Goal: Task Accomplishment & Management: Manage account settings

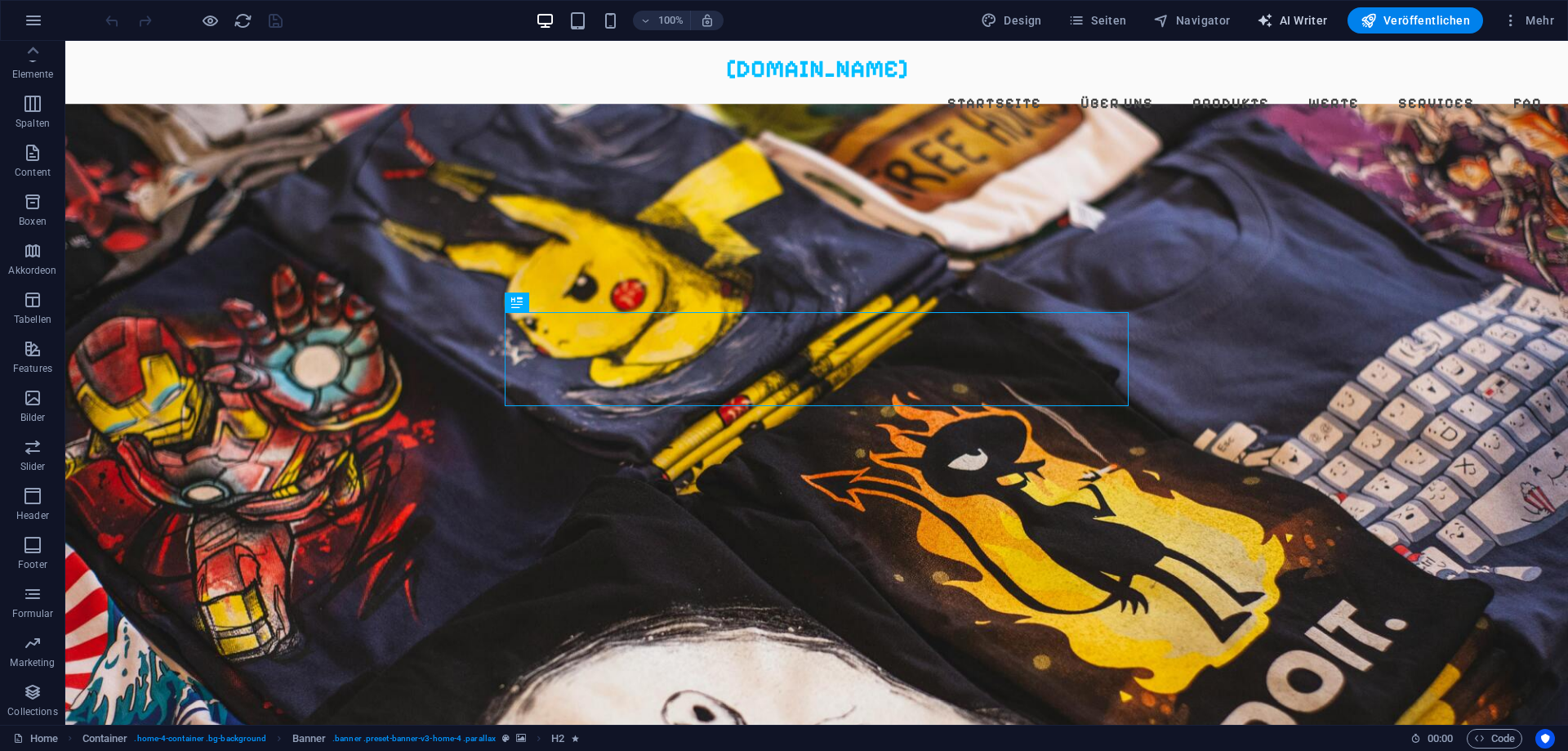
click at [1304, 21] on span "AI Writer" at bounding box center [1292, 20] width 71 height 16
select select "English"
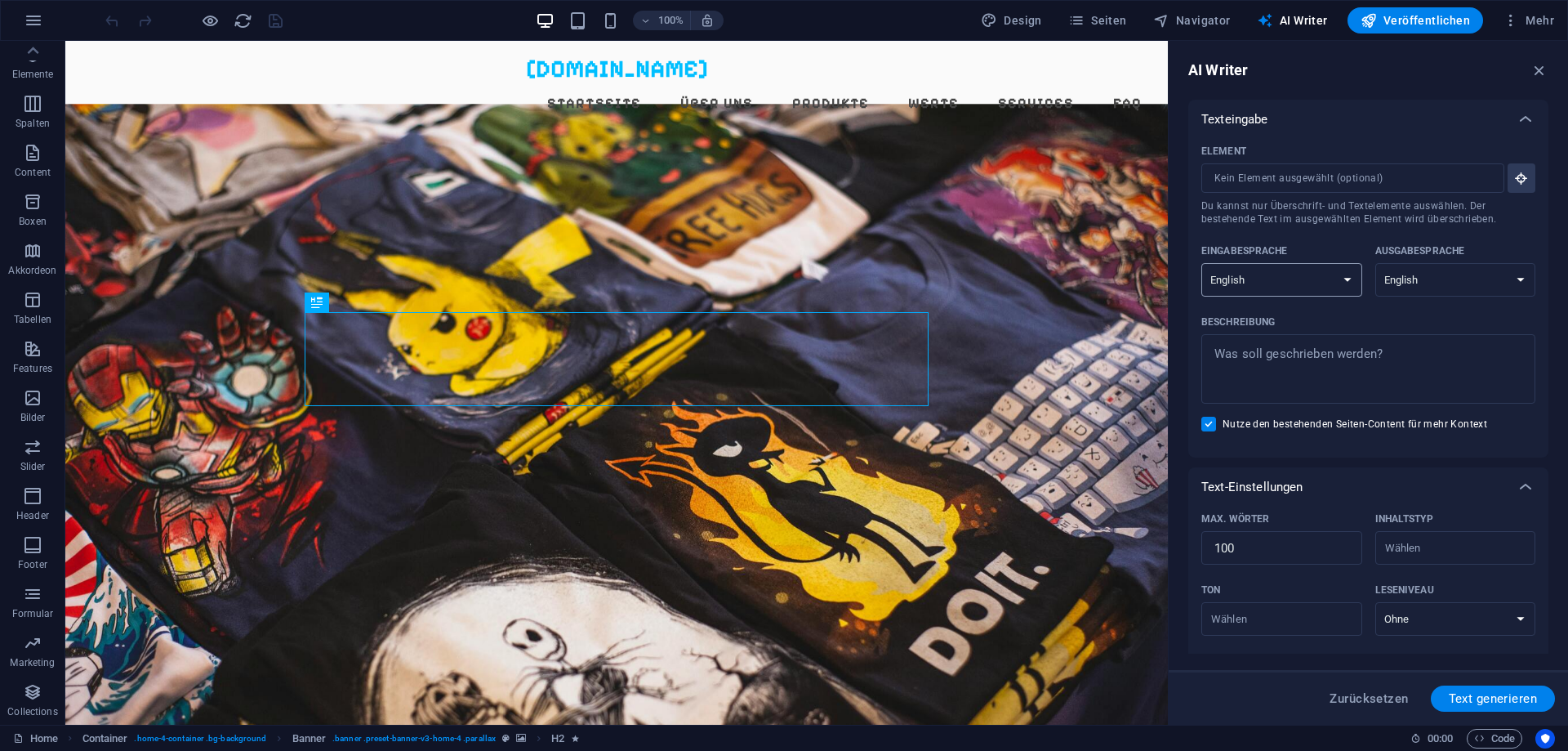
click at [1201, 263] on select "Albanian Arabic Armenian Awadhi Azerbaijani Bashkir Basque Belarusian Bengali B…" at bounding box center [1281, 279] width 161 height 34
click at [1312, 281] on select "Albanian Arabic Armenian Awadhi Azerbaijani Bashkir Basque Belarusian Bengali B…" at bounding box center [1281, 279] width 161 height 34
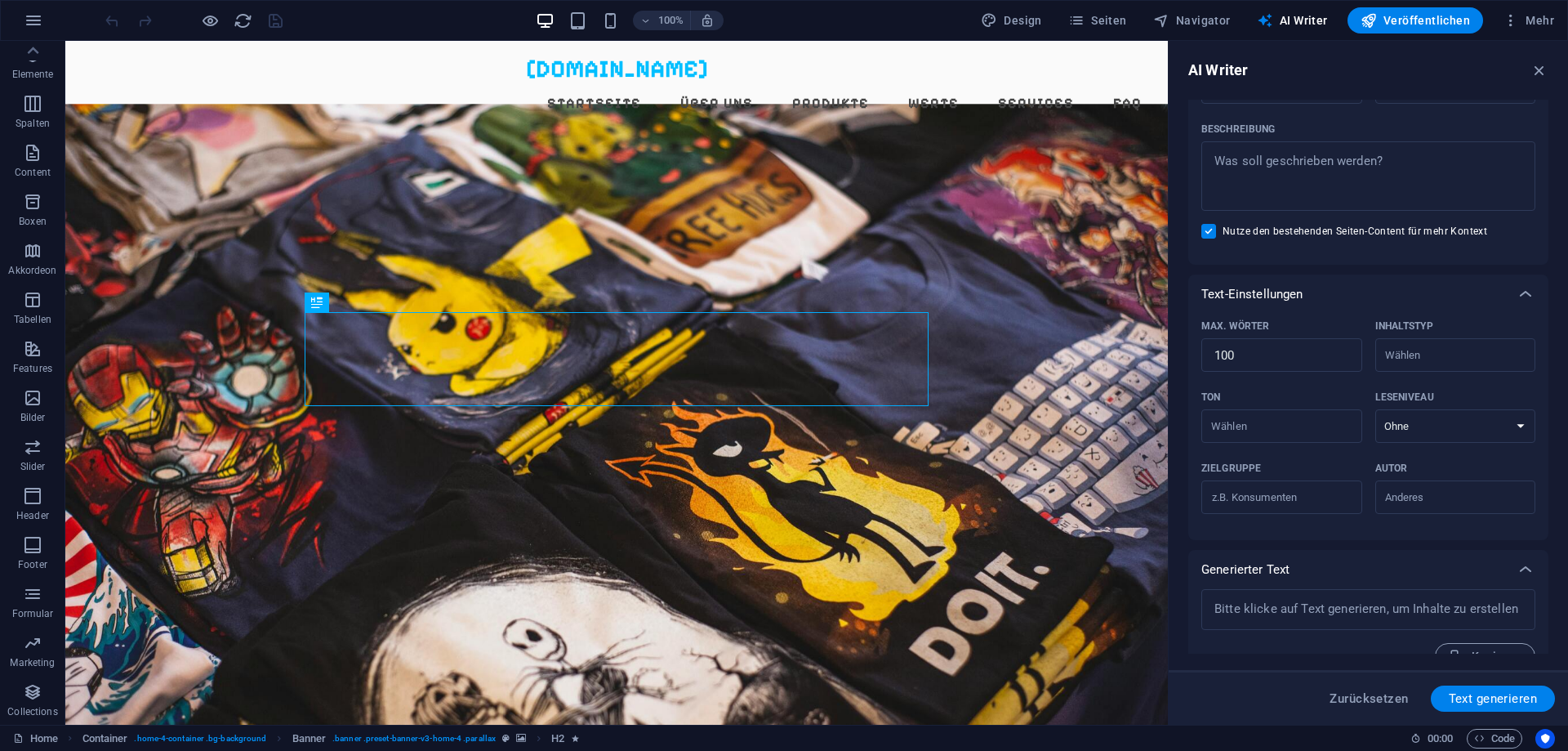
scroll to position [222, 0]
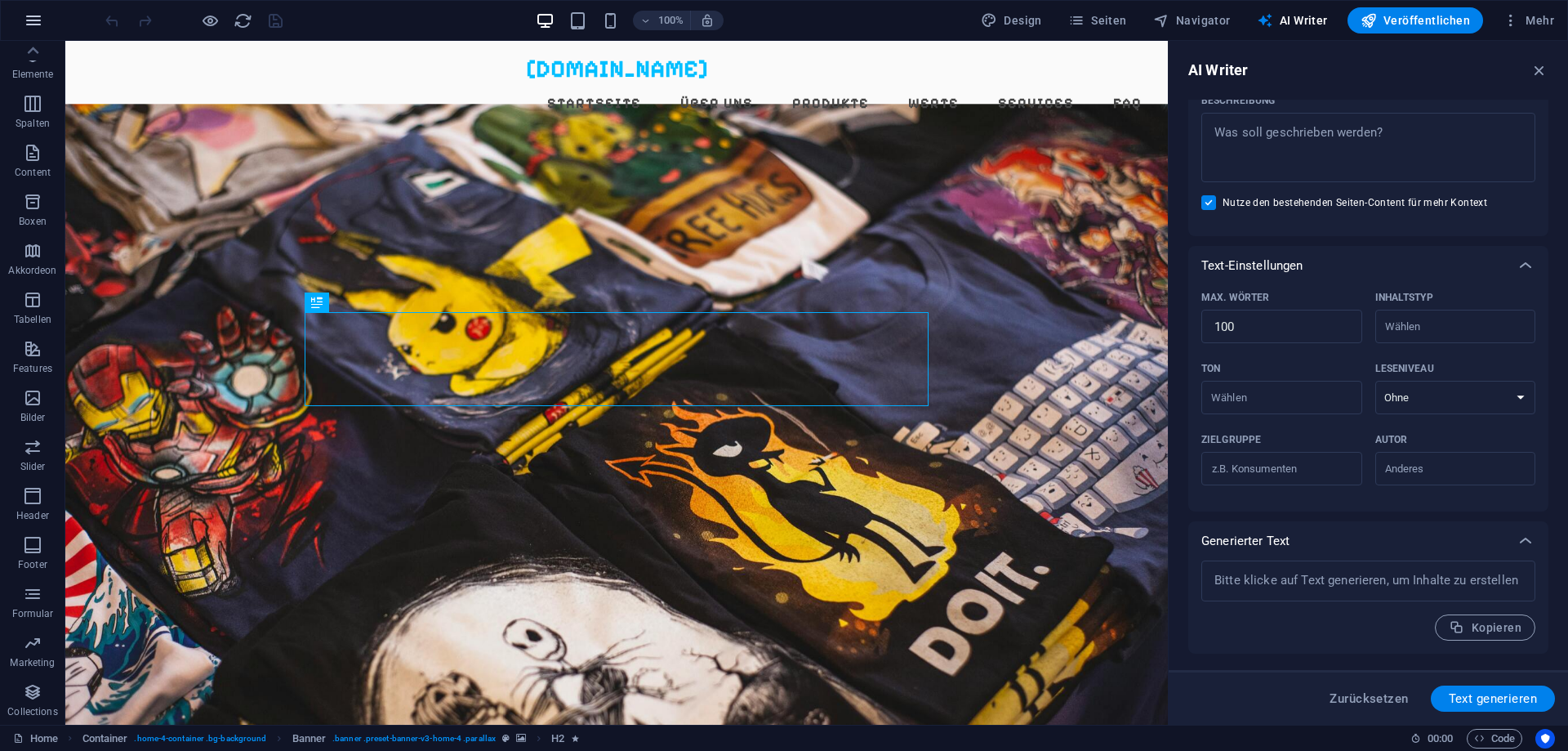
click at [21, 11] on button "button" at bounding box center [33, 21] width 40 height 40
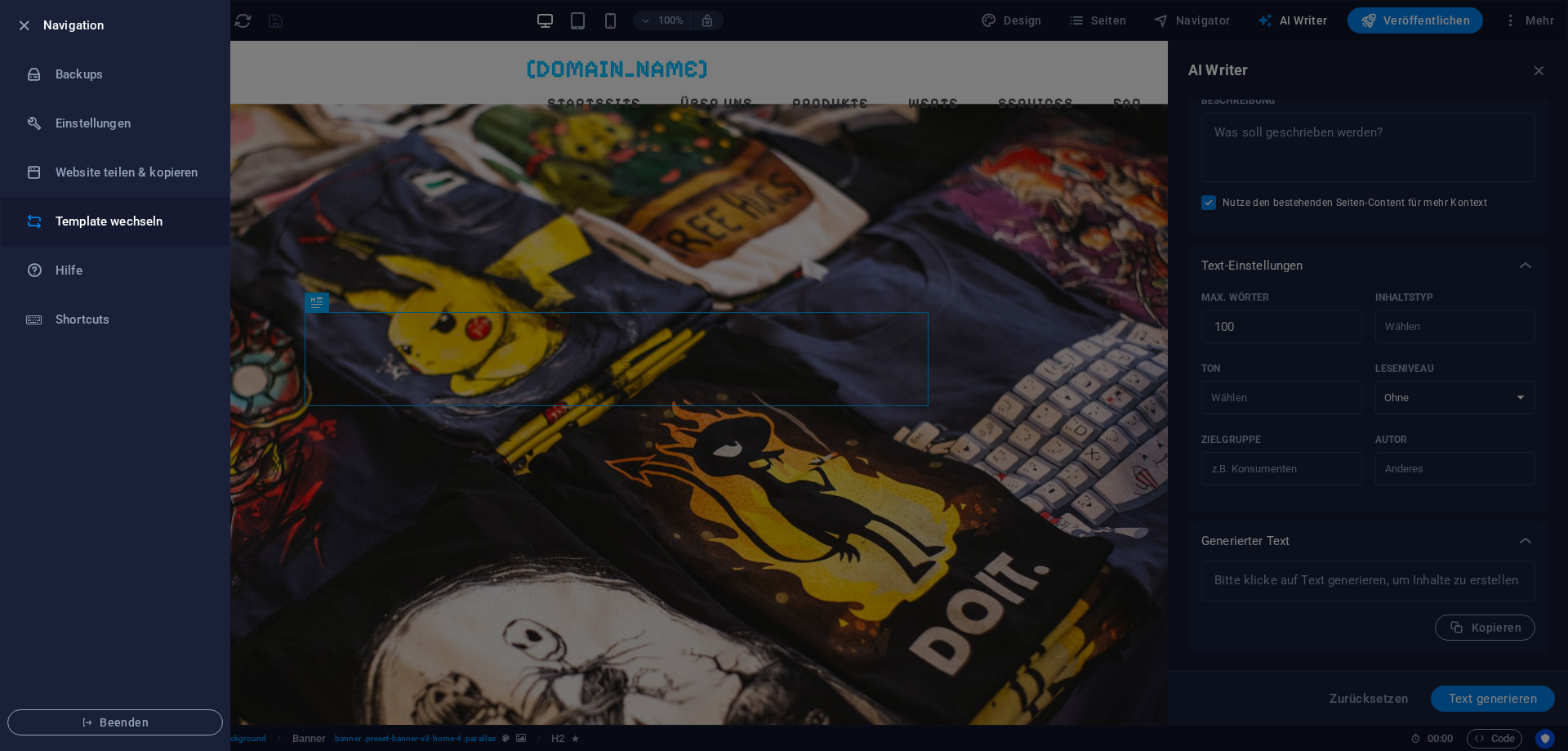
click at [125, 217] on h6 "Template wechseln" at bounding box center [131, 221] width 151 height 20
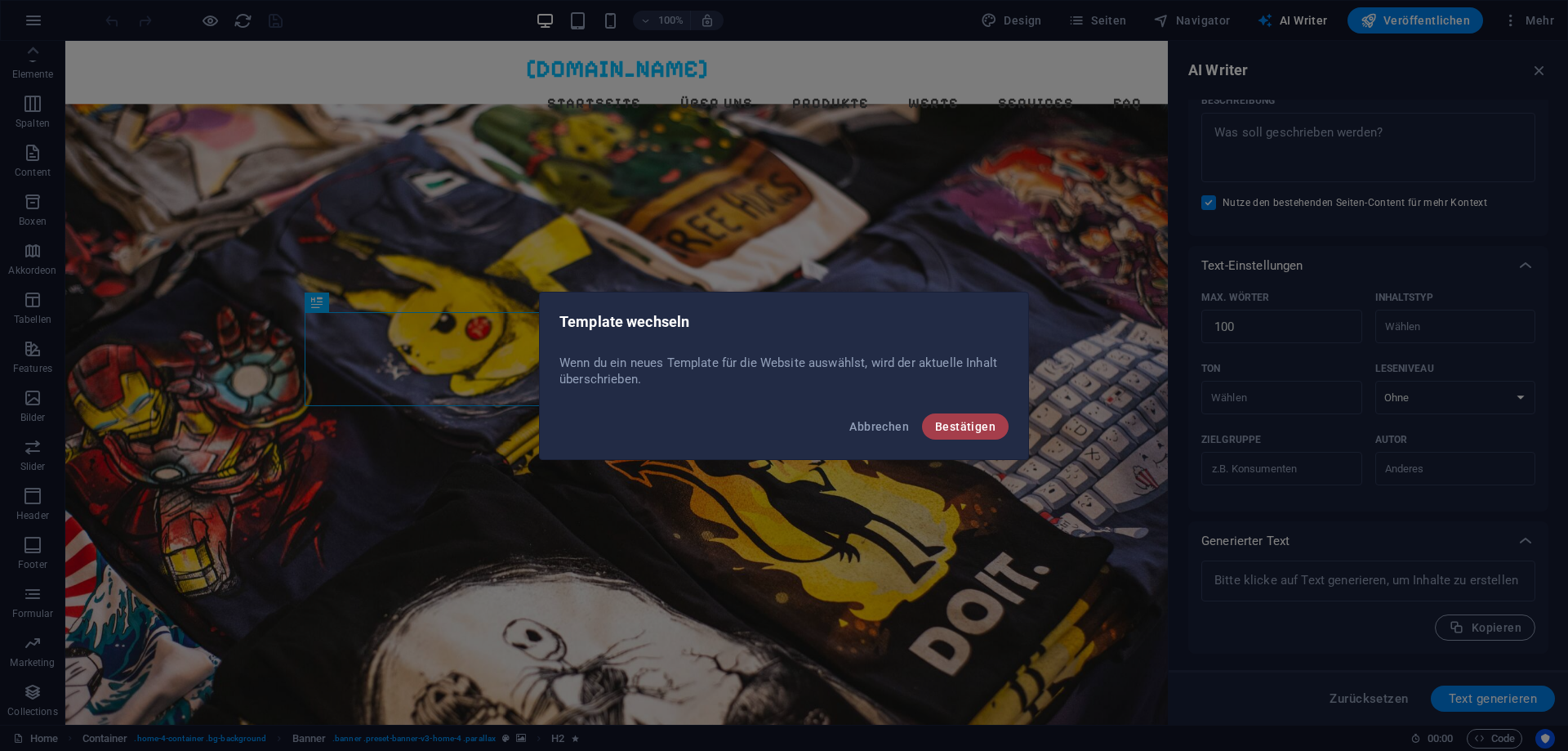
click at [972, 435] on button "Bestätigen" at bounding box center [965, 426] width 87 height 26
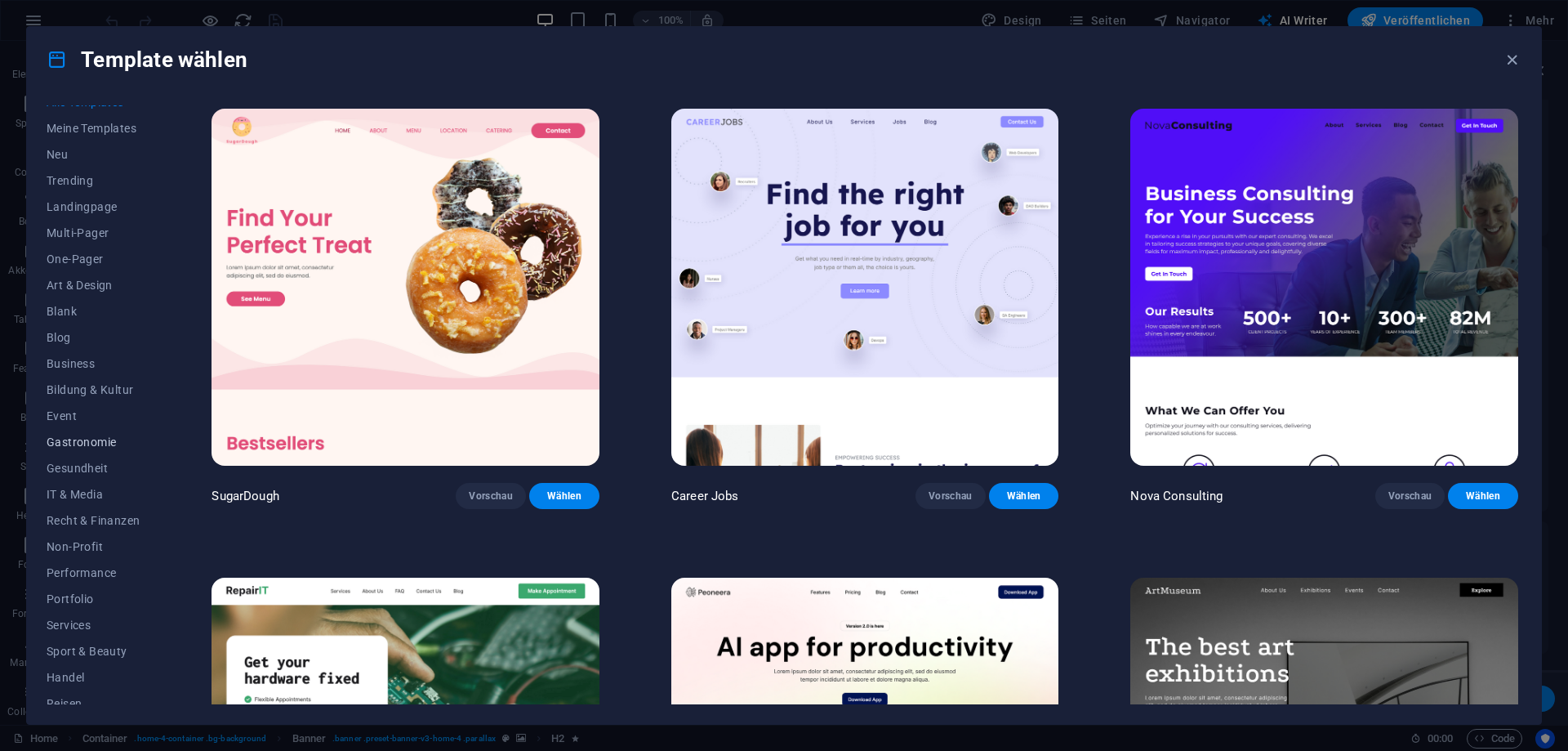
scroll to position [0, 0]
click at [61, 177] on span "Neu" at bounding box center [93, 170] width 93 height 13
click at [97, 144] on span "Meine Templates" at bounding box center [93, 144] width 93 height 13
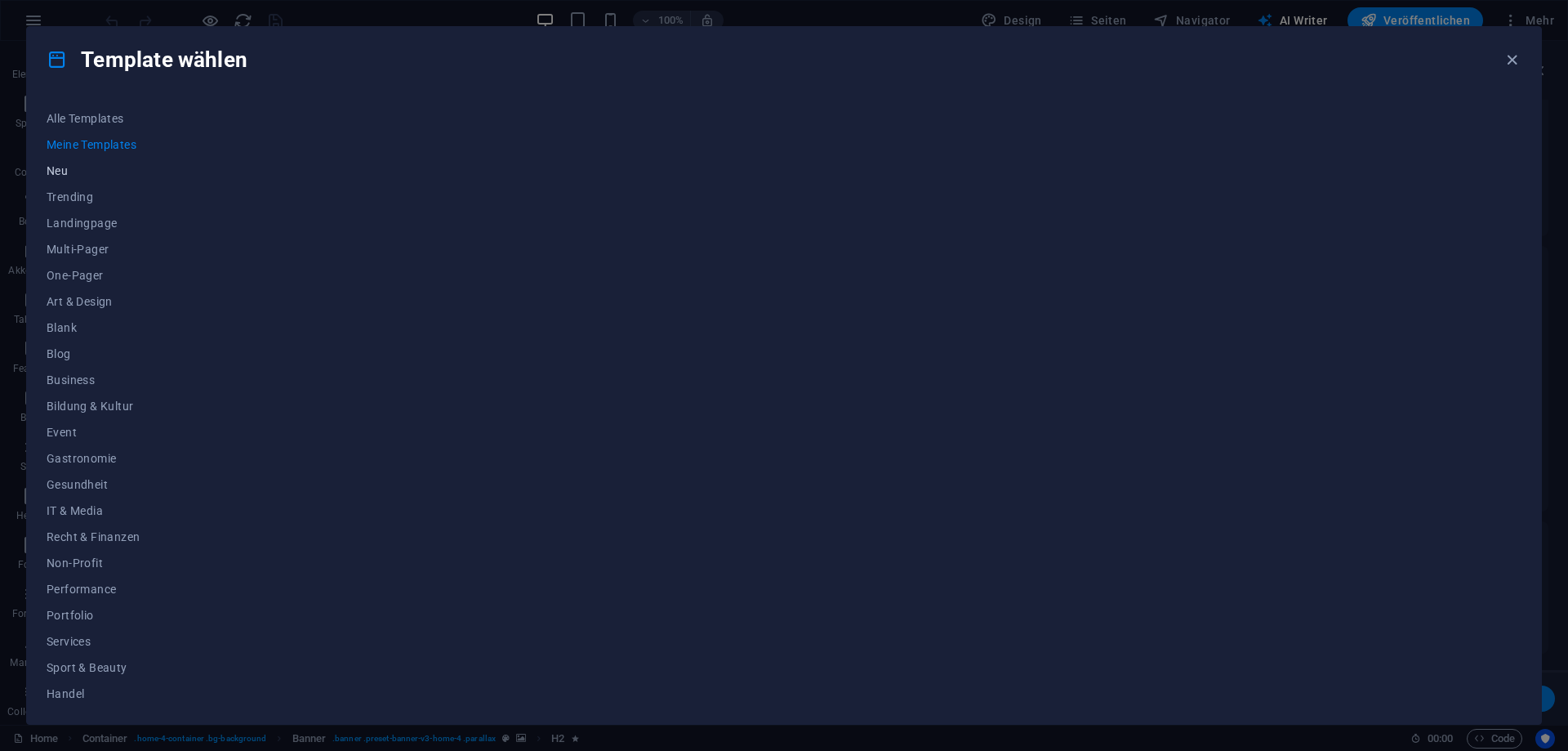
click at [61, 170] on span "Neu" at bounding box center [93, 170] width 93 height 13
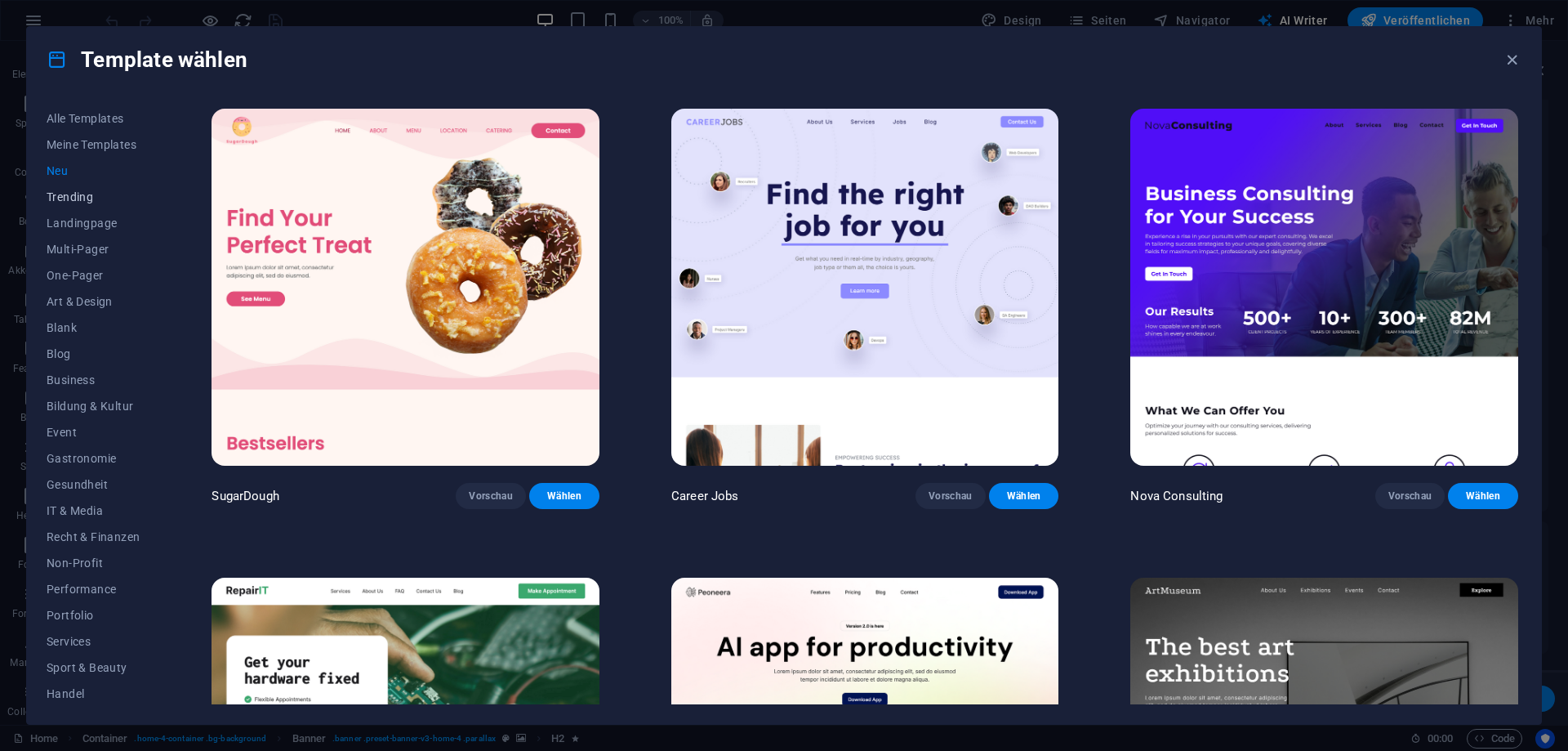
click at [66, 195] on span "Trending" at bounding box center [93, 197] width 93 height 13
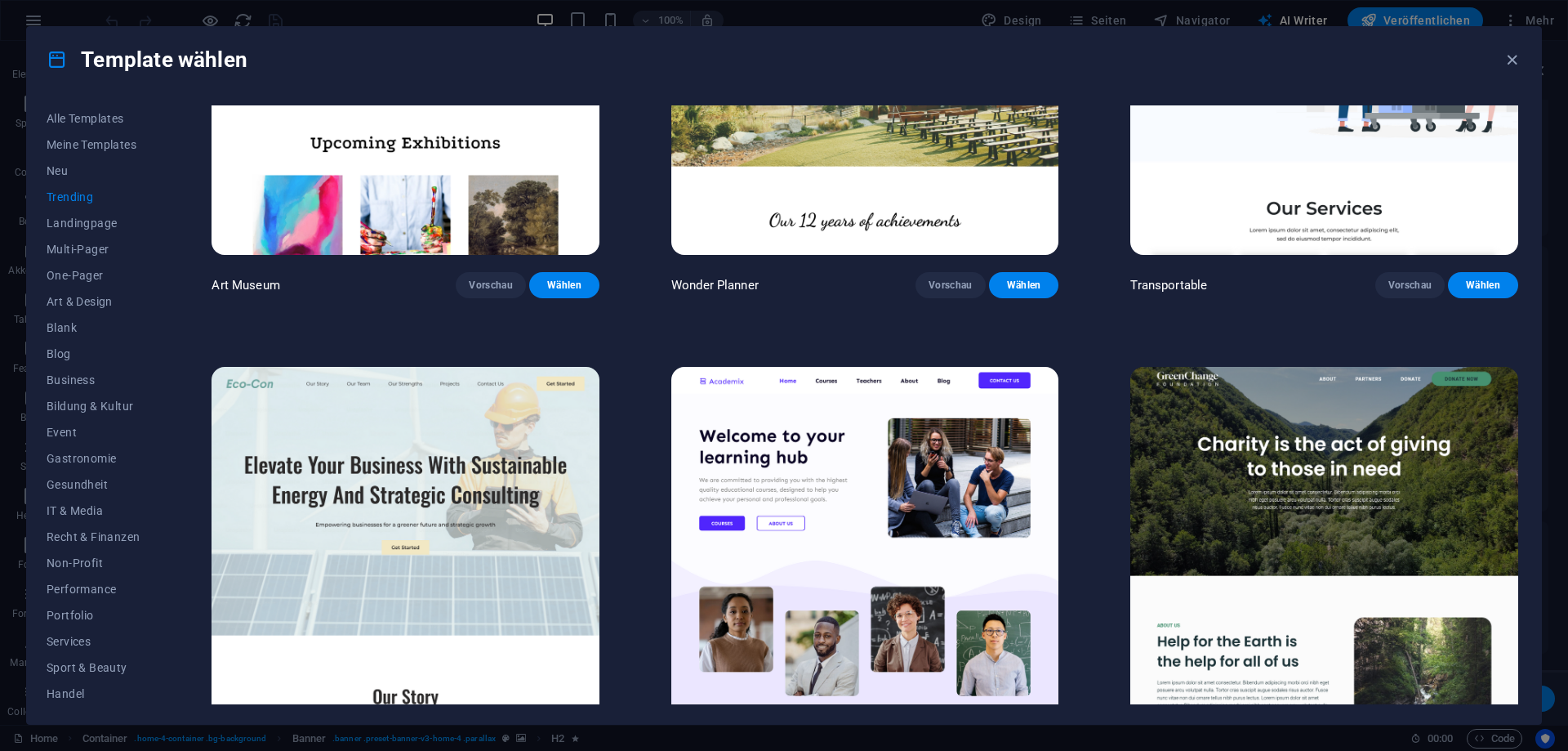
scroll to position [662, 0]
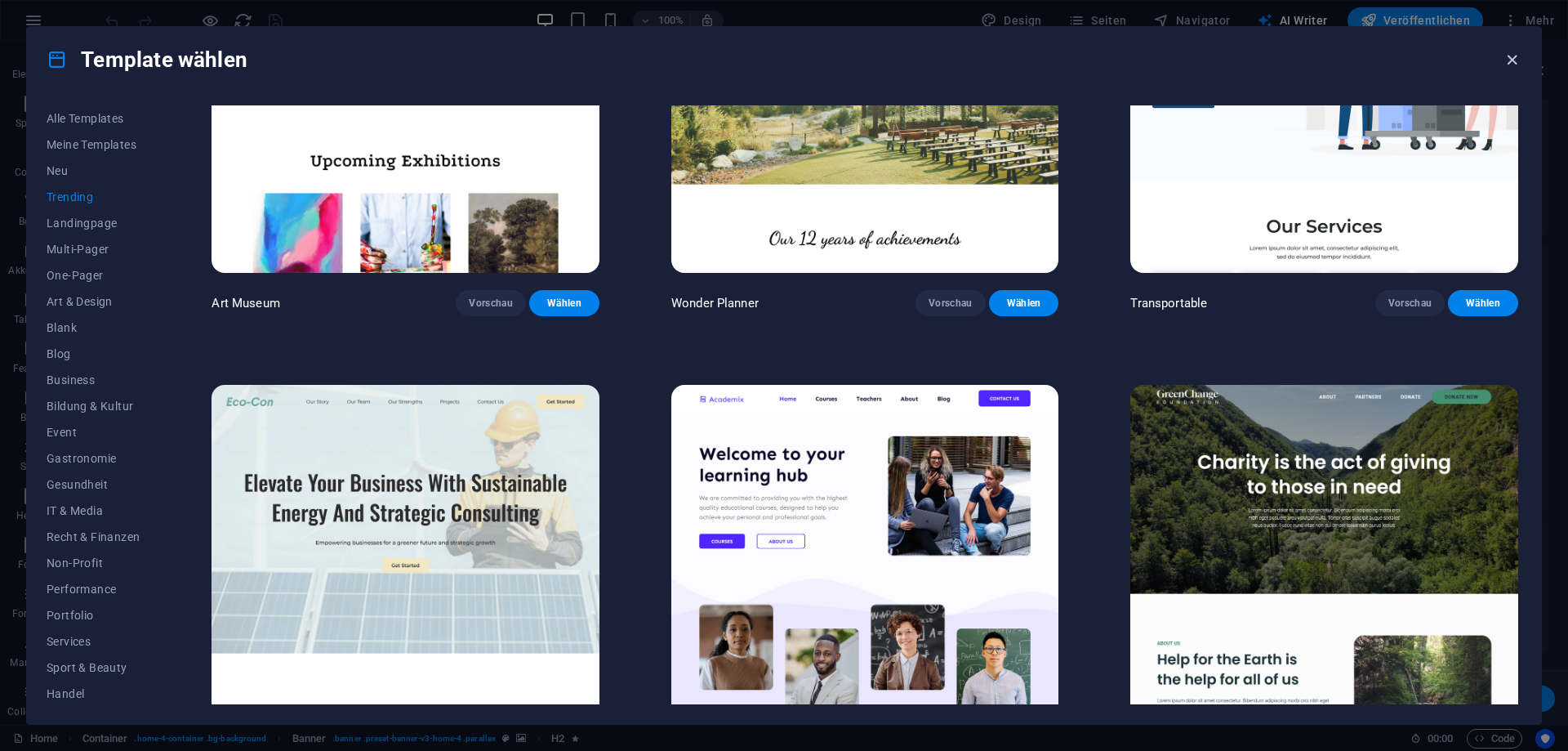
click at [1517, 63] on icon "button" at bounding box center [1512, 60] width 19 height 19
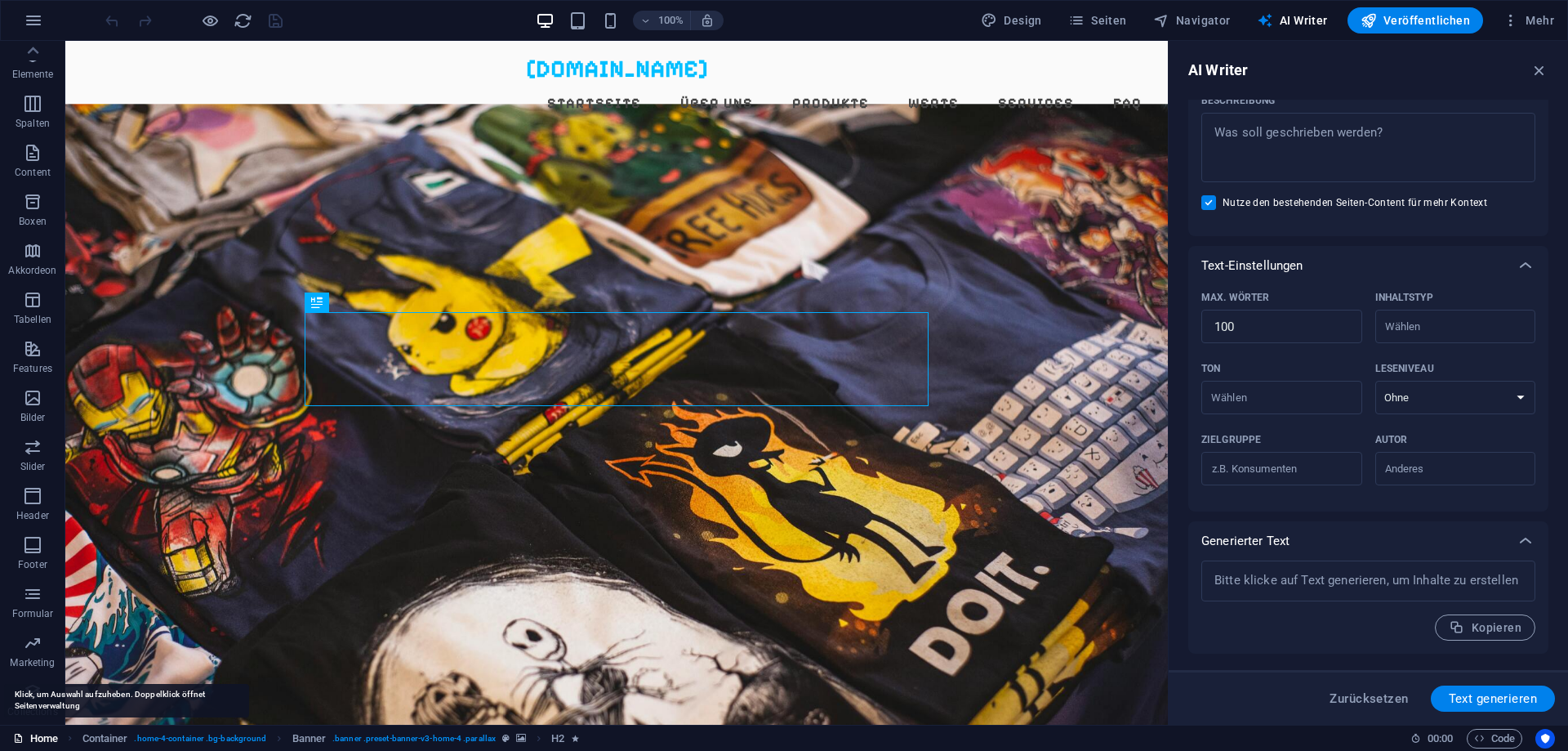
click at [52, 739] on link "Home" at bounding box center [35, 739] width 45 height 20
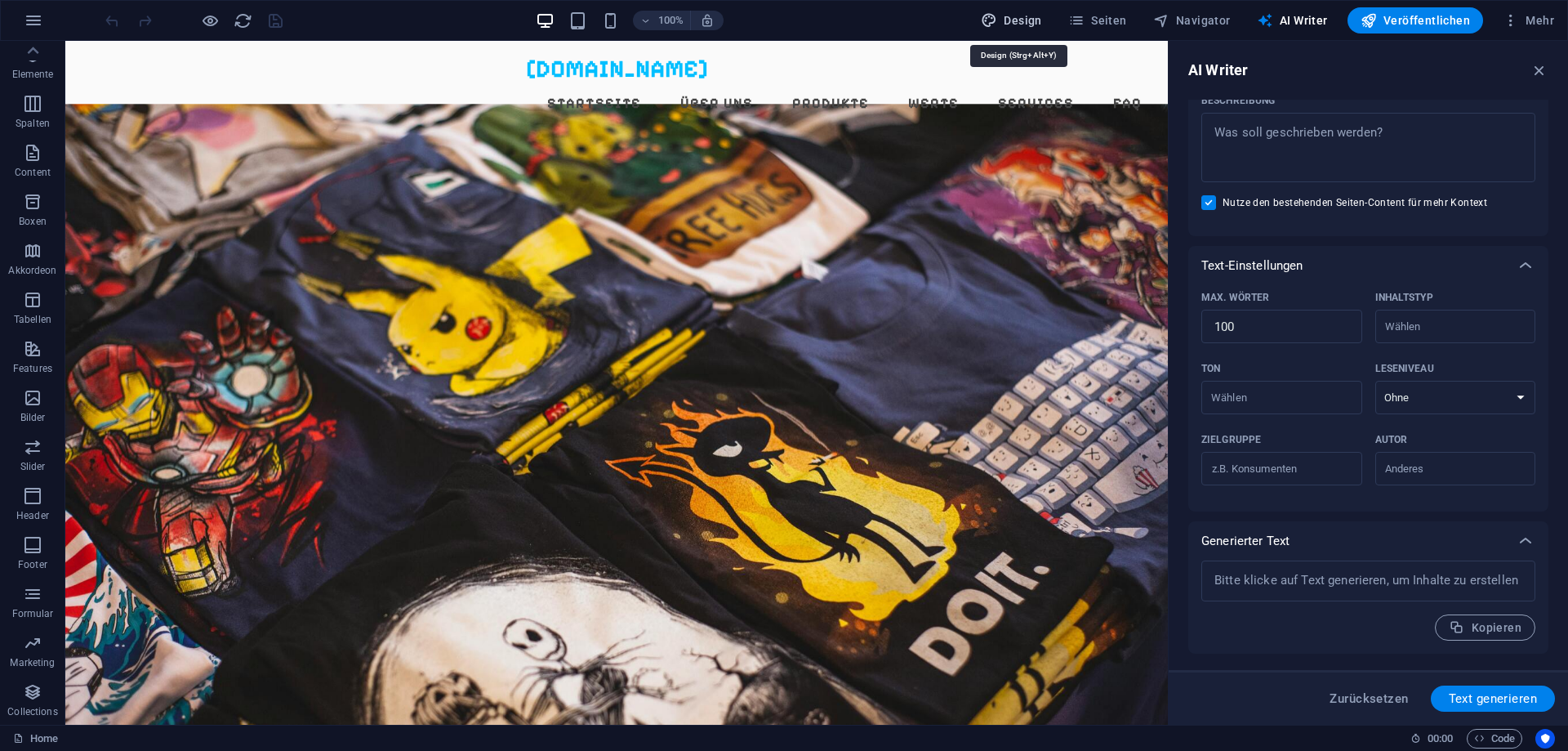
click at [1042, 24] on span "Design" at bounding box center [1011, 20] width 61 height 16
select select "px"
select select "500"
select select "px"
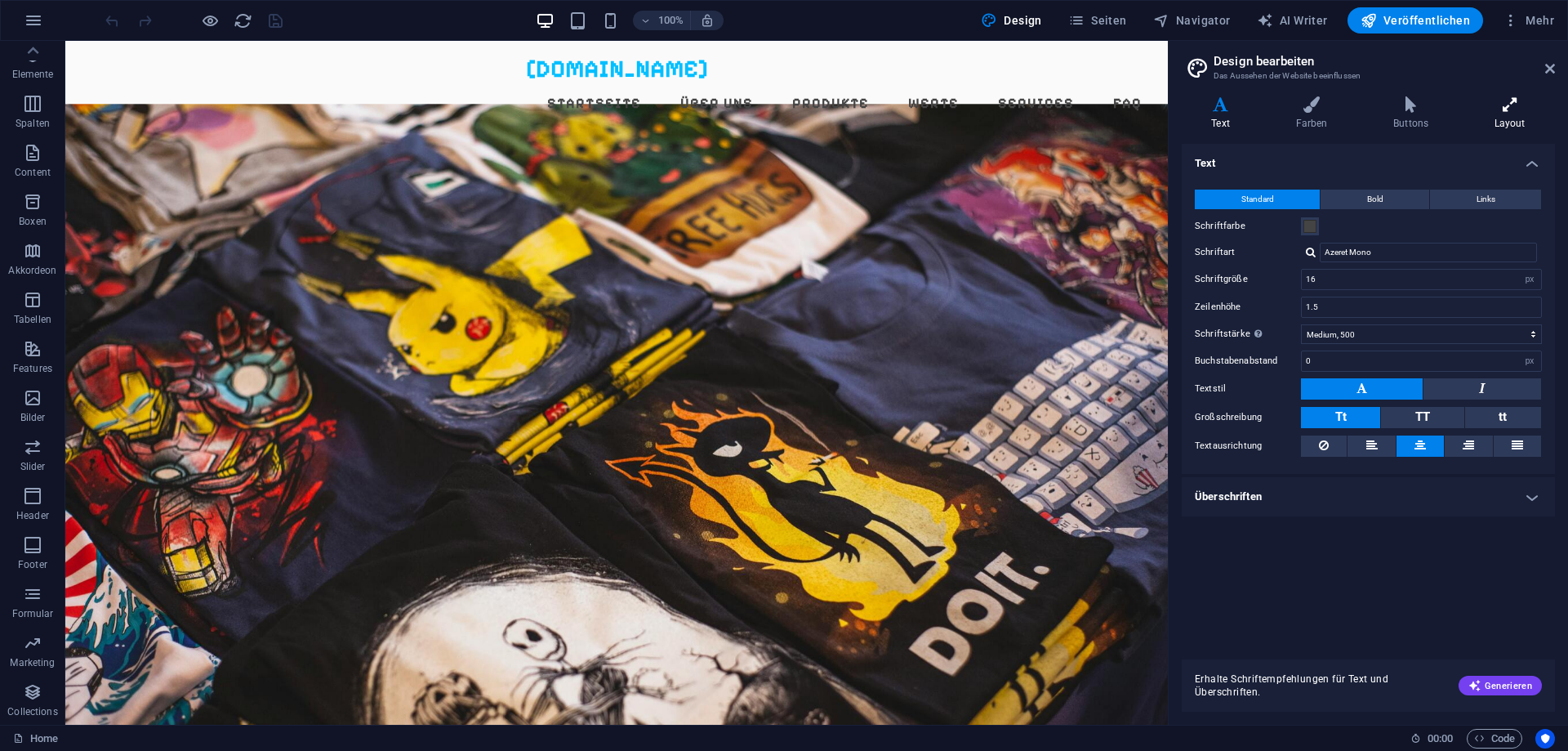
click at [1528, 106] on icon at bounding box center [1510, 104] width 91 height 16
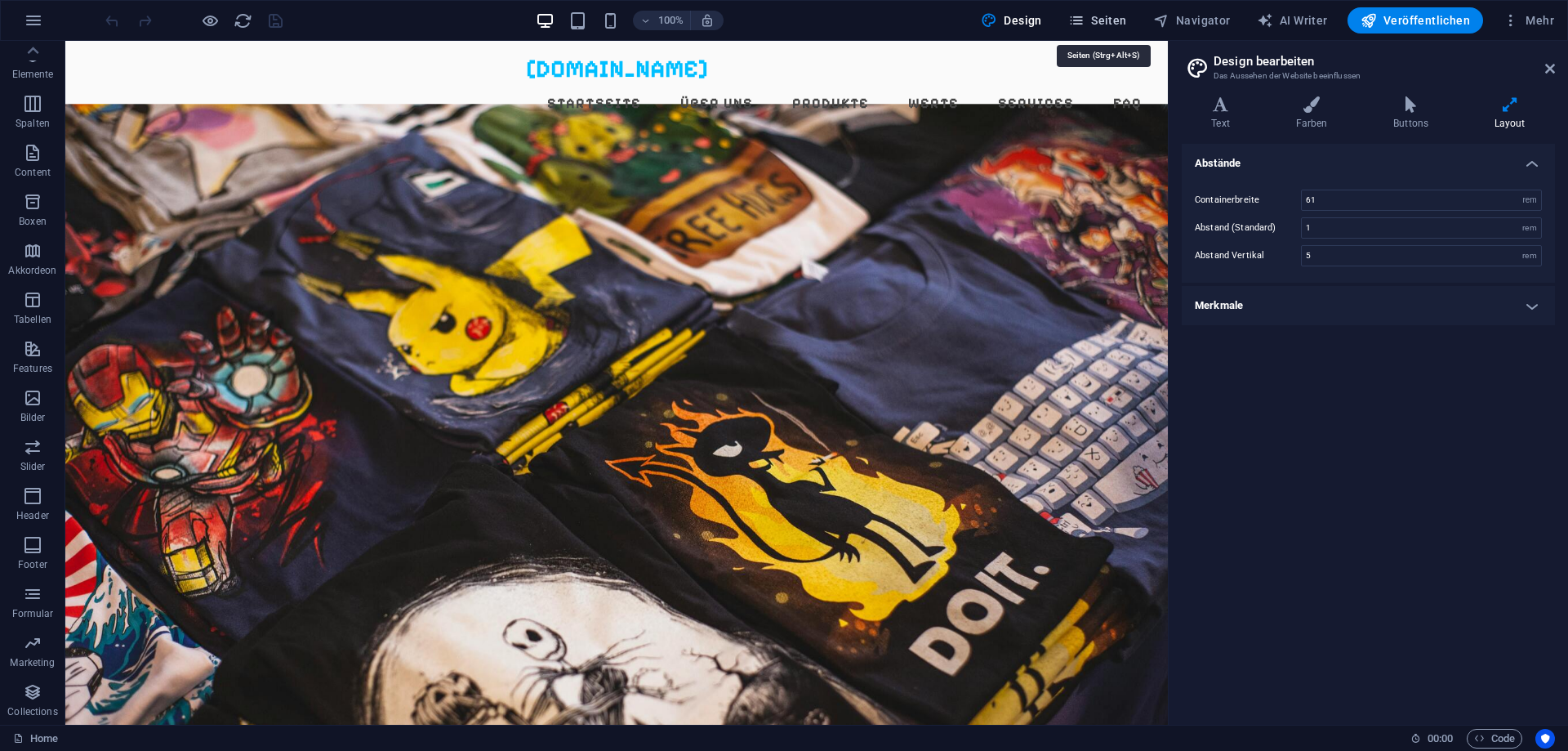
click at [1101, 25] on span "Seiten" at bounding box center [1097, 20] width 58 height 16
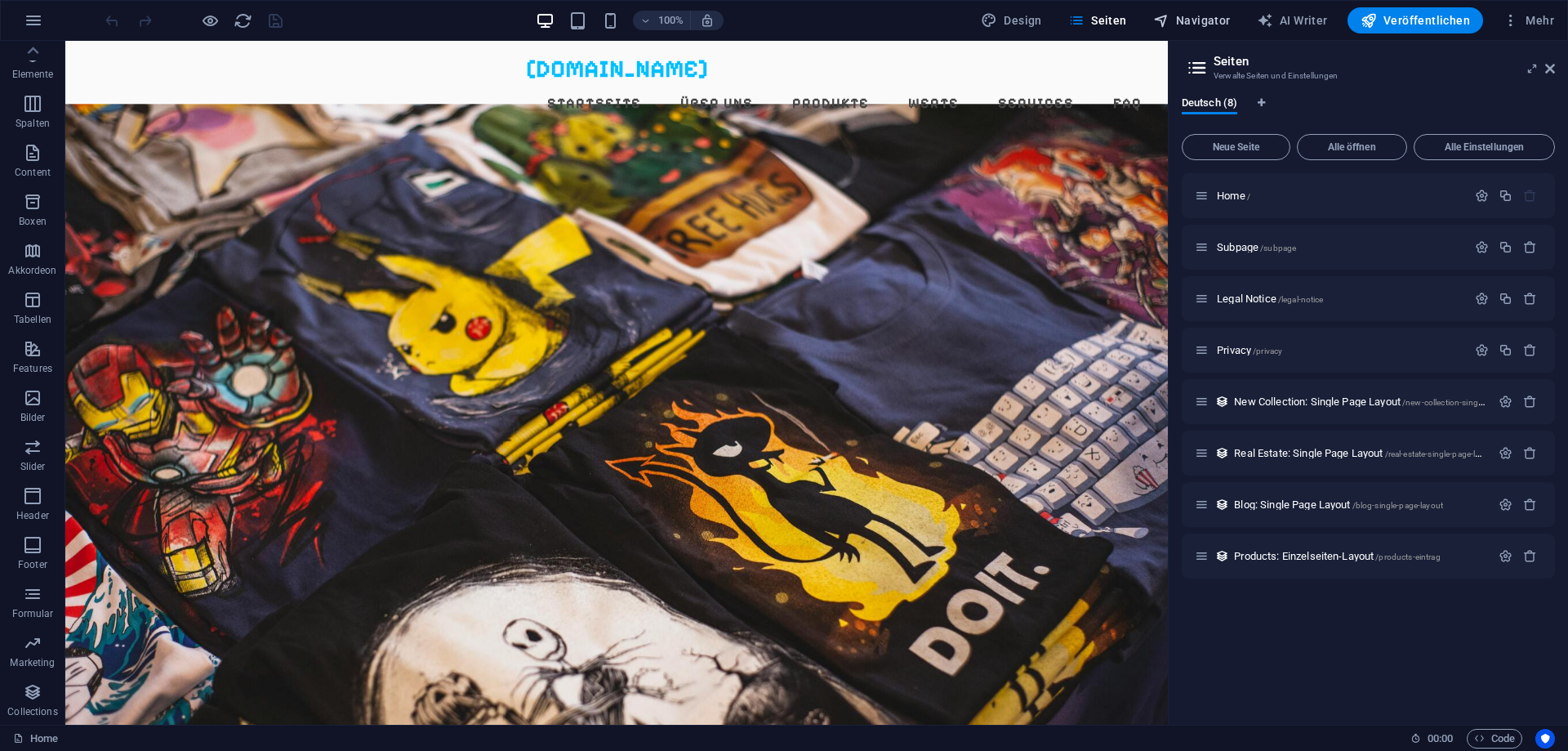
click at [1212, 21] on span "Navigator" at bounding box center [1192, 20] width 77 height 16
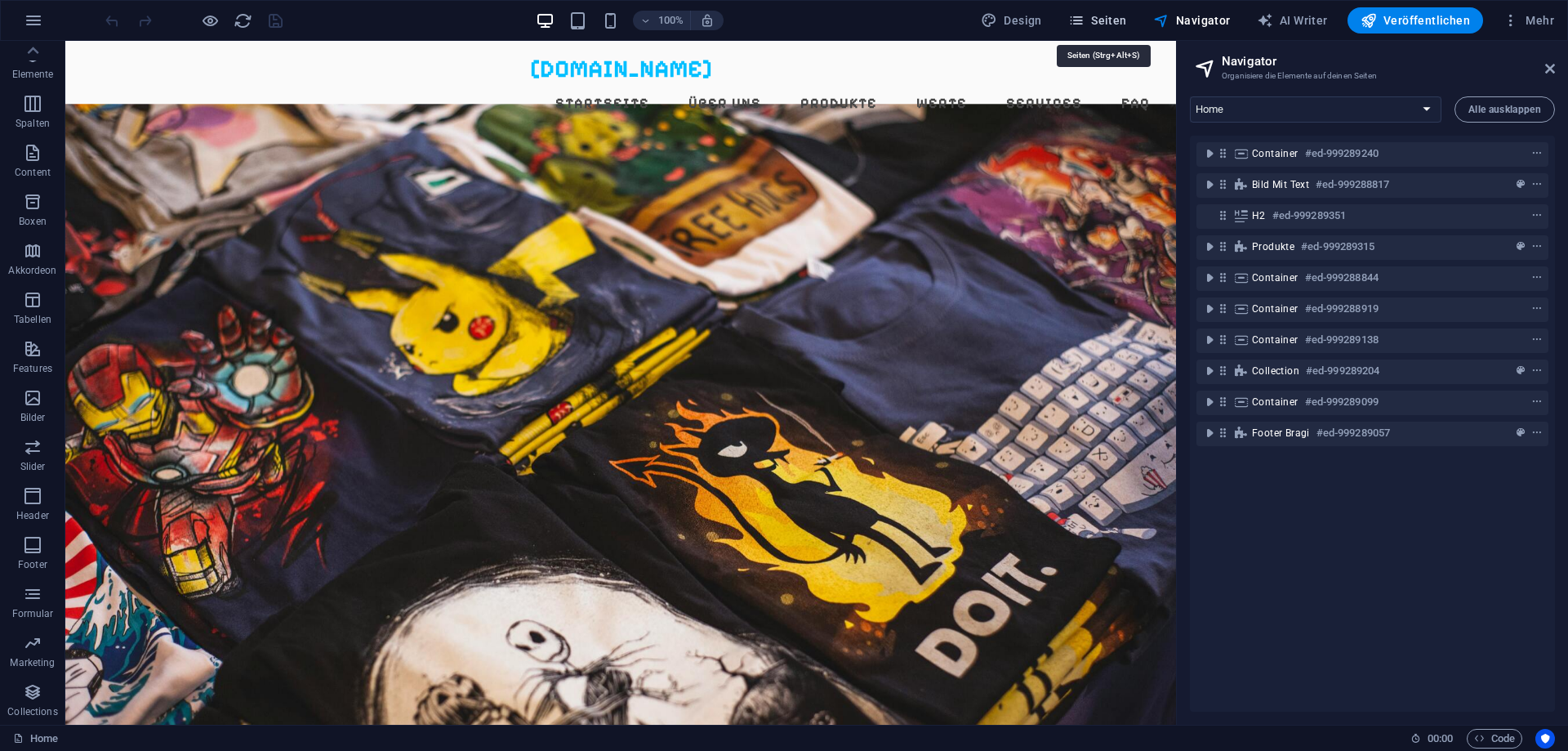
click at [1133, 21] on button "Seiten" at bounding box center [1098, 21] width 72 height 26
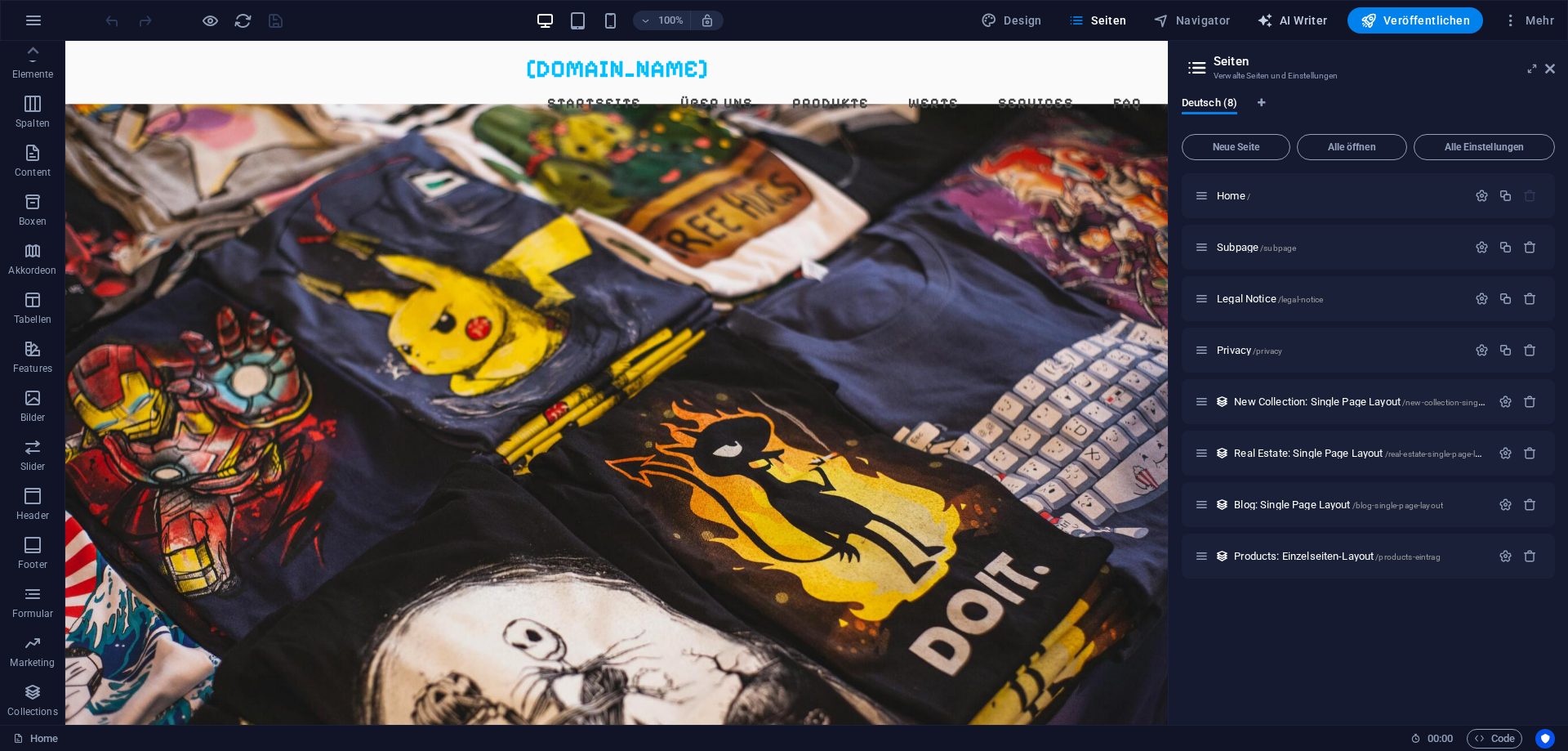
click at [1273, 21] on icon "button" at bounding box center [1265, 20] width 16 height 16
select select "English"
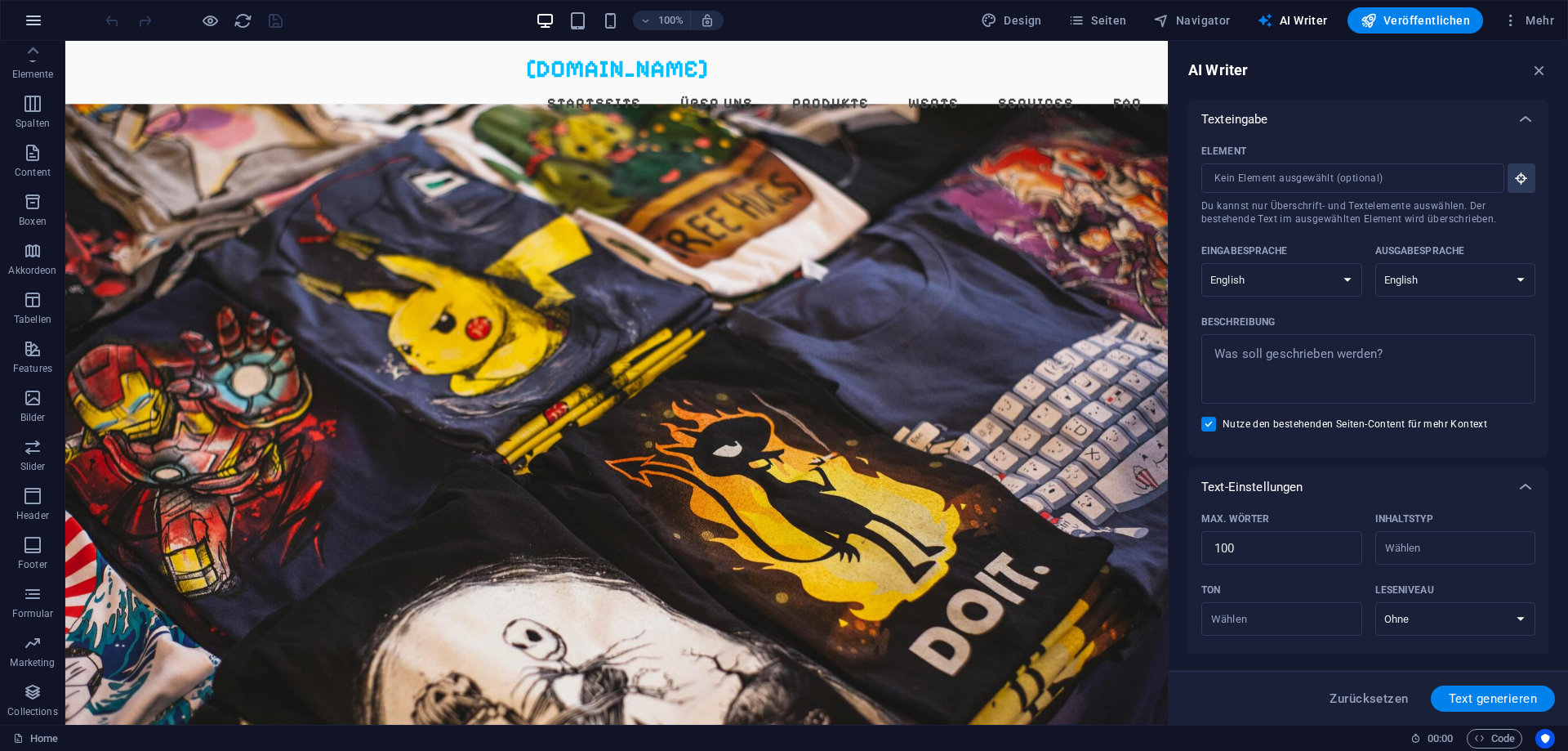
click at [31, 23] on icon "button" at bounding box center [33, 20] width 20 height 20
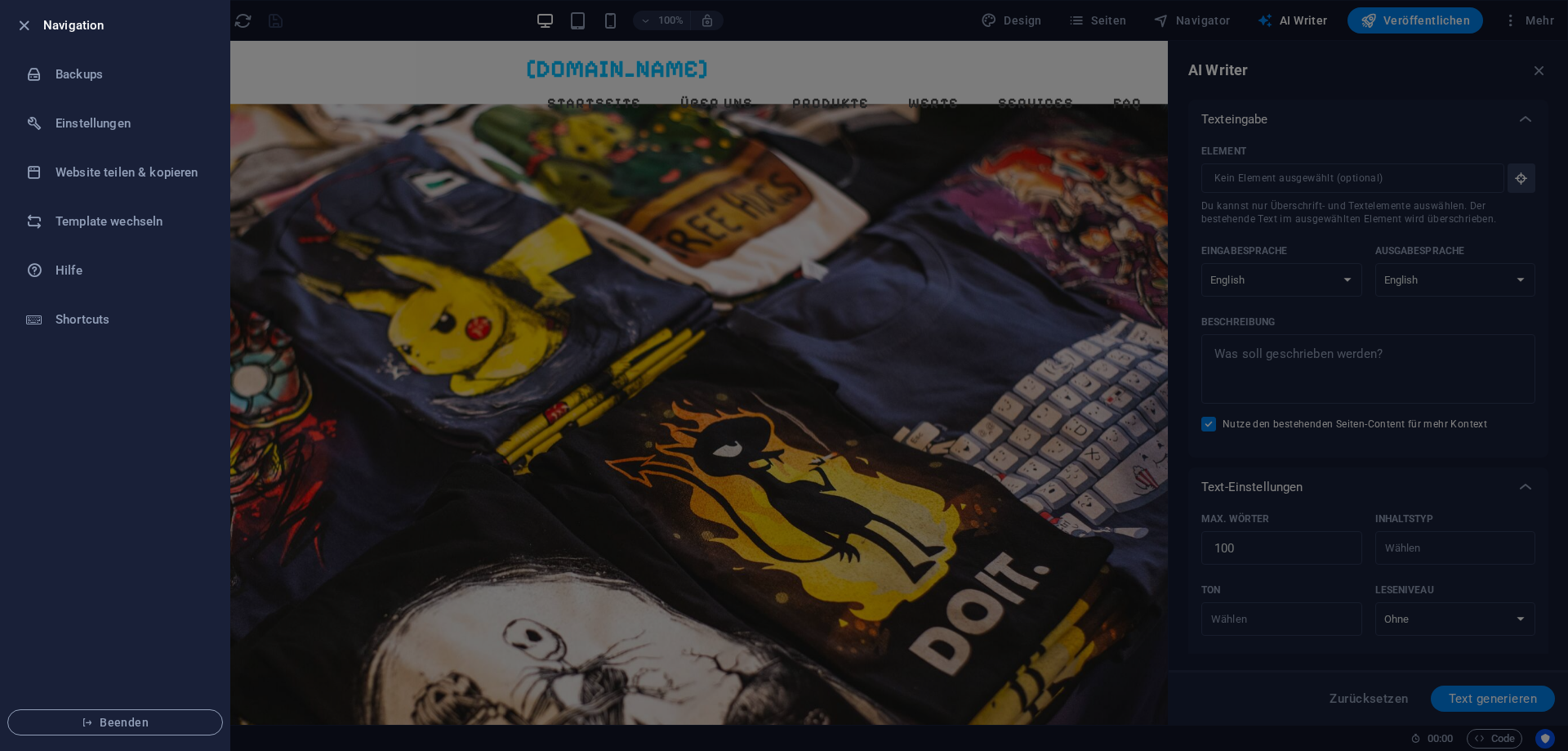
click at [1313, 650] on div at bounding box center [784, 376] width 1568 height 751
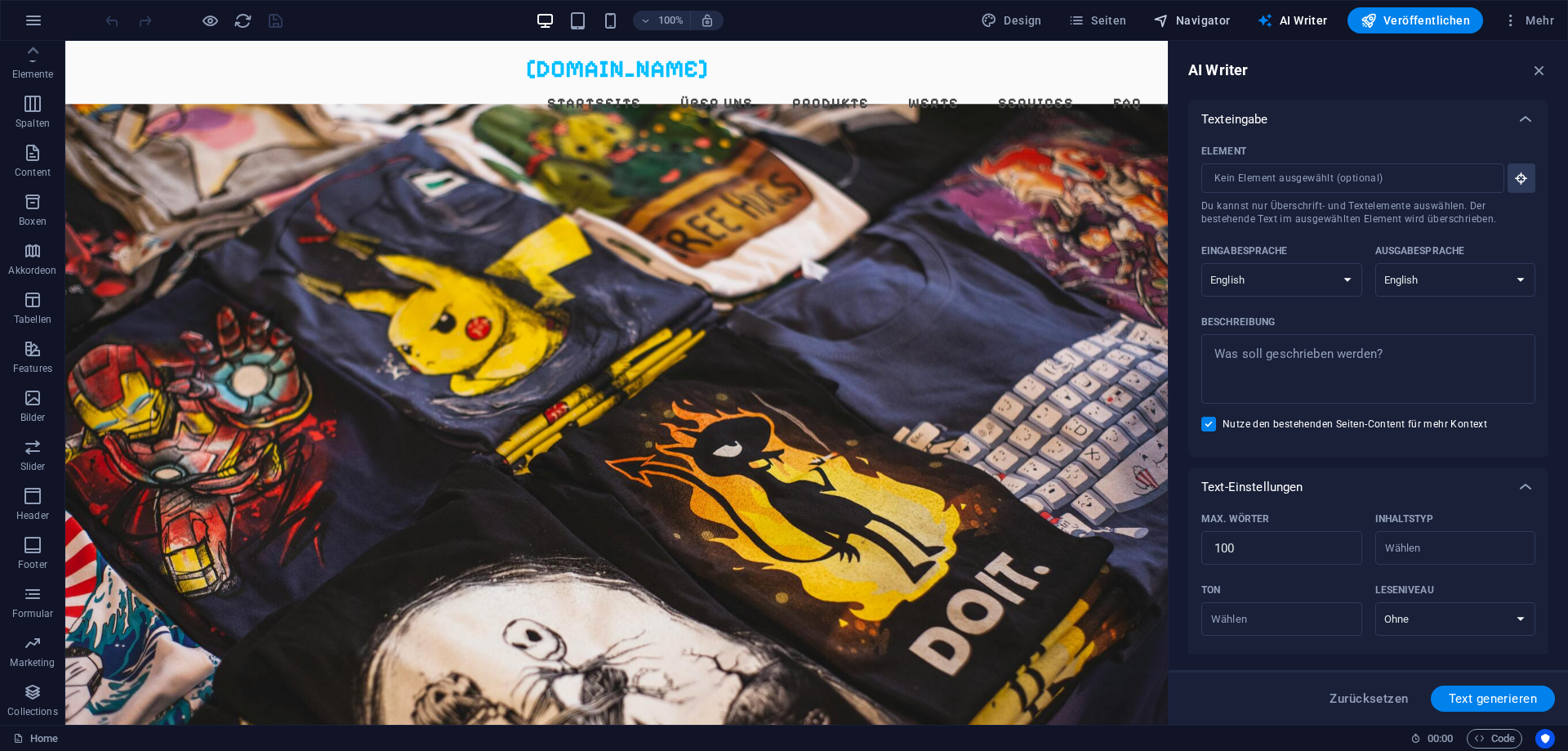
click at [1225, 27] on span "Navigator" at bounding box center [1192, 20] width 77 height 16
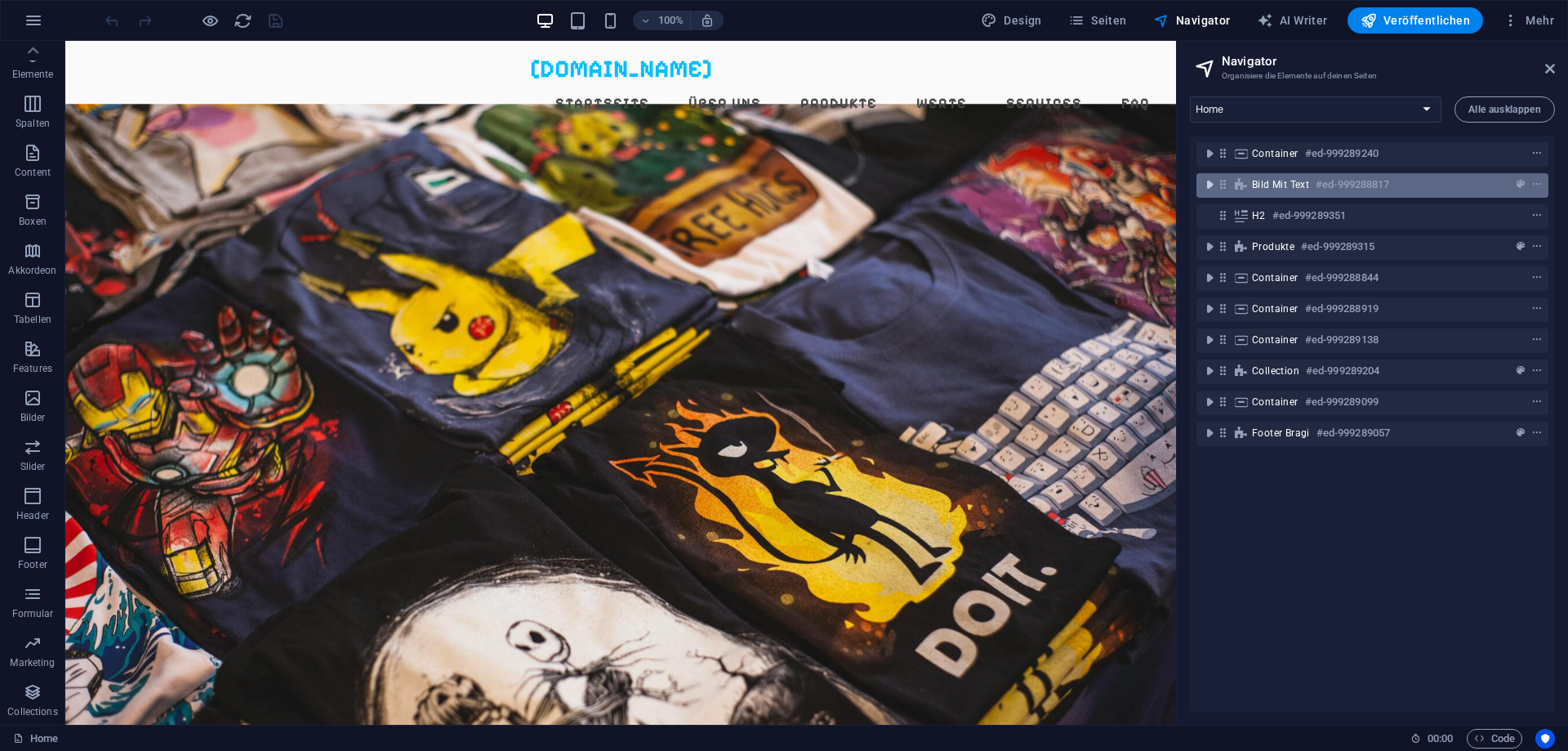
click at [1214, 185] on icon "toggle-expand" at bounding box center [1209, 184] width 16 height 16
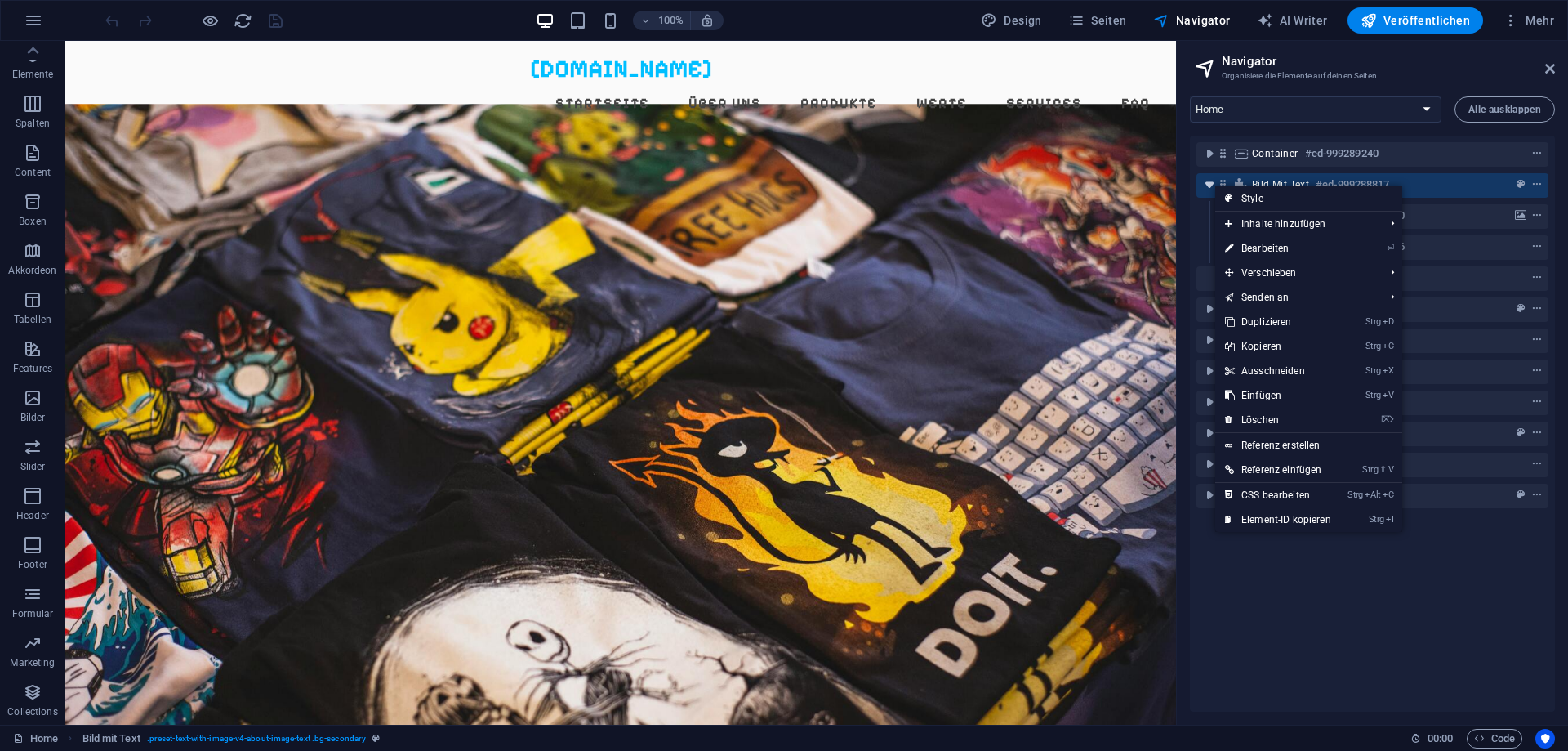
click at [1212, 186] on icon "toggle-expand" at bounding box center [1209, 184] width 16 height 16
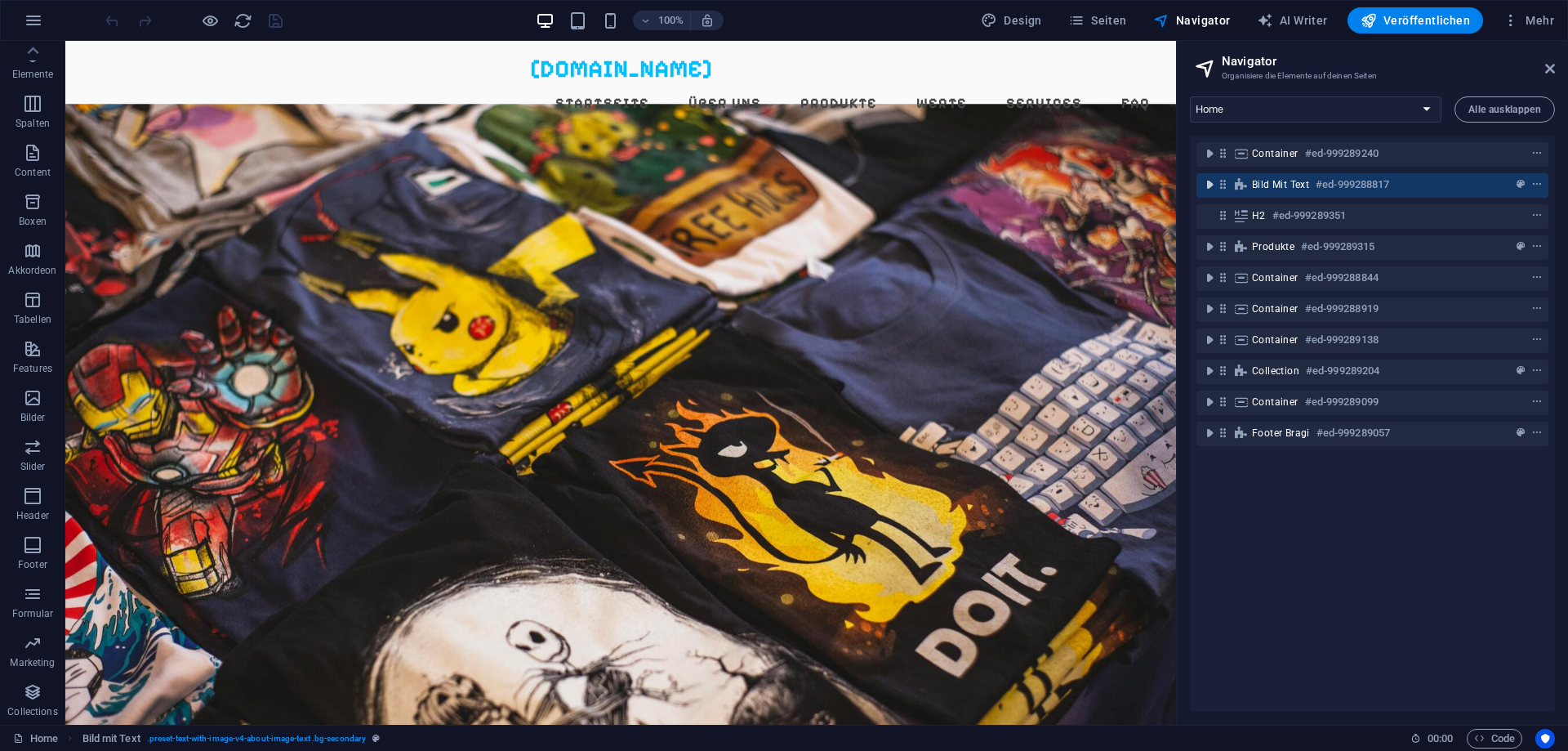
click at [1212, 186] on icon "toggle-expand" at bounding box center [1209, 184] width 16 height 16
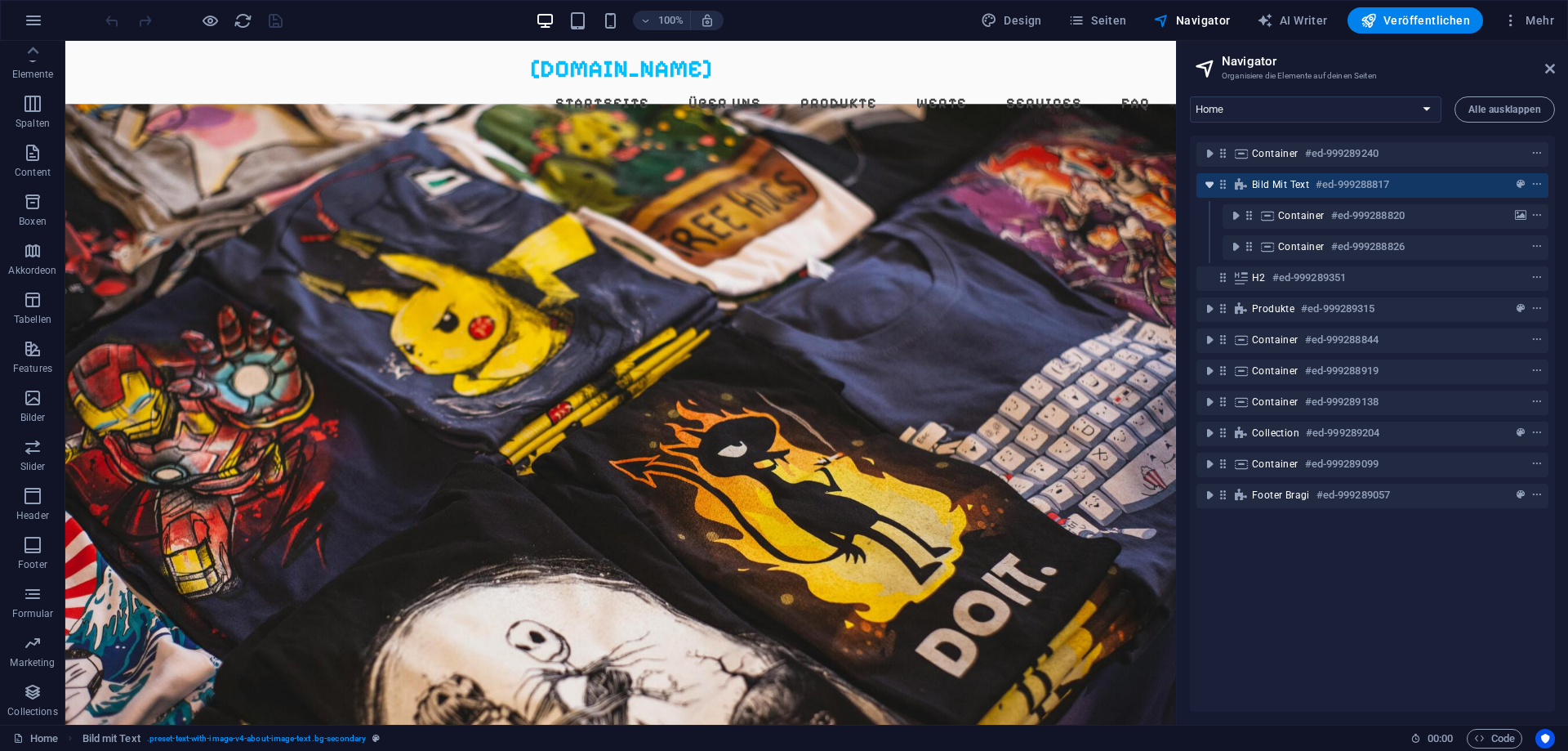
click at [1212, 186] on icon "toggle-expand" at bounding box center [1209, 184] width 16 height 16
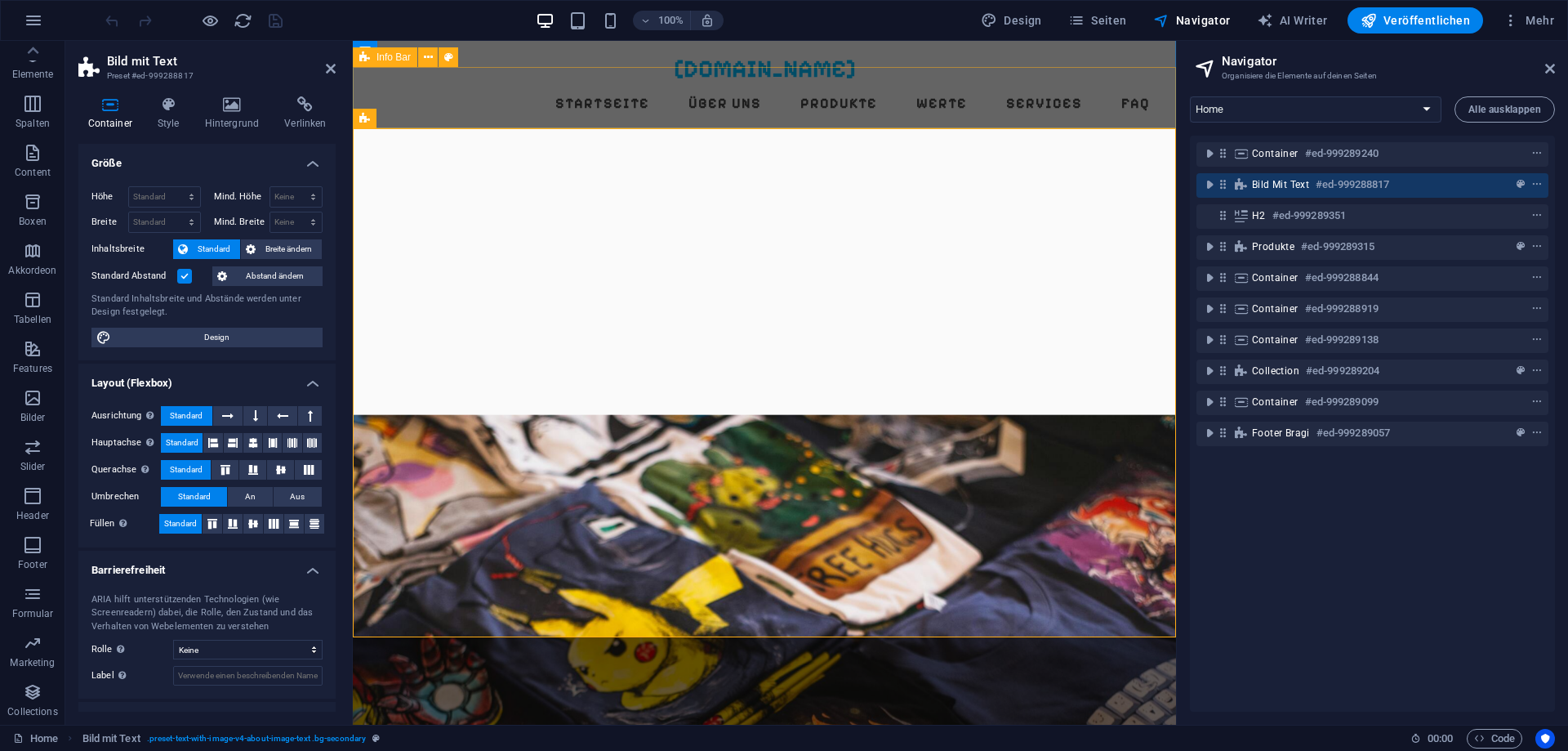
scroll to position [651, 0]
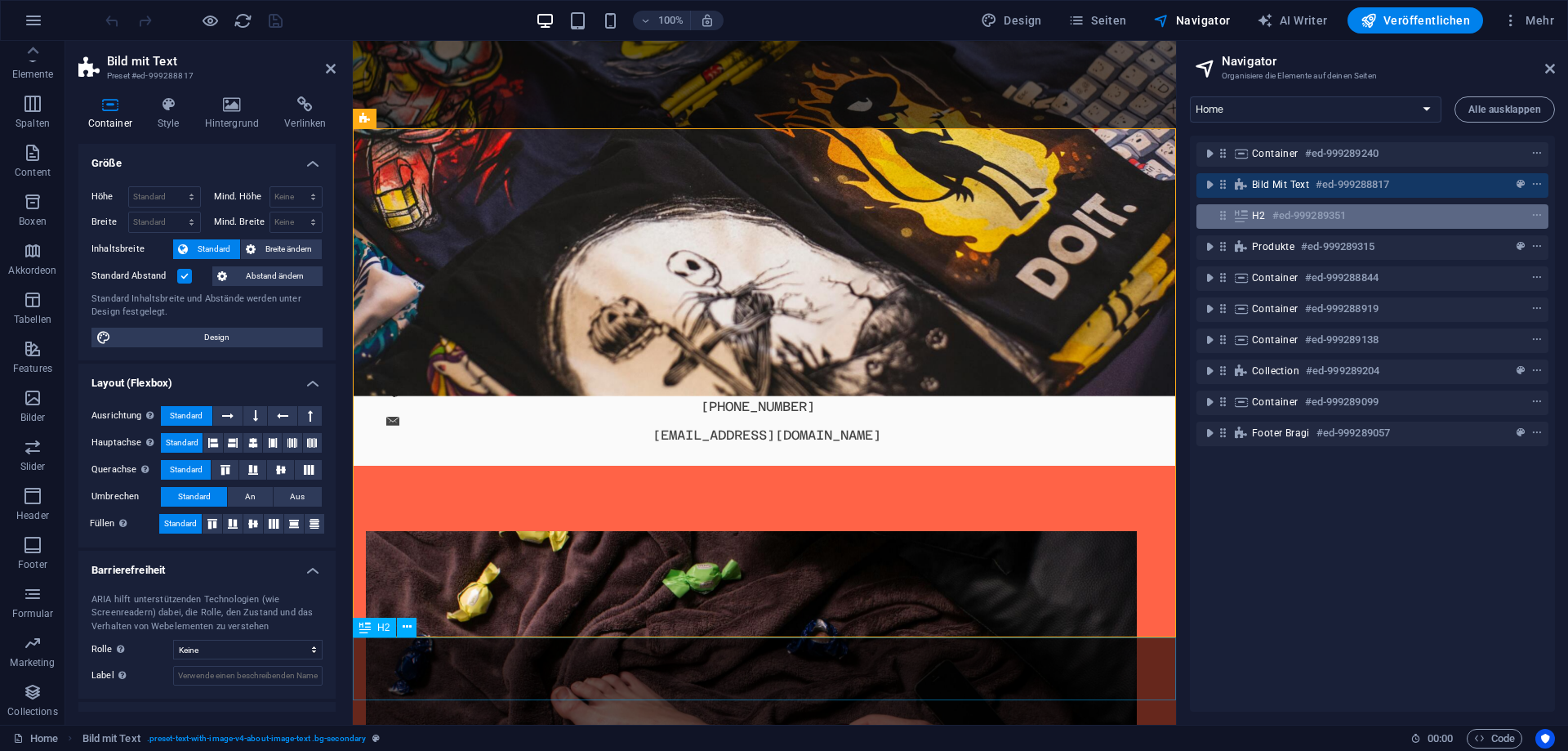
click at [1286, 223] on h6 "#ed-999289351" at bounding box center [1310, 216] width 74 height 20
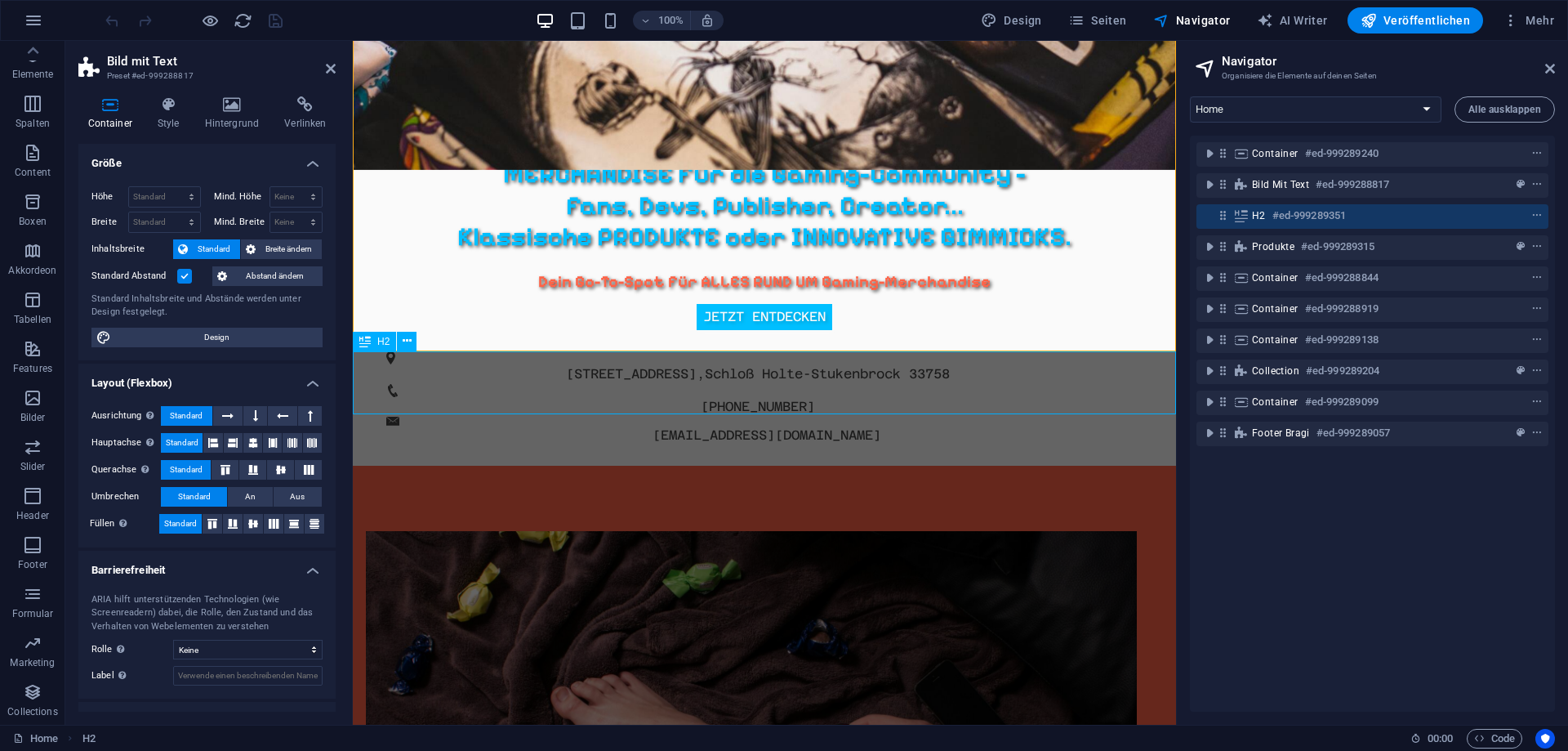
scroll to position [937, 0]
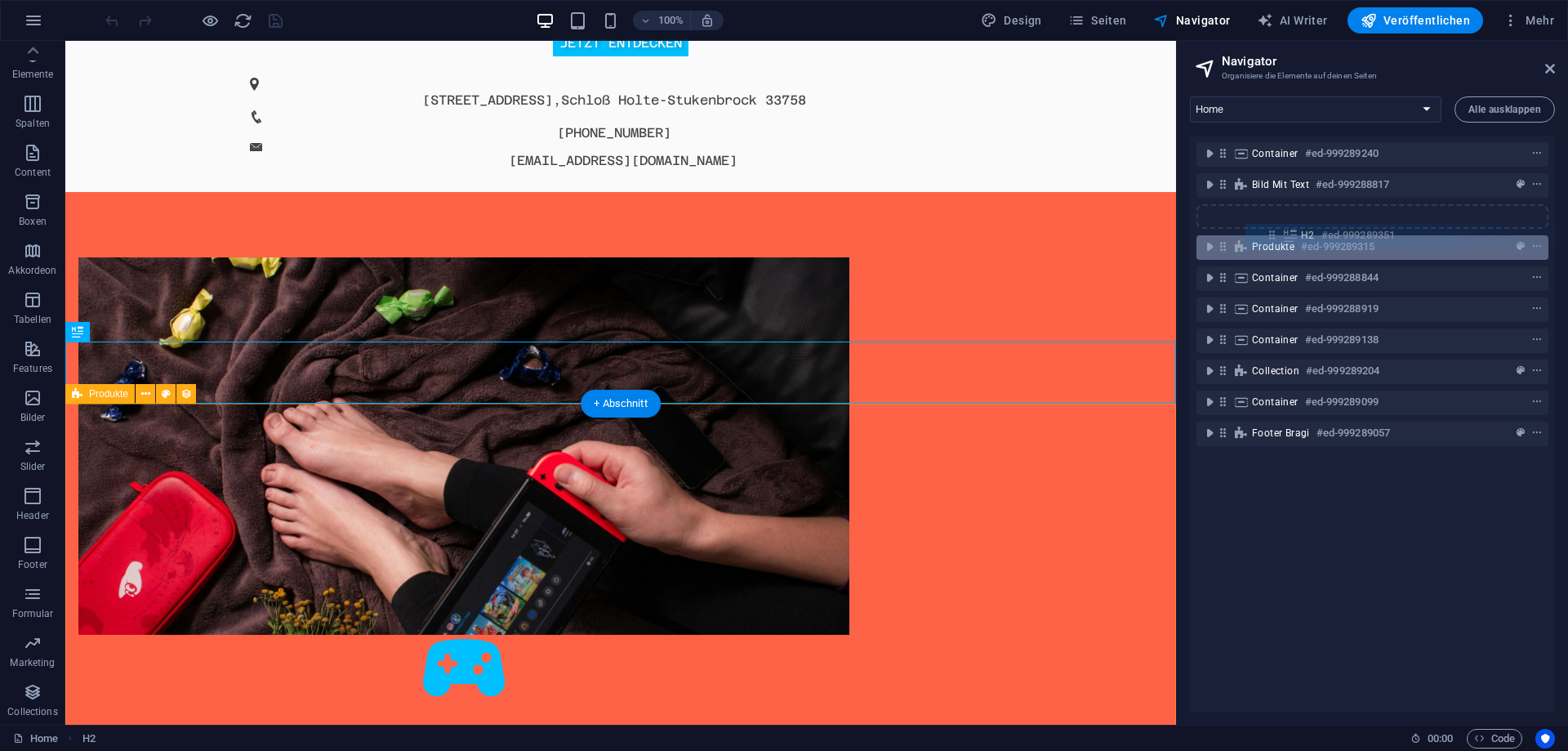
drag, startPoint x: 1219, startPoint y: 219, endPoint x: 1273, endPoint y: 239, distance: 57.6
click at [1273, 239] on div "Container #ed-999289240 Bild mit Text #ed-999288817 H2 #ed-999289351 Produkte #…" at bounding box center [1372, 424] width 365 height 577
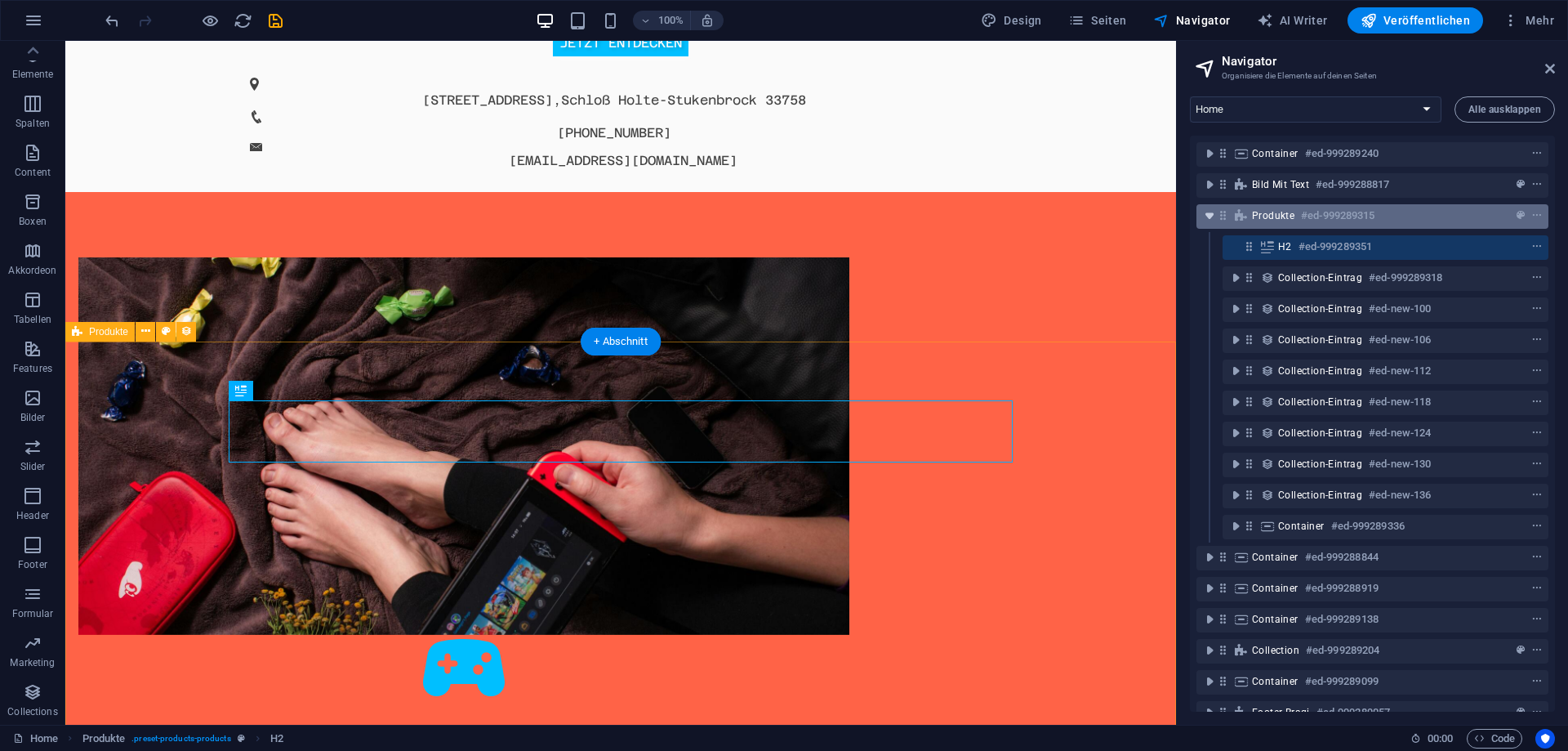
click at [1214, 218] on icon "toggle-expand" at bounding box center [1209, 216] width 16 height 16
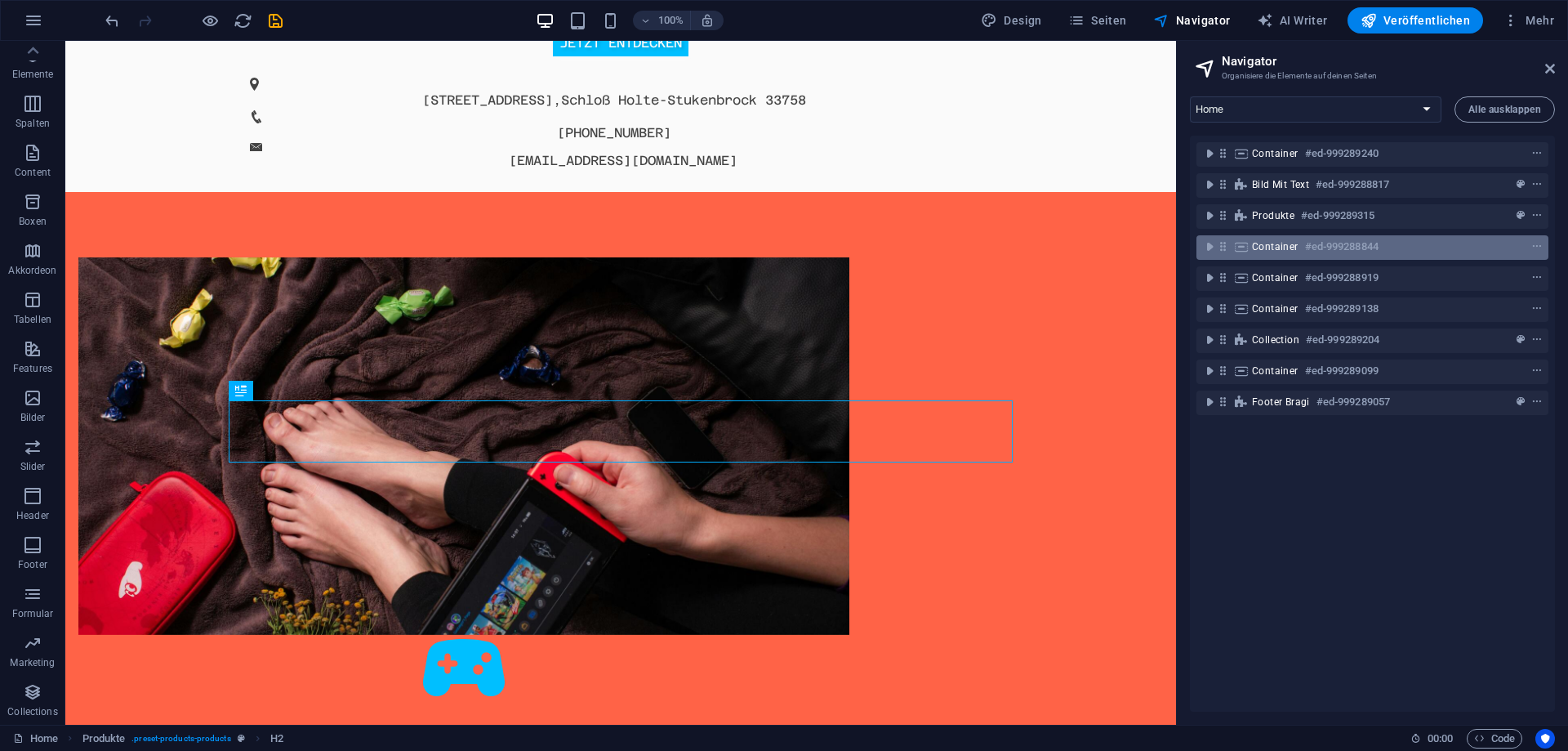
click at [1263, 246] on span "Container" at bounding box center [1275, 247] width 46 height 13
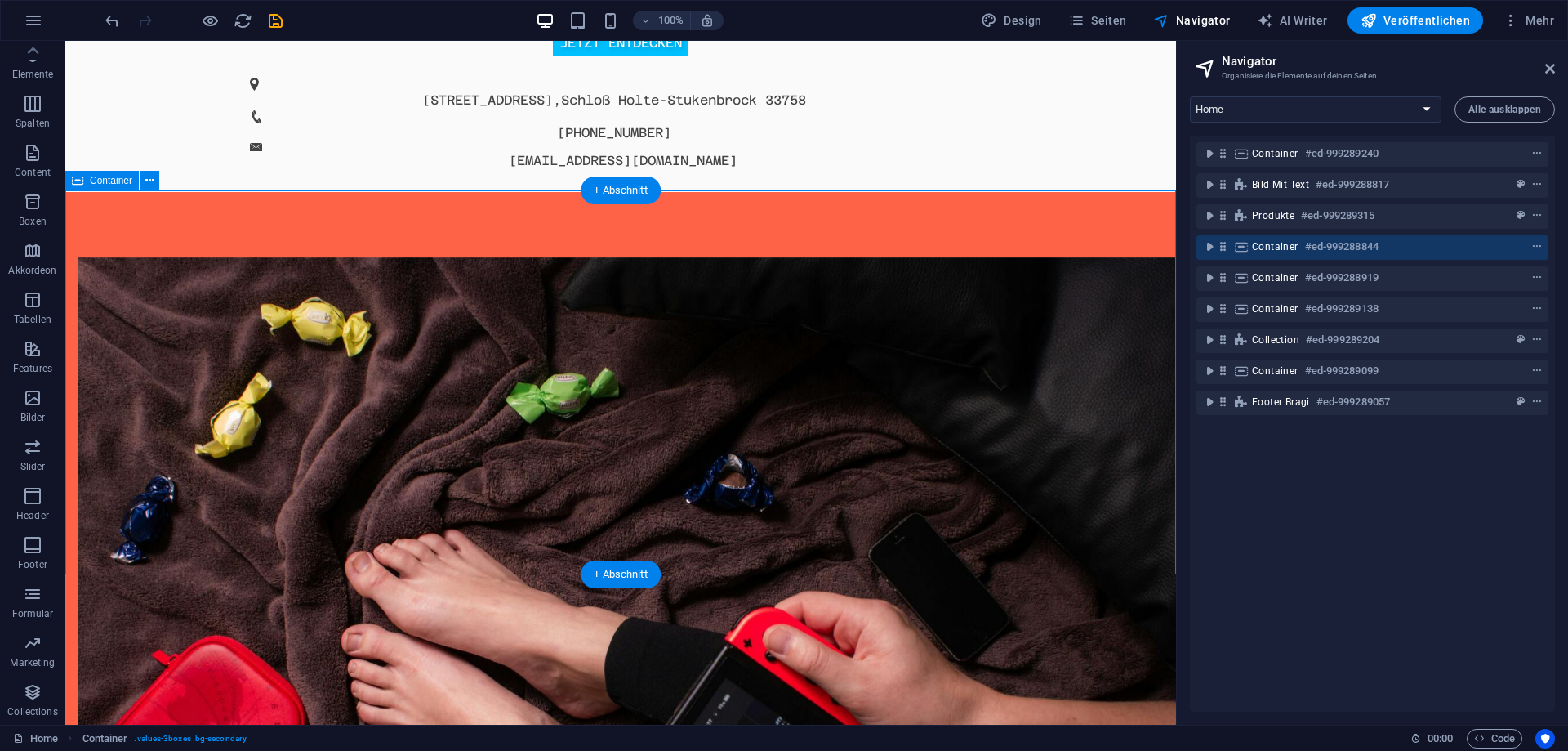
scroll to position [1926, 0]
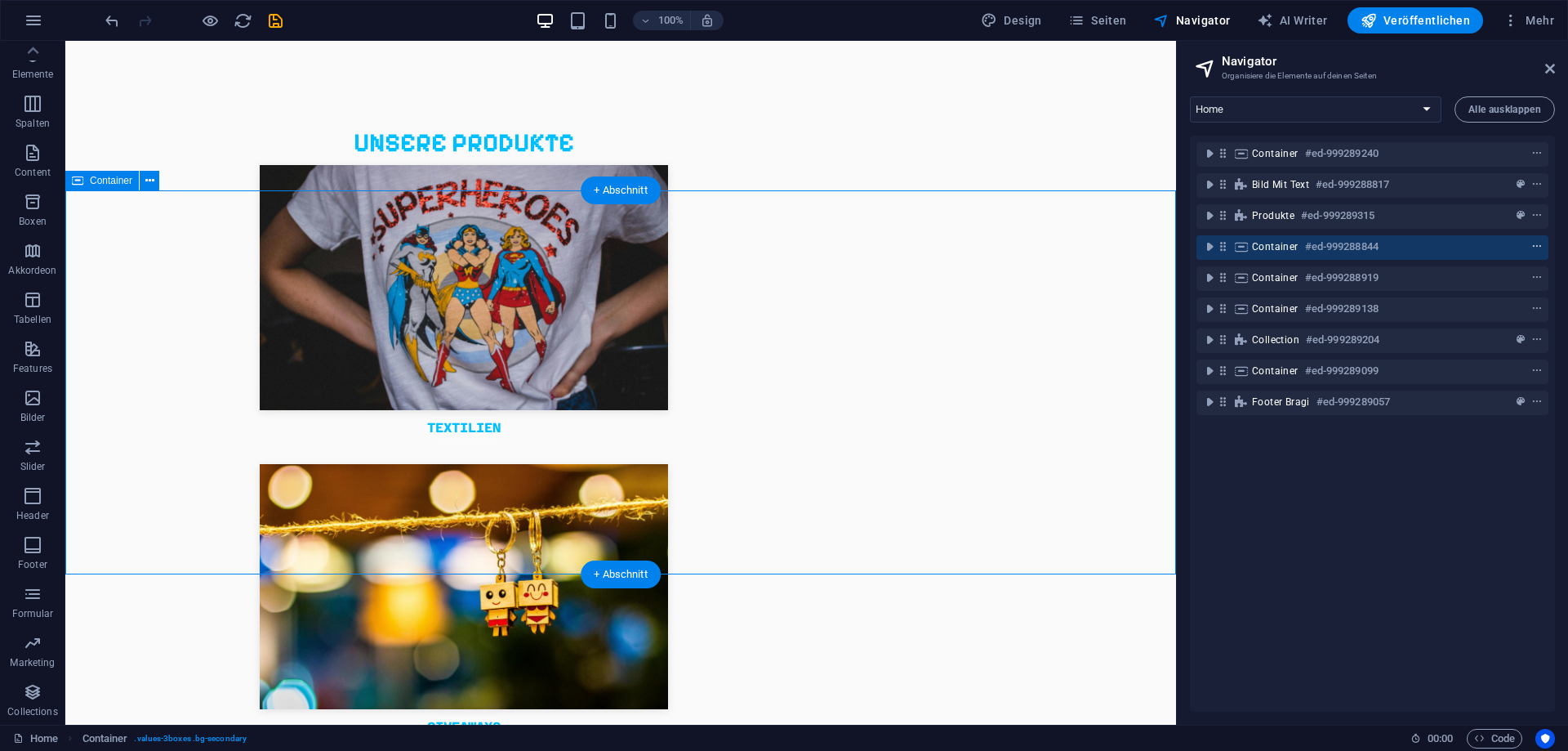
click at [1542, 247] on icon "context-menu" at bounding box center [1537, 247] width 11 height 11
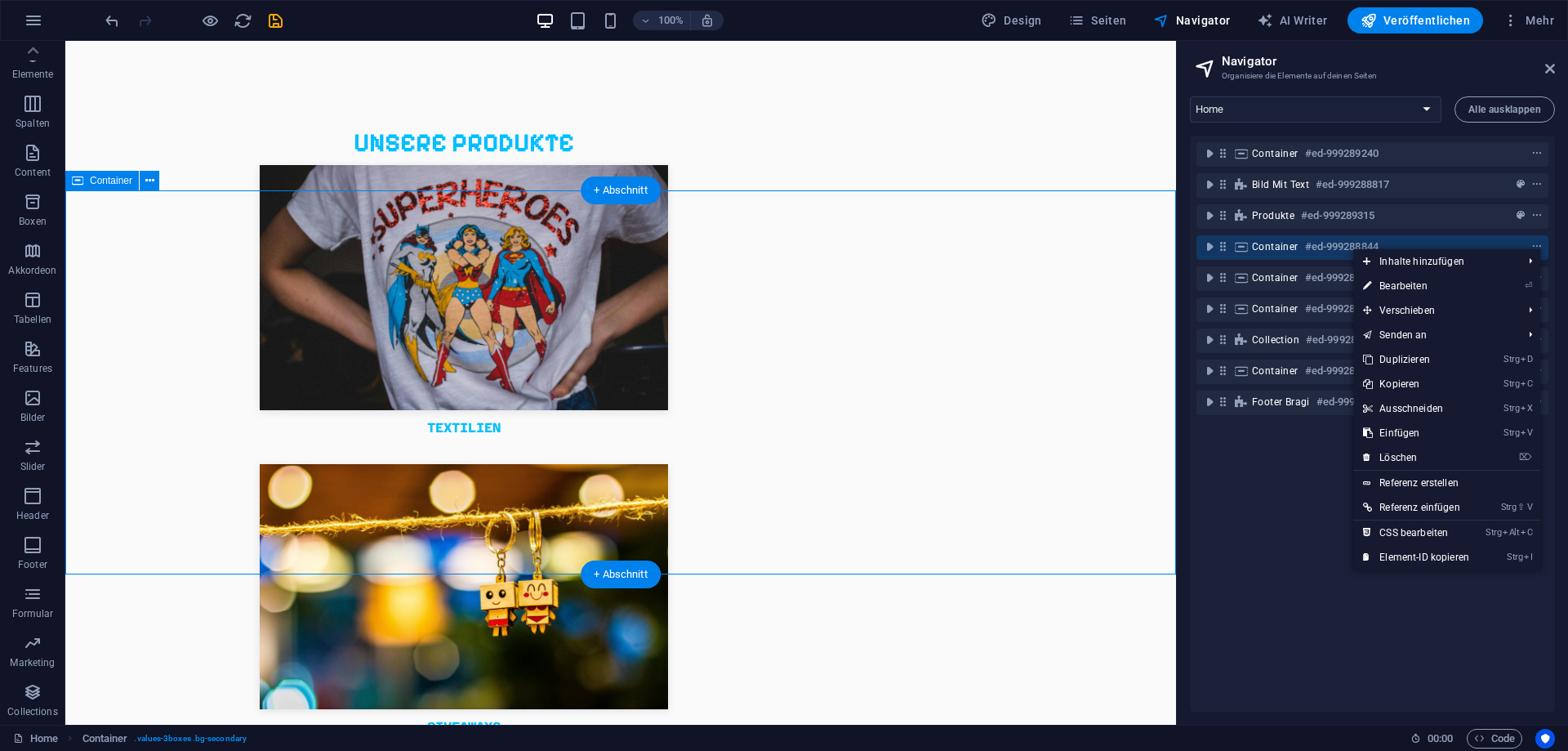
click at [1340, 246] on h6 "#ed-999288844" at bounding box center [1342, 247] width 74 height 20
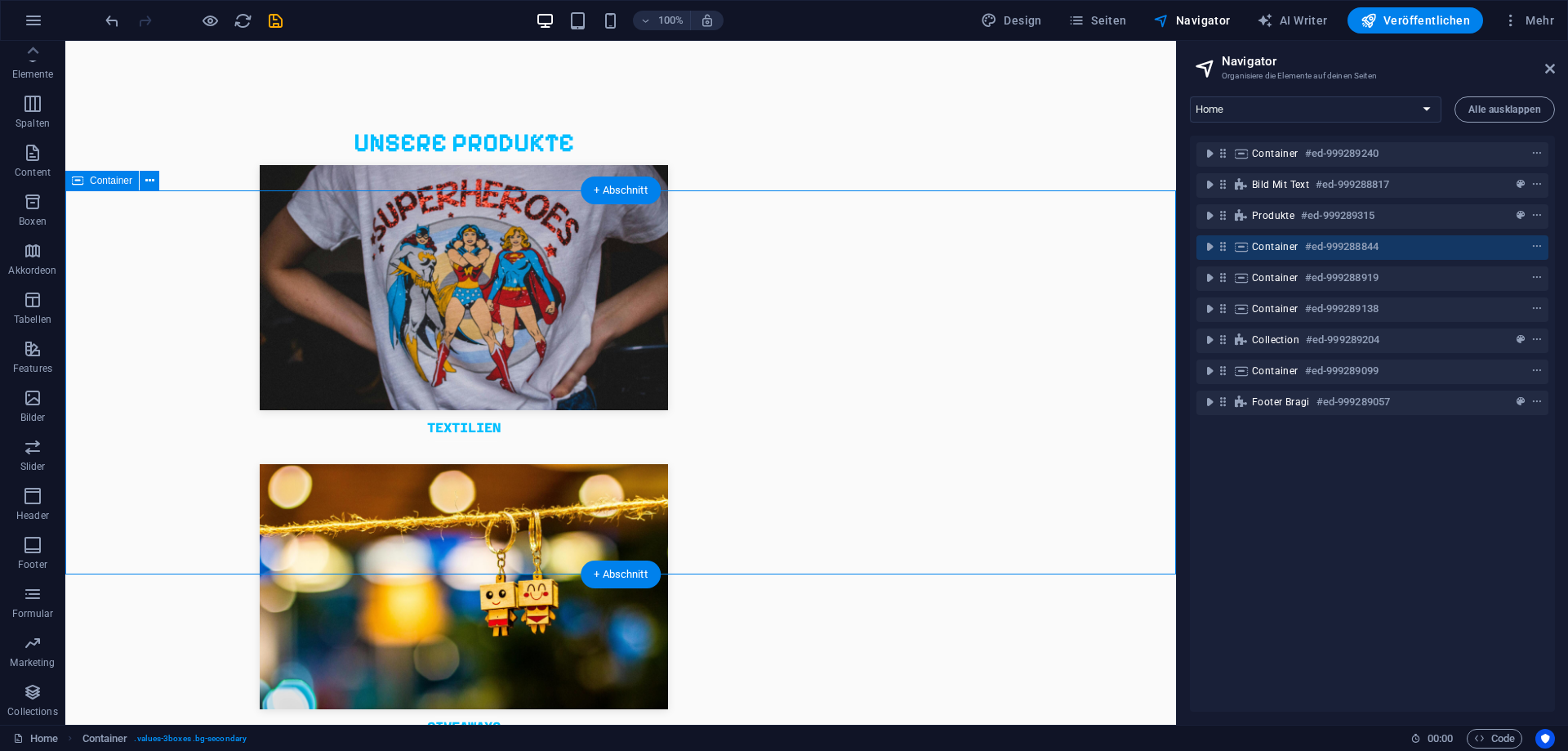
click at [1328, 246] on h6 "#ed-999288844" at bounding box center [1342, 247] width 74 height 20
click at [1534, 246] on icon "context-menu" at bounding box center [1537, 247] width 11 height 11
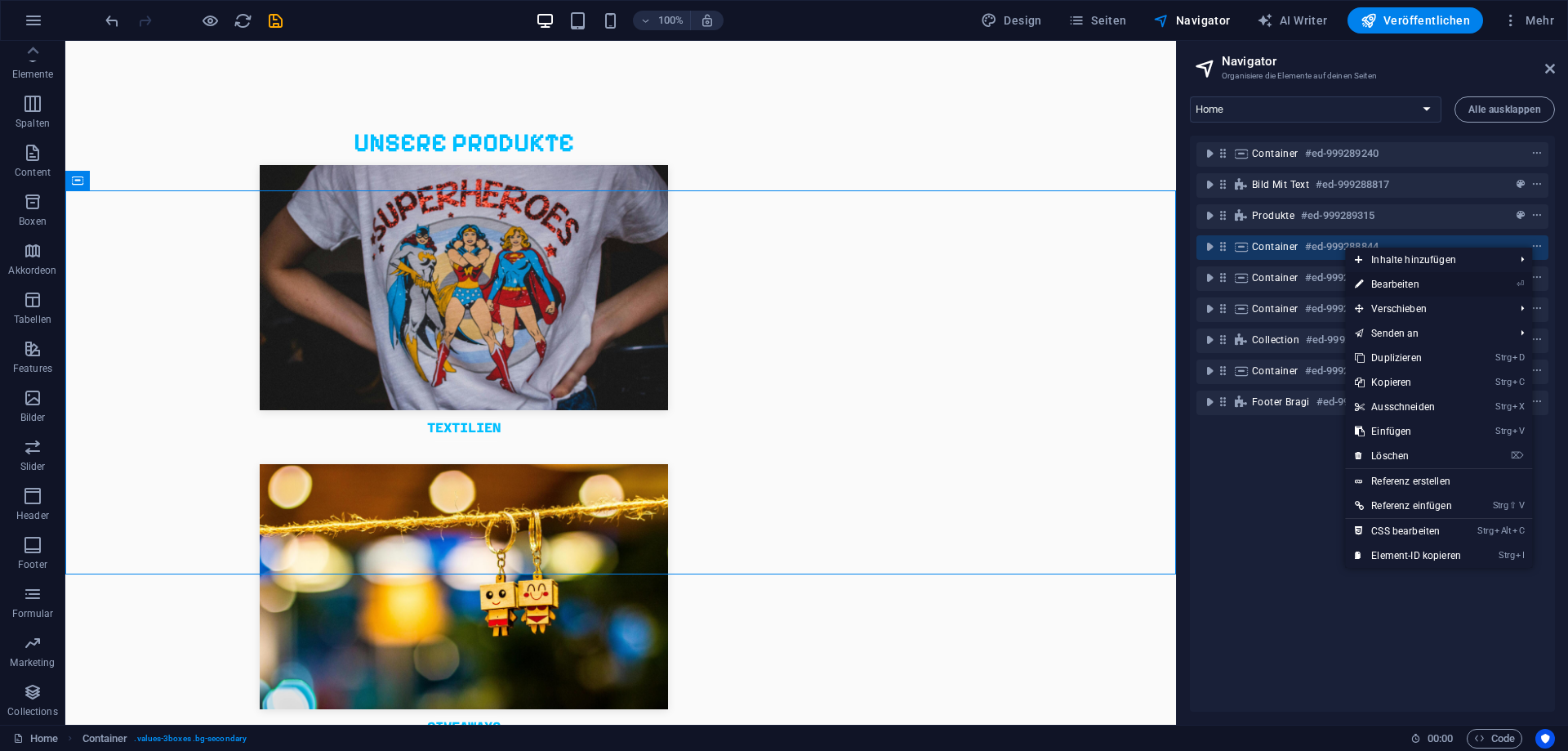
click at [1413, 288] on link "⏎ Bearbeiten" at bounding box center [1408, 284] width 125 height 25
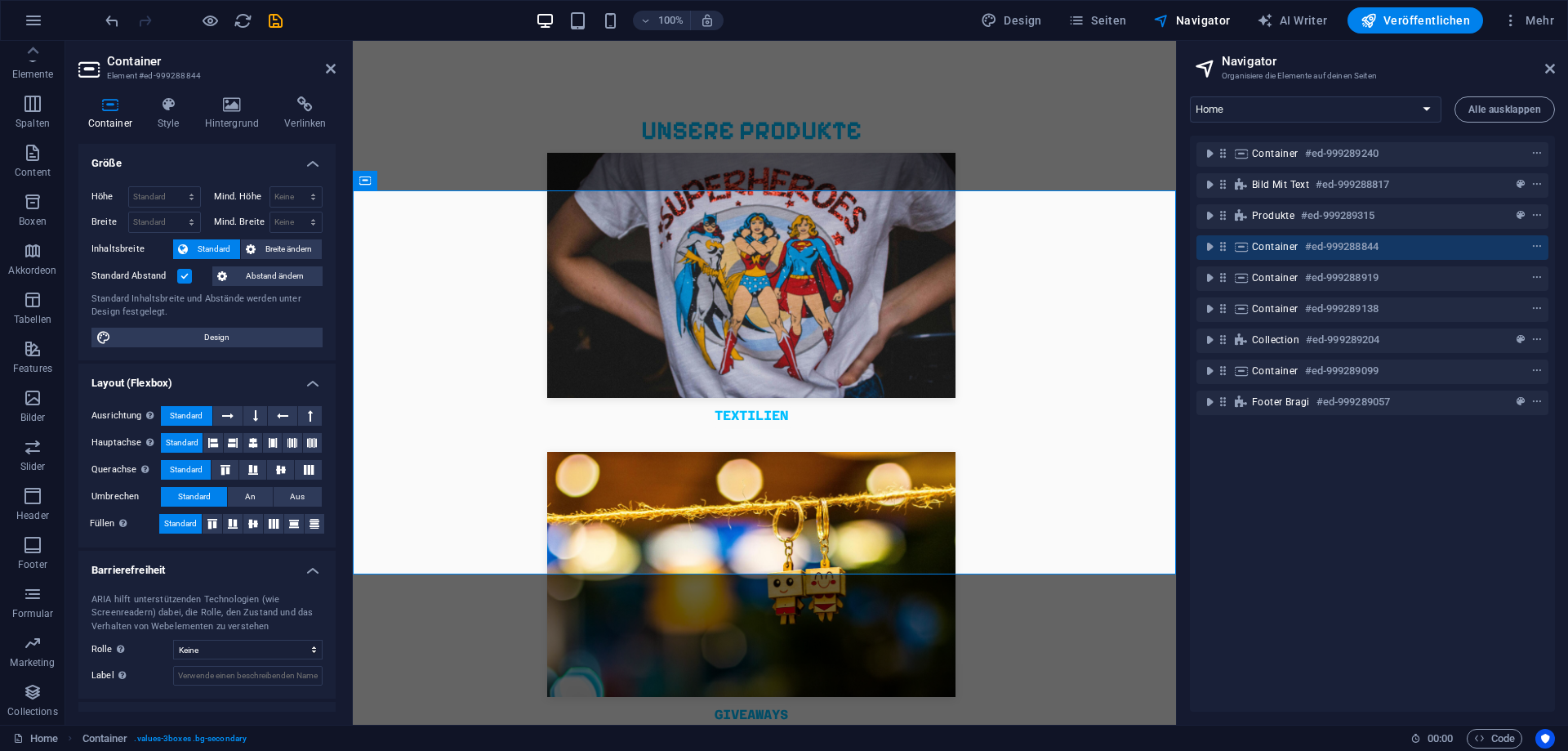
scroll to position [1936, 0]
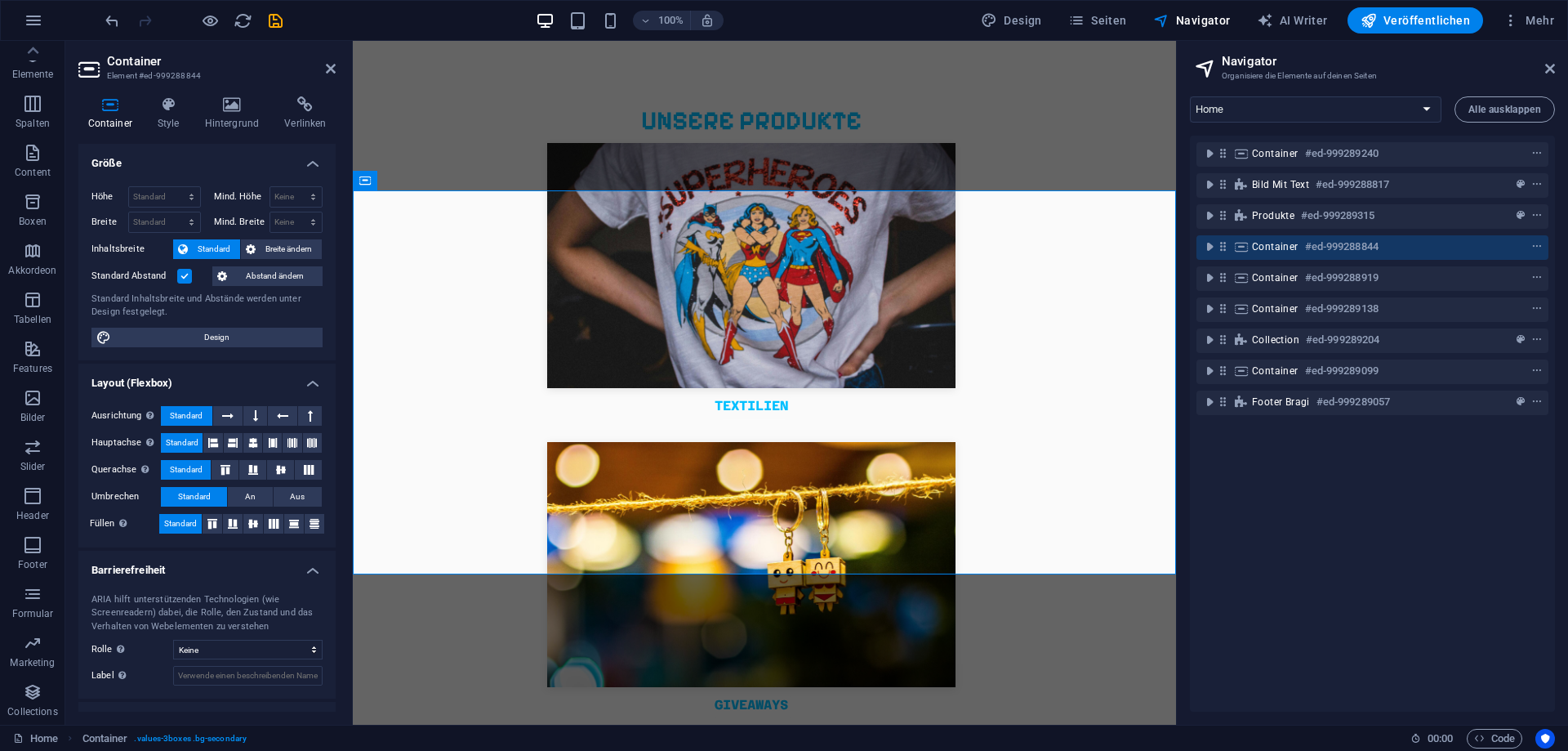
click at [1354, 533] on div "Container #ed-999289240 Bild mit Text #ed-999288817 Produkte #ed-999289315 Cont…" at bounding box center [1372, 424] width 365 height 577
click at [1250, 402] on div "Footer Bragi #ed-999289057" at bounding box center [1373, 403] width 352 height 25
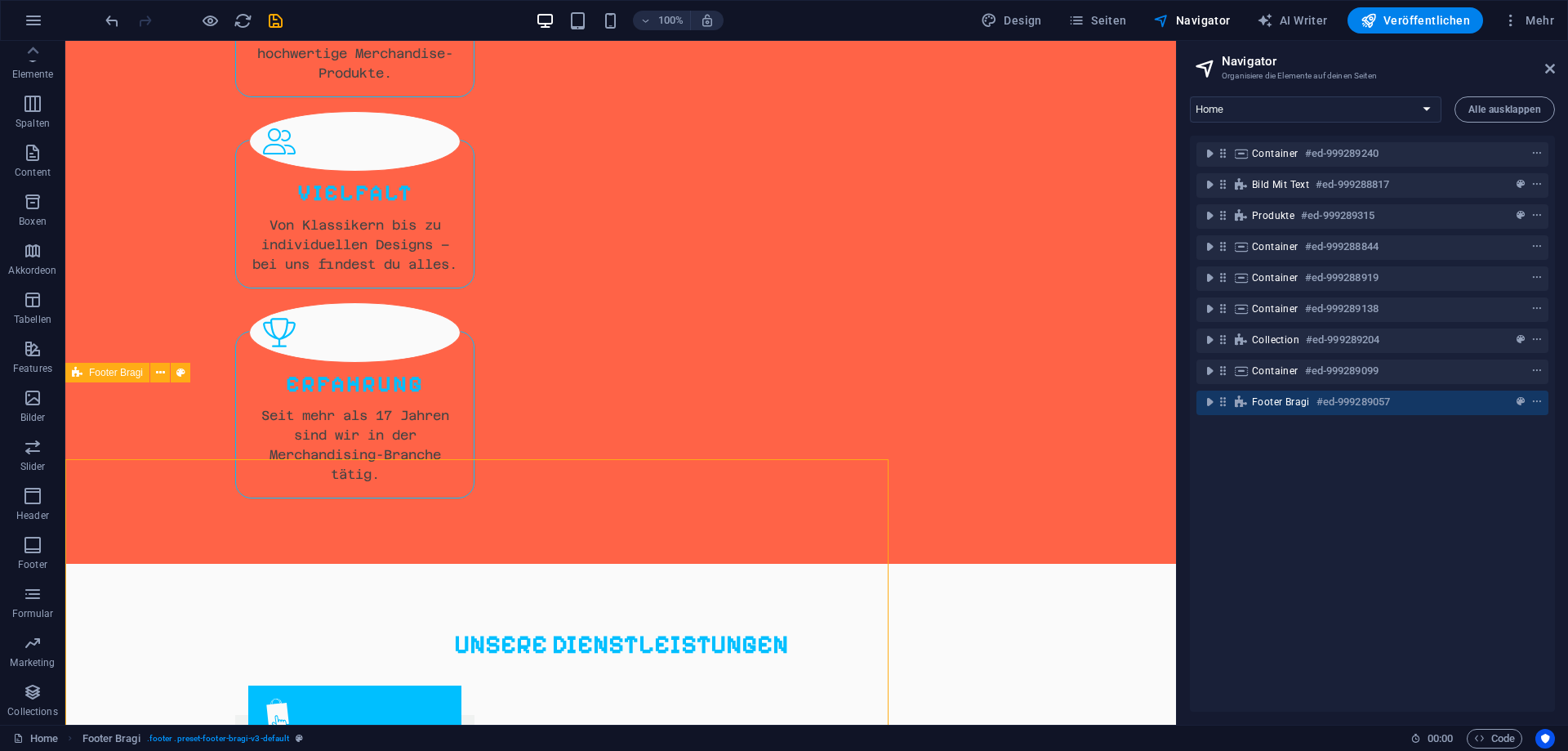
scroll to position [4740, 0]
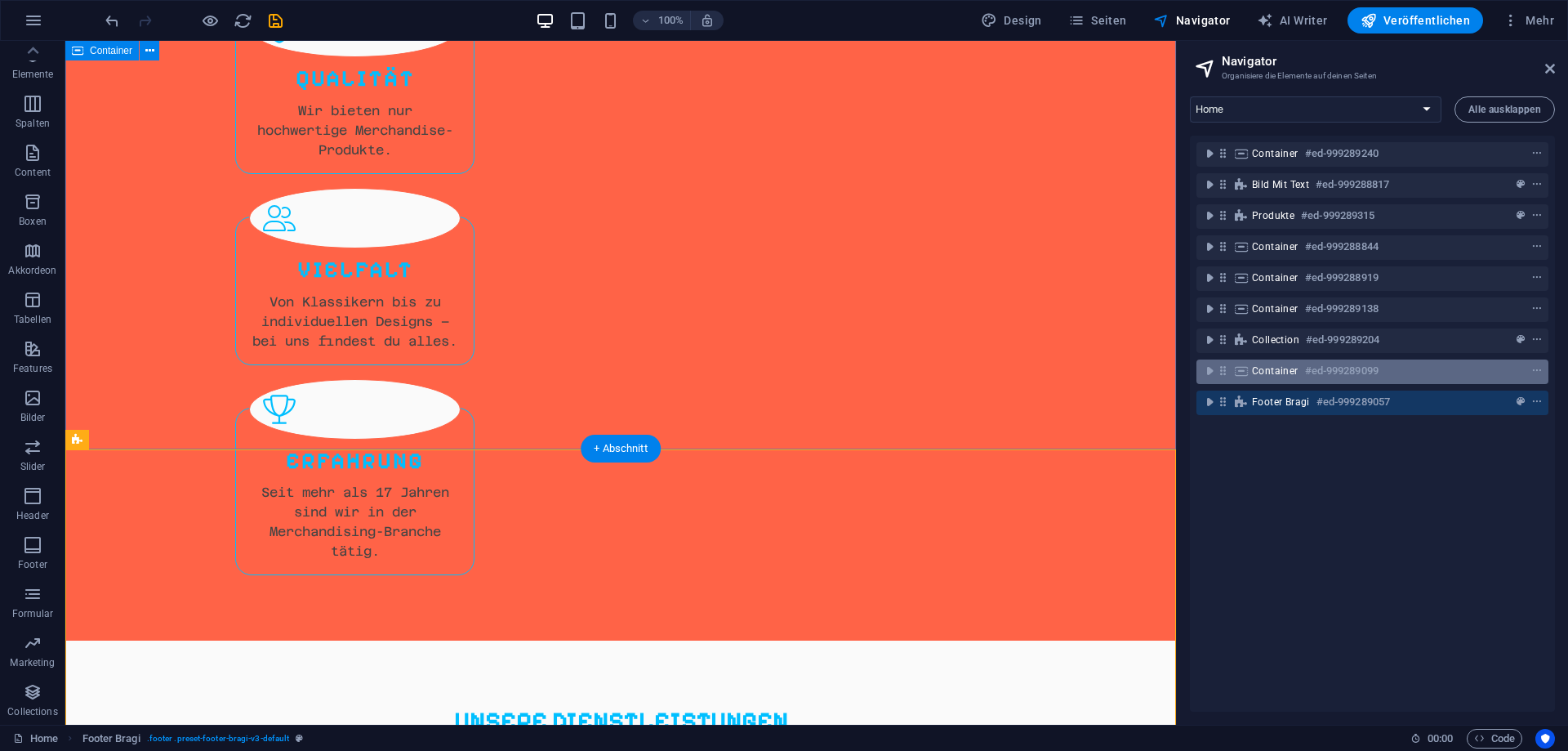
click at [1283, 366] on span "Container" at bounding box center [1275, 370] width 46 height 13
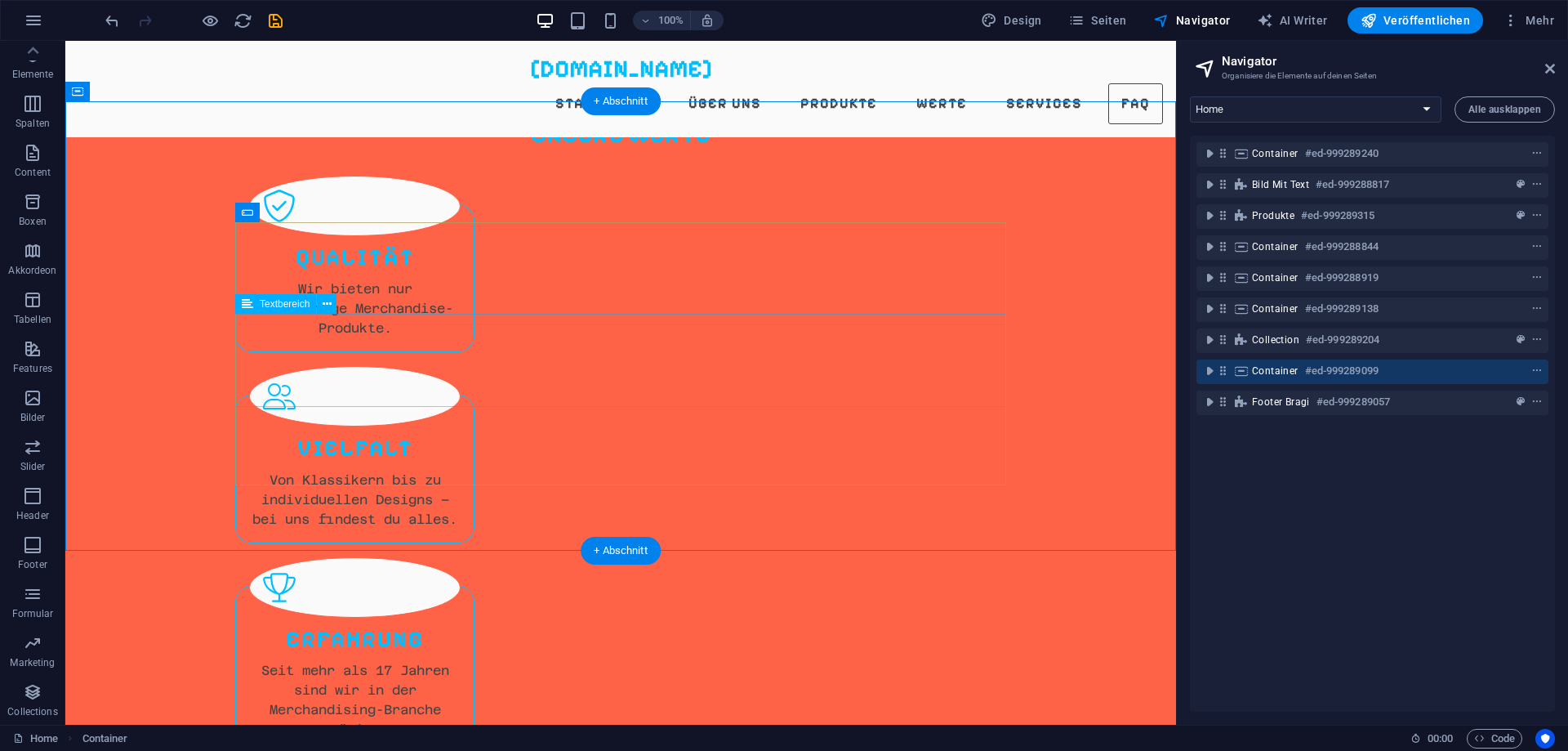
scroll to position [4498, 0]
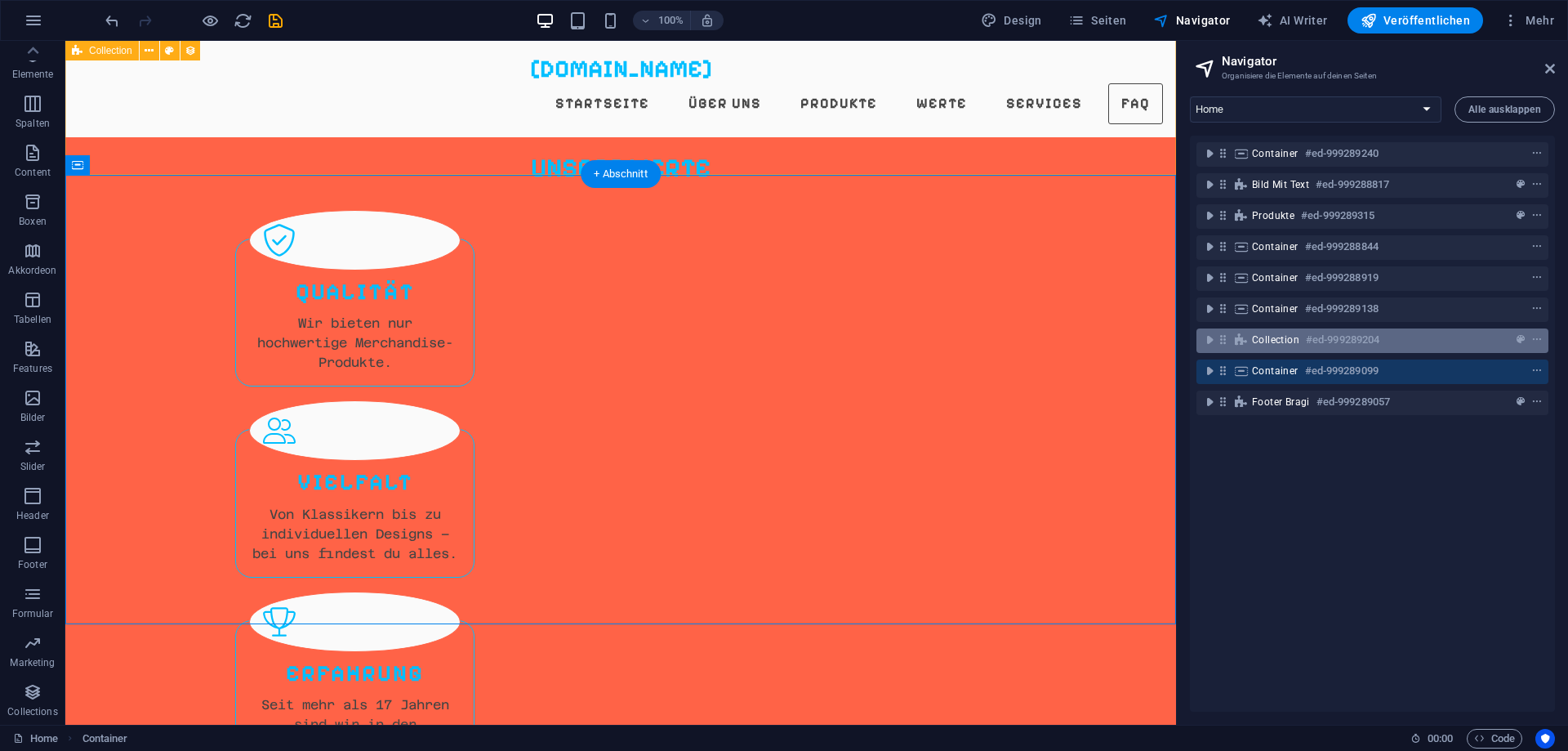
click at [1285, 343] on span "Collection" at bounding box center [1275, 339] width 47 height 13
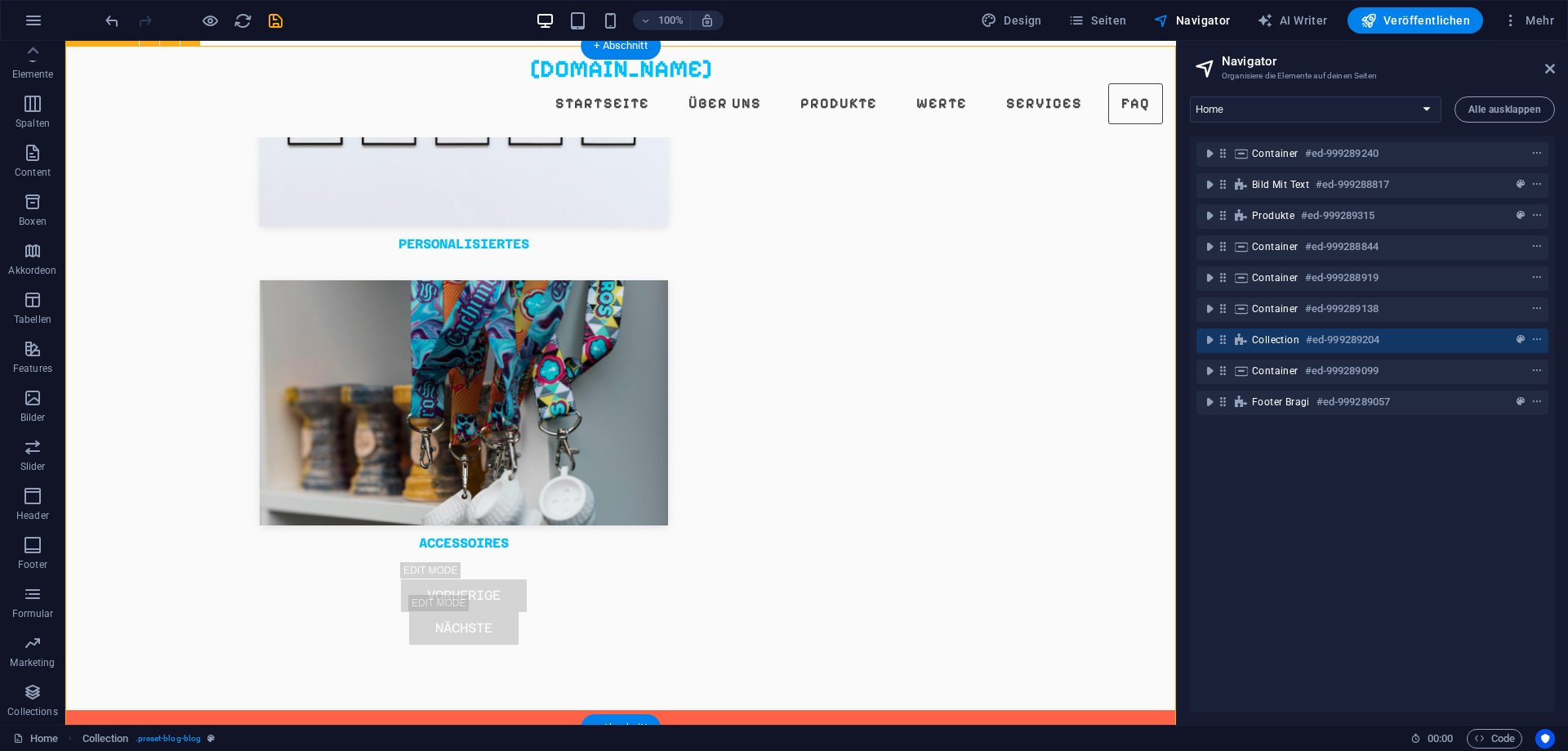
scroll to position [3782, 0]
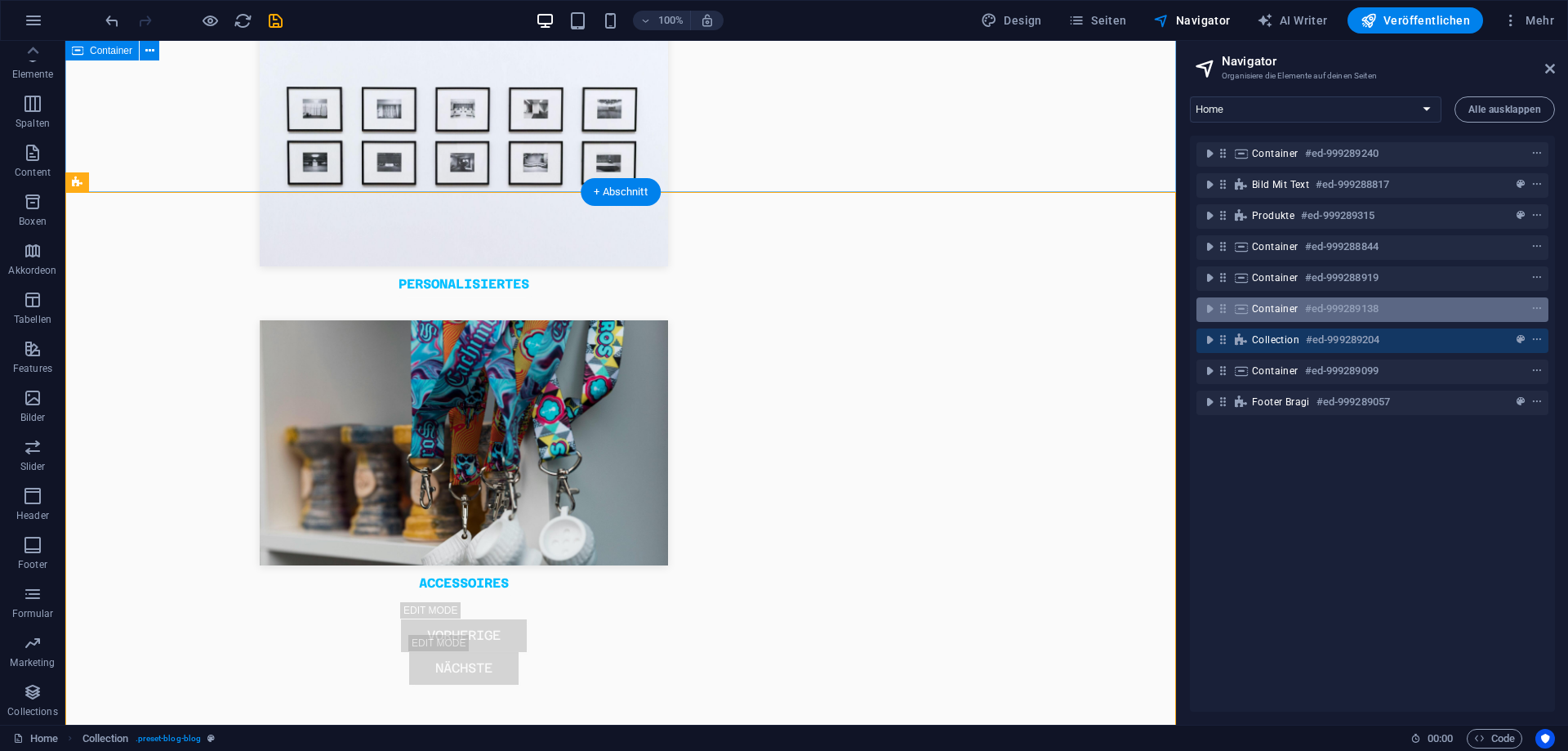
click at [1330, 317] on h6 "#ed-999289138" at bounding box center [1342, 308] width 74 height 20
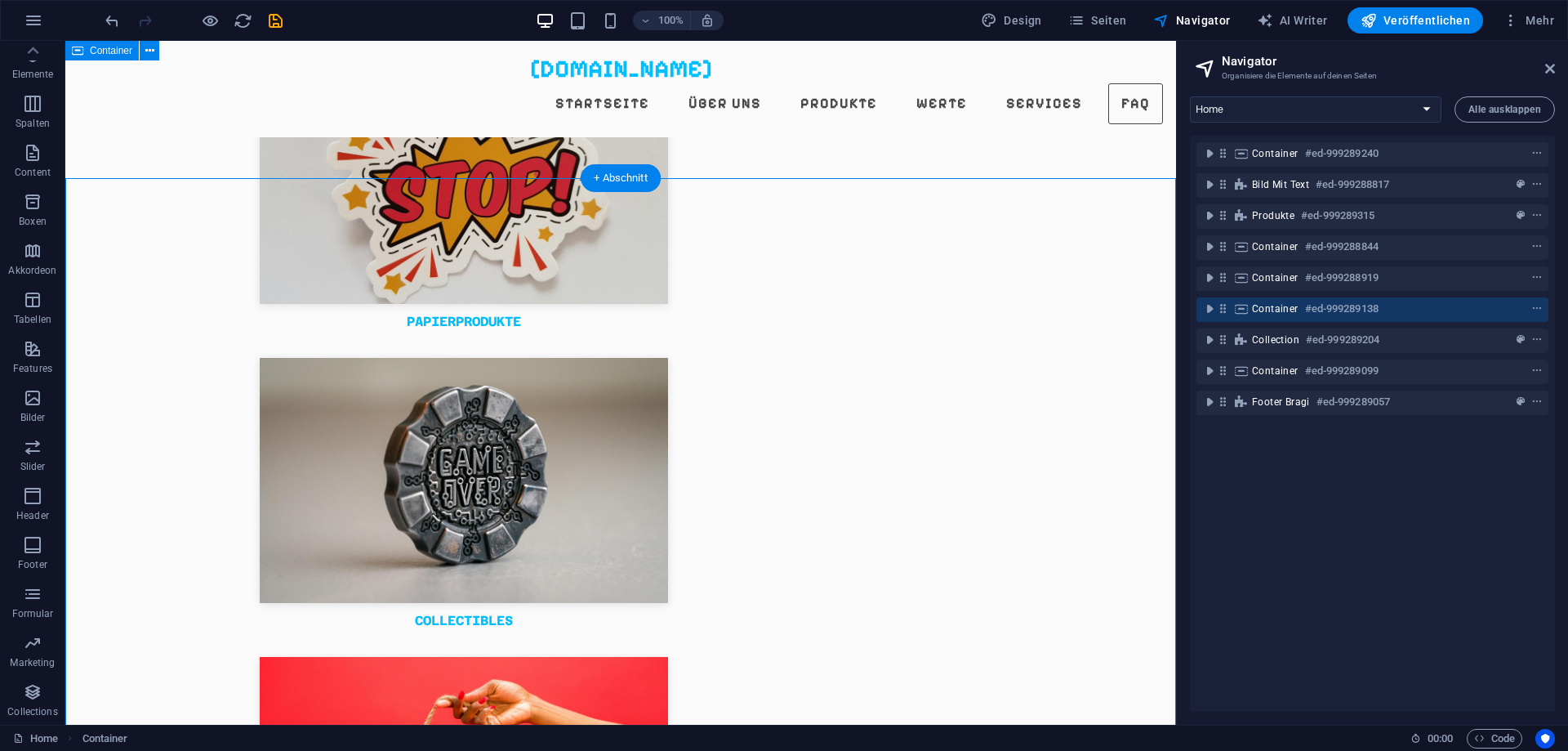
scroll to position [2872, 0]
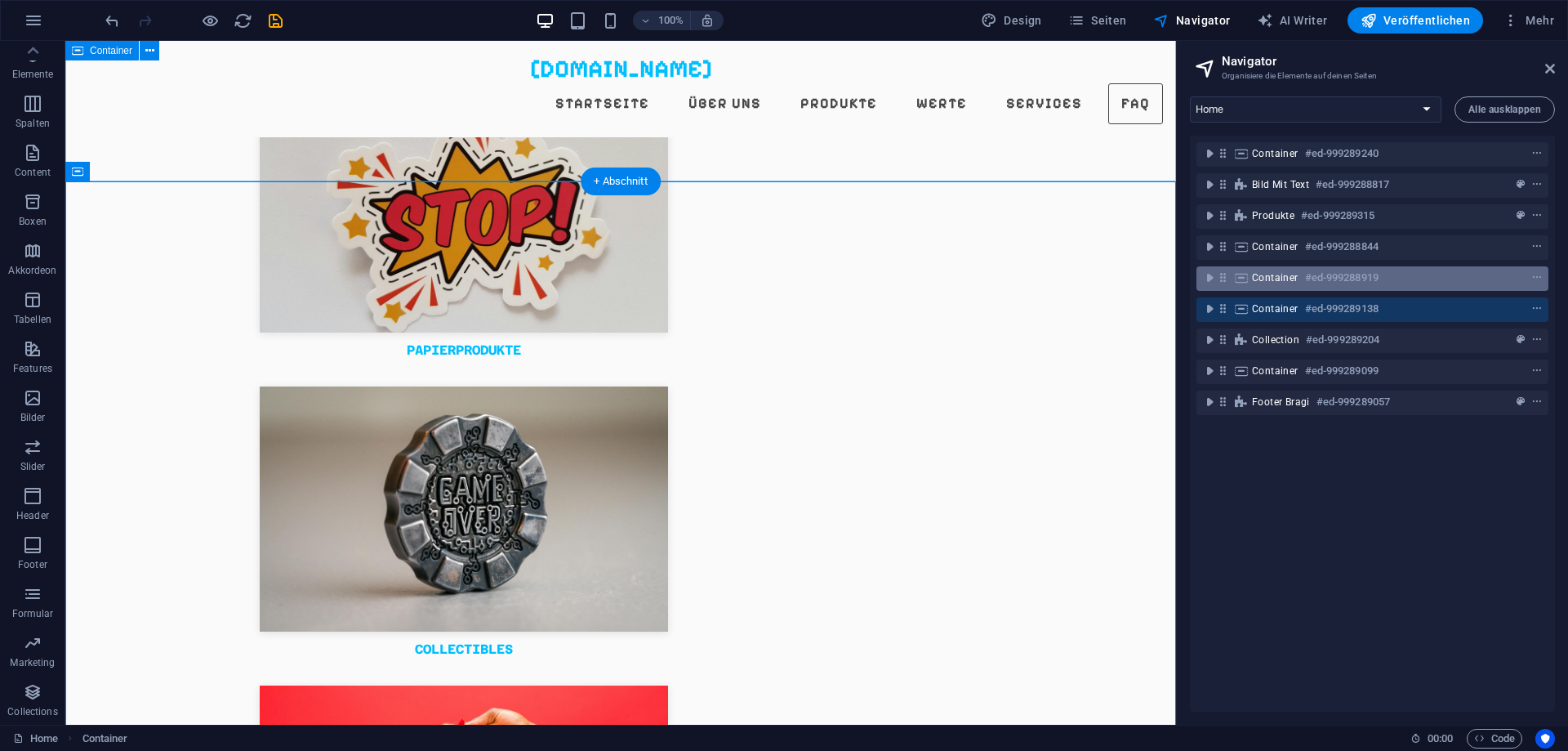
click at [1339, 279] on h6 "#ed-999288919" at bounding box center [1342, 278] width 74 height 20
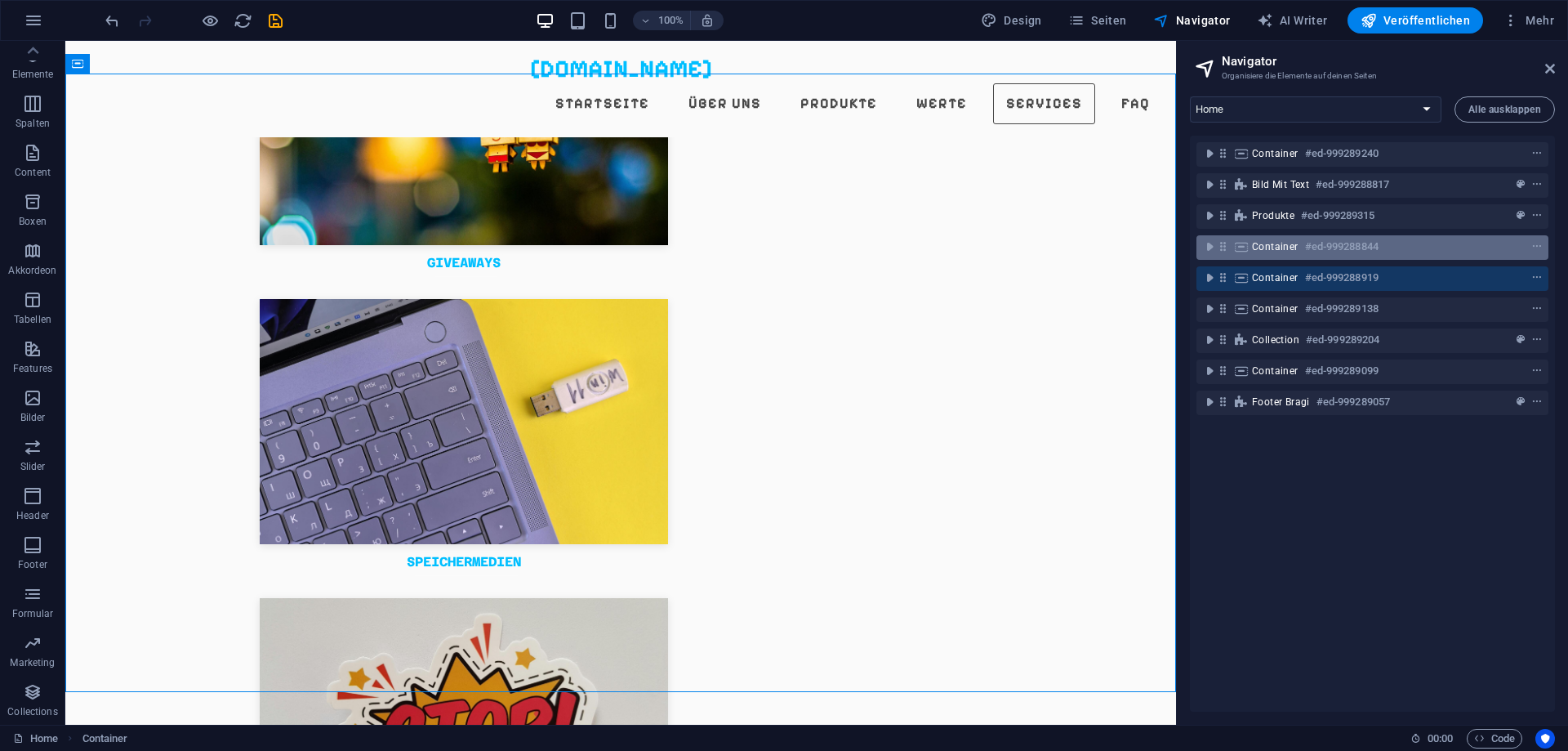
click at [1352, 255] on h6 "#ed-999288844" at bounding box center [1342, 247] width 74 height 20
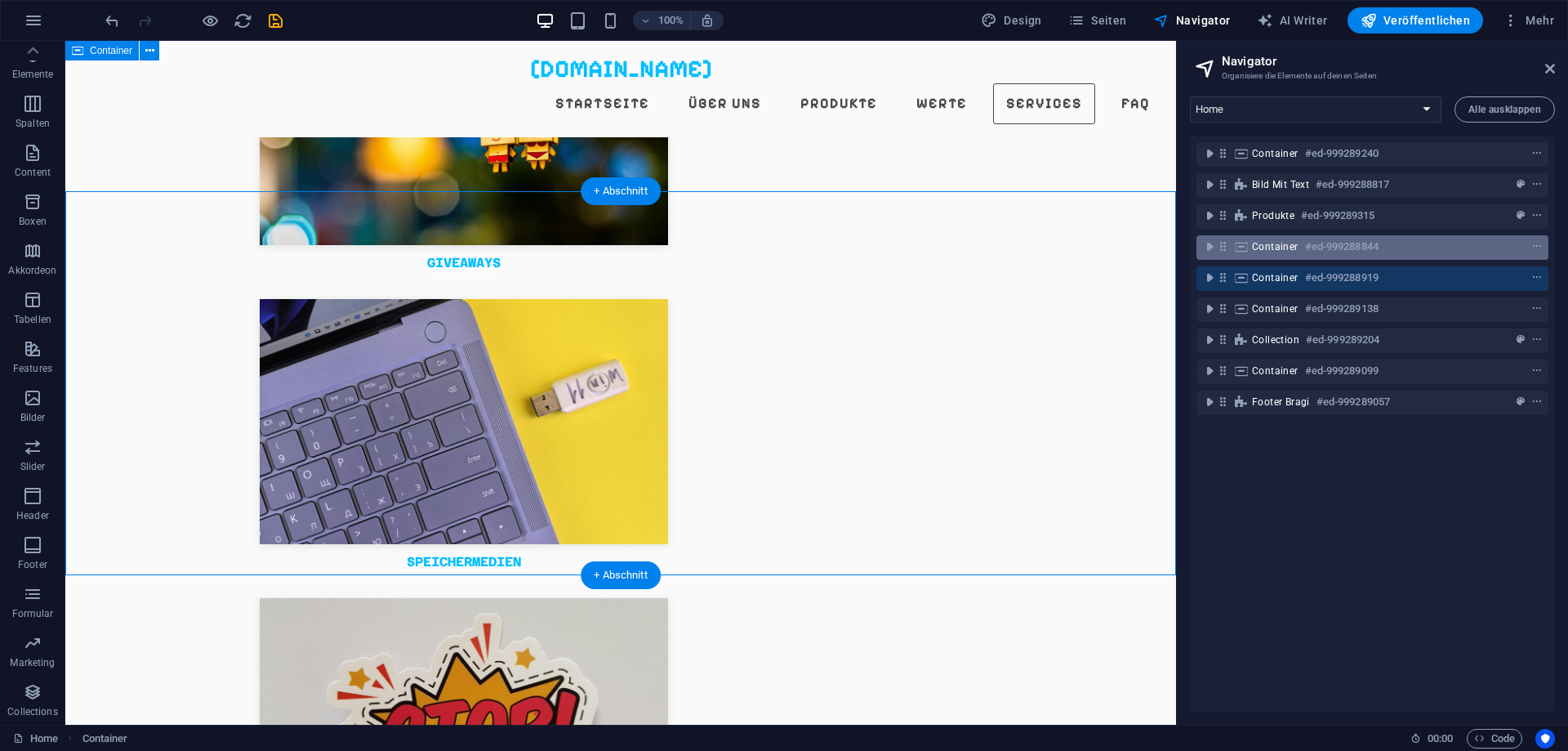
scroll to position [1859, 0]
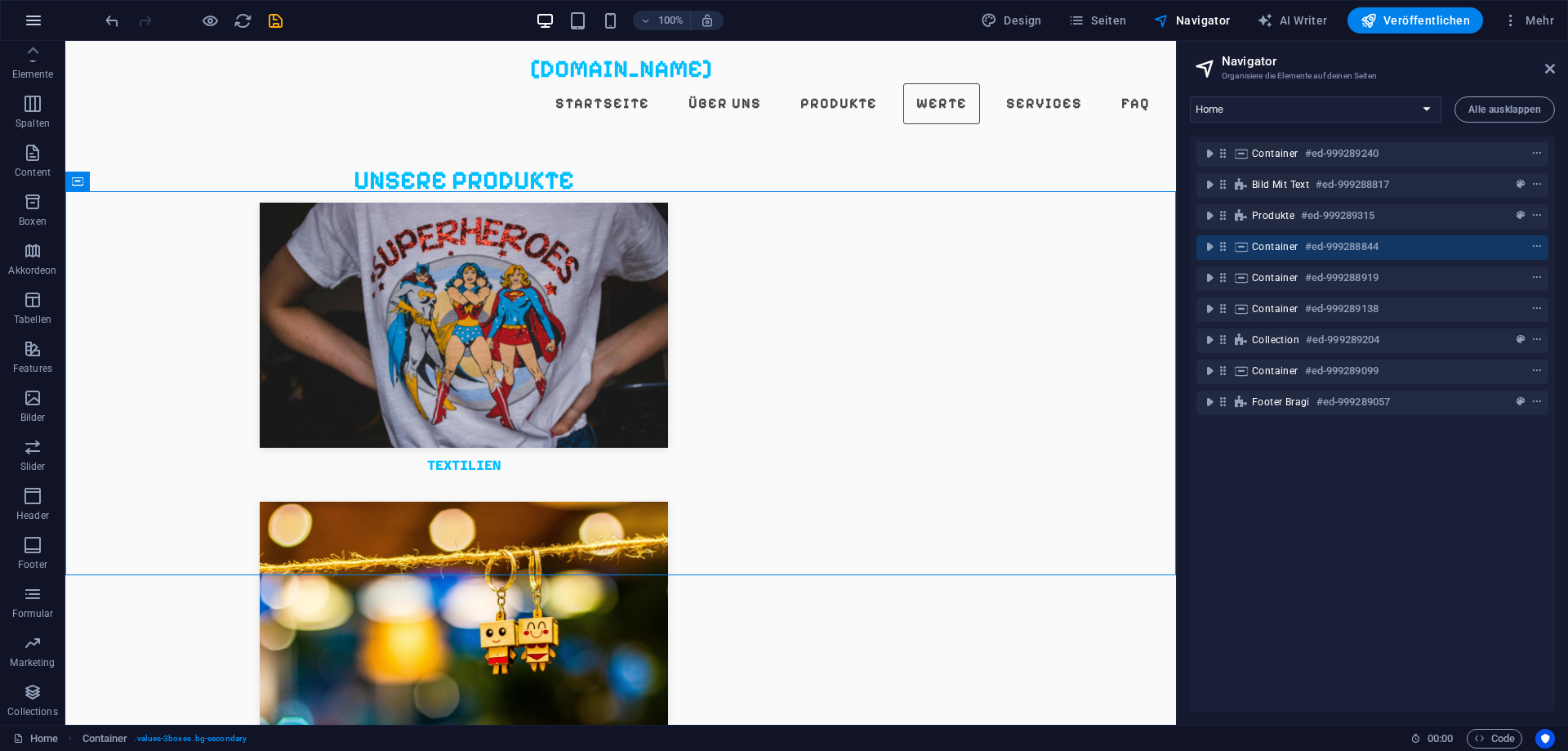
click at [23, 18] on button "button" at bounding box center [33, 21] width 40 height 40
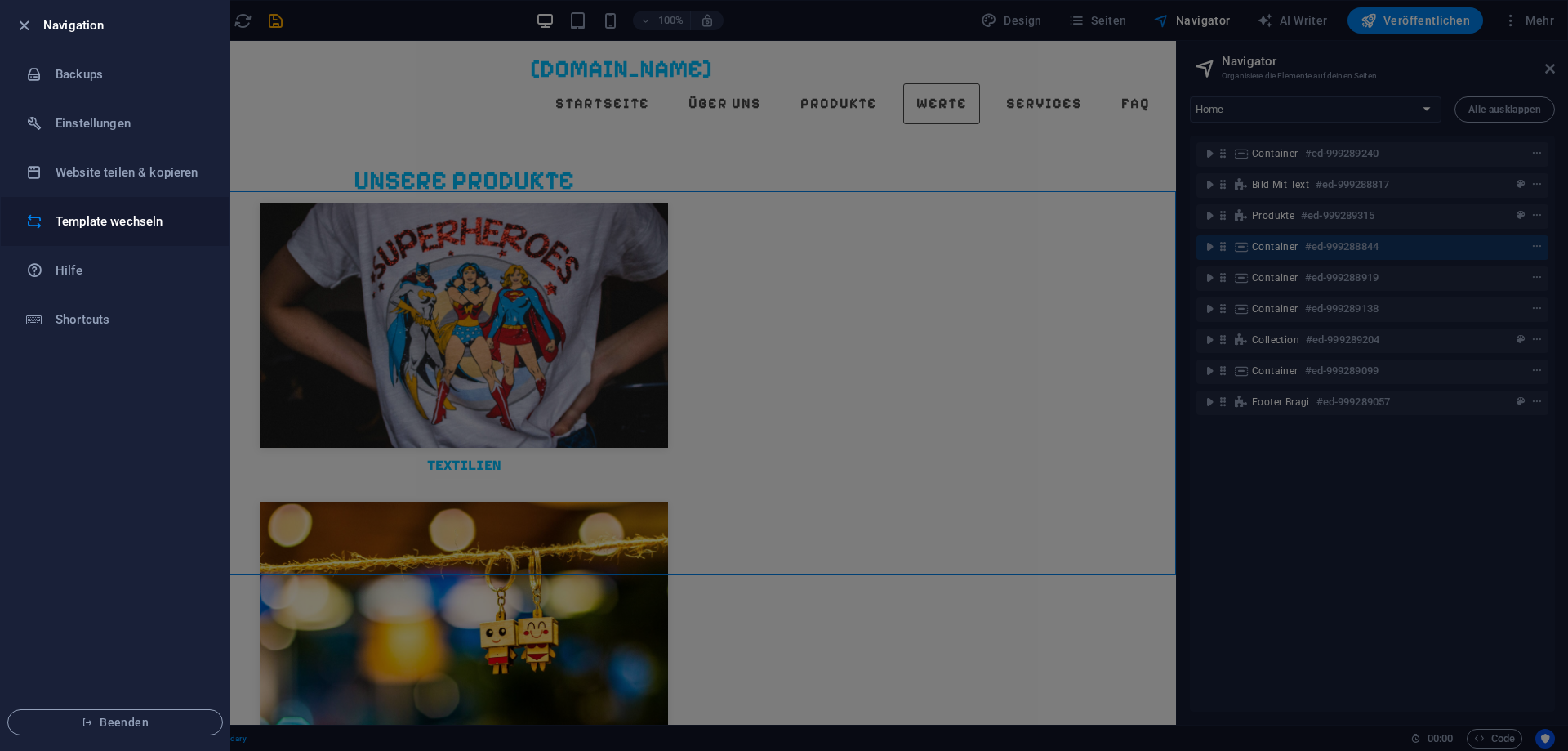
click at [145, 224] on h6 "Template wechseln" at bounding box center [131, 221] width 151 height 20
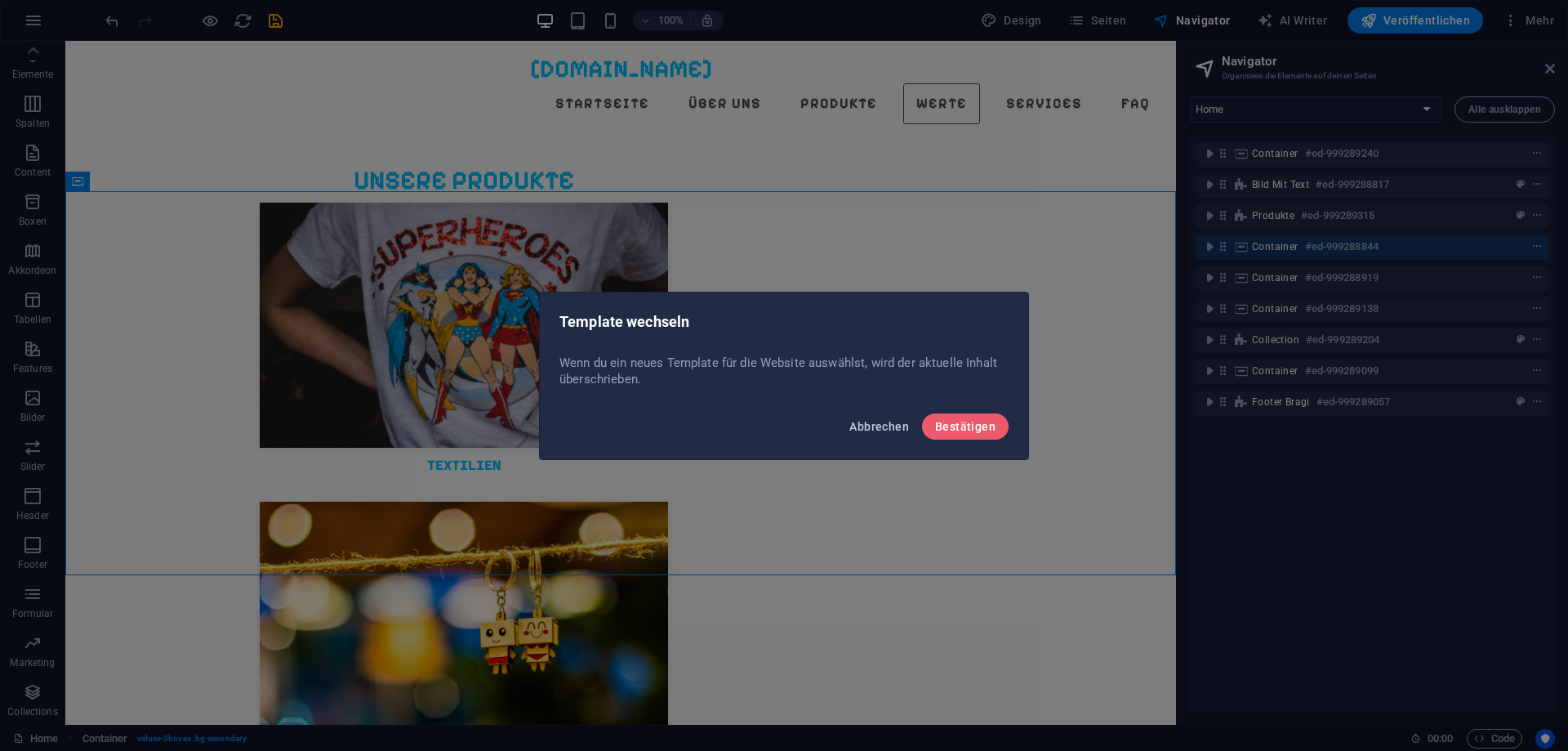
click at [885, 435] on button "Abbrechen" at bounding box center [879, 426] width 73 height 26
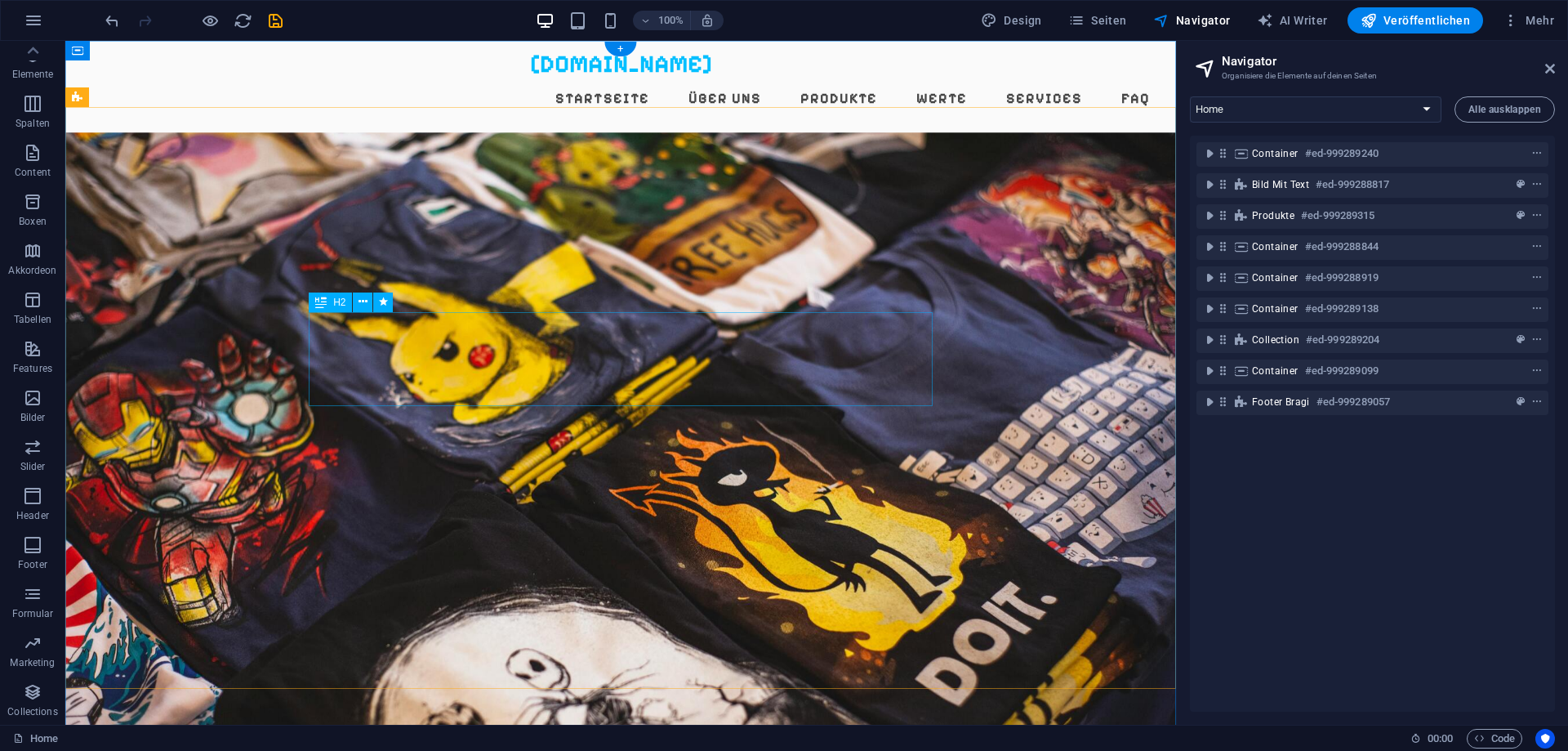
scroll to position [0, 0]
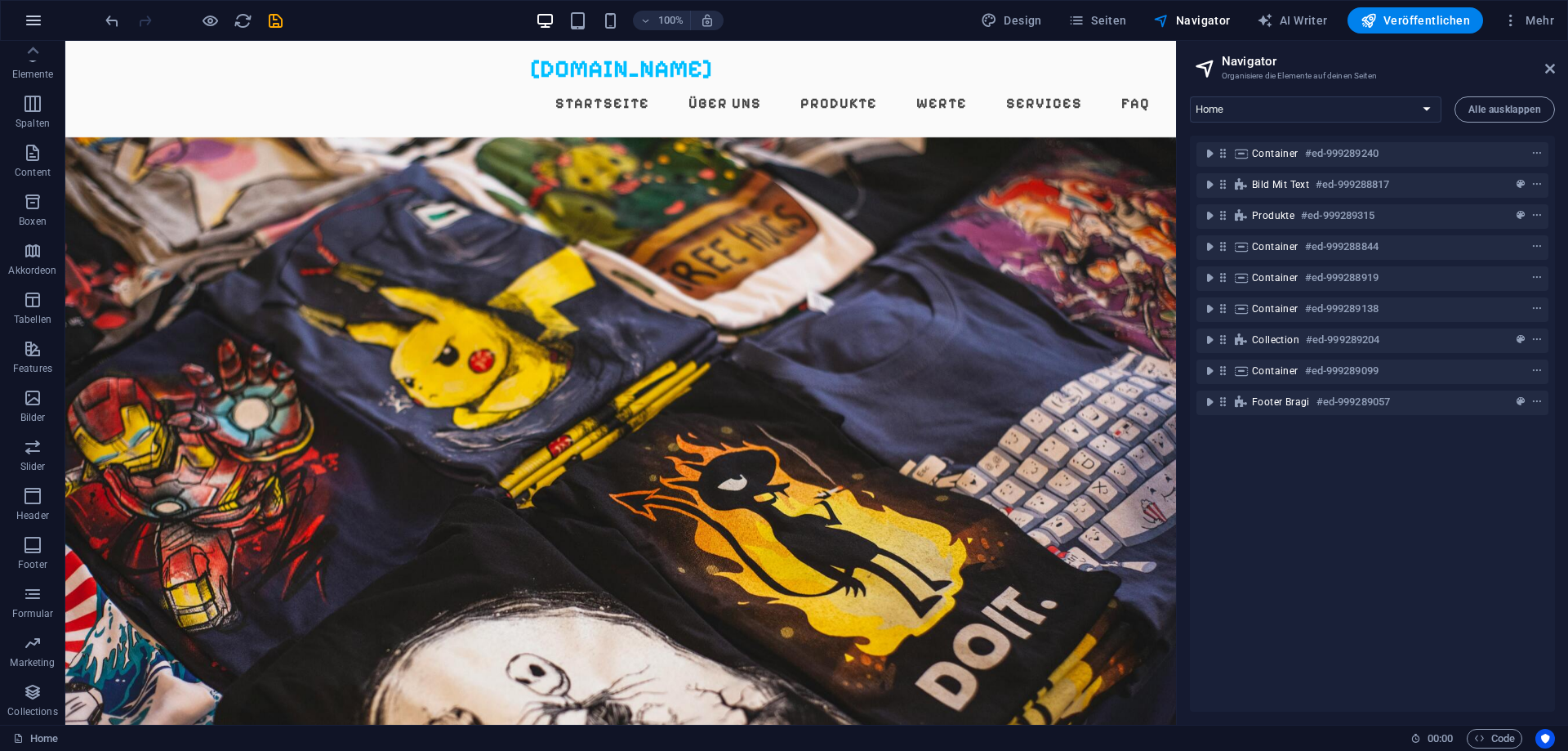
click at [39, 17] on icon "button" at bounding box center [33, 20] width 20 height 20
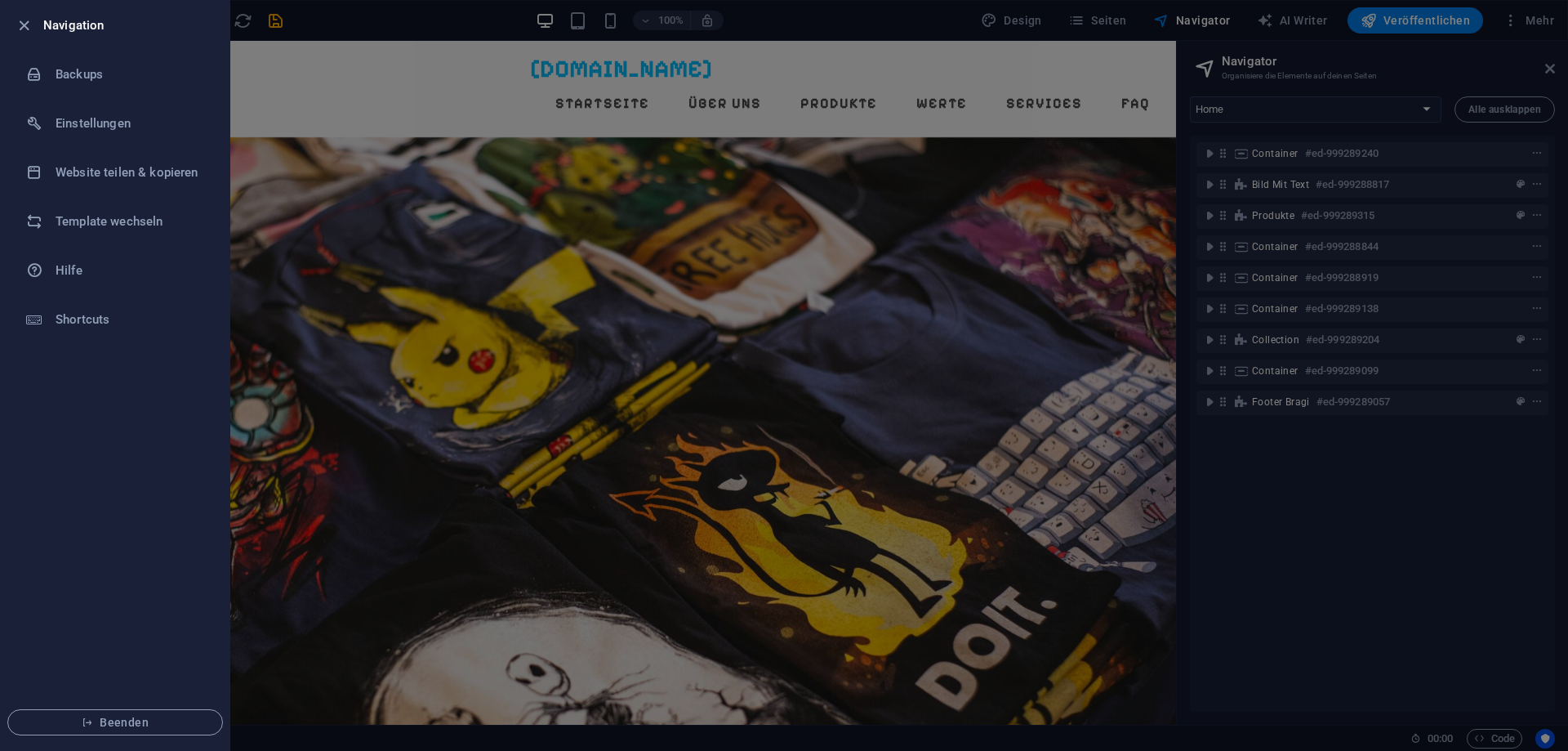
click at [521, 62] on div at bounding box center [784, 376] width 1568 height 751
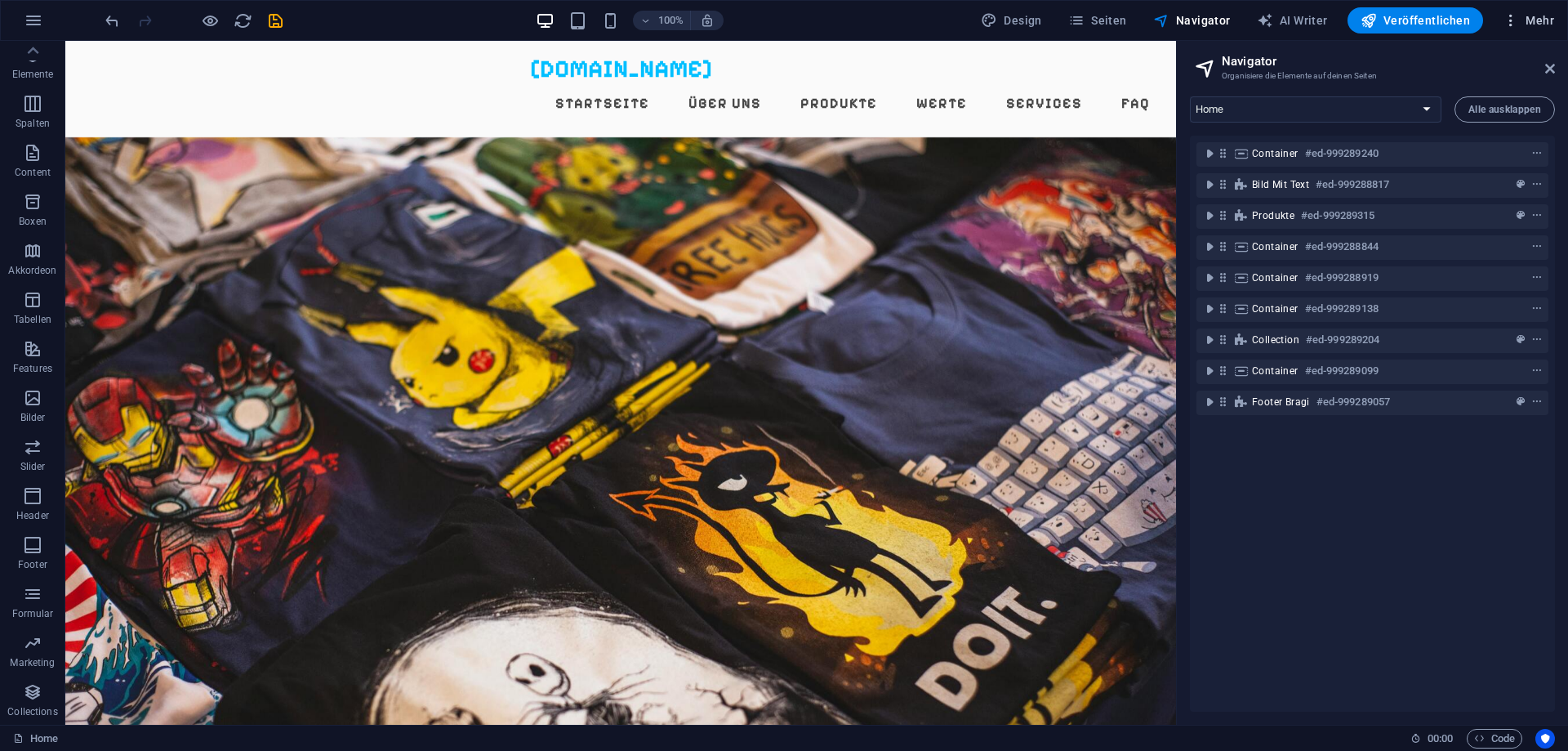
click at [1544, 17] on span "Mehr" at bounding box center [1528, 20] width 52 height 16
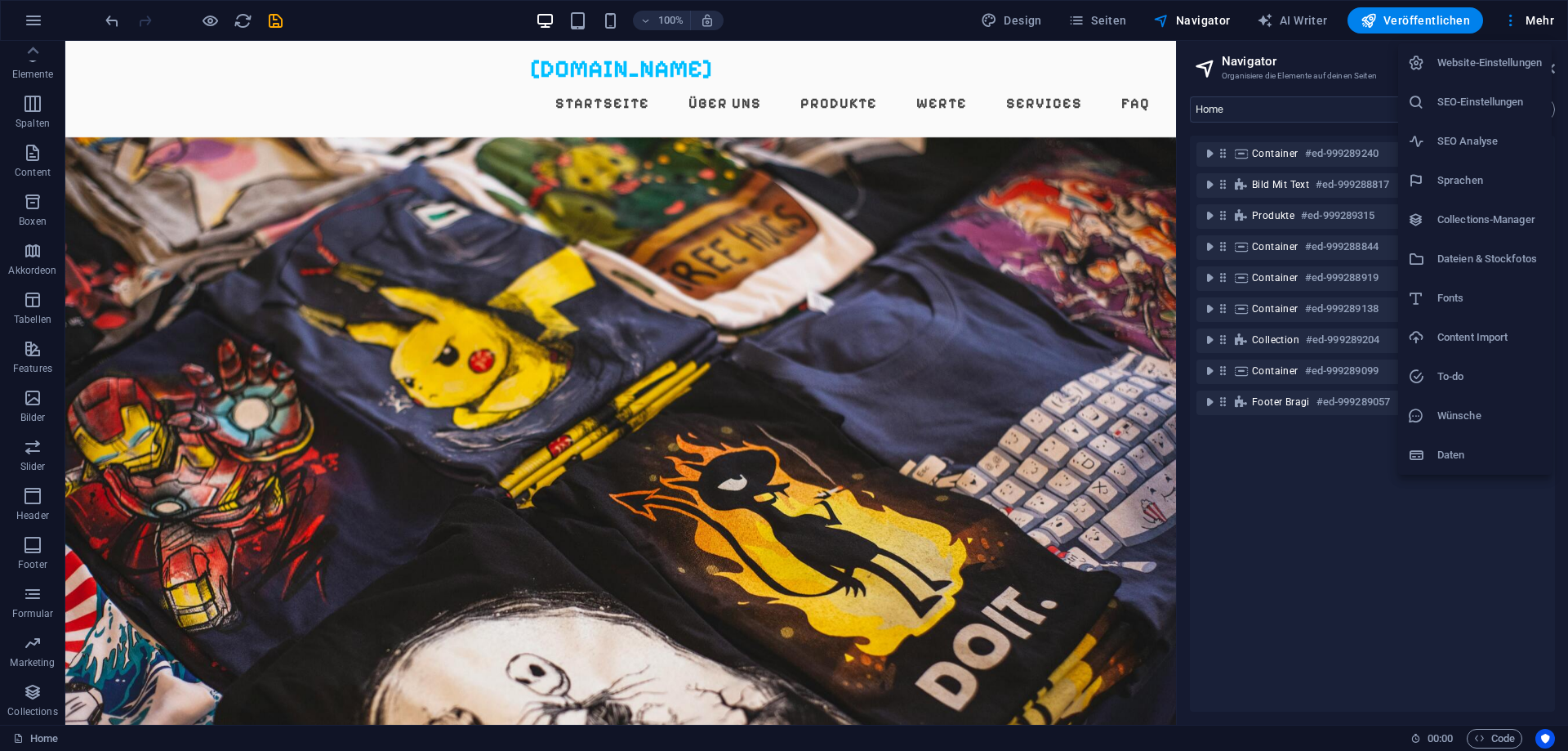
click at [1282, 540] on div at bounding box center [784, 376] width 1568 height 751
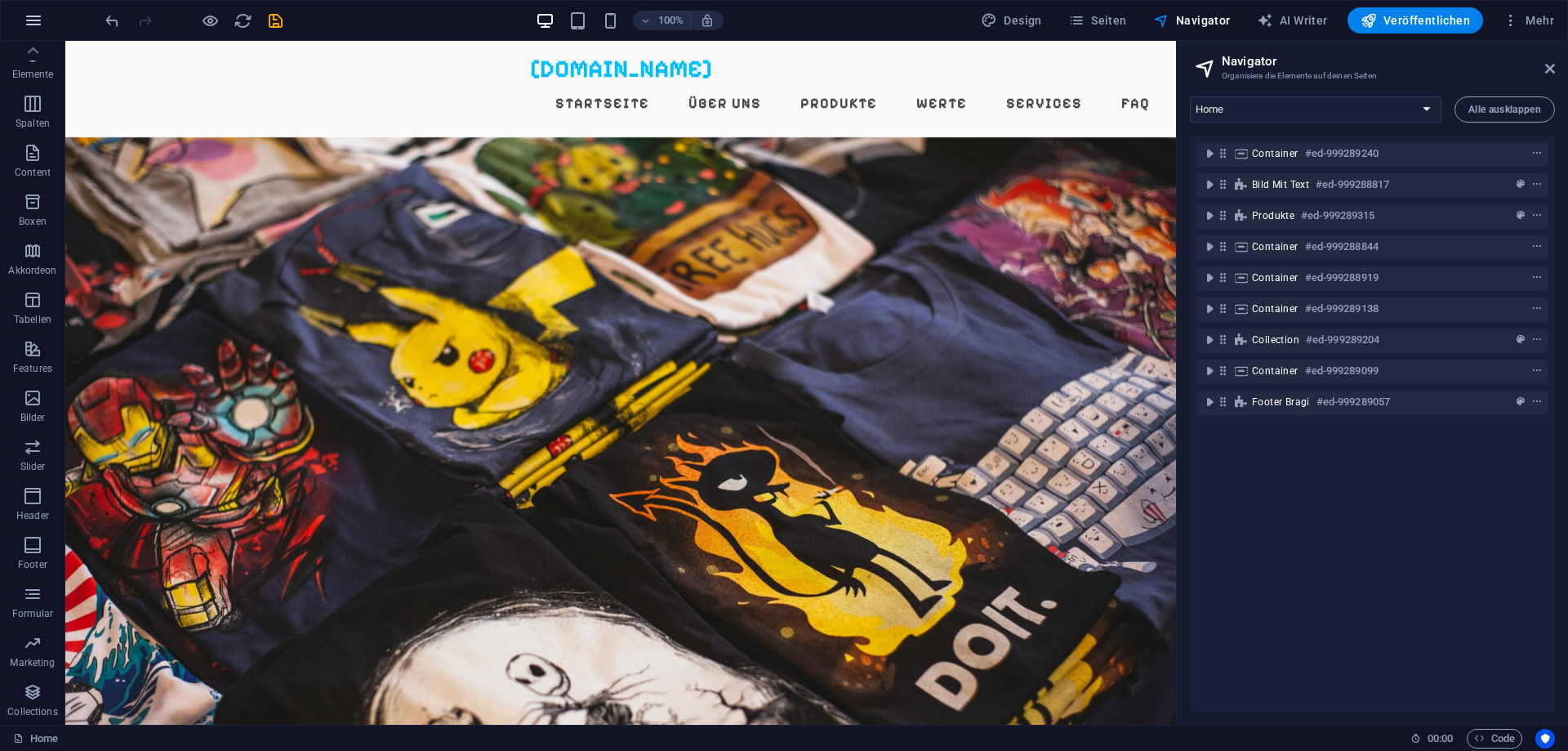
click at [27, 21] on icon "button" at bounding box center [33, 20] width 20 height 20
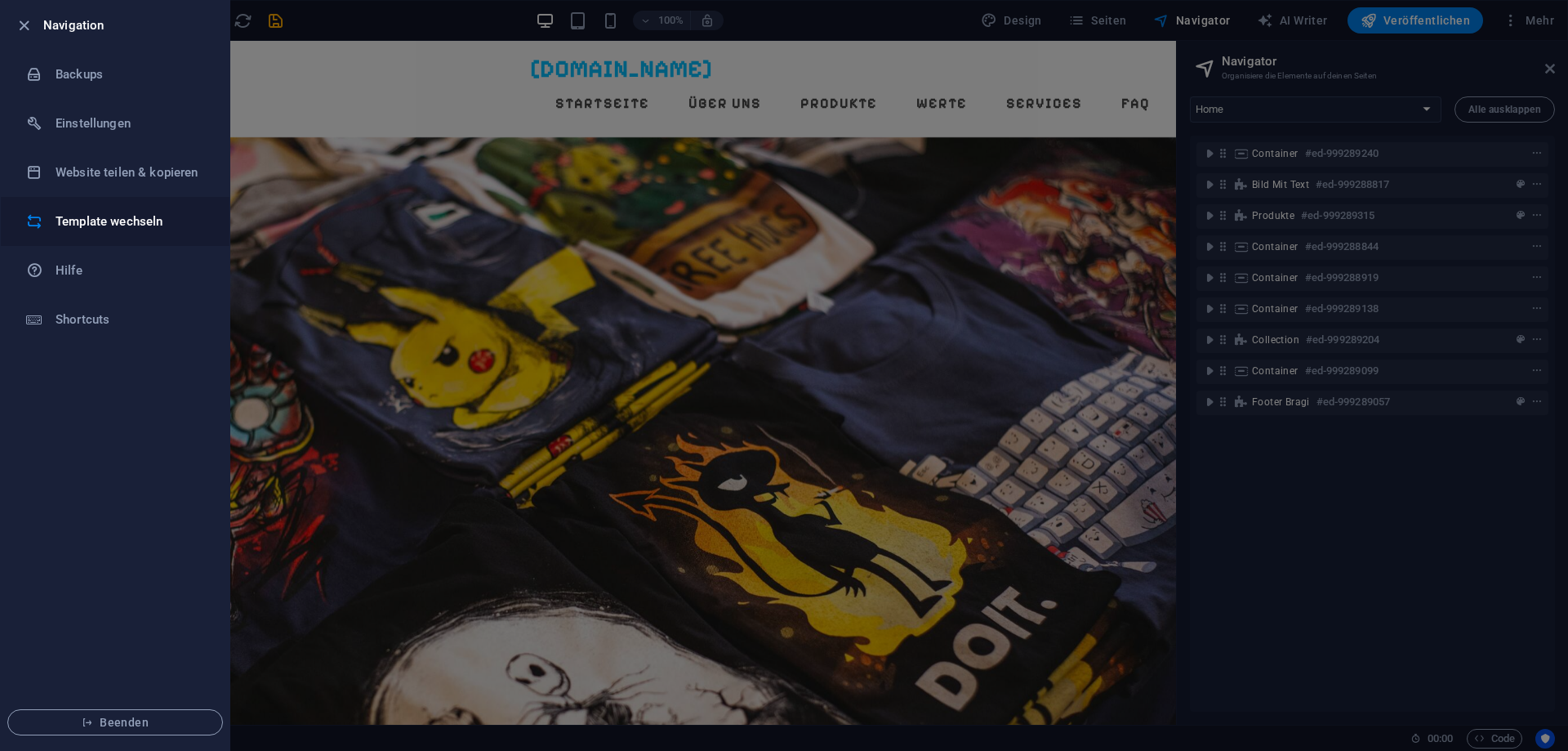
click at [103, 229] on h6 "Template wechseln" at bounding box center [131, 221] width 151 height 20
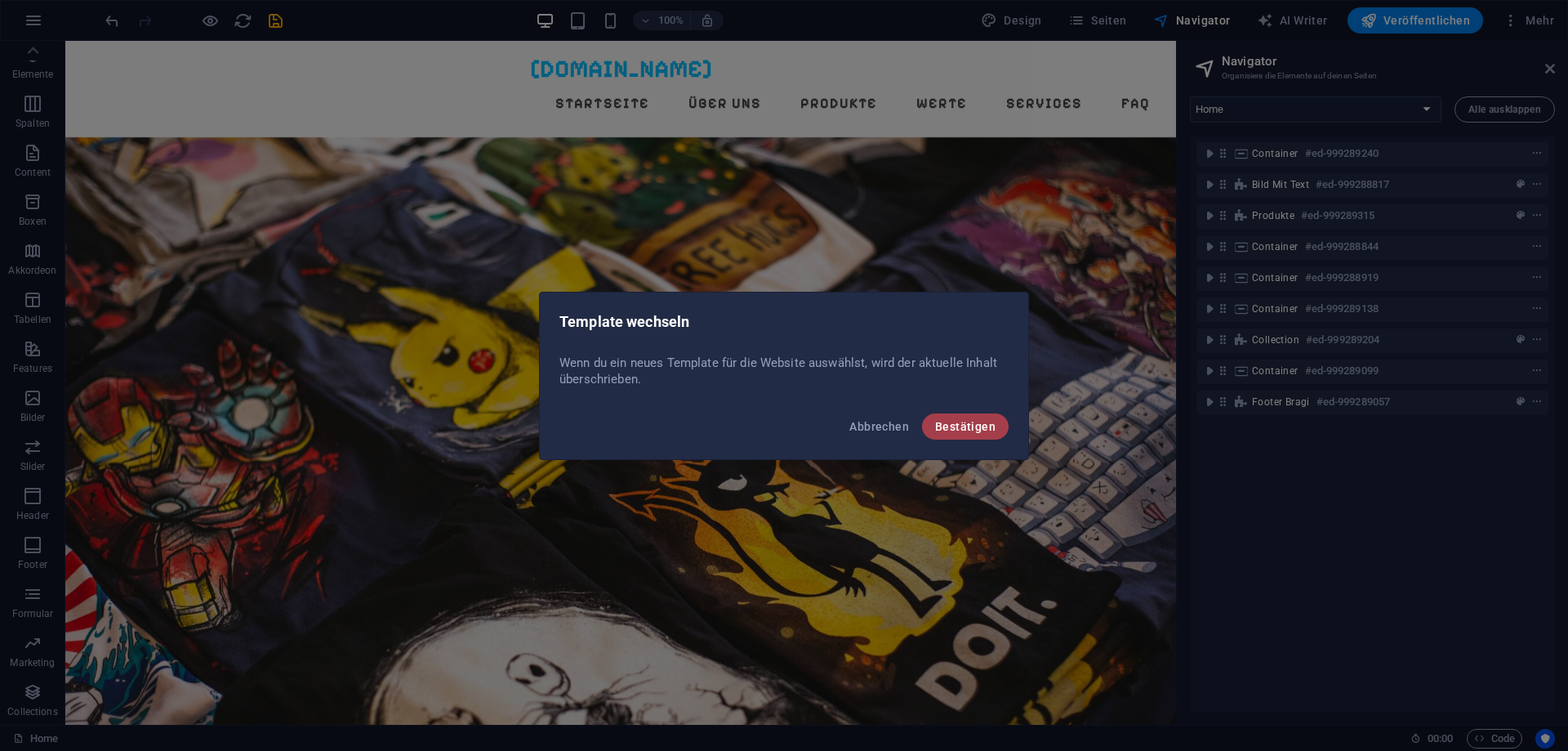
click at [978, 424] on span "Bestätigen" at bounding box center [965, 426] width 60 height 13
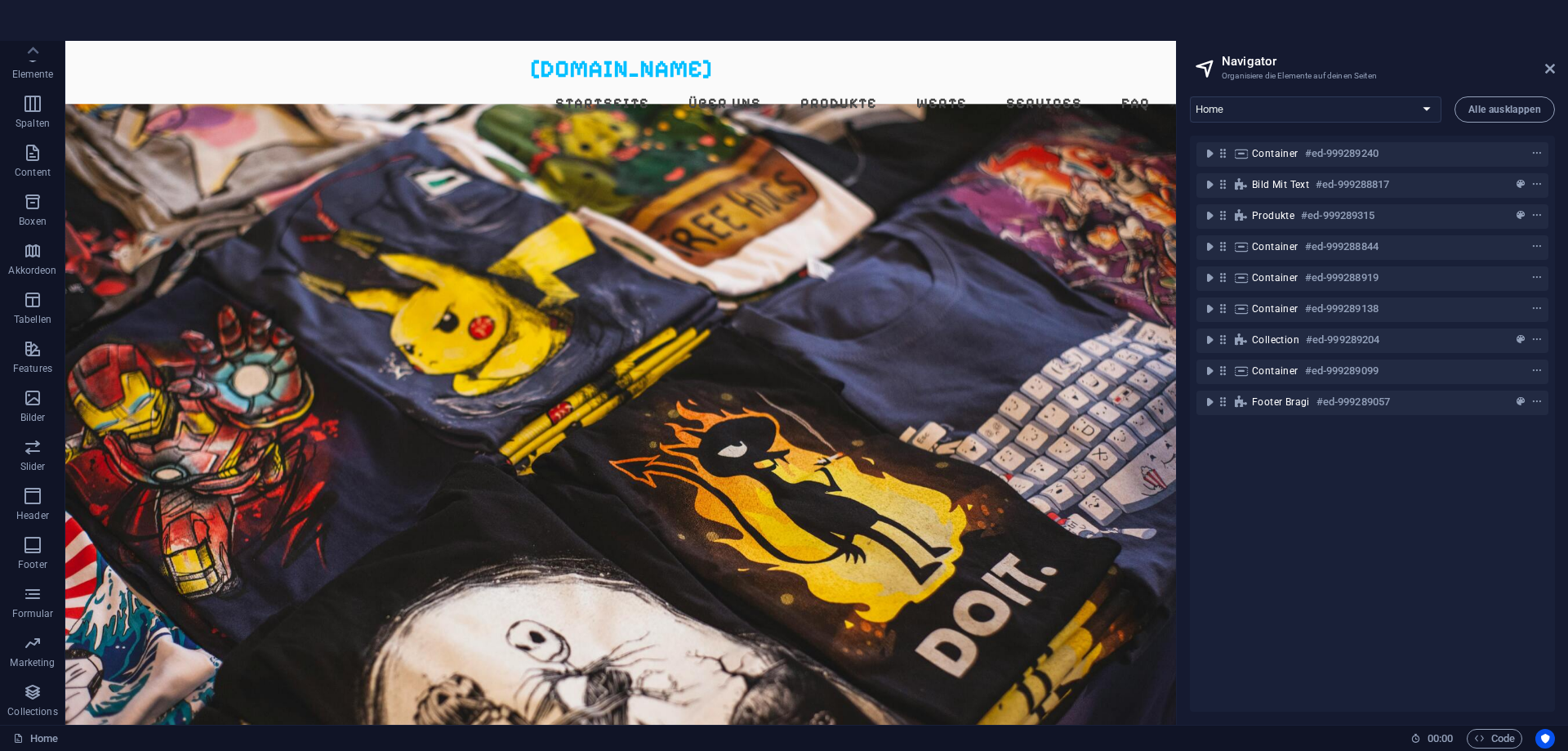
click at [136, 14] on section "Home Favoriten Elemente Spalten Content Boxen Akkordeon Tabellen Features Bilde…" at bounding box center [784, 376] width 1568 height 751
click at [39, 97] on icon "button" at bounding box center [33, 103] width 20 height 20
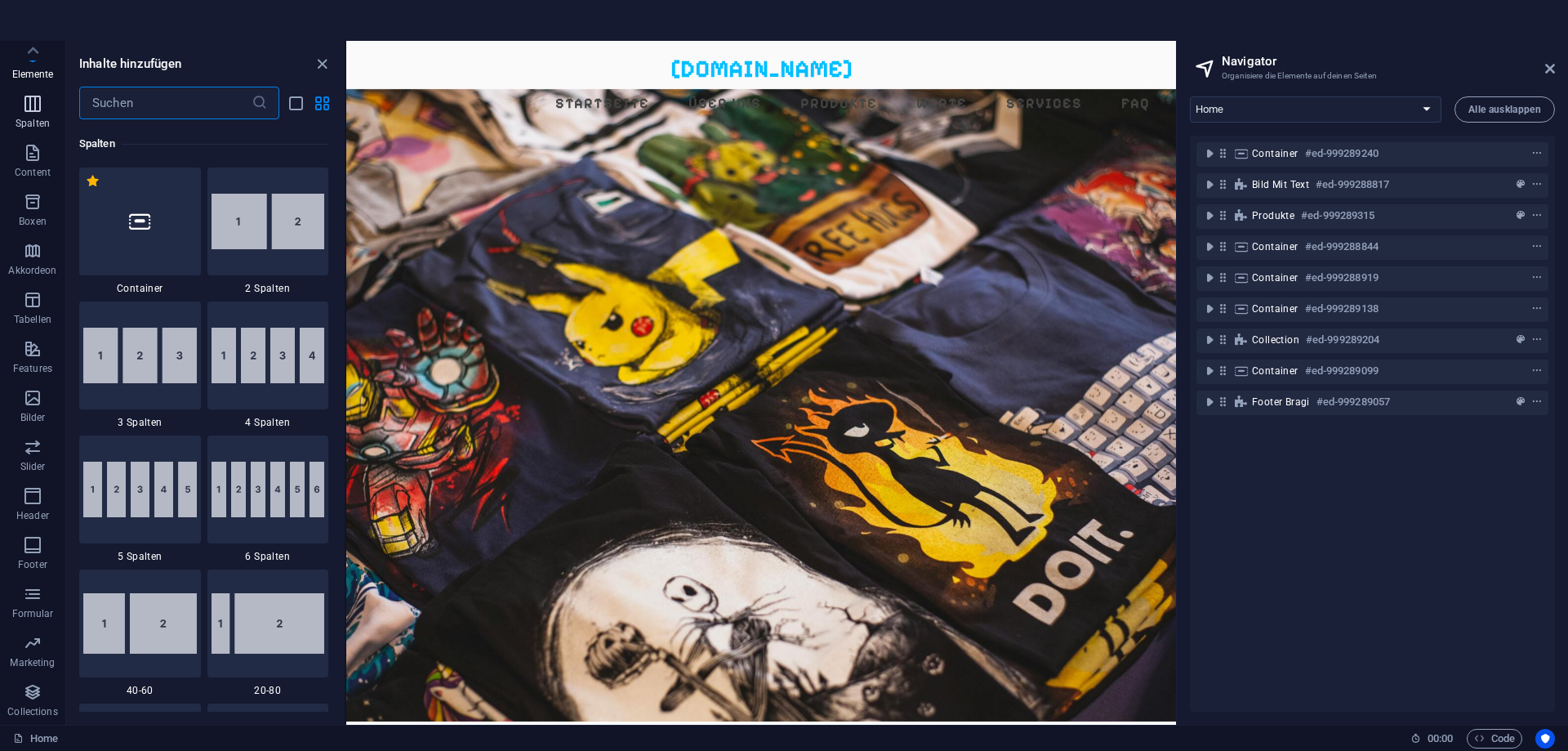
scroll to position [809, 0]
click at [27, 50] on icon at bounding box center [33, 51] width 23 height 23
click at [29, 720] on icon at bounding box center [33, 715] width 23 height 23
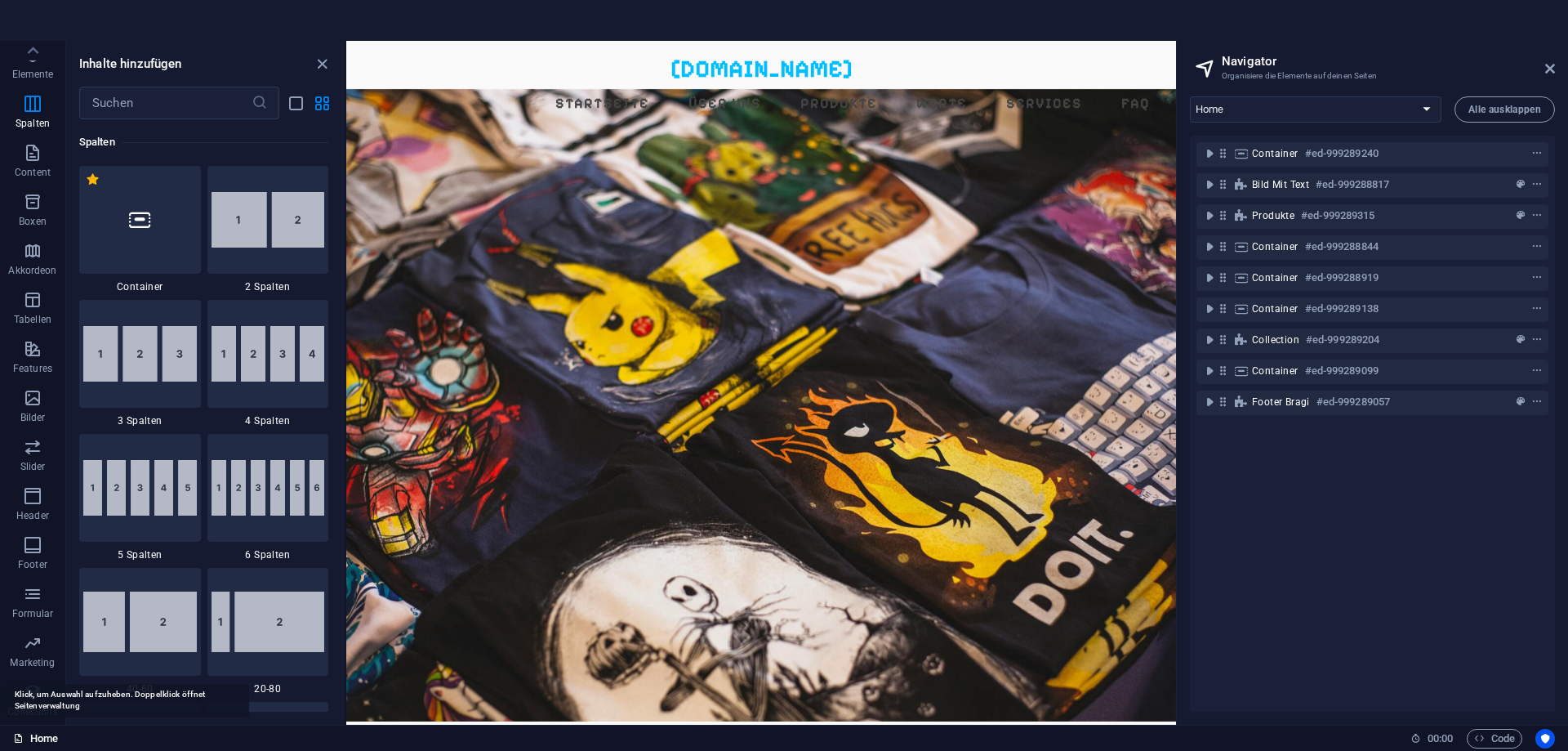
click at [30, 730] on link "Home" at bounding box center [35, 739] width 45 height 20
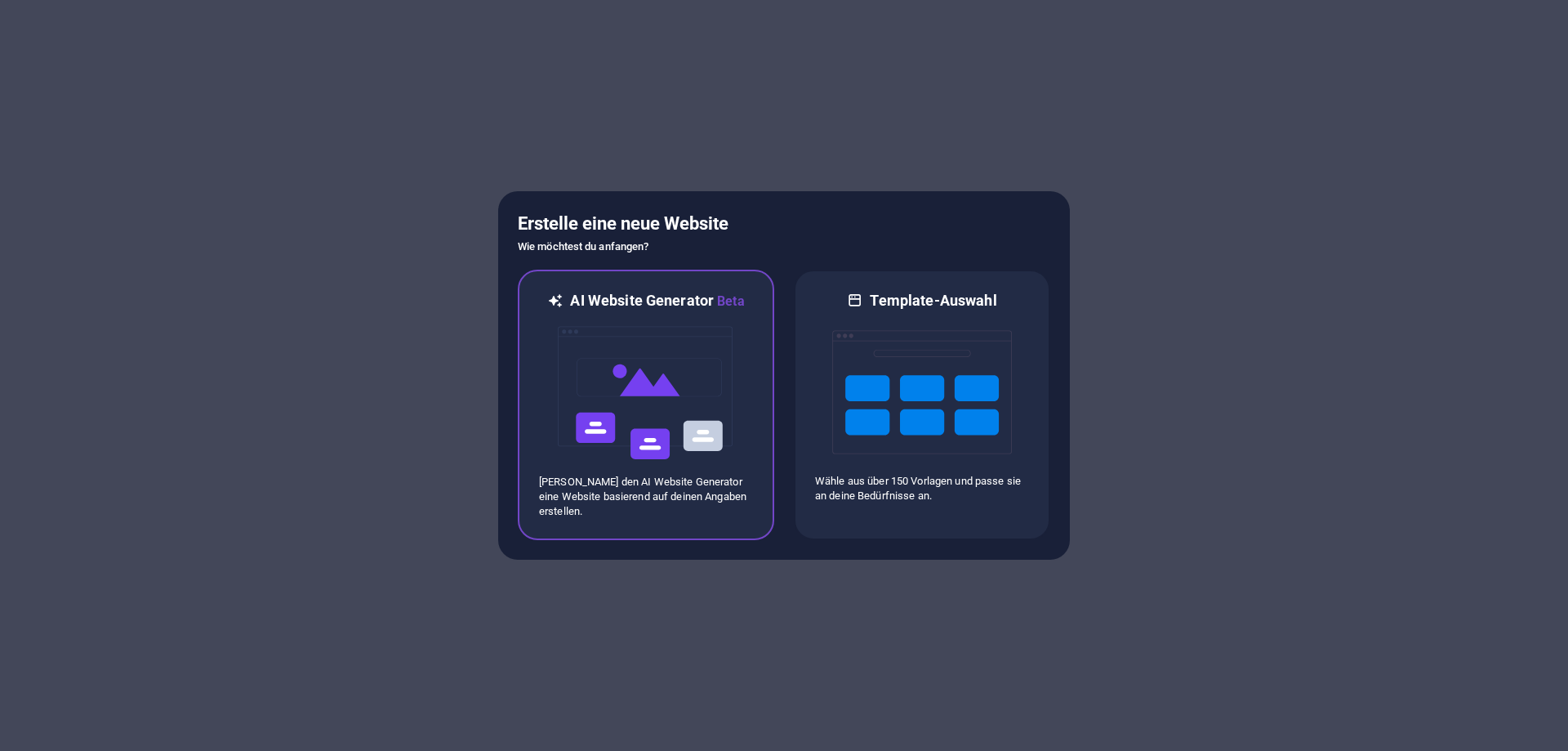
click at [673, 362] on img at bounding box center [646, 393] width 179 height 163
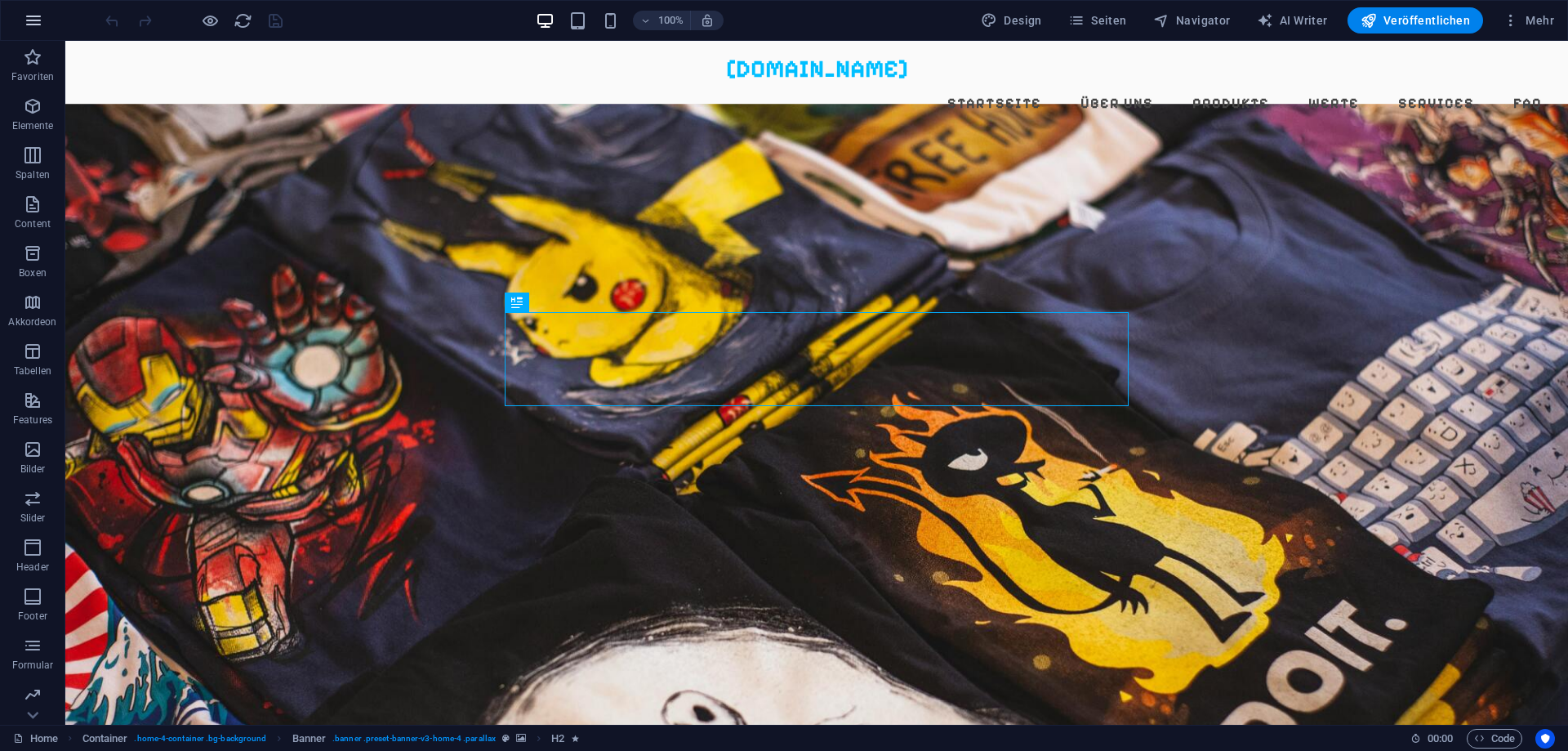
click at [36, 25] on icon "button" at bounding box center [33, 20] width 20 height 20
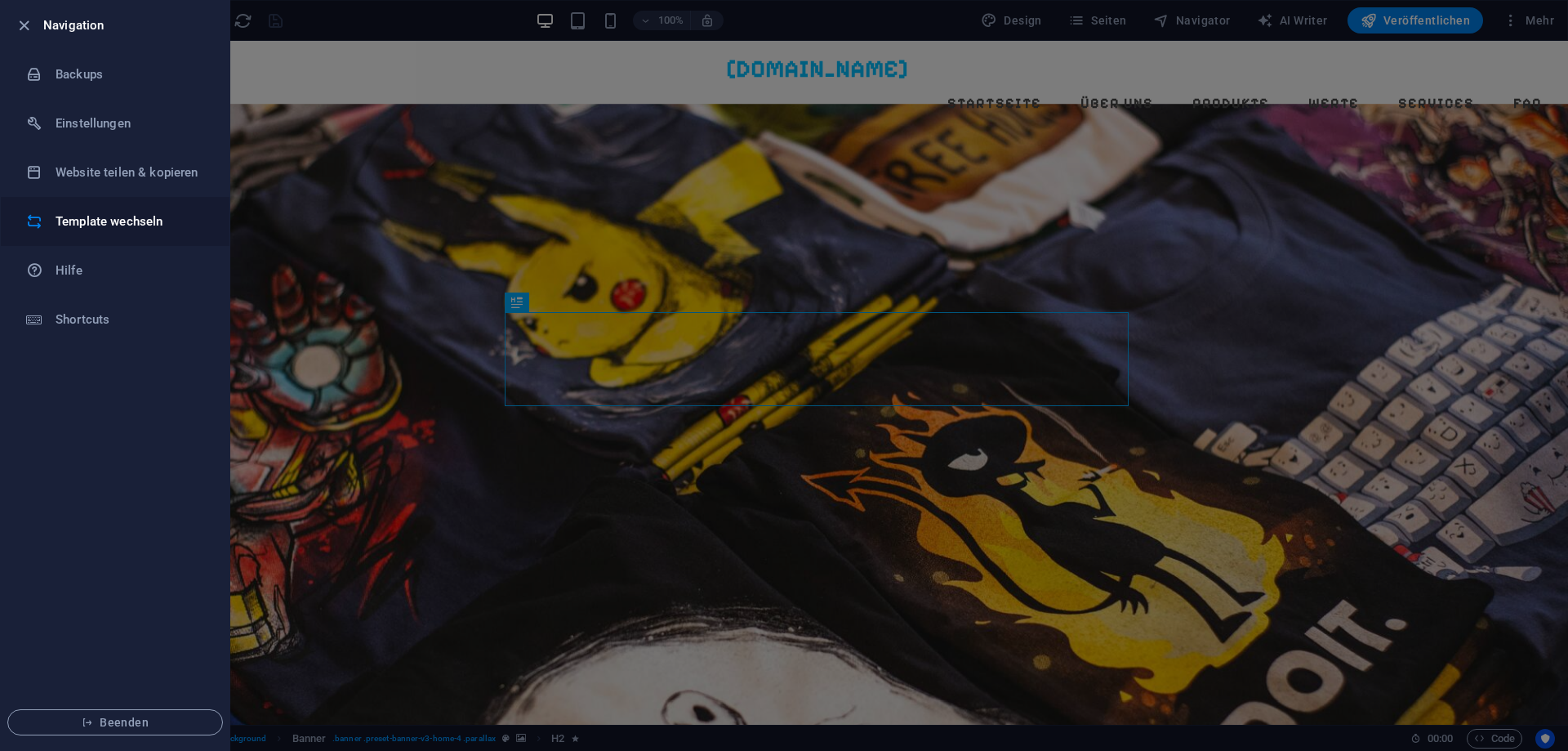
click at [112, 221] on h6 "Template wechseln" at bounding box center [131, 221] width 151 height 20
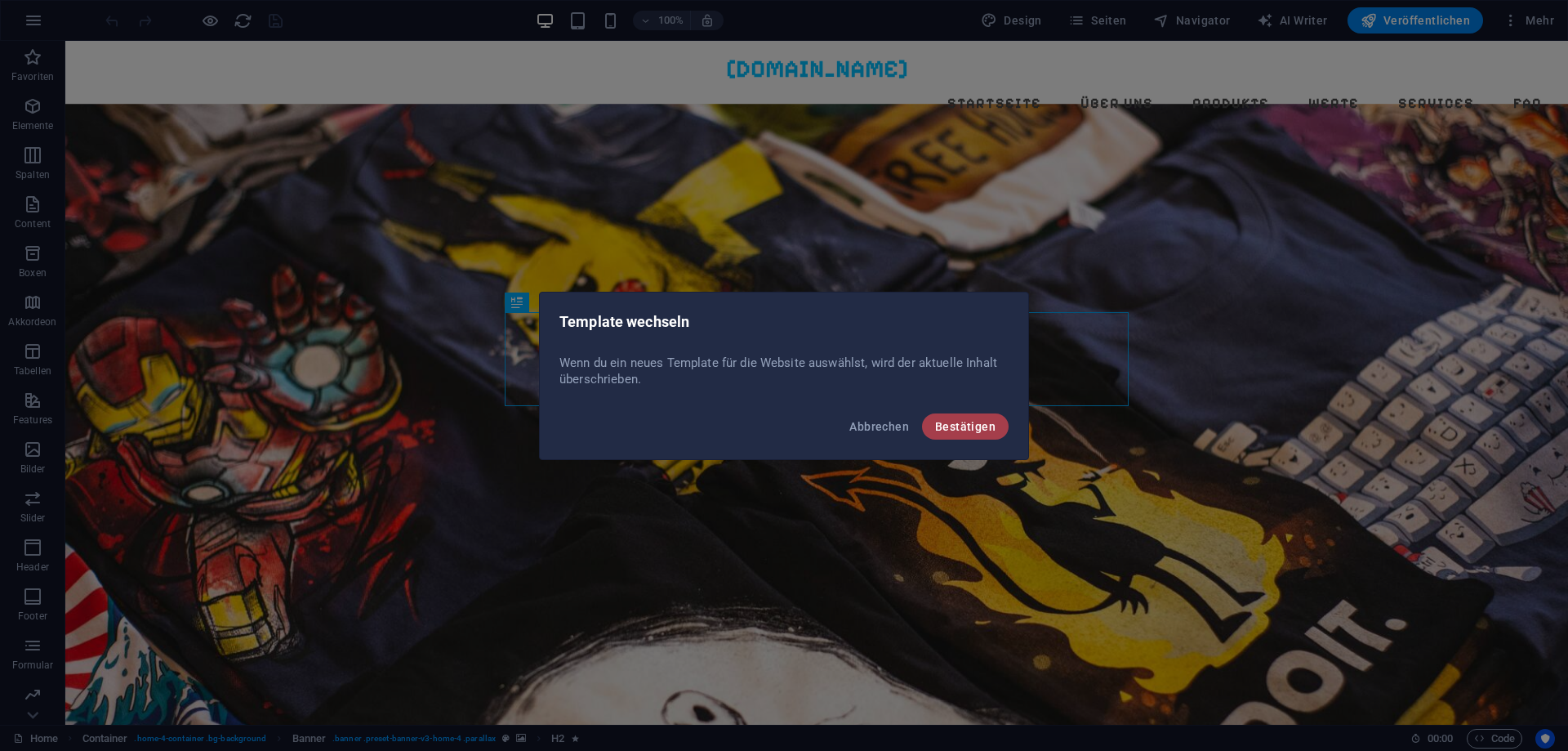
click at [999, 430] on button "Bestätigen" at bounding box center [965, 426] width 87 height 26
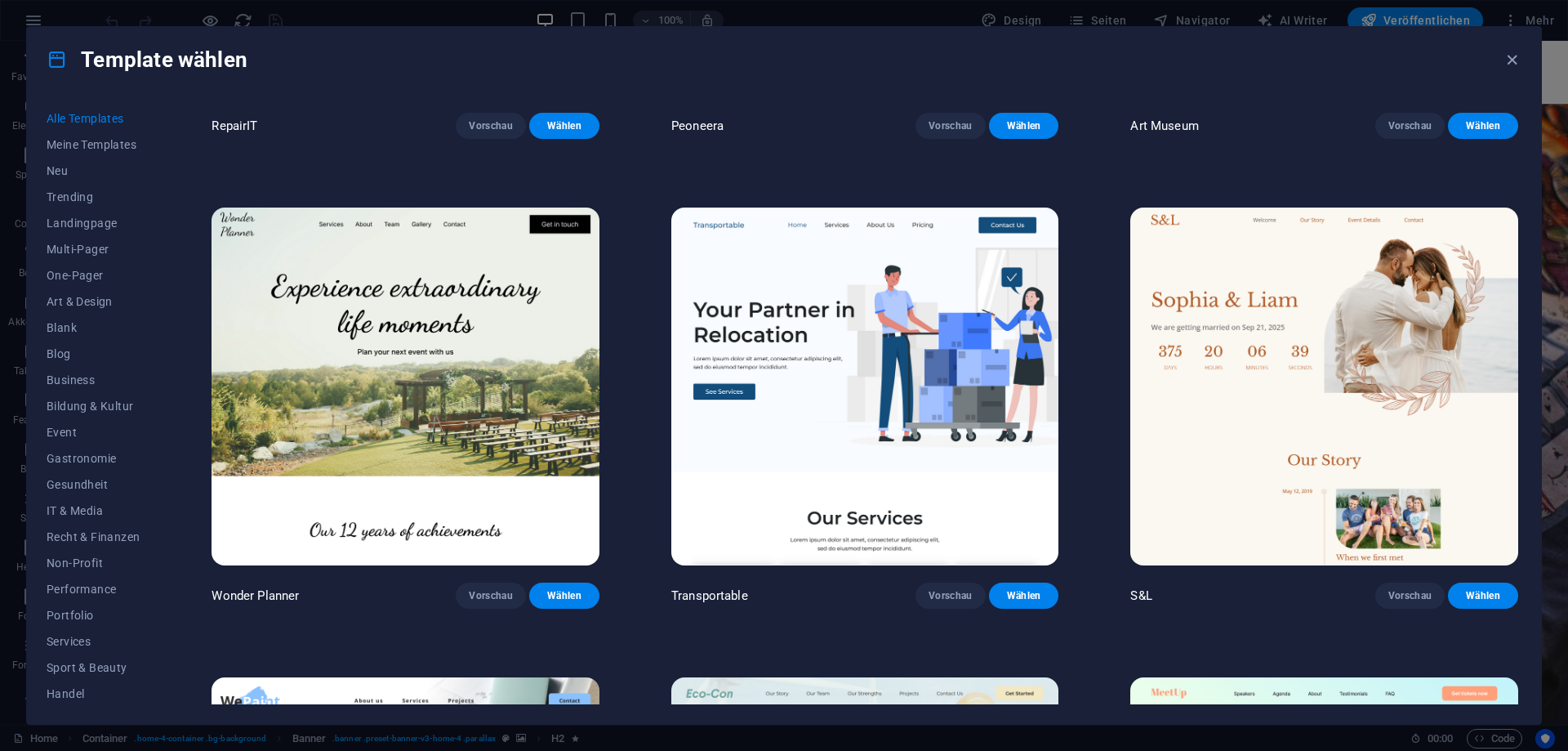
scroll to position [882, 0]
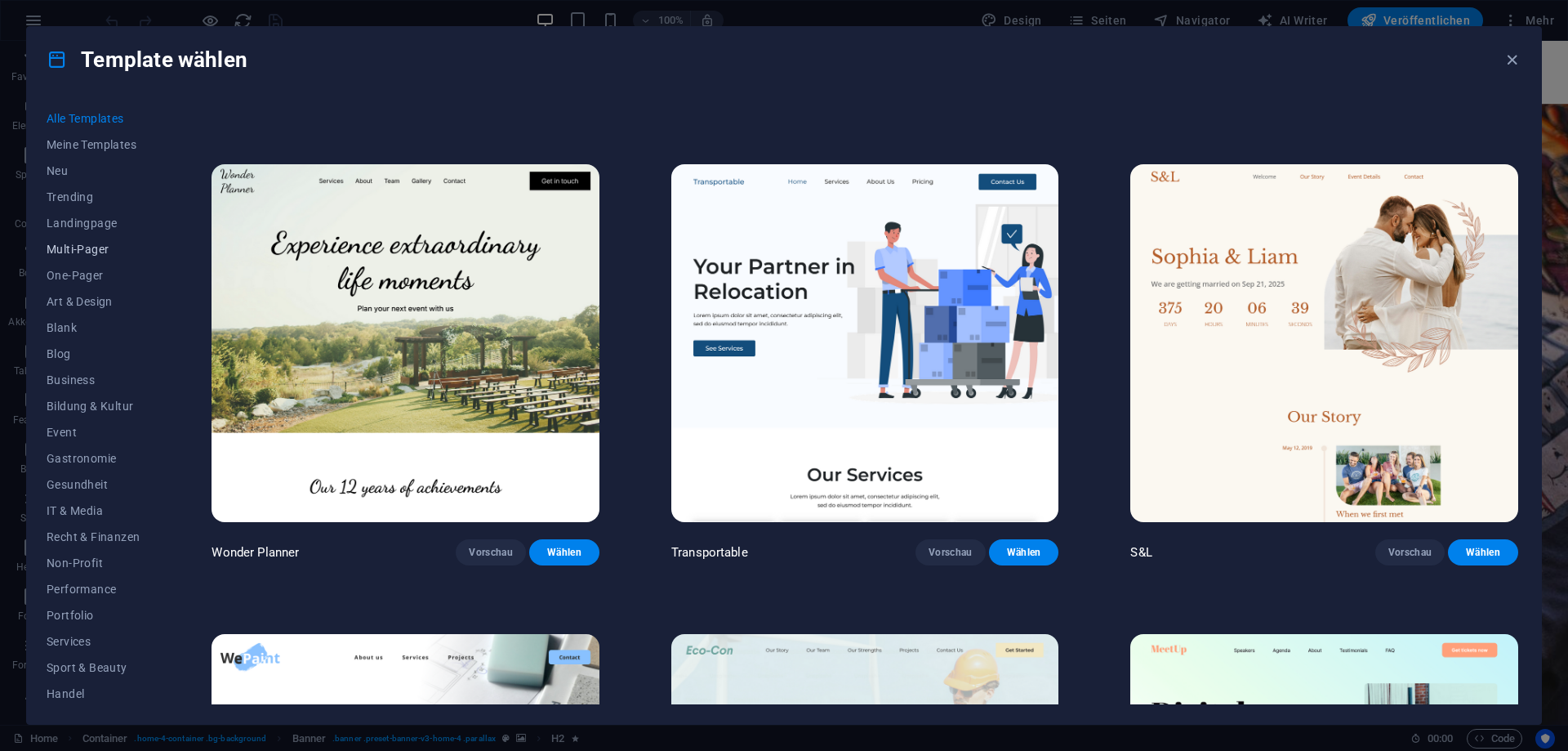
click at [94, 256] on span "Multi-Pager" at bounding box center [93, 249] width 93 height 13
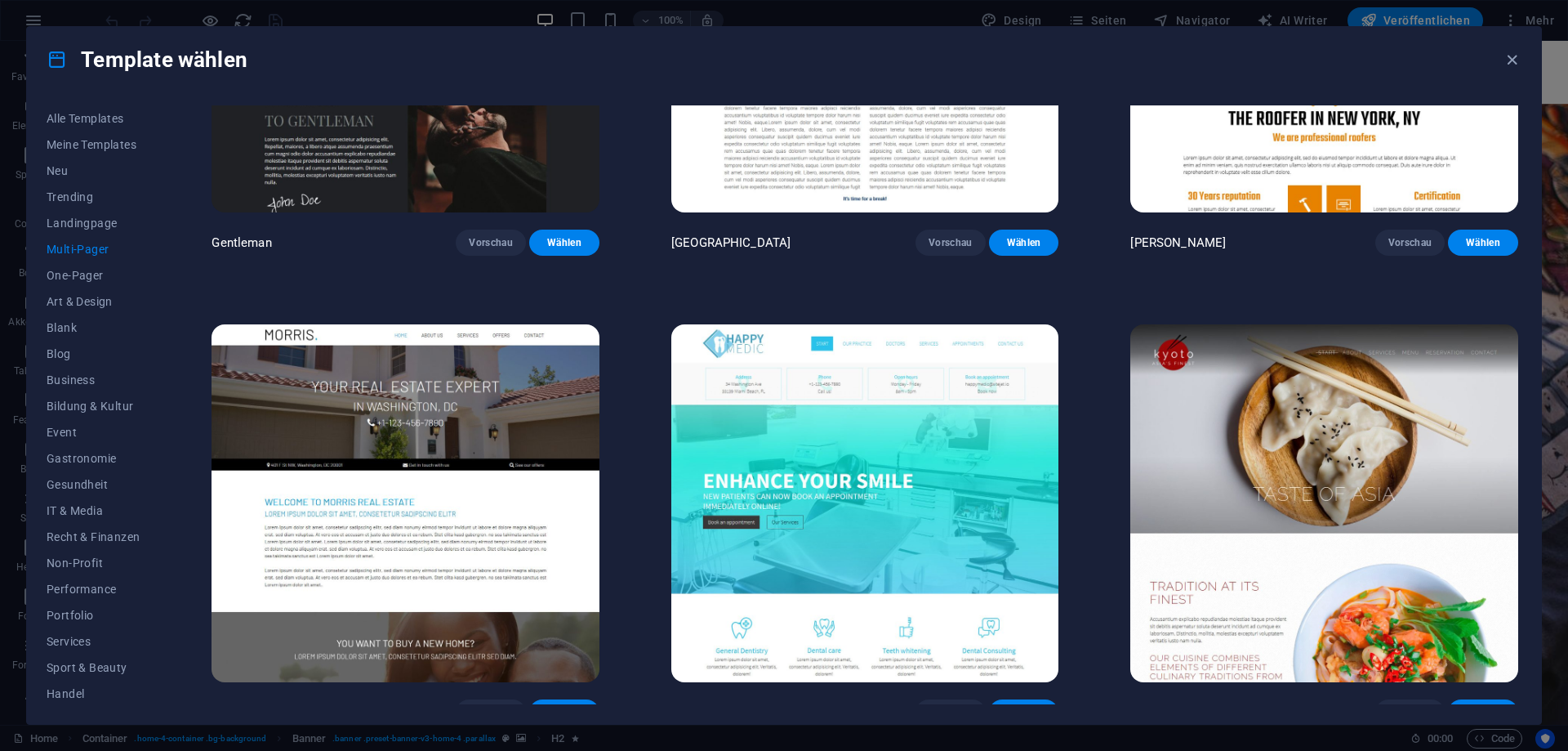
scroll to position [6032, 0]
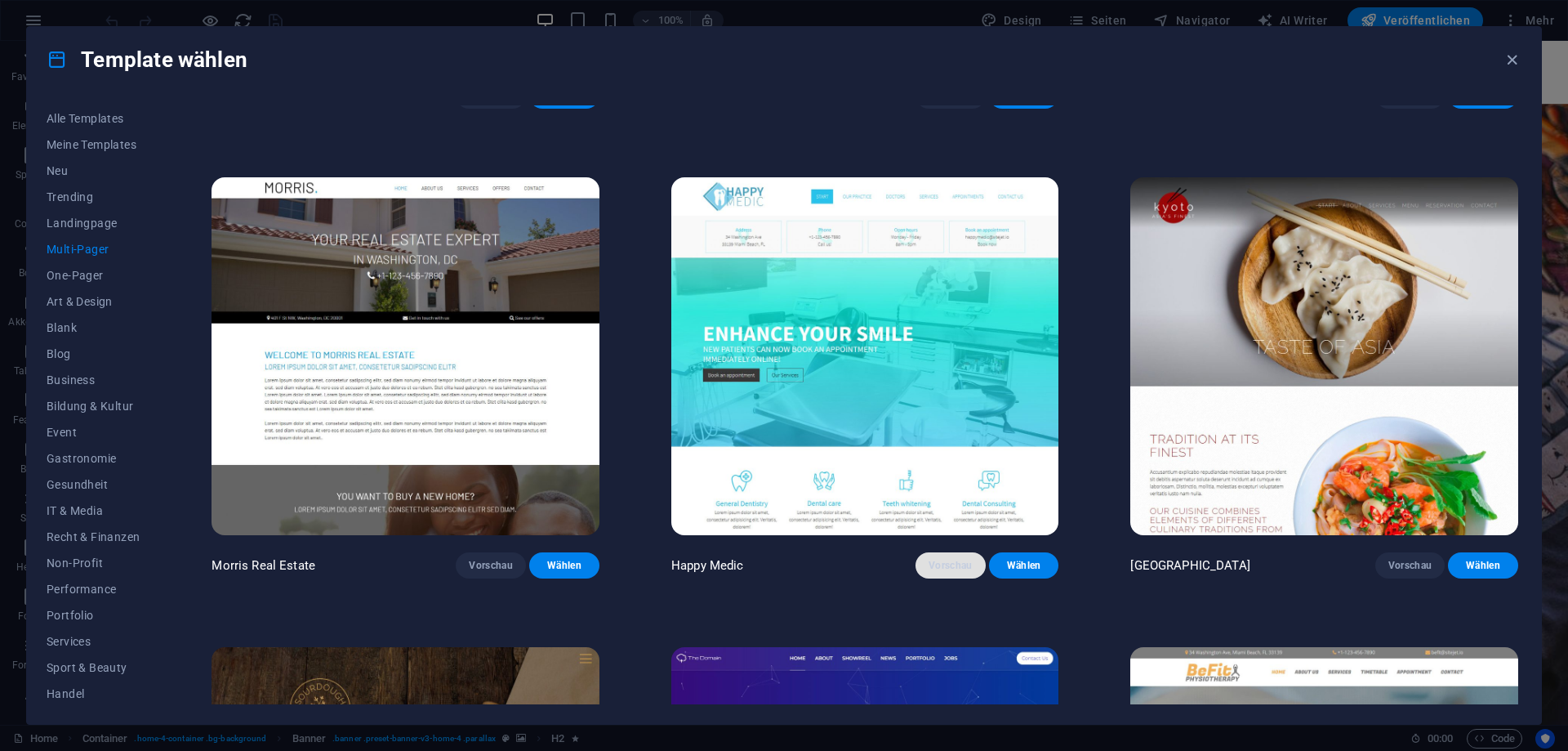
click at [955, 571] on span "Vorschau" at bounding box center [951, 565] width 44 height 13
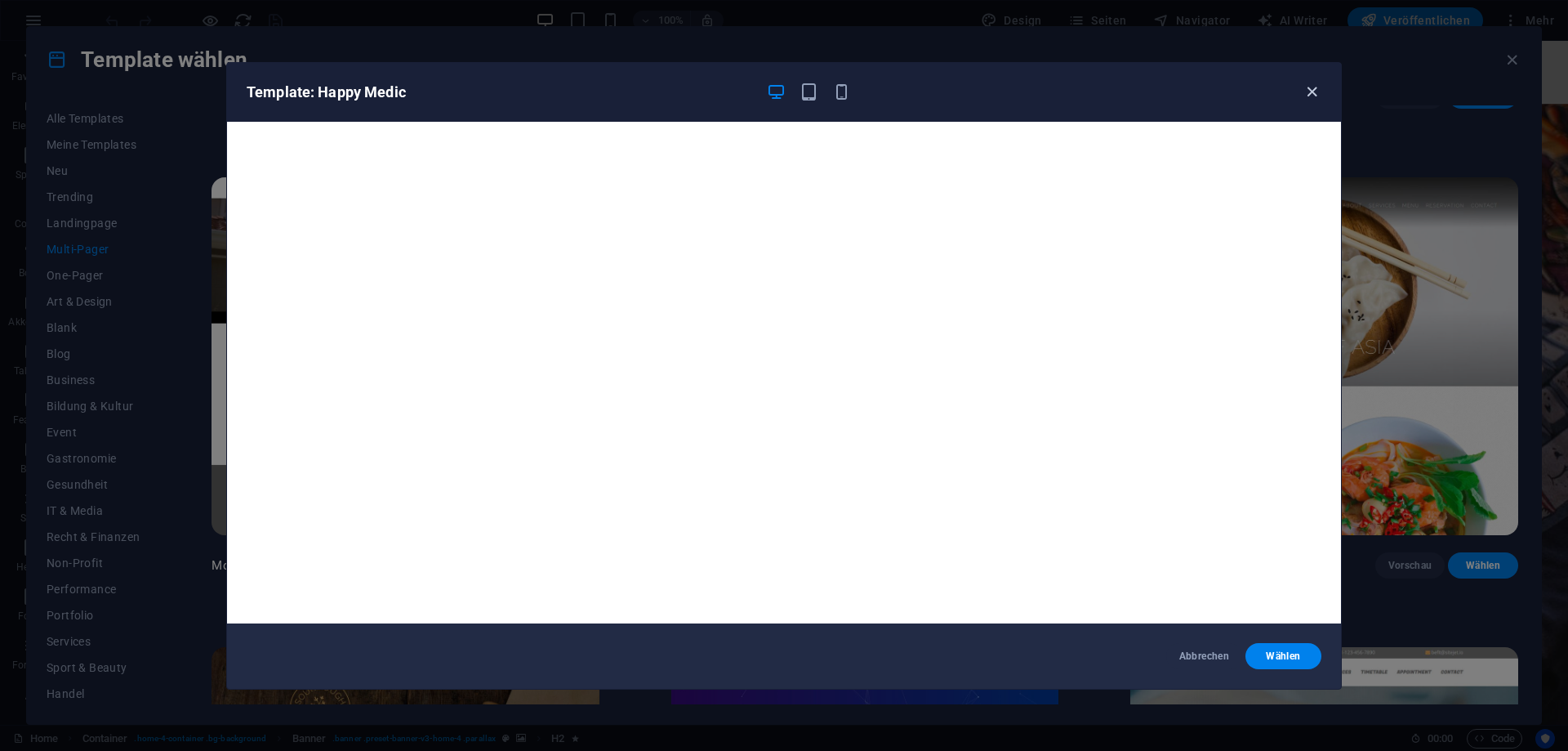
click at [1309, 87] on icon "button" at bounding box center [1312, 92] width 19 height 19
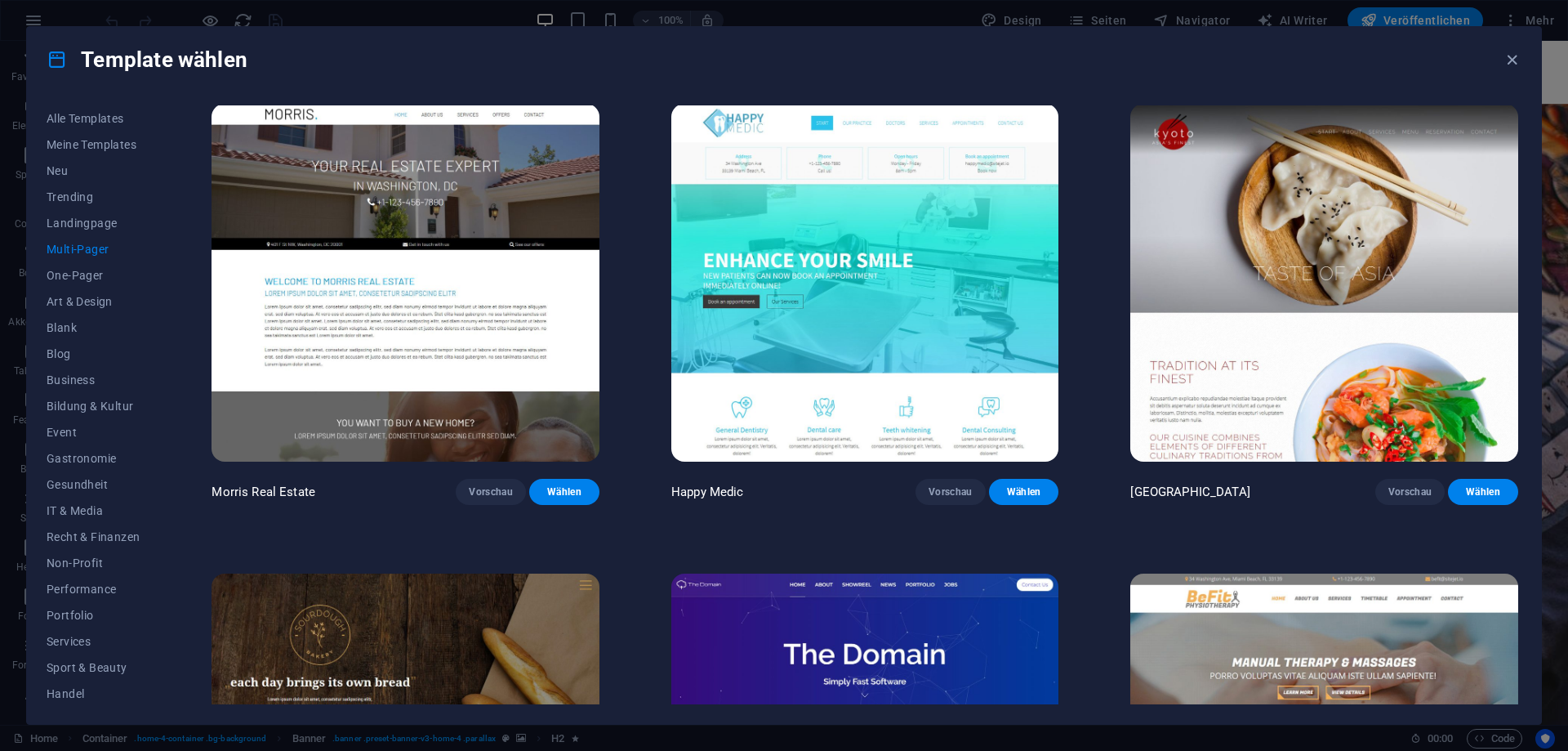
scroll to position [6400, 0]
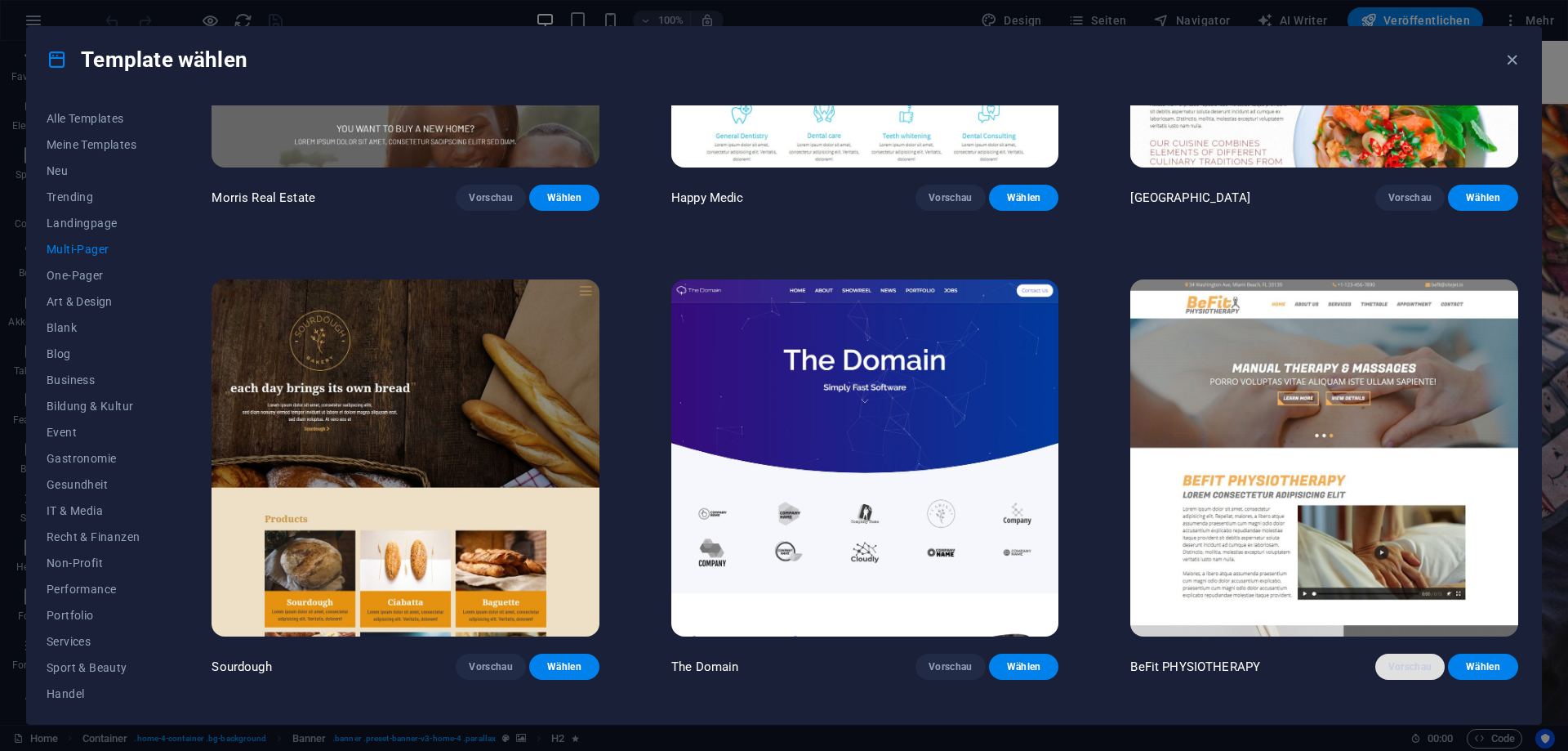
click at [1418, 674] on span "Vorschau" at bounding box center [1410, 667] width 44 height 13
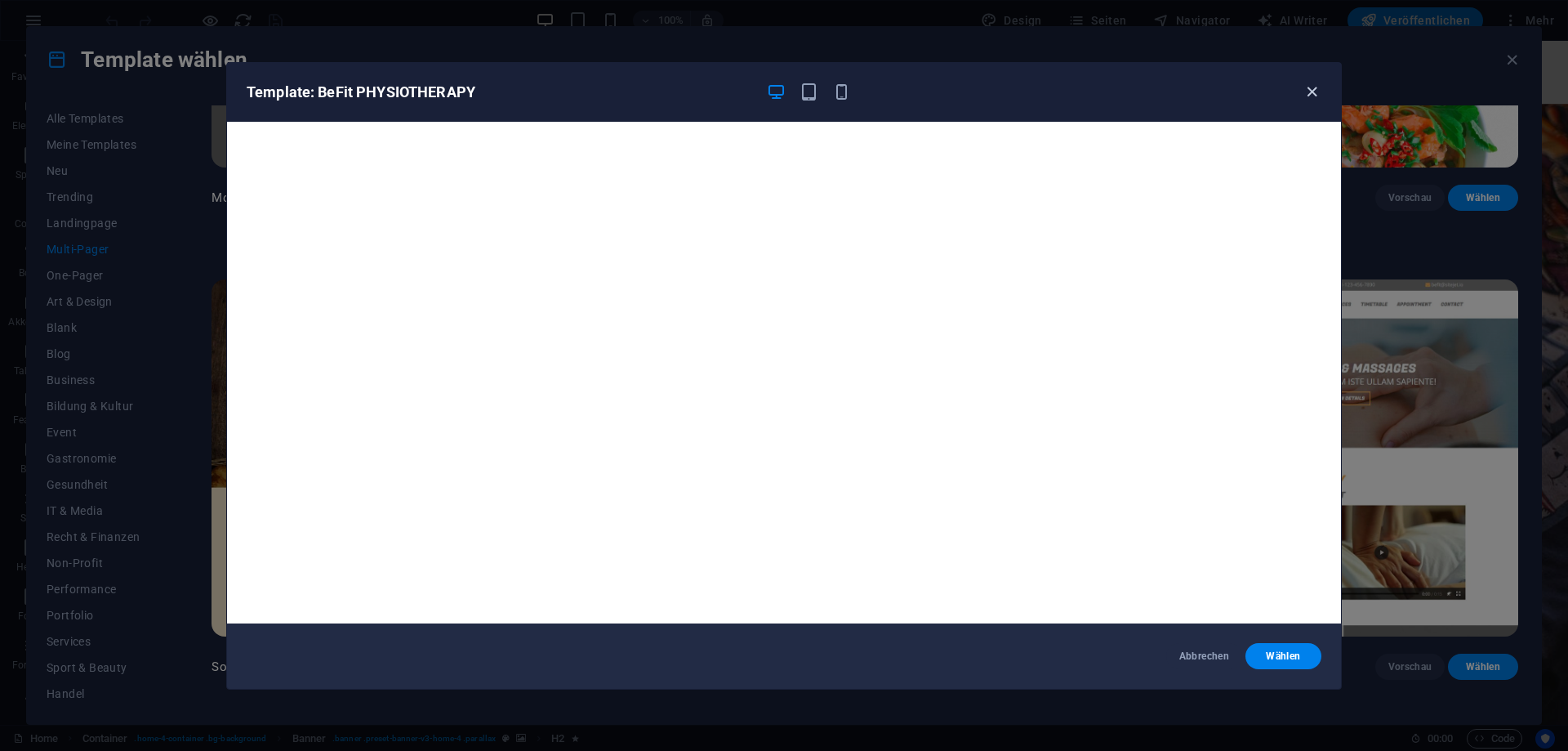
click at [1315, 89] on icon "button" at bounding box center [1312, 92] width 19 height 19
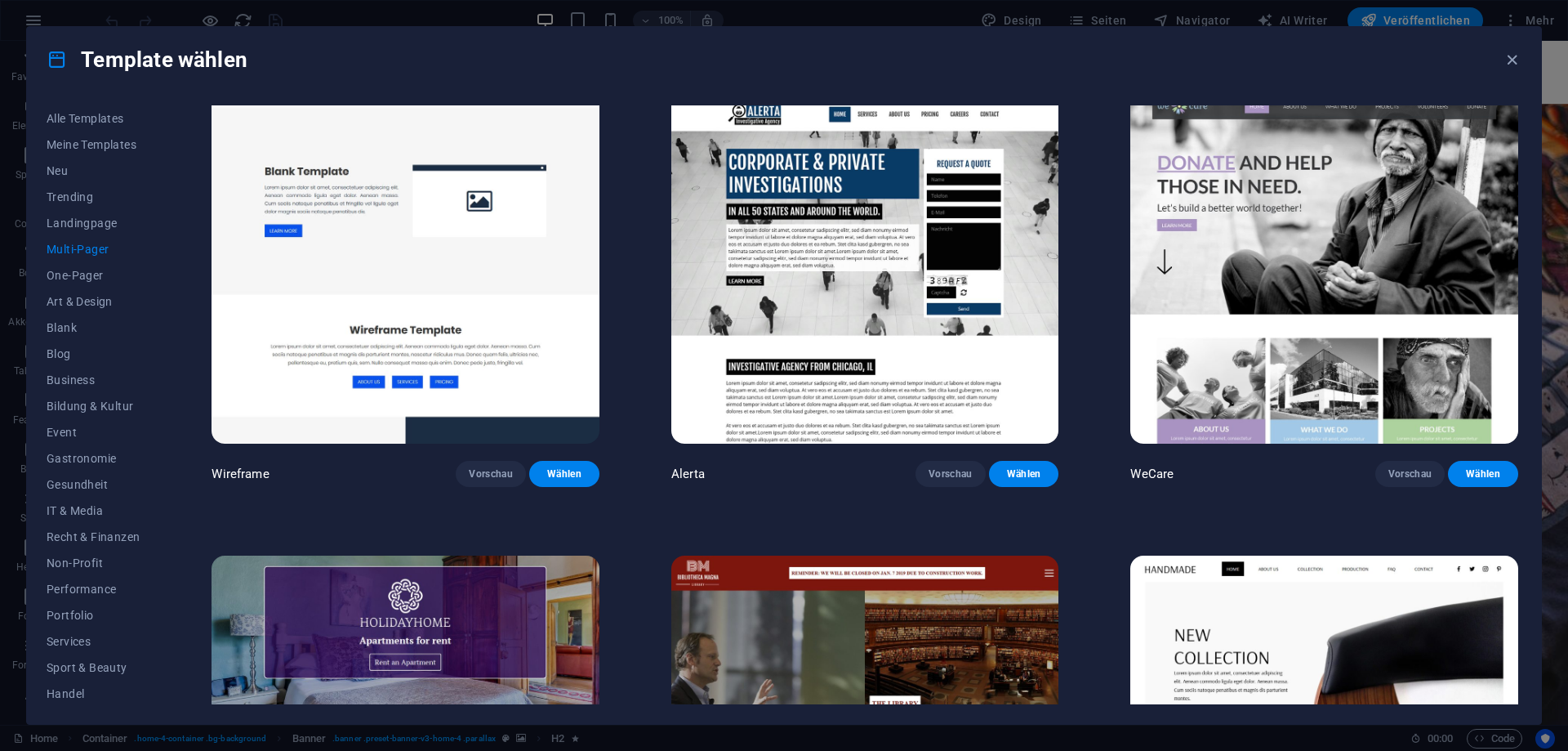
scroll to position [6988, 0]
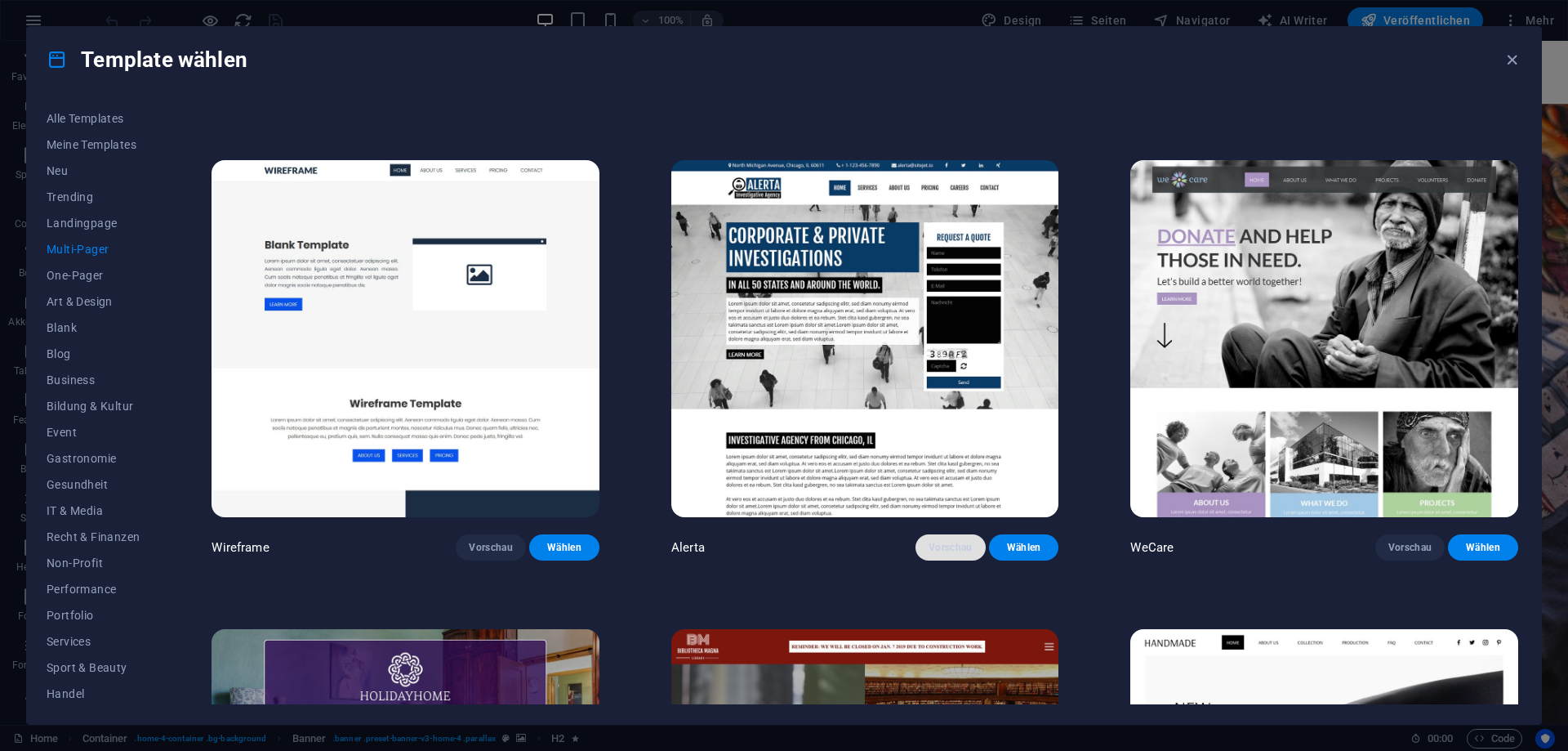
click at [947, 554] on span "Vorschau" at bounding box center [951, 547] width 44 height 13
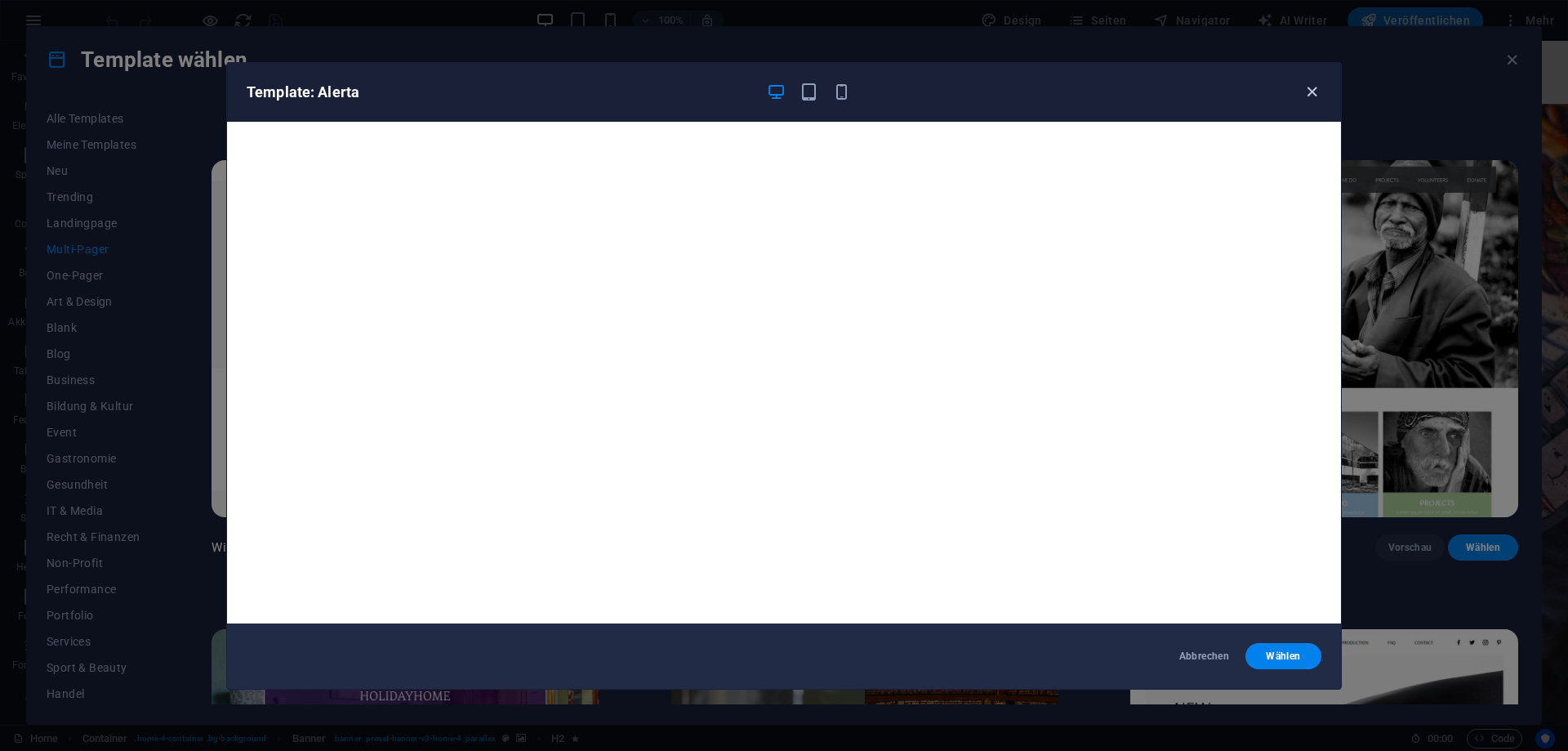
click at [1310, 95] on icon "button" at bounding box center [1312, 92] width 19 height 19
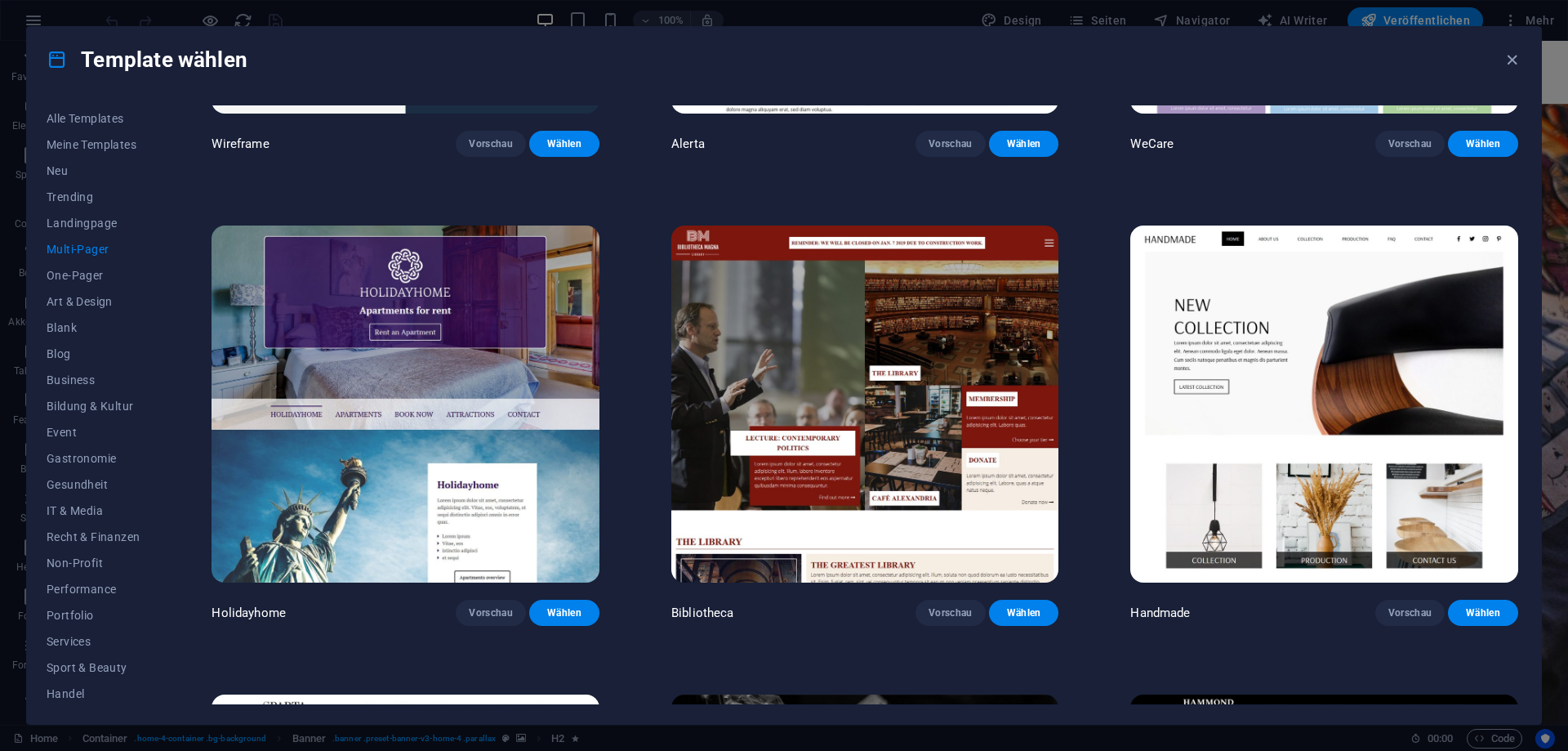
scroll to position [7430, 0]
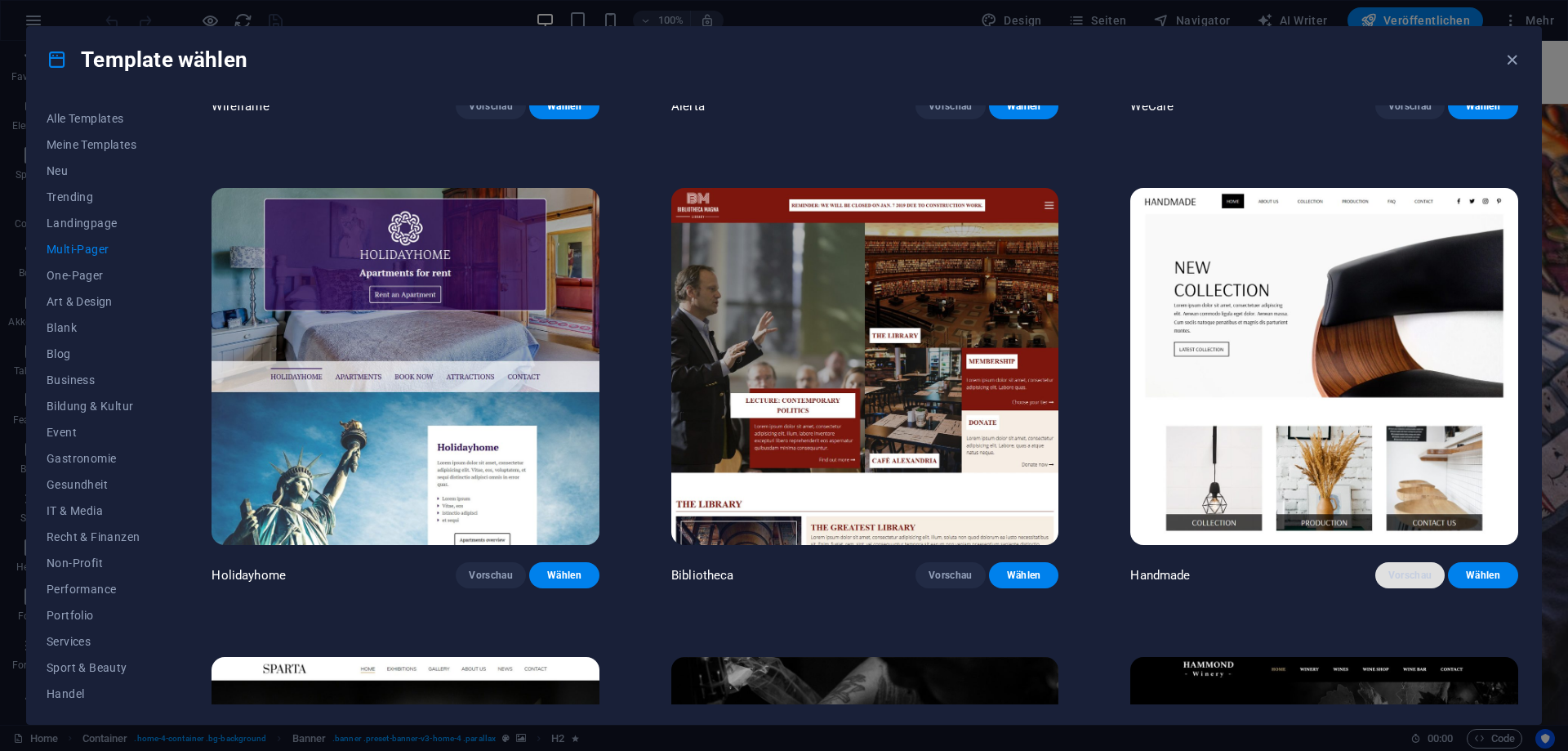
click at [1430, 575] on button "Vorschau" at bounding box center [1411, 575] width 70 height 26
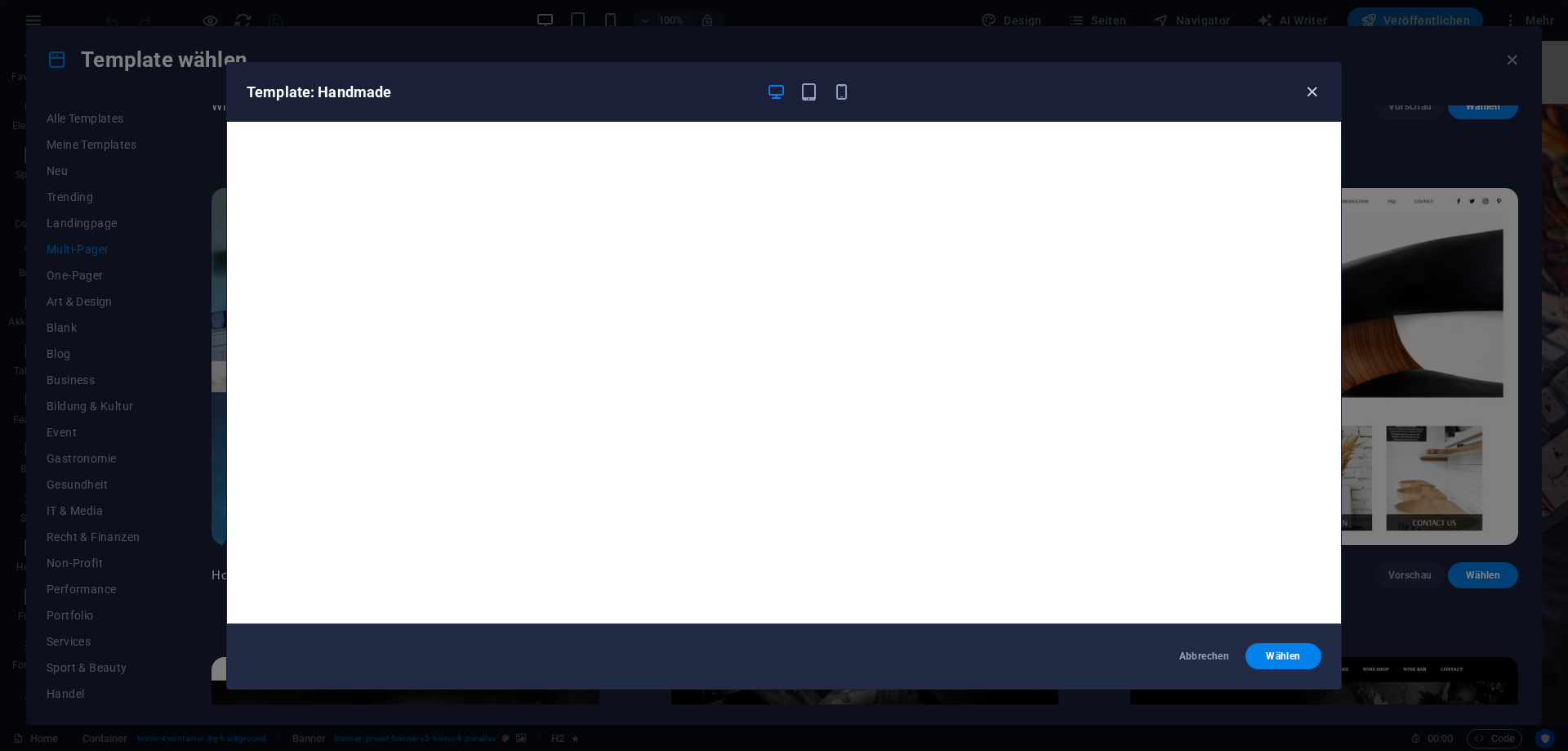
click at [1308, 90] on icon "button" at bounding box center [1312, 92] width 19 height 19
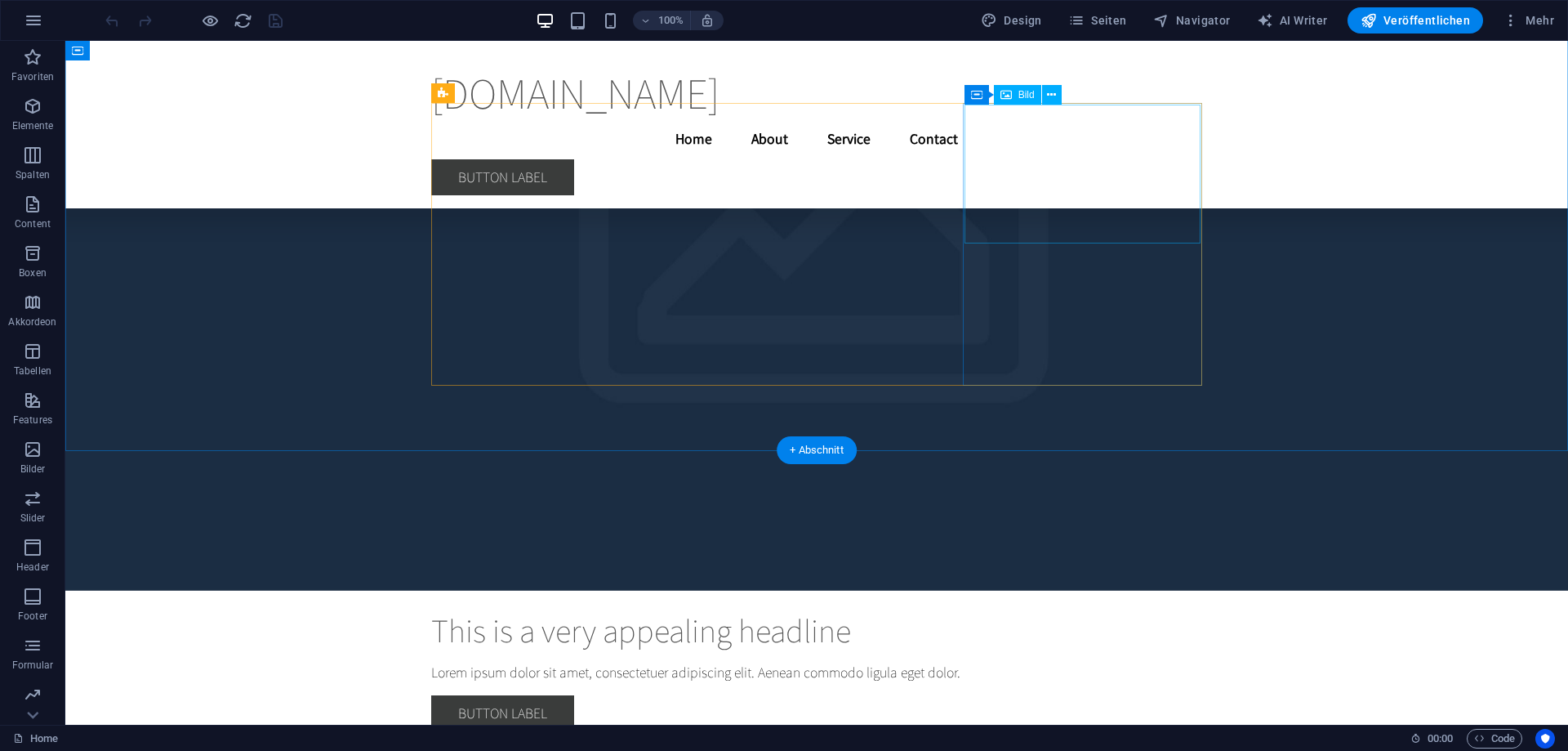
scroll to position [5919, 0]
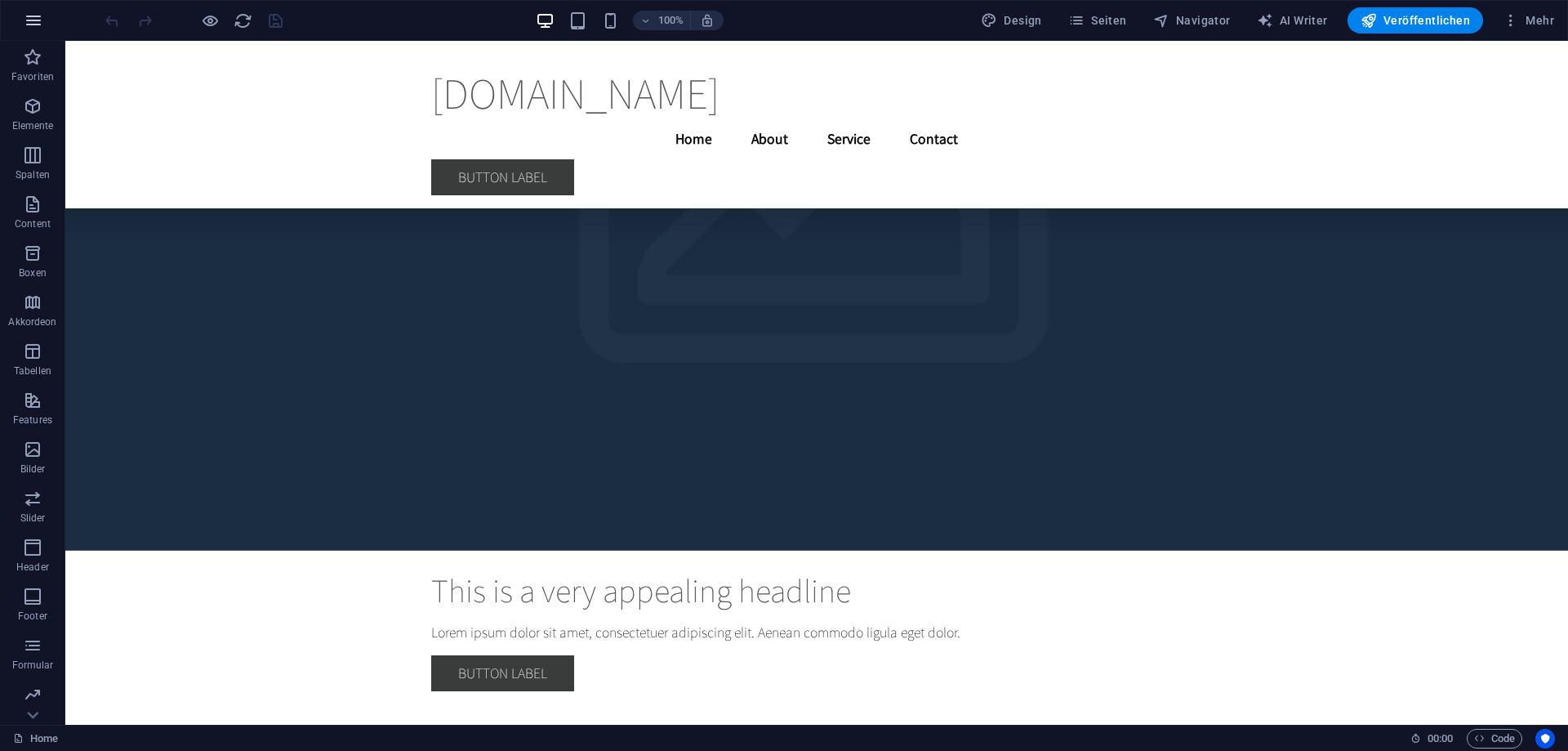
click at [29, 22] on icon "button" at bounding box center [33, 20] width 20 height 20
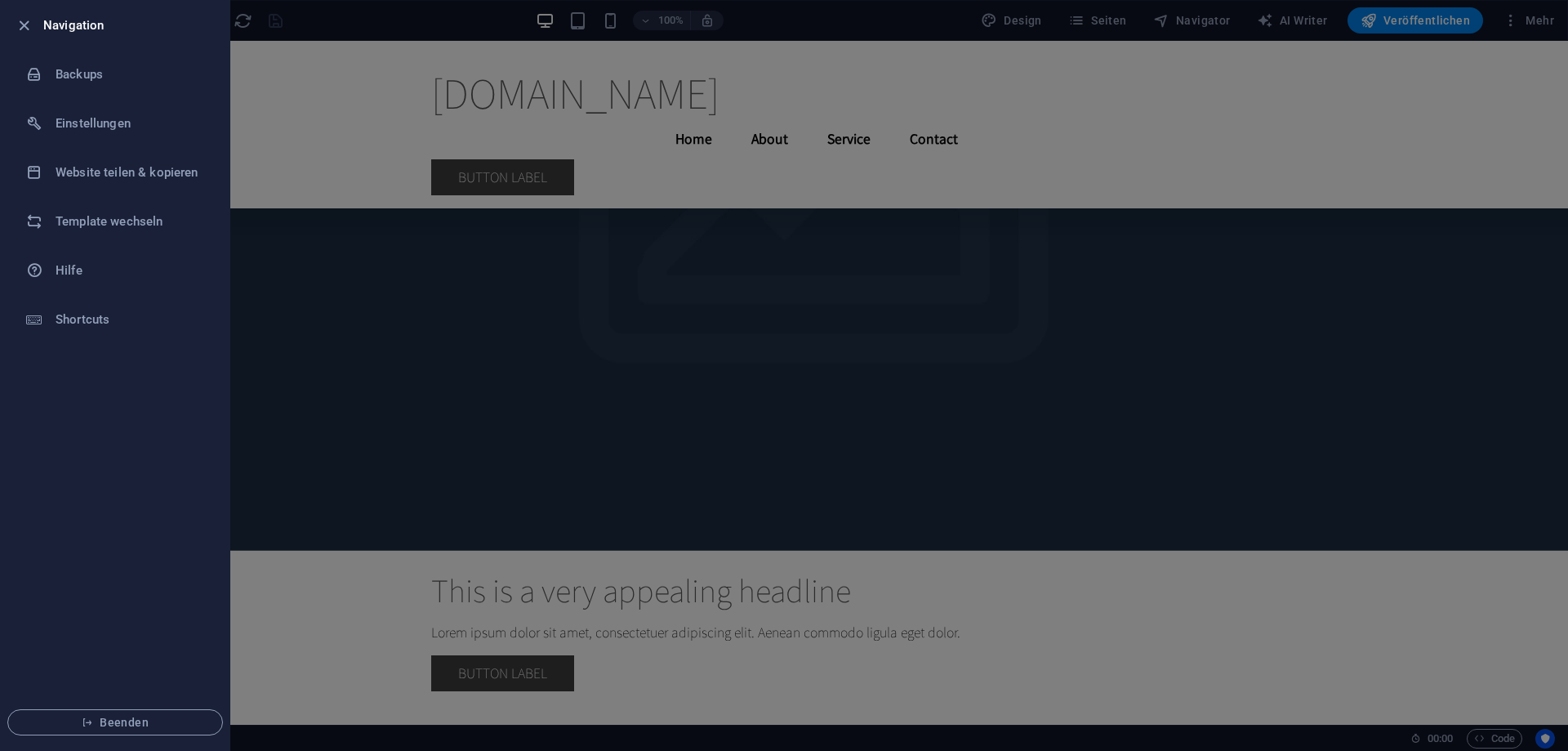
click at [1399, 15] on div at bounding box center [784, 376] width 1568 height 751
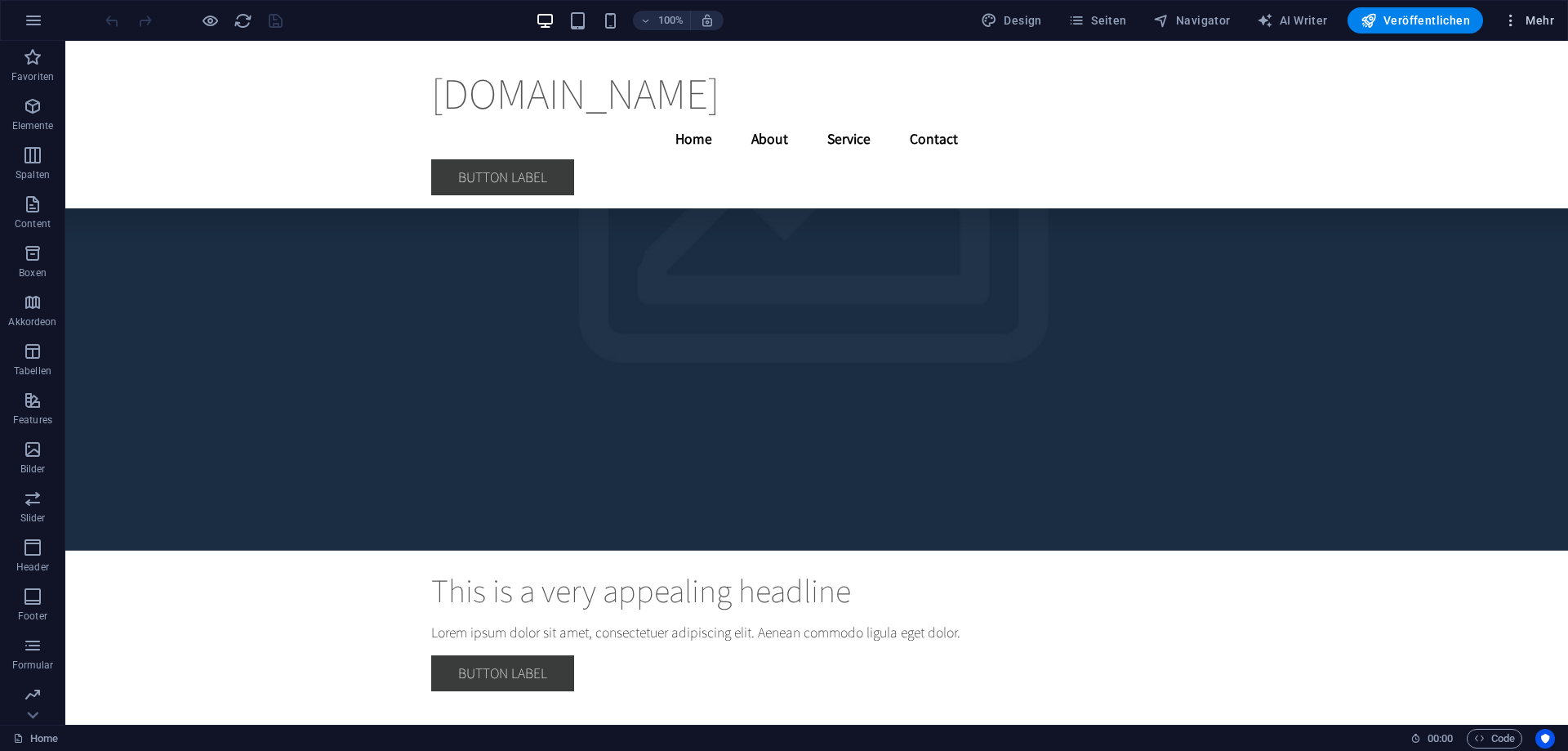
click at [1543, 17] on span "Mehr" at bounding box center [1528, 20] width 52 height 16
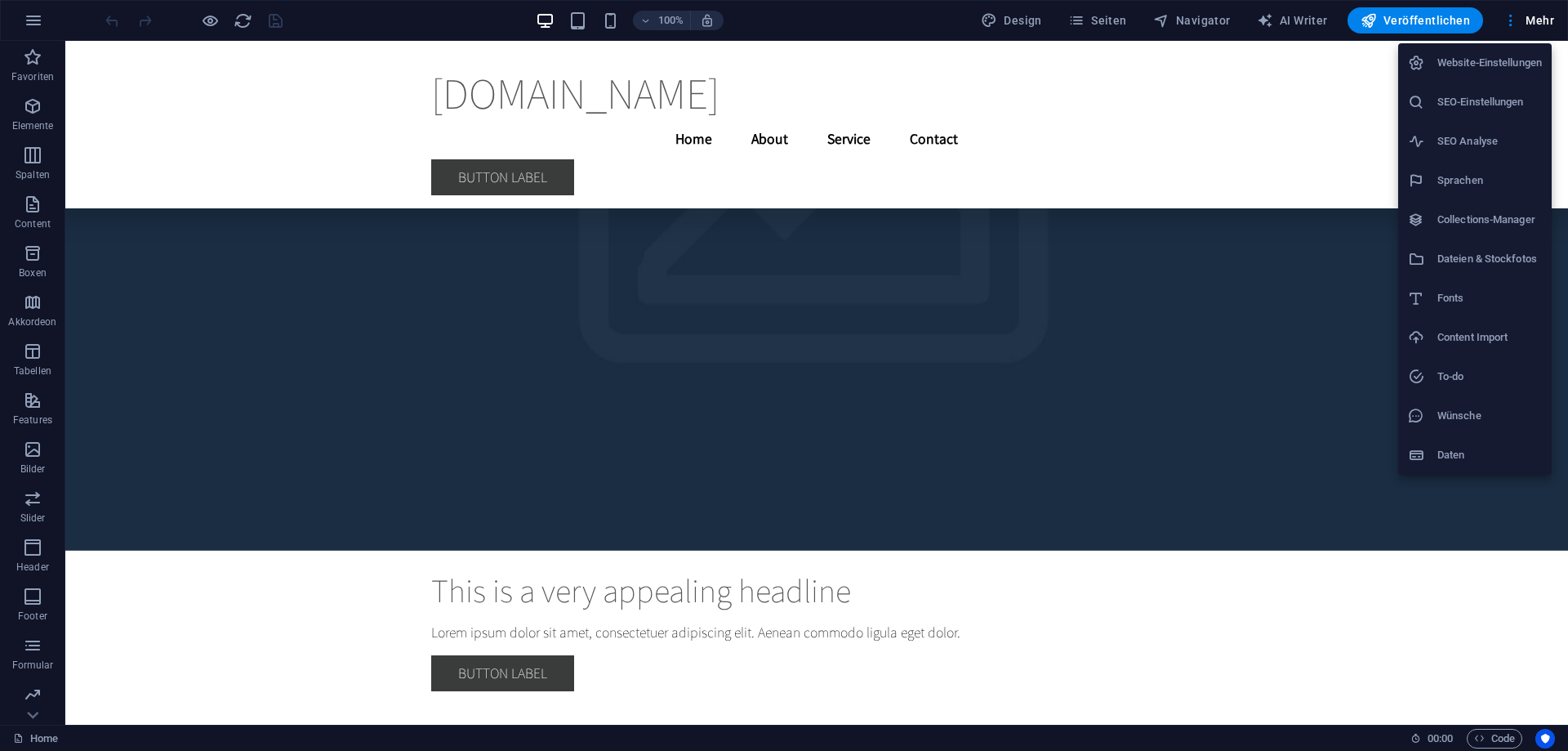
click at [1468, 462] on h6 "Daten" at bounding box center [1490, 455] width 105 height 20
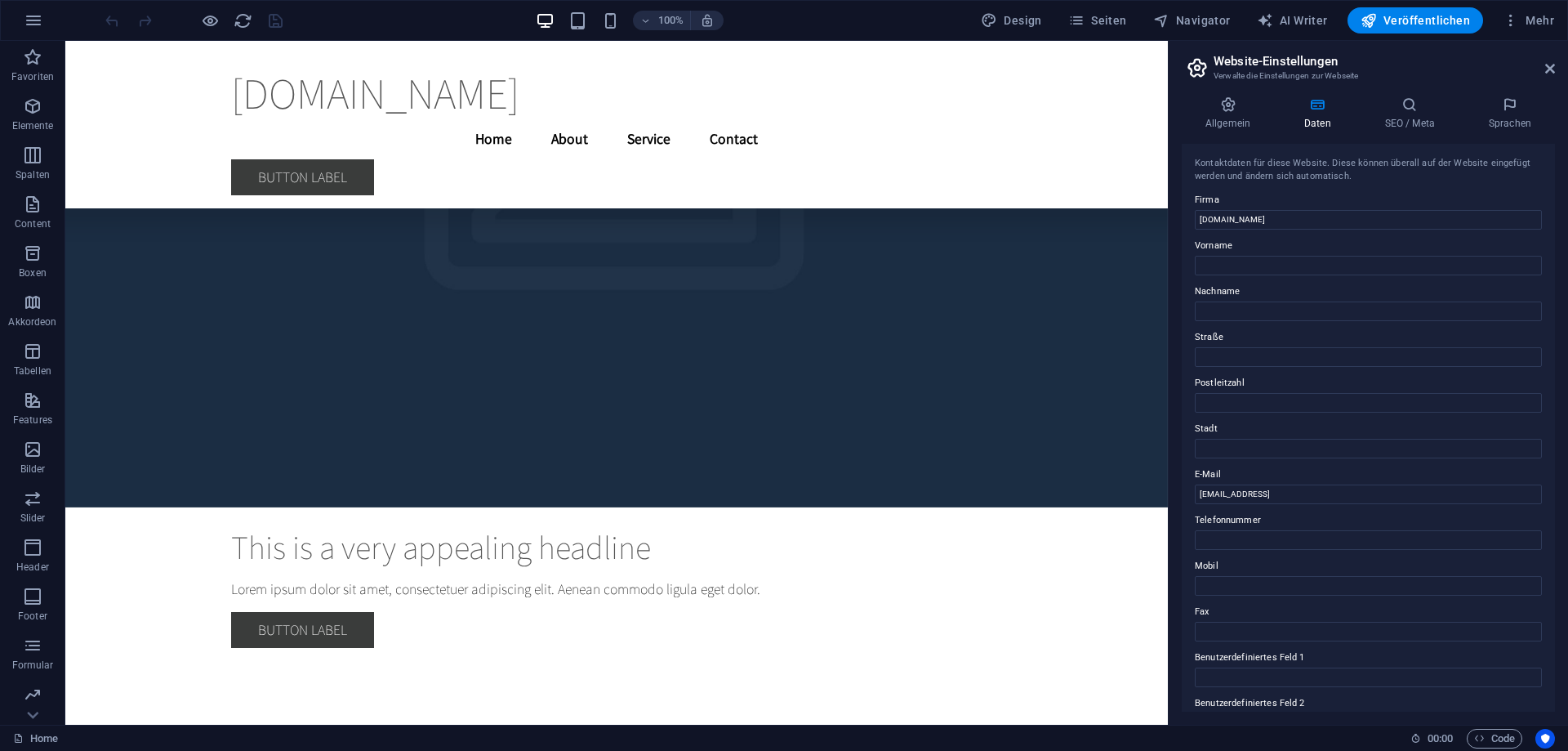
scroll to position [5916, 0]
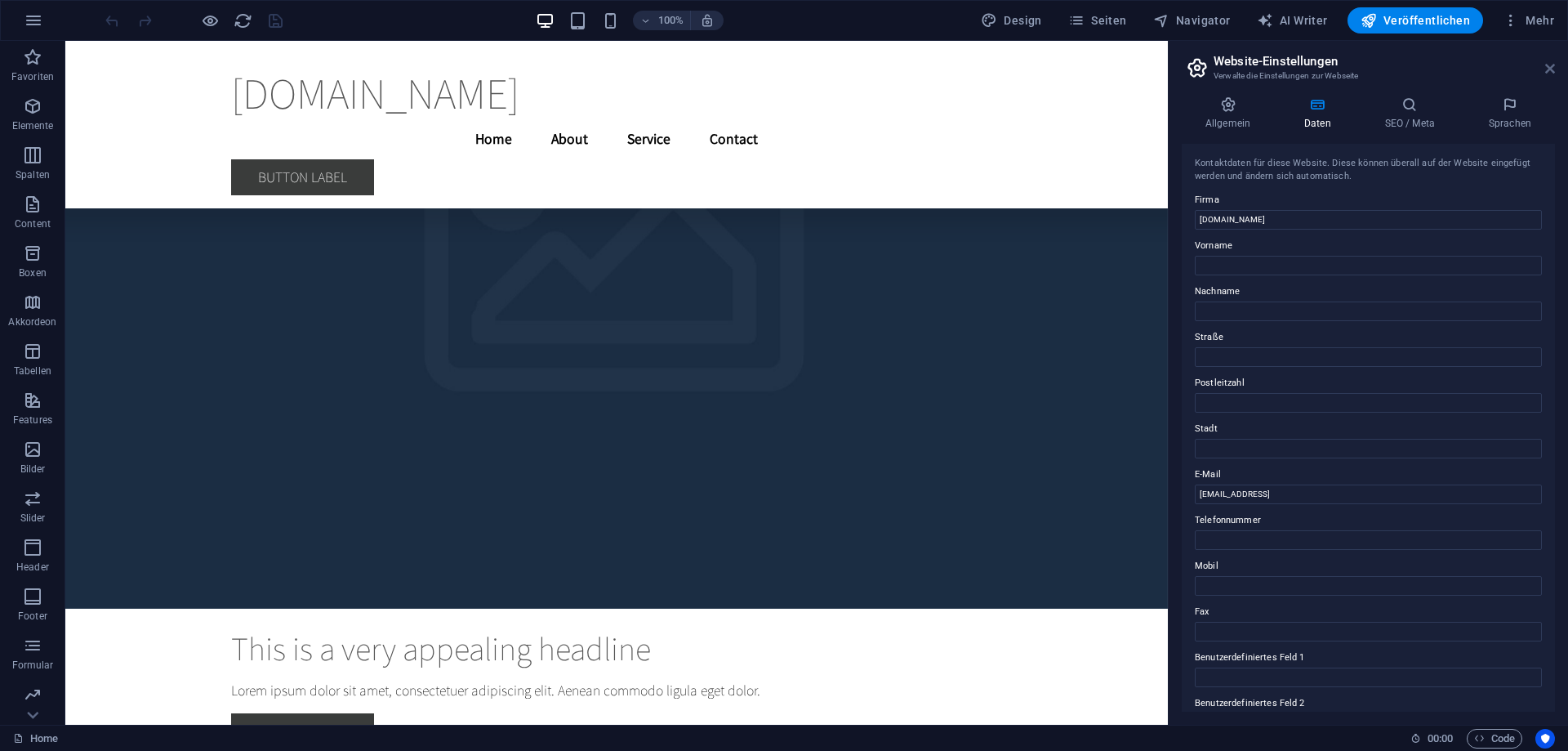
click at [1551, 66] on icon at bounding box center [1550, 68] width 9 height 13
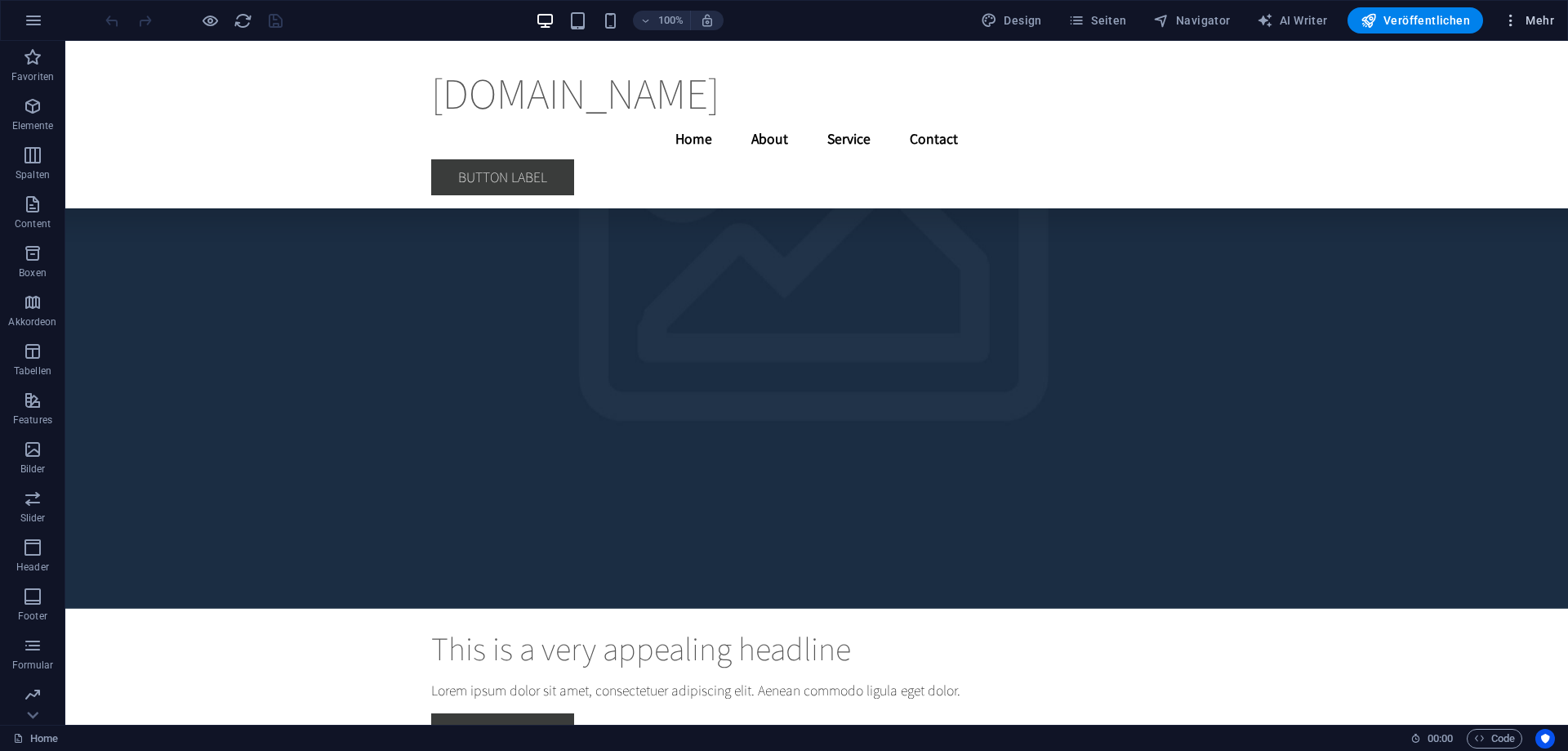
click at [1504, 18] on icon "button" at bounding box center [1510, 20] width 16 height 16
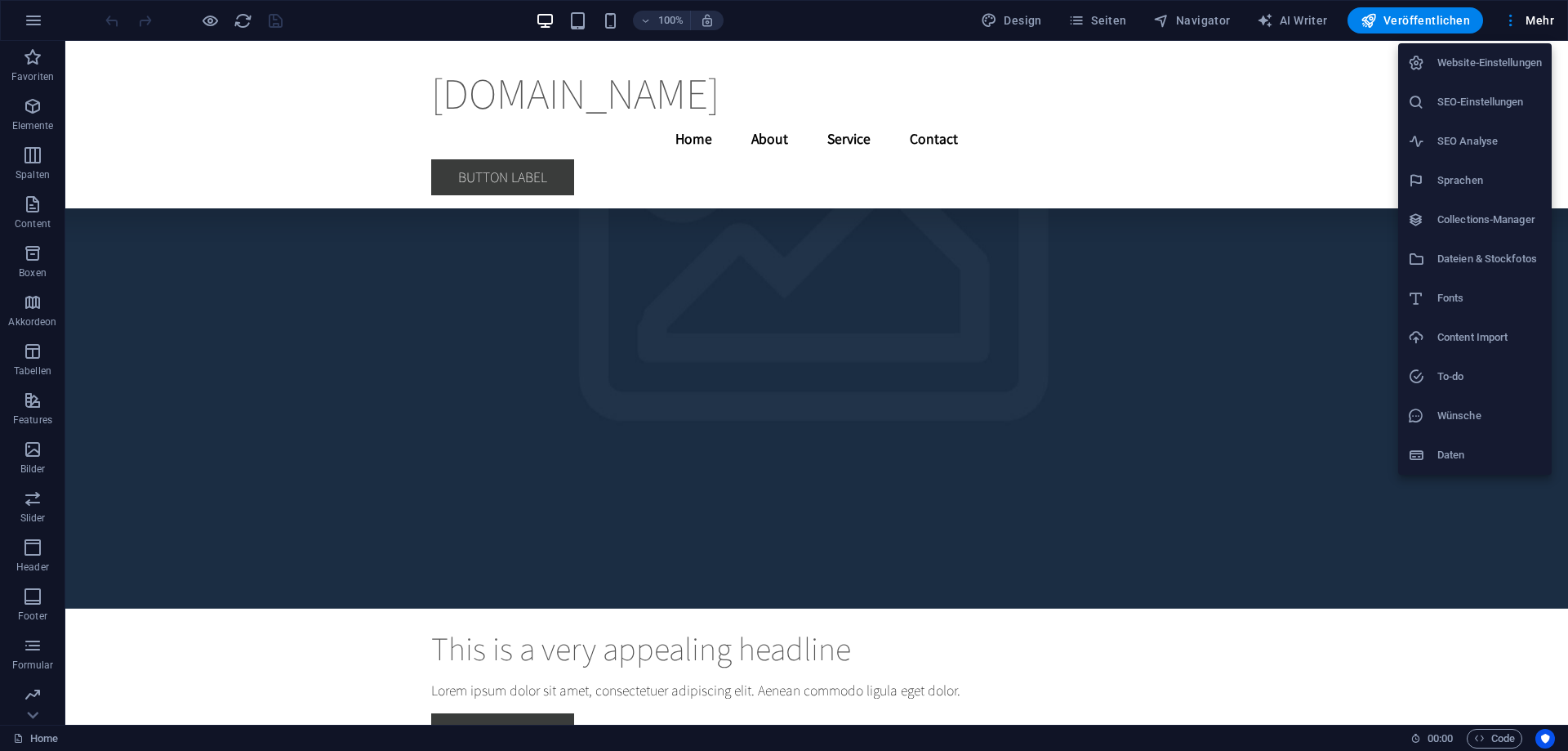
click at [1324, 283] on div at bounding box center [784, 376] width 1568 height 751
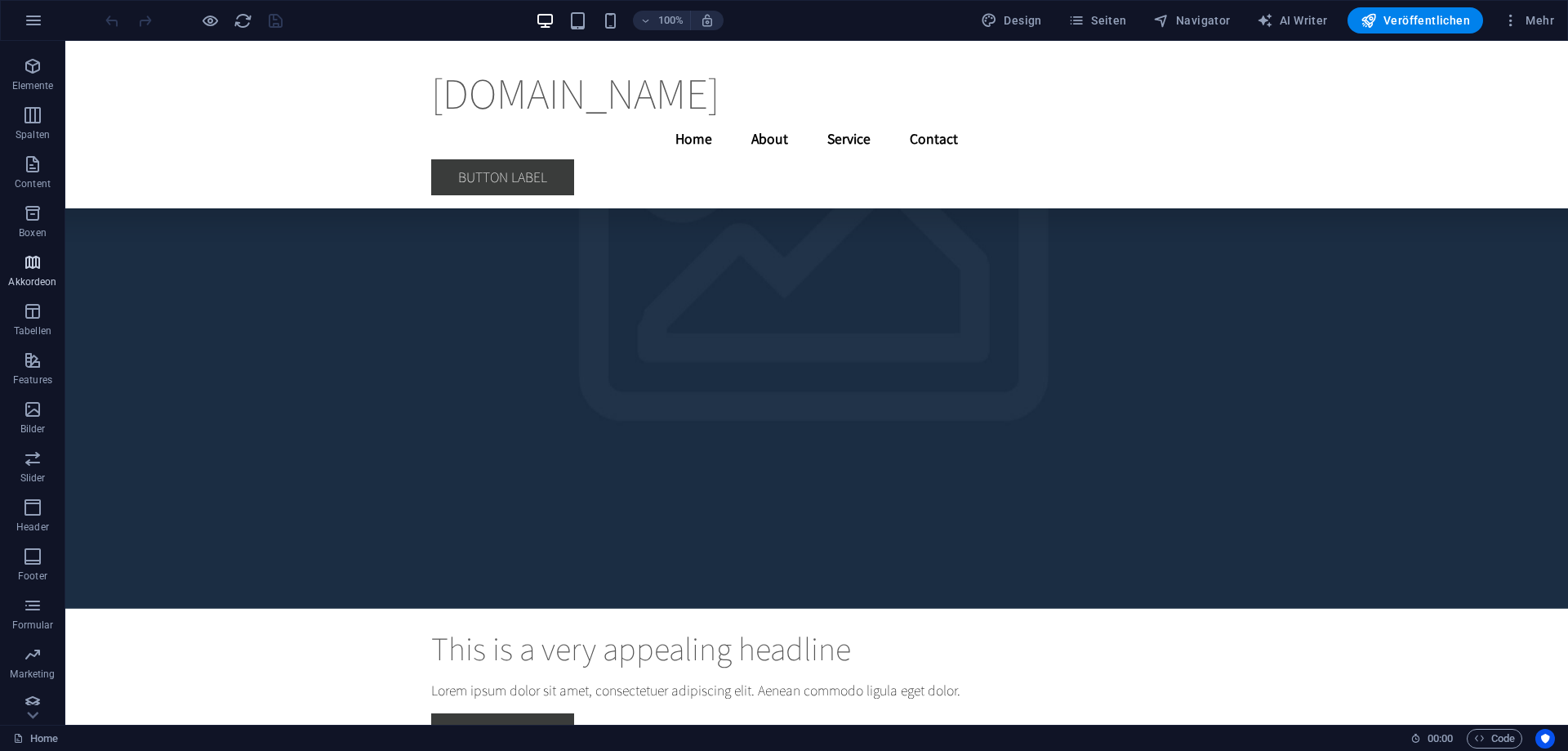
scroll to position [52, 0]
click at [45, 22] on button "button" at bounding box center [33, 21] width 40 height 40
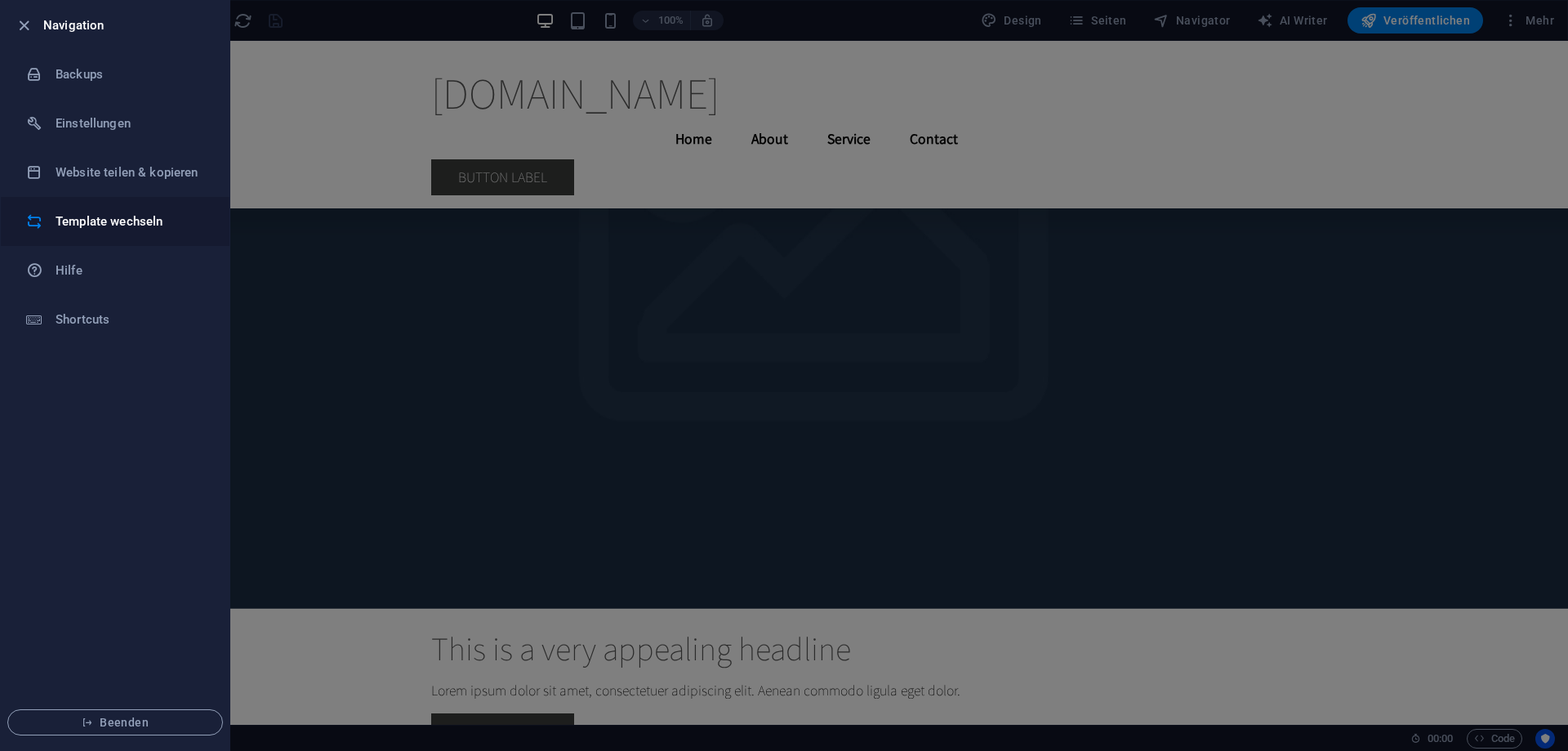
click at [137, 232] on li "Template wechseln" at bounding box center [115, 221] width 228 height 49
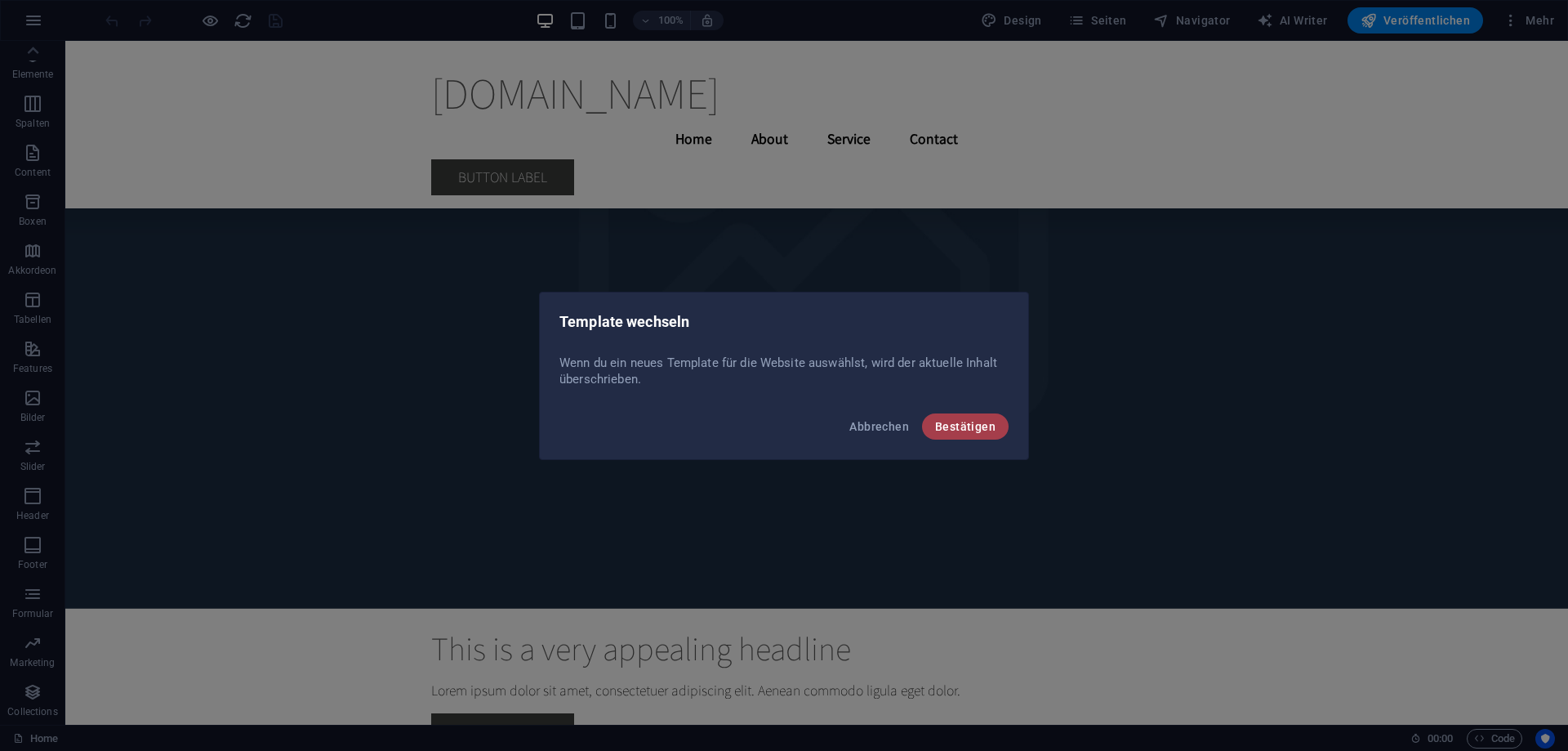
click at [966, 422] on span "Bestätigen" at bounding box center [965, 426] width 60 height 13
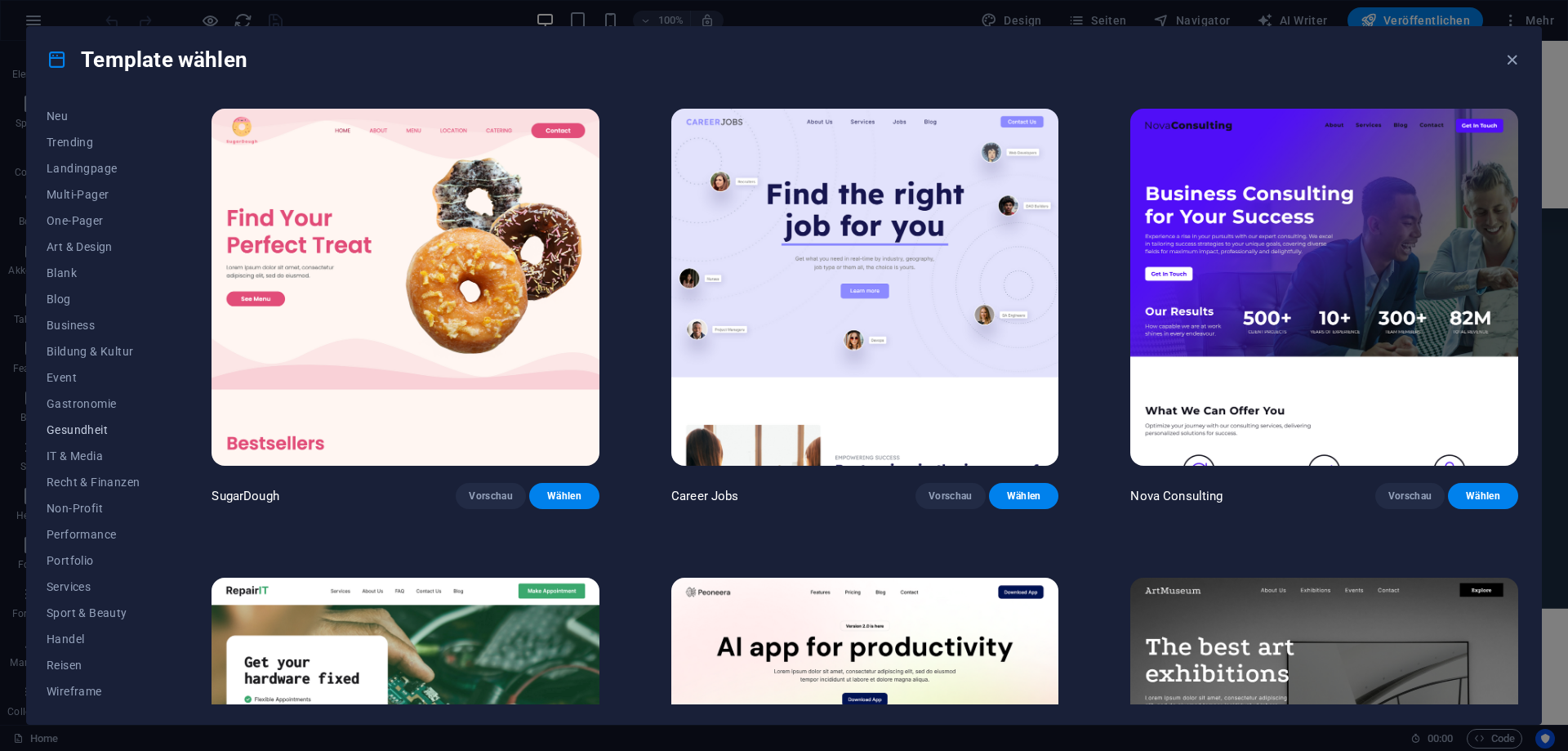
scroll to position [0, 0]
click at [96, 253] on span "Multi-Pager" at bounding box center [93, 249] width 93 height 13
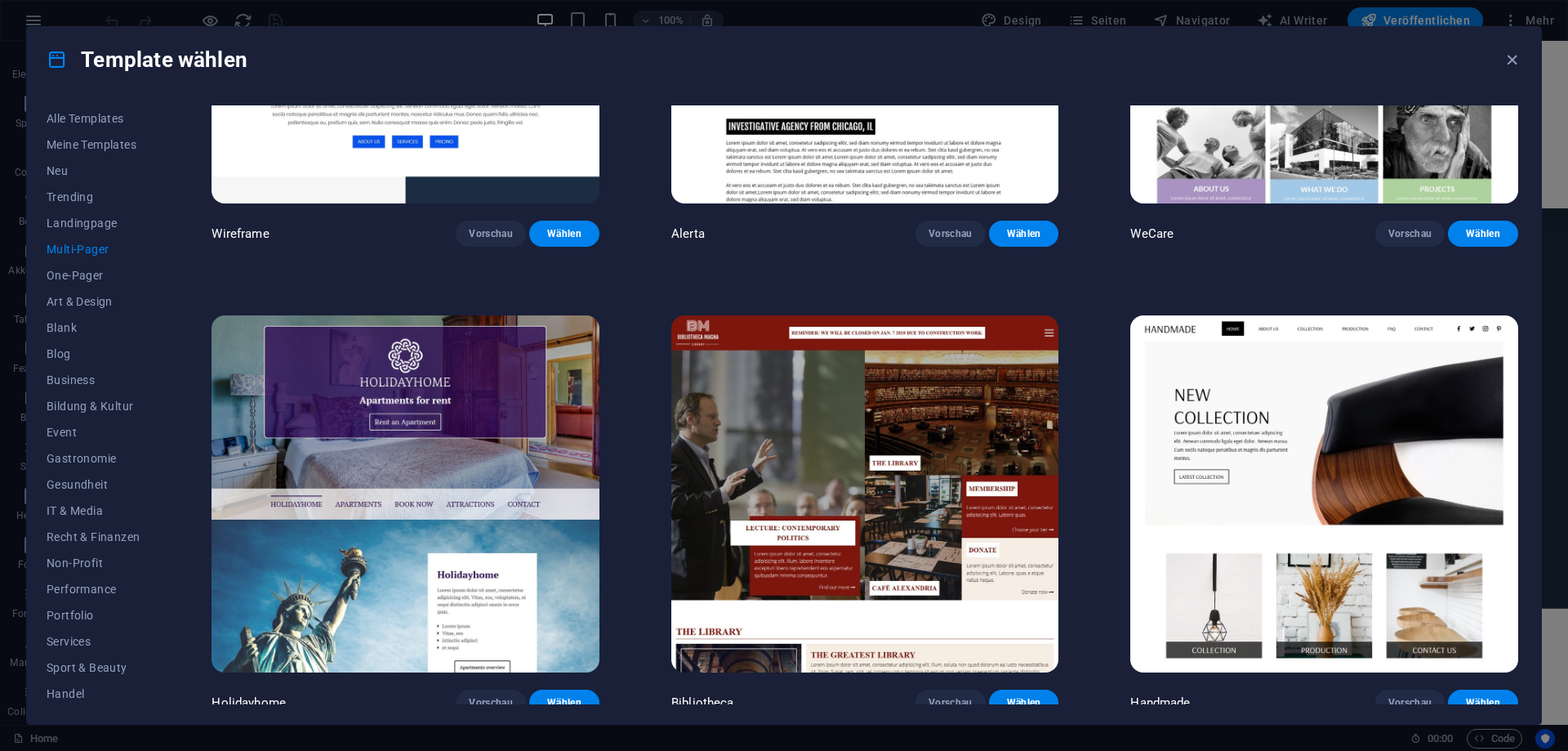
scroll to position [7469, 0]
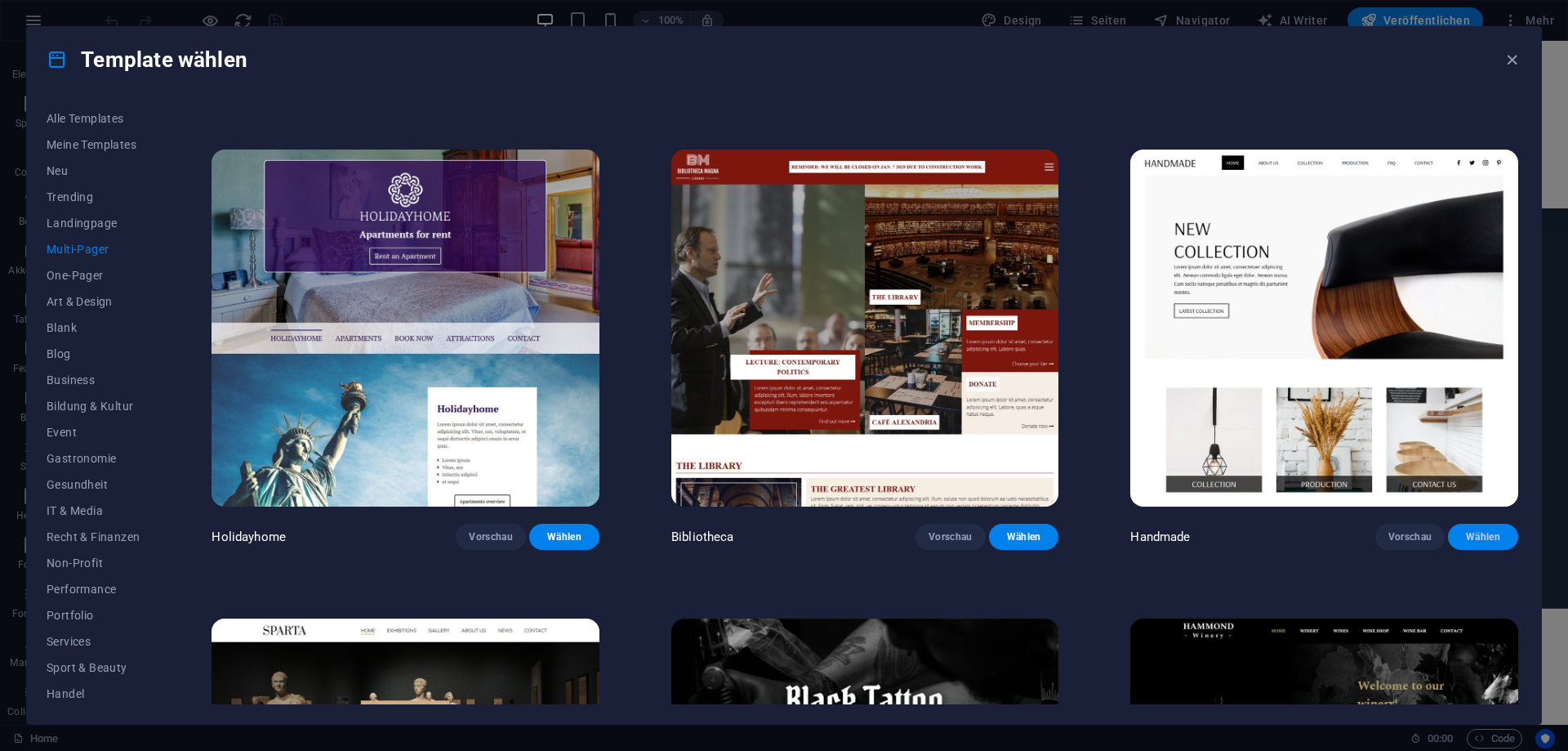
click at [1483, 544] on span "Wählen" at bounding box center [1483, 536] width 44 height 13
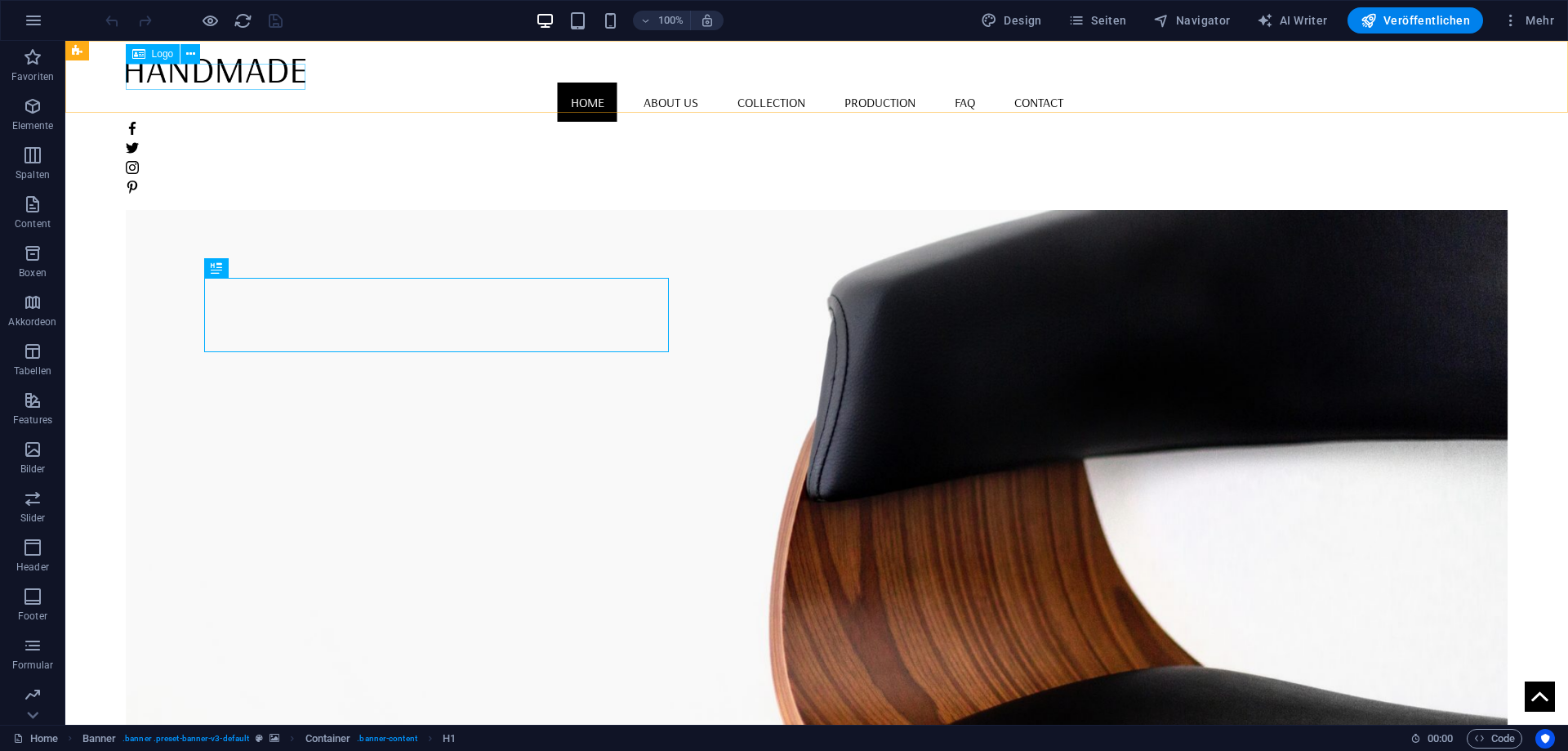
click at [236, 82] on div at bounding box center [817, 70] width 1383 height 25
click at [248, 79] on div at bounding box center [817, 70] width 1383 height 25
select select "px"
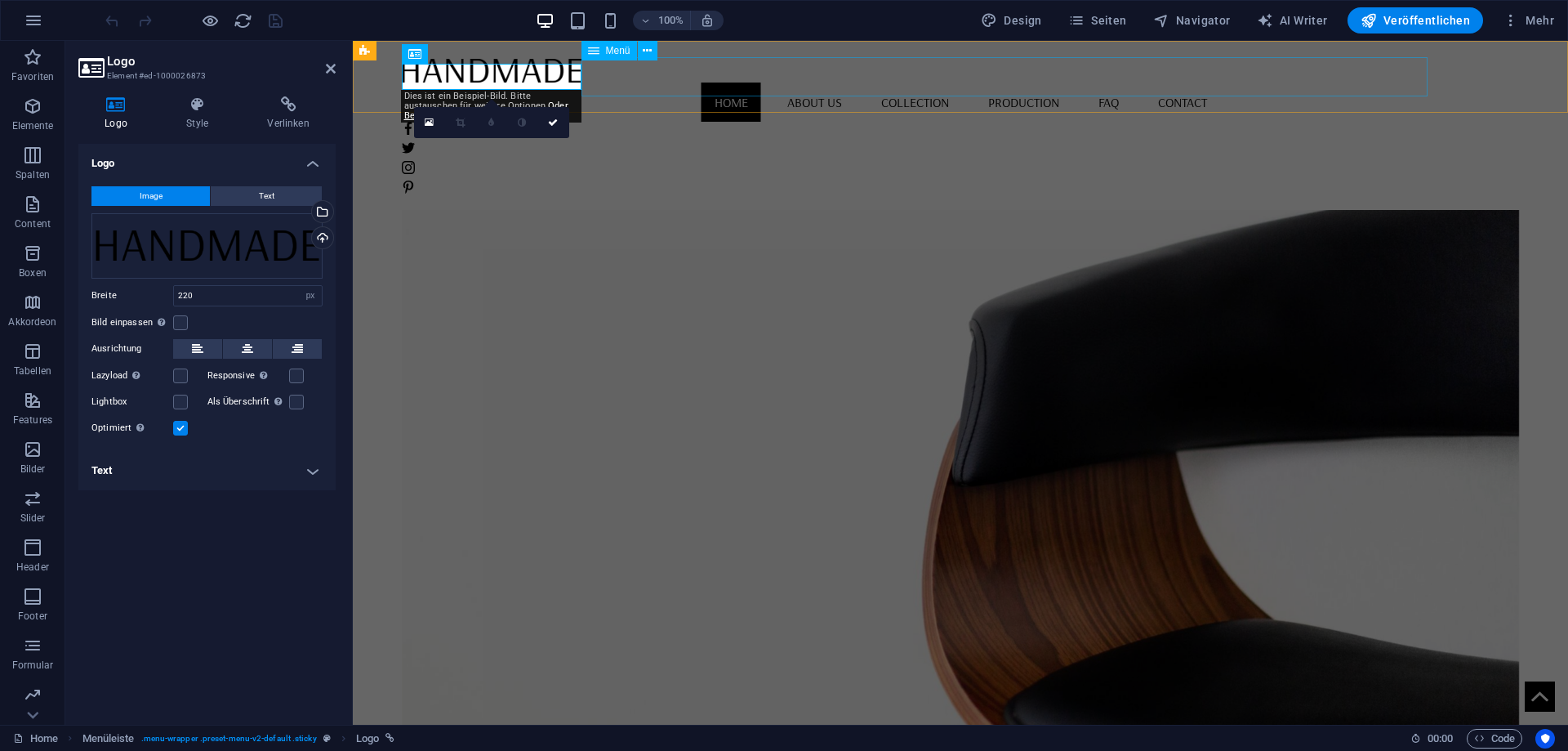
click at [840, 89] on nav "Home About us Collection Production FAQ Contact" at bounding box center [961, 102] width 1118 height 40
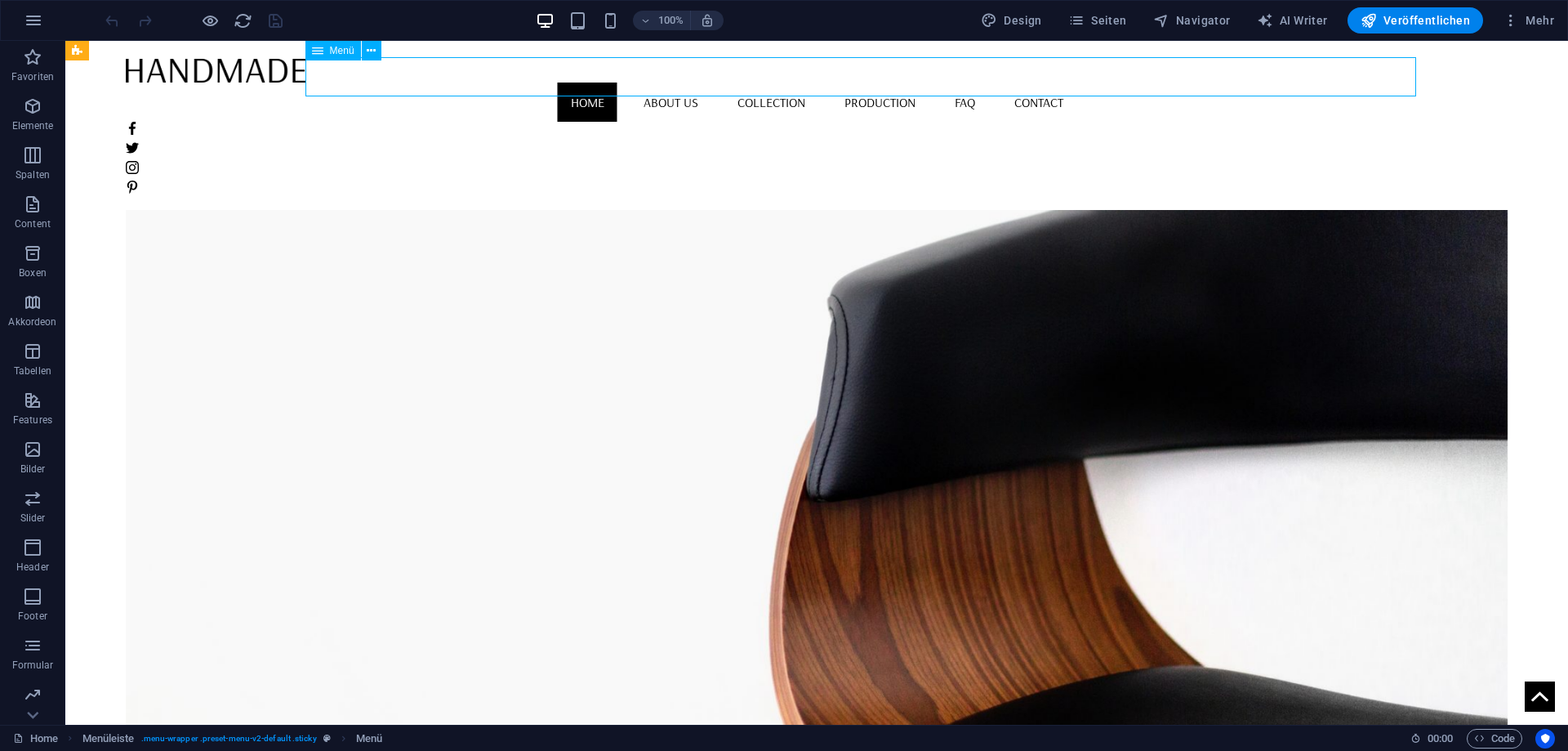
click at [649, 82] on nav "Home About us Collection Production FAQ Contact" at bounding box center [817, 102] width 1383 height 40
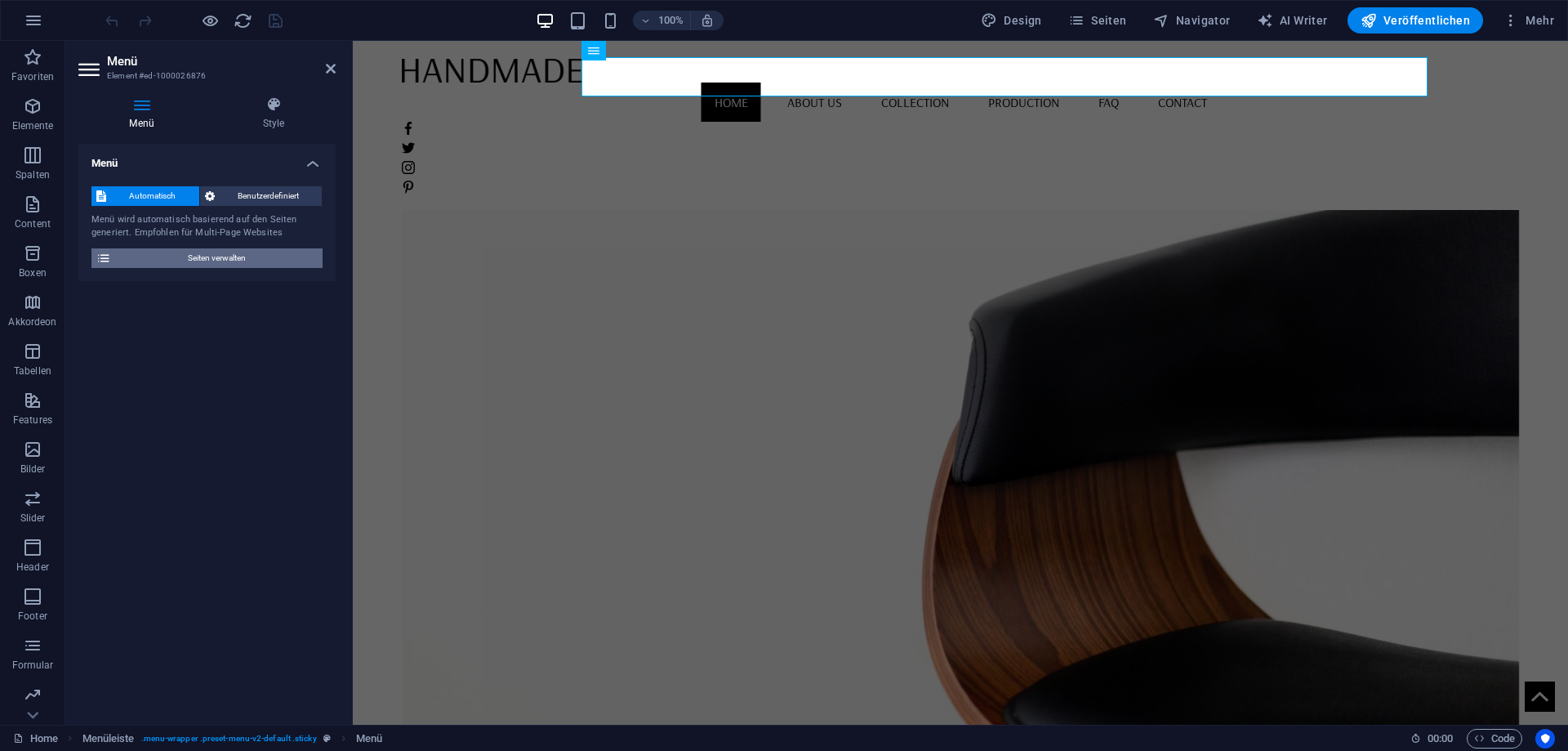
click at [288, 256] on span "Seiten verwalten" at bounding box center [216, 258] width 202 height 20
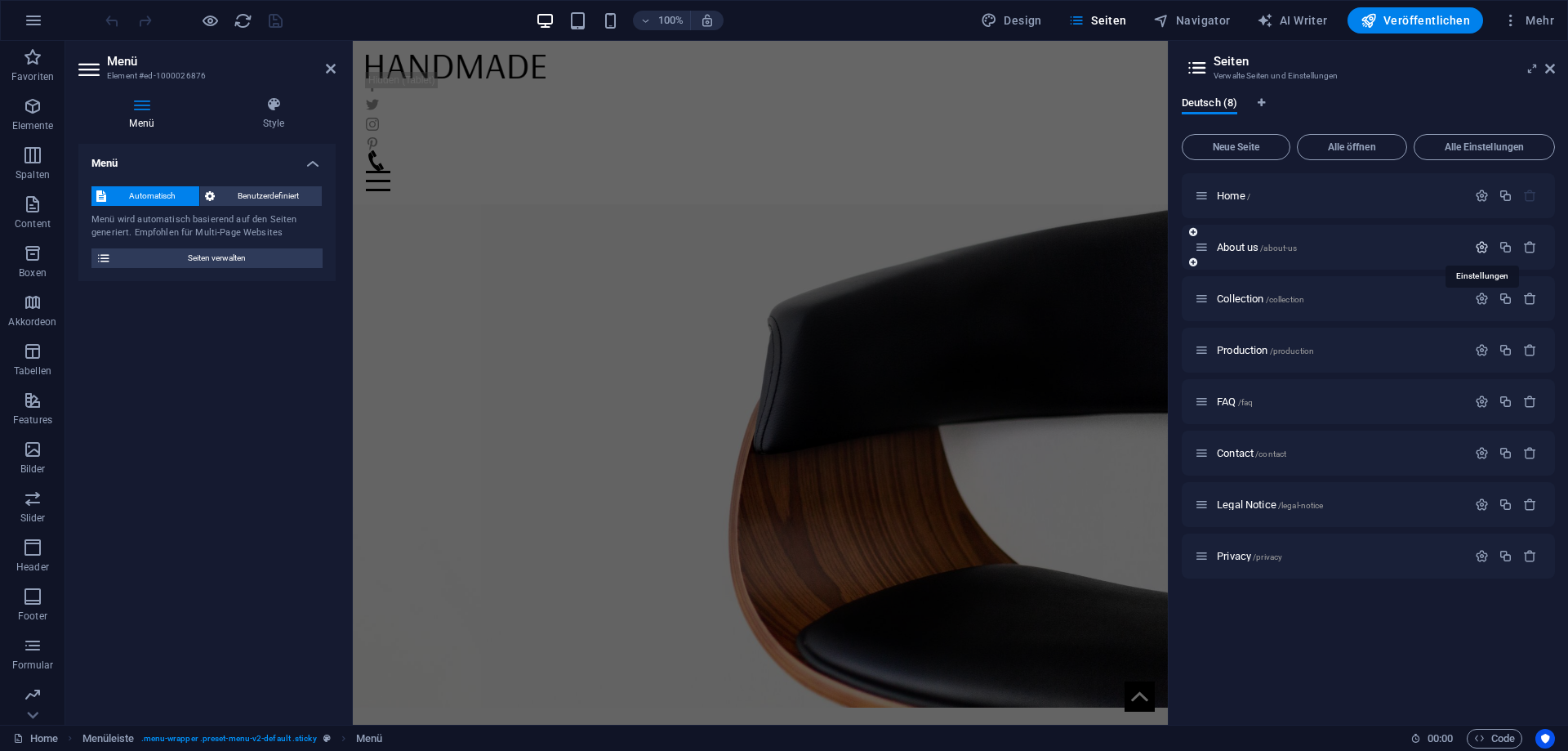
click at [1481, 247] on icon "button" at bounding box center [1482, 247] width 14 height 14
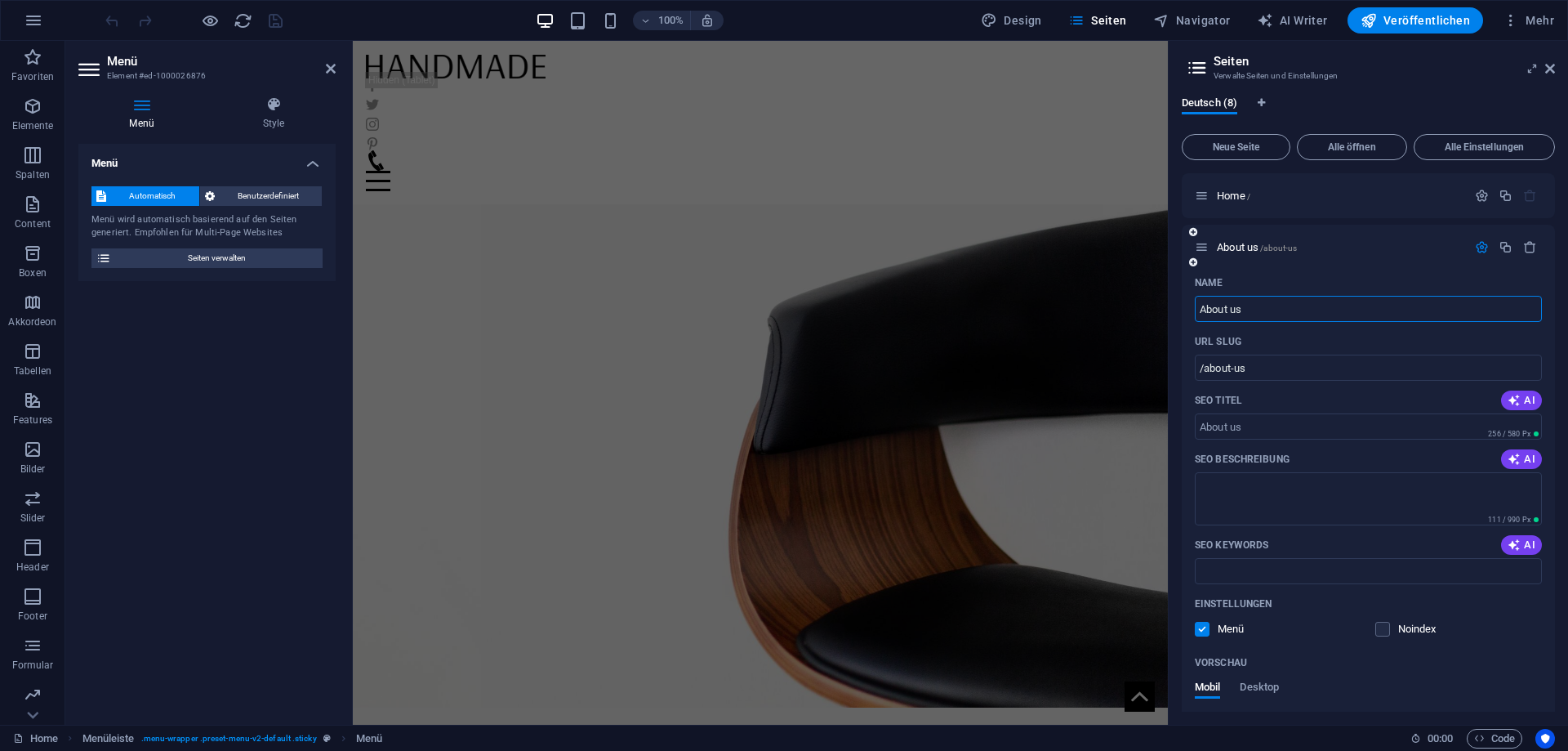
drag, startPoint x: 1286, startPoint y: 310, endPoint x: 1152, endPoint y: 314, distance: 134.1
click at [1195, 314] on input "About us" at bounding box center [1369, 308] width 347 height 26
type input "Üb"
type input "/ue"
type input "Über"
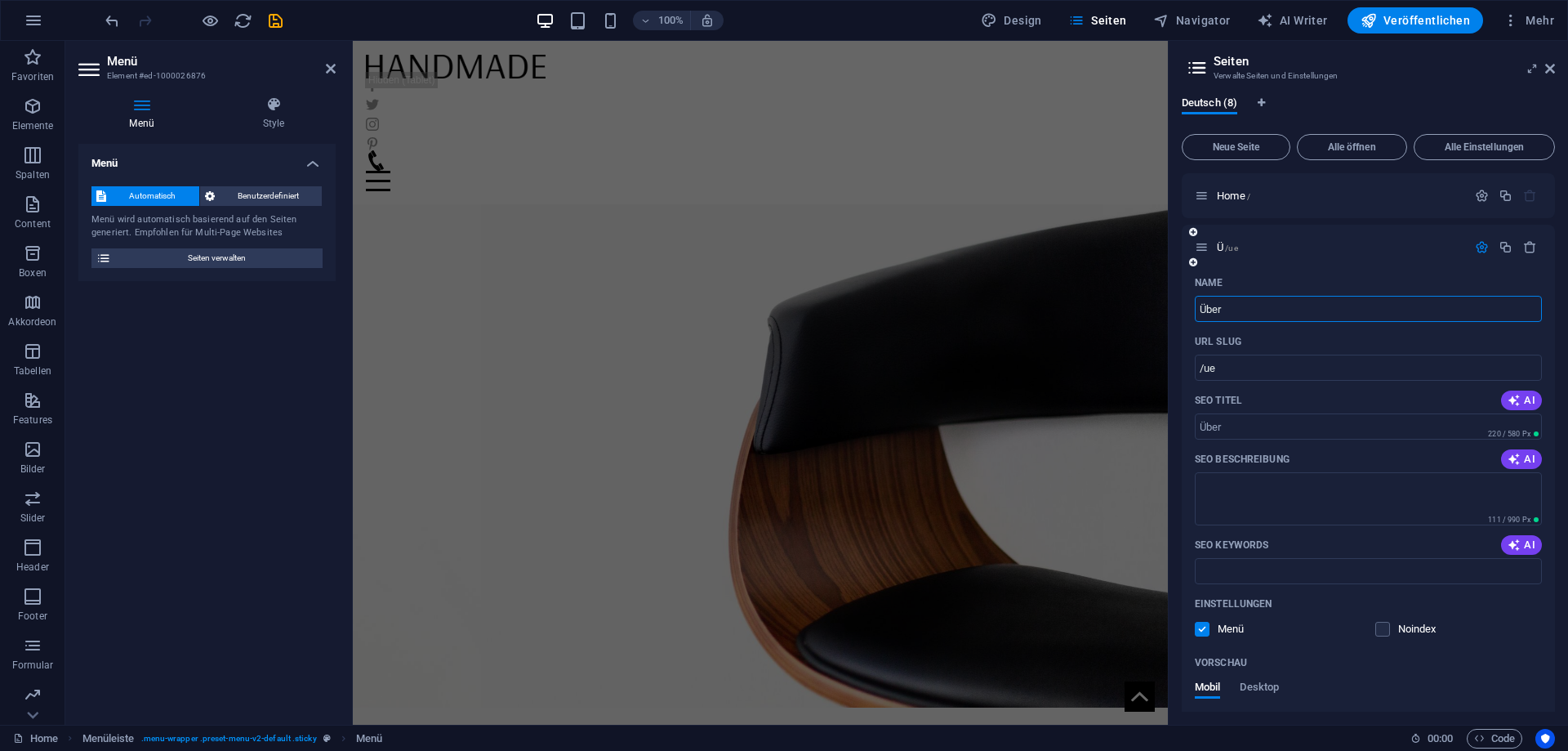
type input "/ueber"
type input "Über"
type input "/ueber-u"
type input "Ü"
type input "/ue"
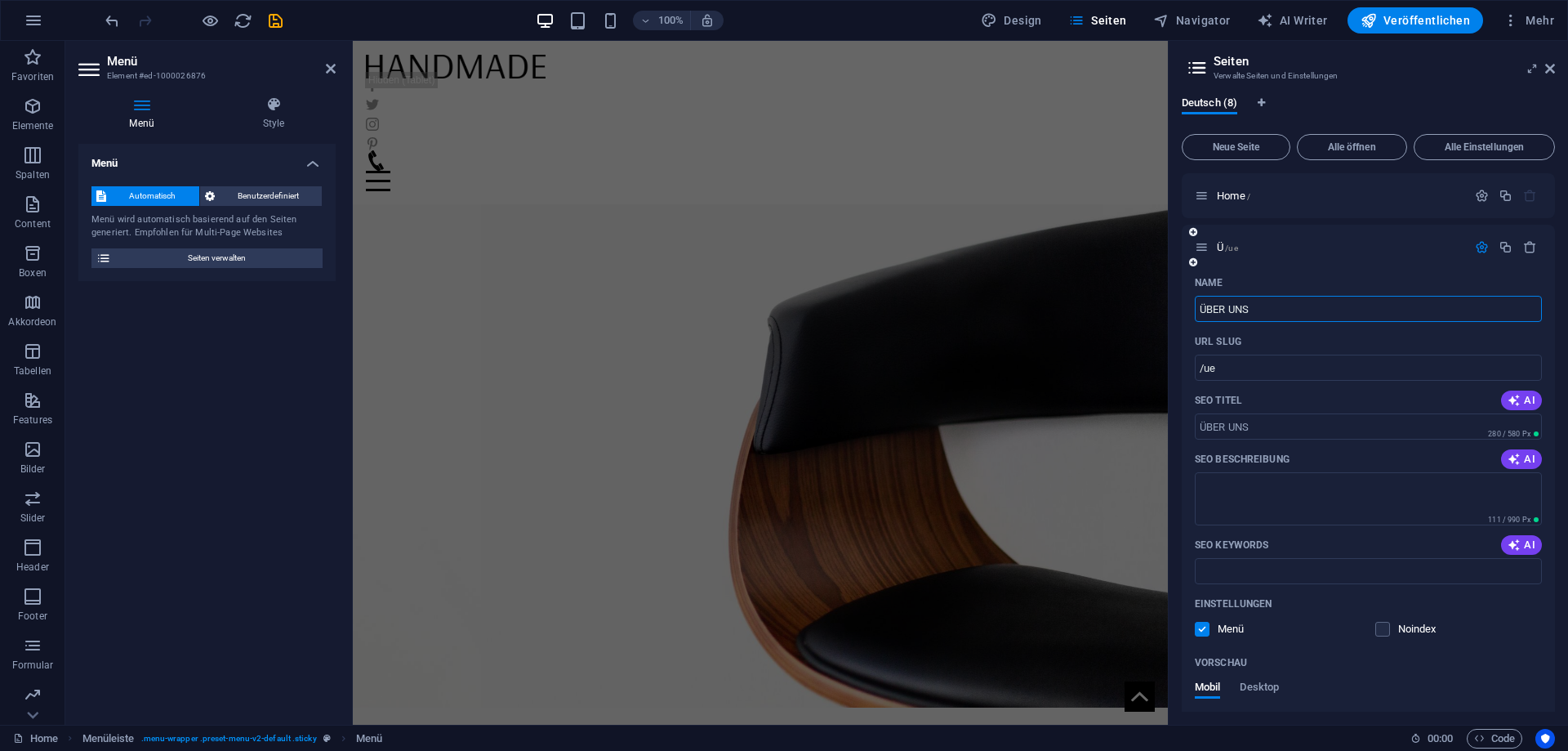
type input "ÜBER UNS"
type input "/ueber-uns"
click at [1201, 249] on icon at bounding box center [1202, 247] width 14 height 14
click at [1193, 234] on icon at bounding box center [1194, 231] width 9 height 9
click at [1535, 247] on icon "button" at bounding box center [1530, 247] width 14 height 14
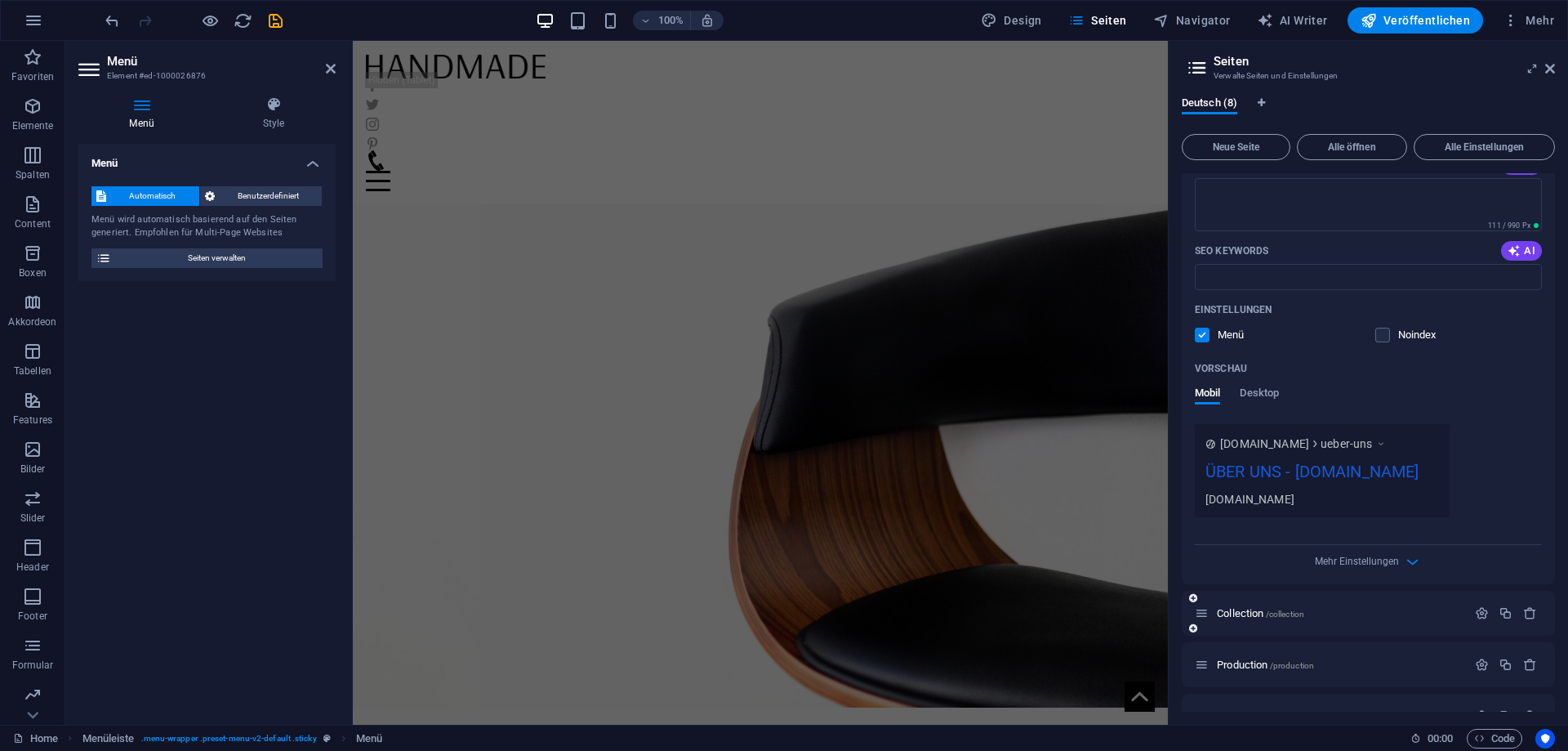
scroll to position [368, 0]
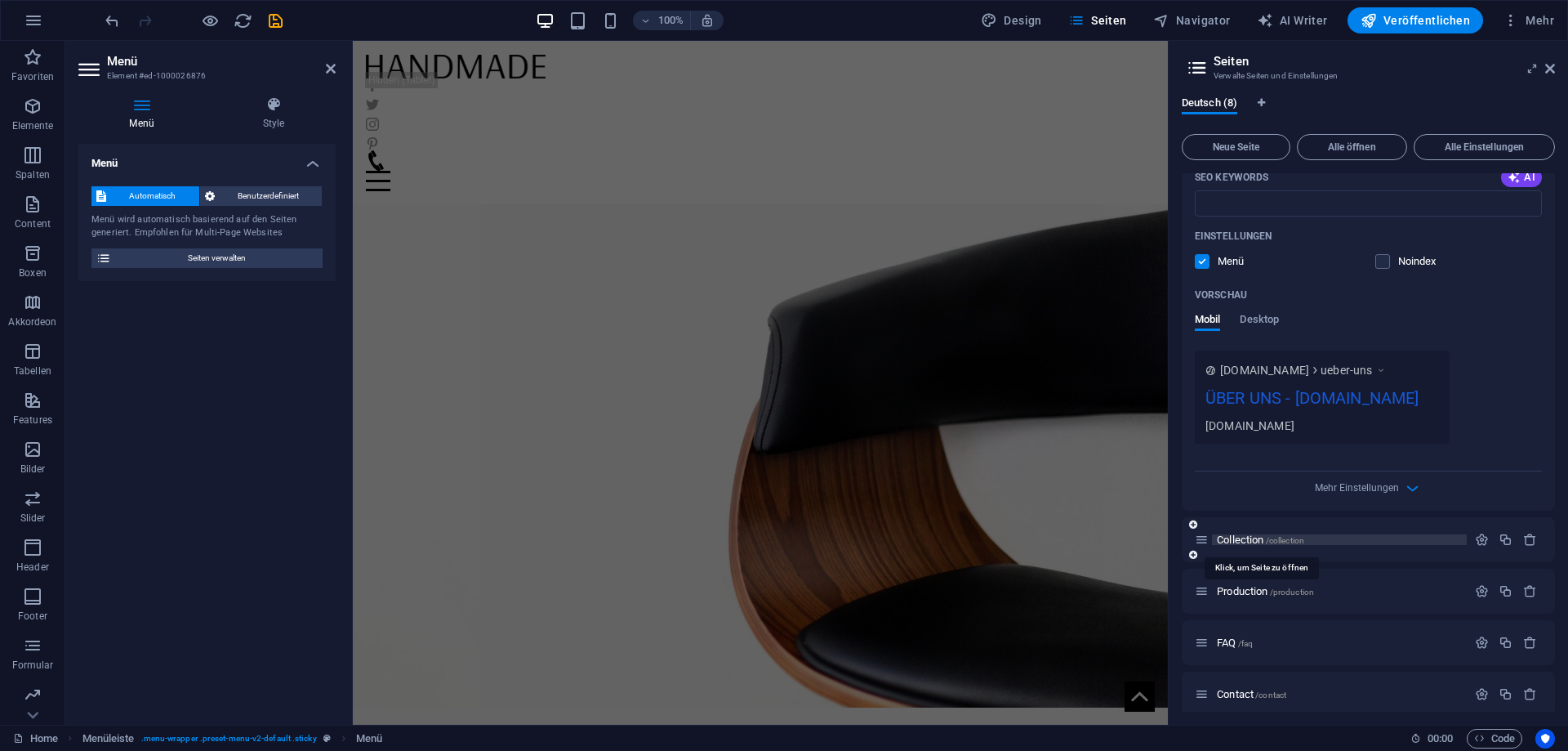
click at [1250, 543] on span "Collection /collection" at bounding box center [1261, 540] width 88 height 12
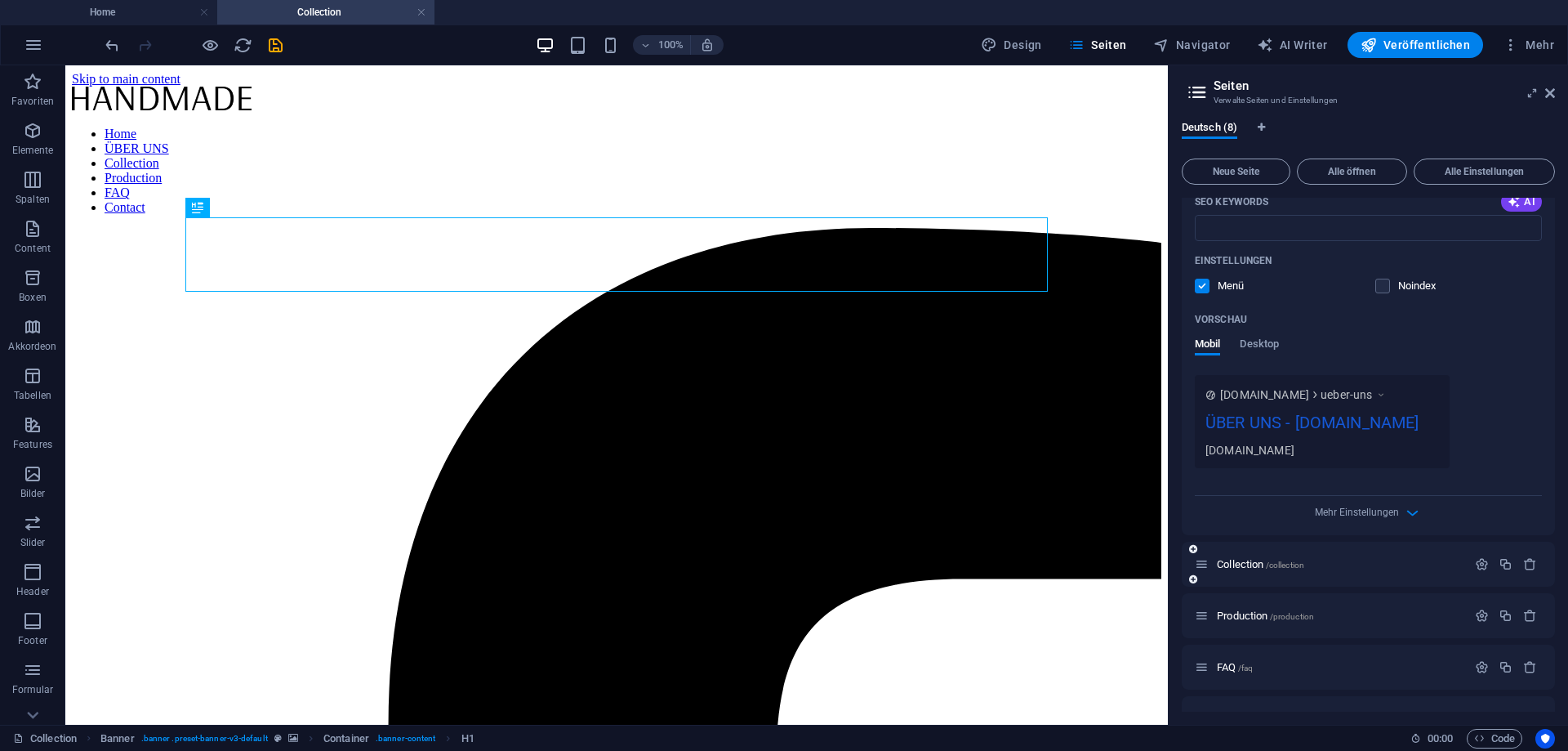
scroll to position [0, 0]
click at [1487, 561] on icon "button" at bounding box center [1482, 565] width 14 height 14
drag, startPoint x: 1258, startPoint y: 632, endPoint x: 1128, endPoint y: 631, distance: 130.0
click at [1195, 631] on input "Collection" at bounding box center [1369, 626] width 347 height 26
type input "Produkte"
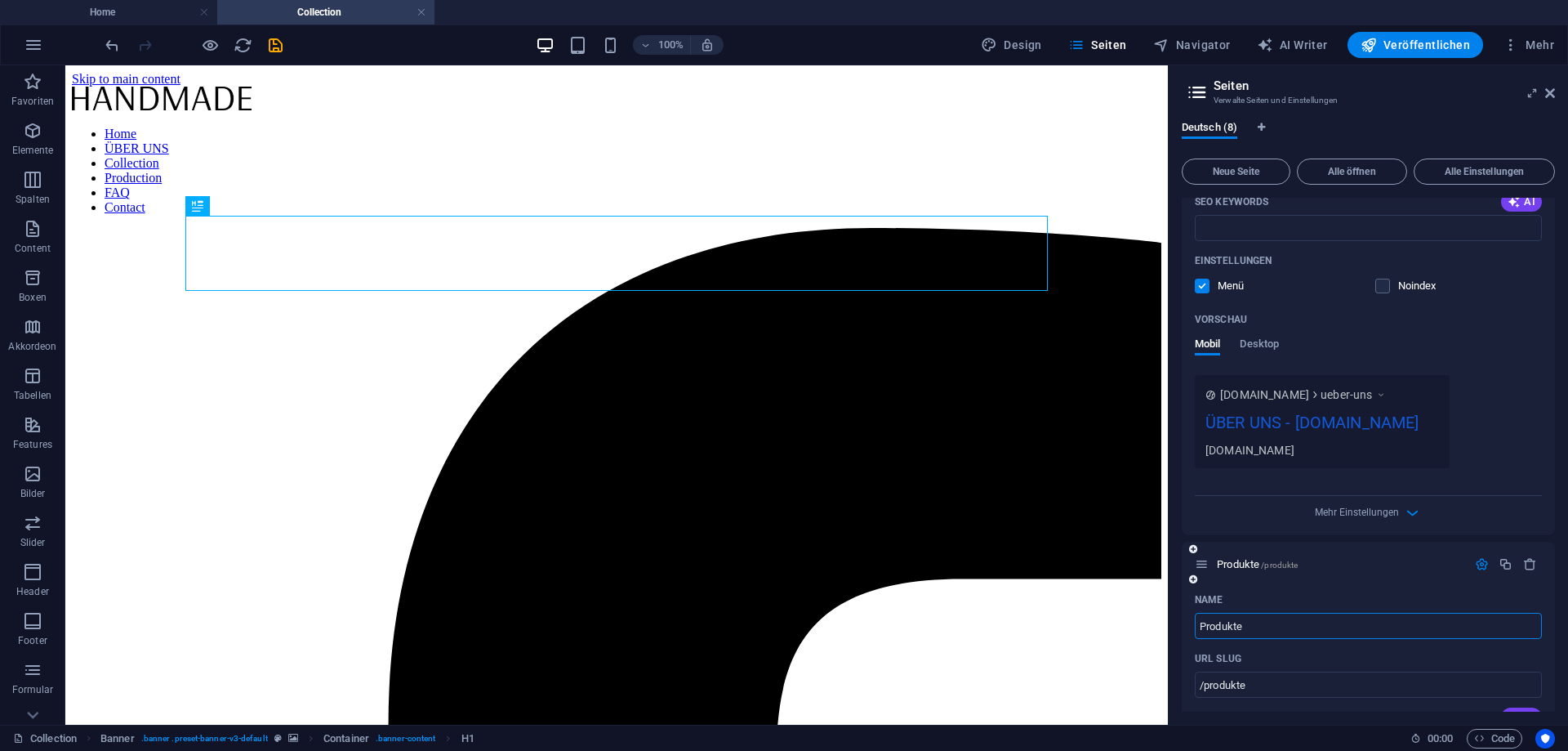
type input "/produkte"
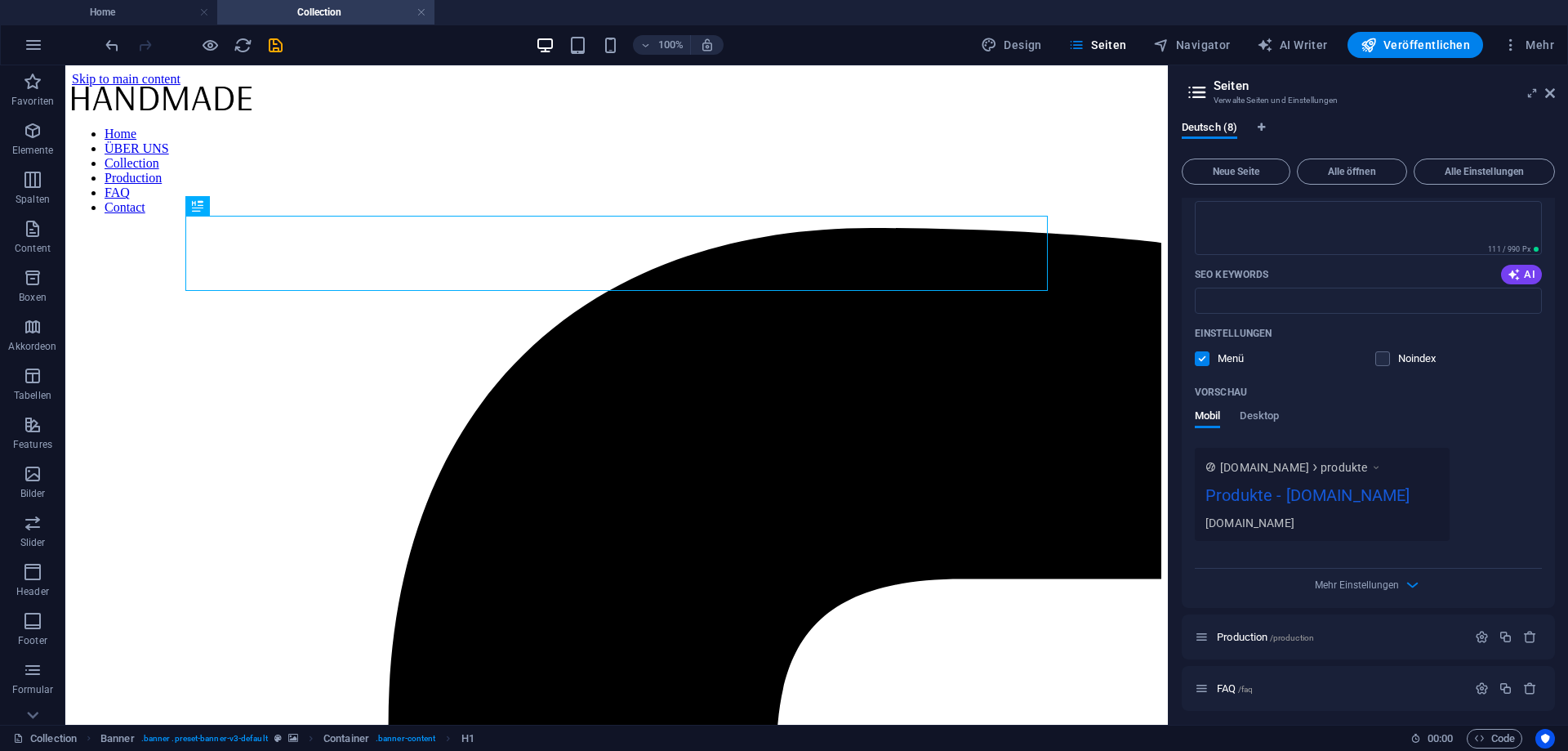
scroll to position [1116, 0]
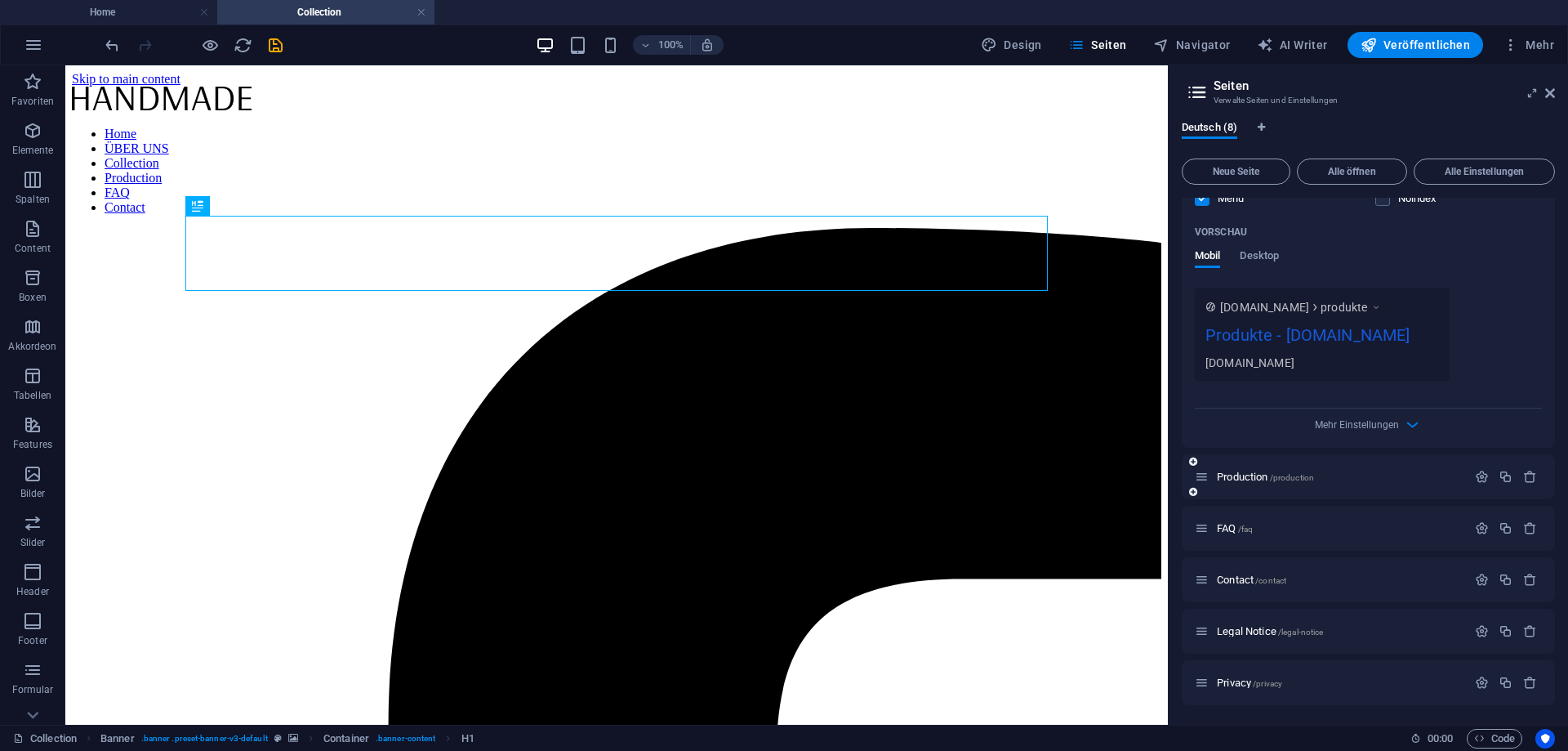
click at [1237, 471] on div "Production /production" at bounding box center [1331, 477] width 272 height 19
click at [1243, 474] on span "Production /production" at bounding box center [1265, 477] width 97 height 12
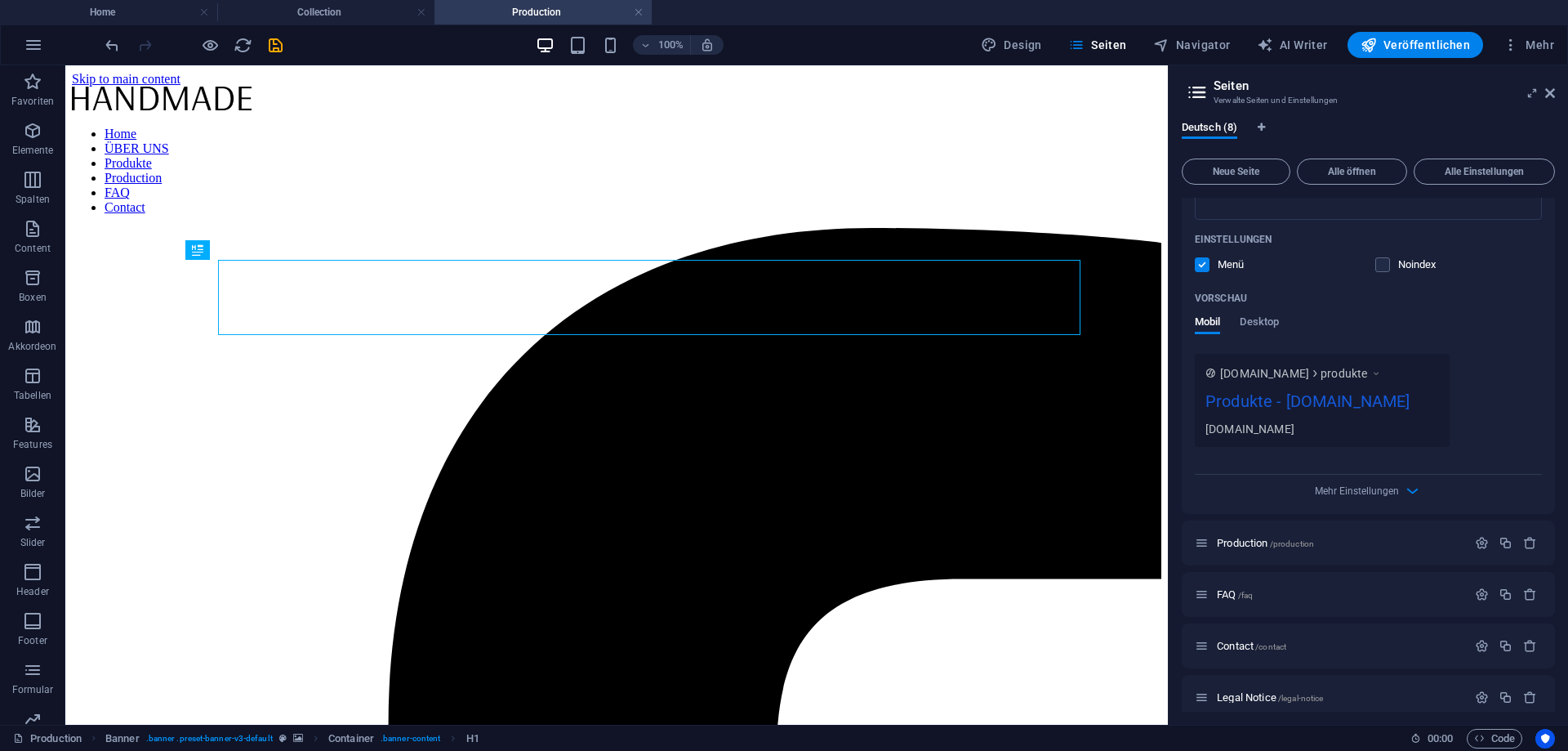
scroll to position [0, 0]
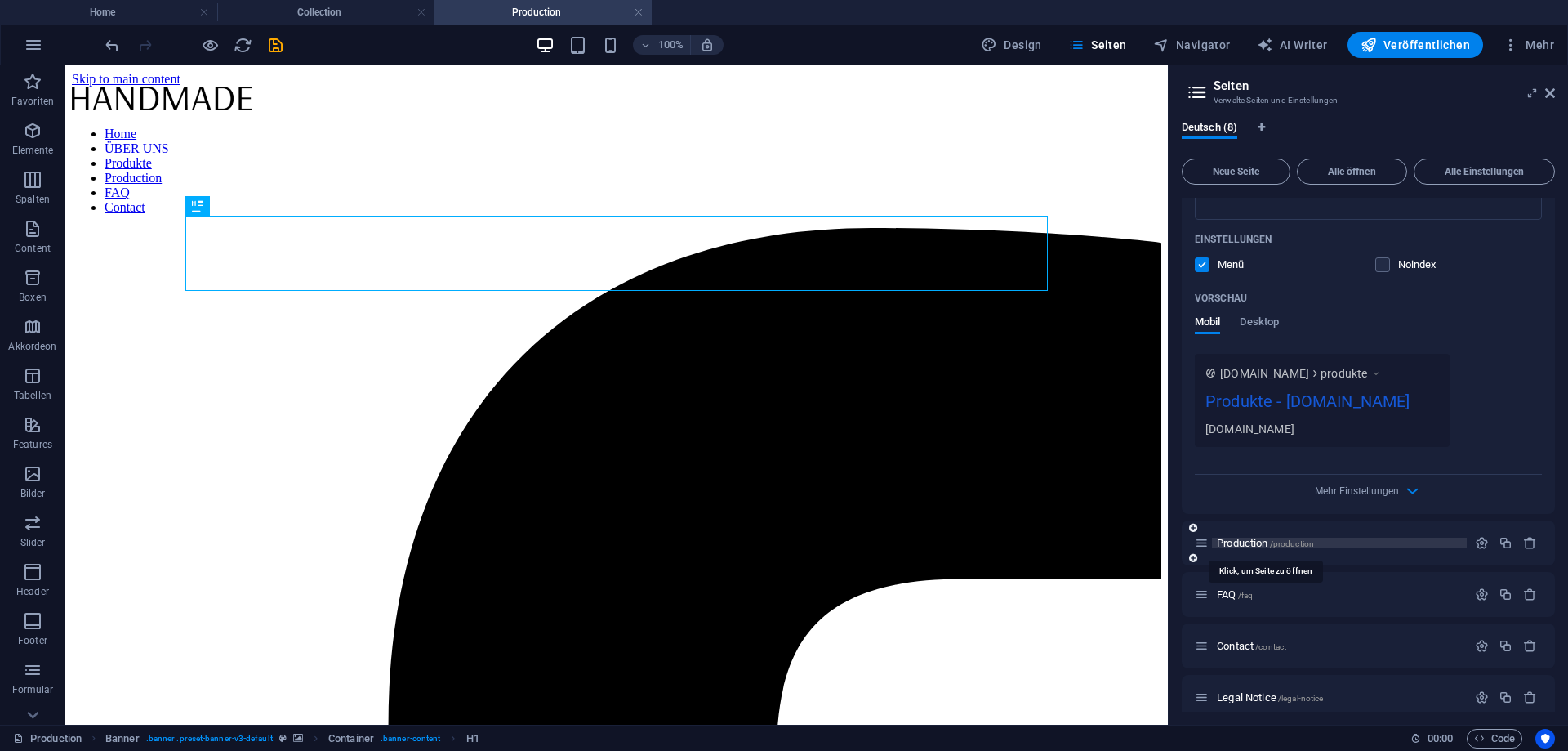
click at [1253, 545] on span "Production /production" at bounding box center [1265, 543] width 97 height 12
click at [1478, 539] on icon "button" at bounding box center [1482, 543] width 14 height 14
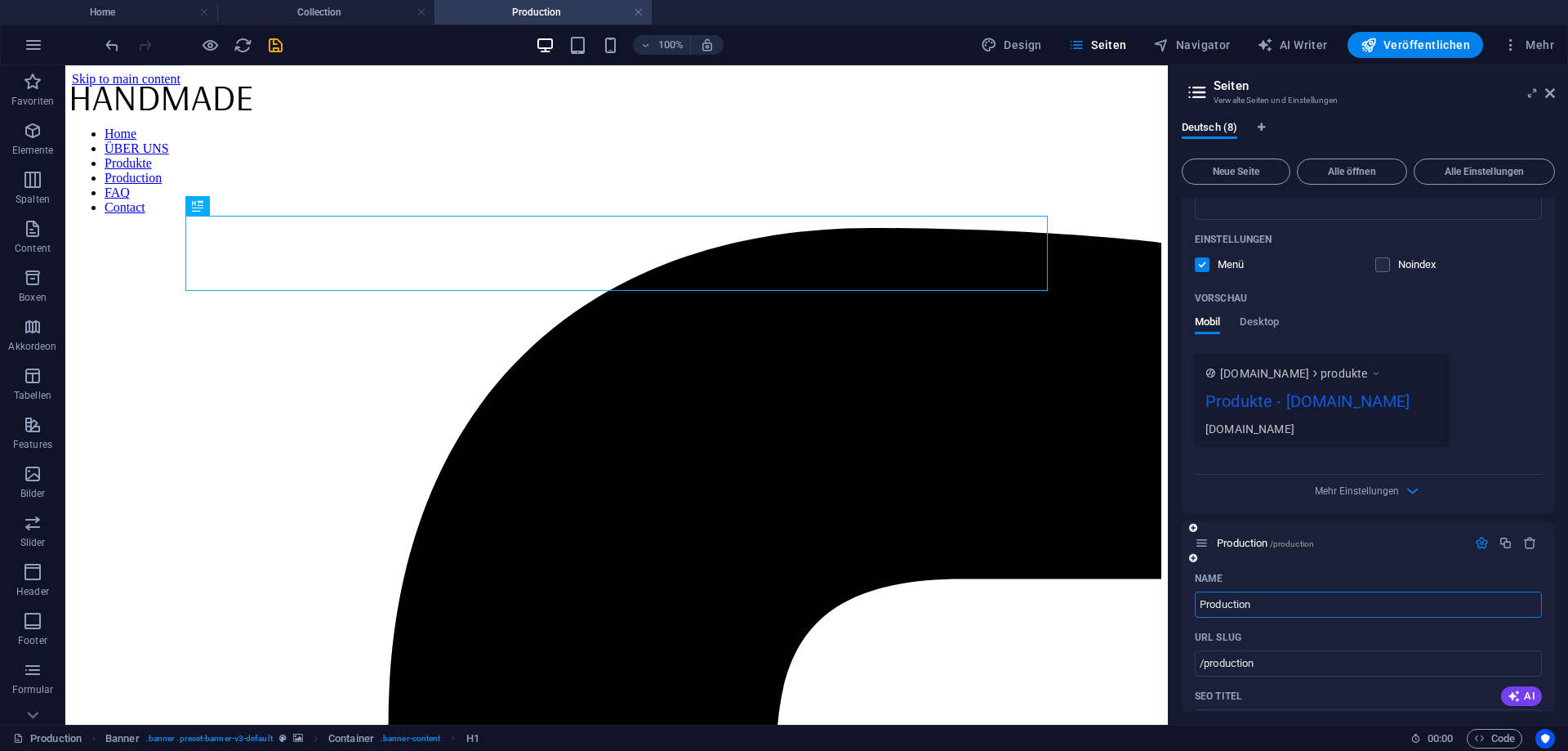
drag, startPoint x: 1267, startPoint y: 610, endPoint x: 1110, endPoint y: 613, distance: 157.0
click at [1195, 613] on input "Production" at bounding box center [1369, 605] width 347 height 26
type input "Dienstleistungen"
type input "/dienstleistungen"
click at [1385, 575] on div "Name" at bounding box center [1369, 578] width 347 height 26
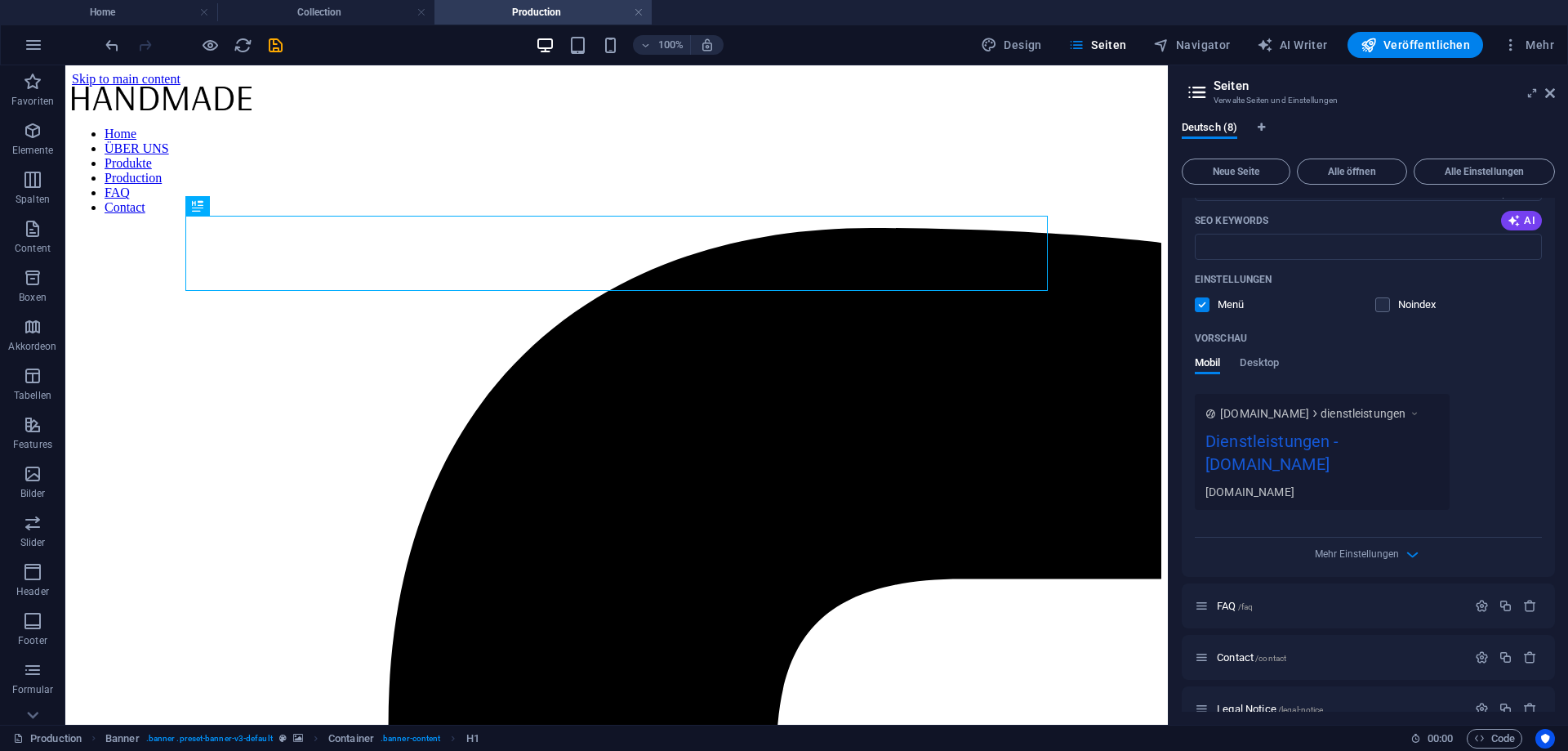
scroll to position [1713, 0]
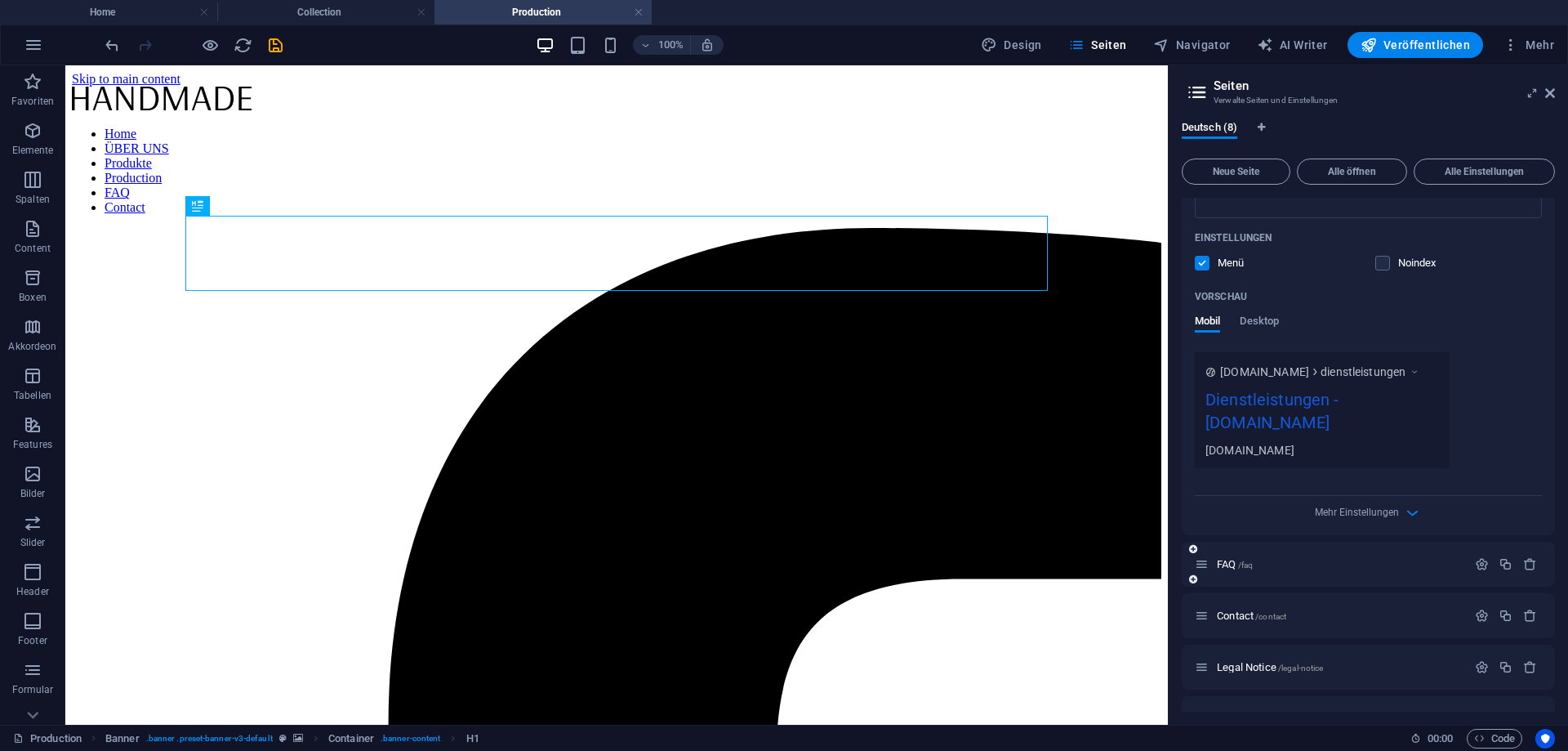
click at [1194, 549] on icon at bounding box center [1194, 549] width 9 height 9
click at [1261, 624] on input "Neue Seite" at bounding box center [1369, 626] width 347 height 26
drag, startPoint x: 1263, startPoint y: 624, endPoint x: 1169, endPoint y: 624, distance: 94.0
click at [1195, 624] on input "Neue Seite" at bounding box center [1369, 626] width 347 height 26
type input "Bloh"
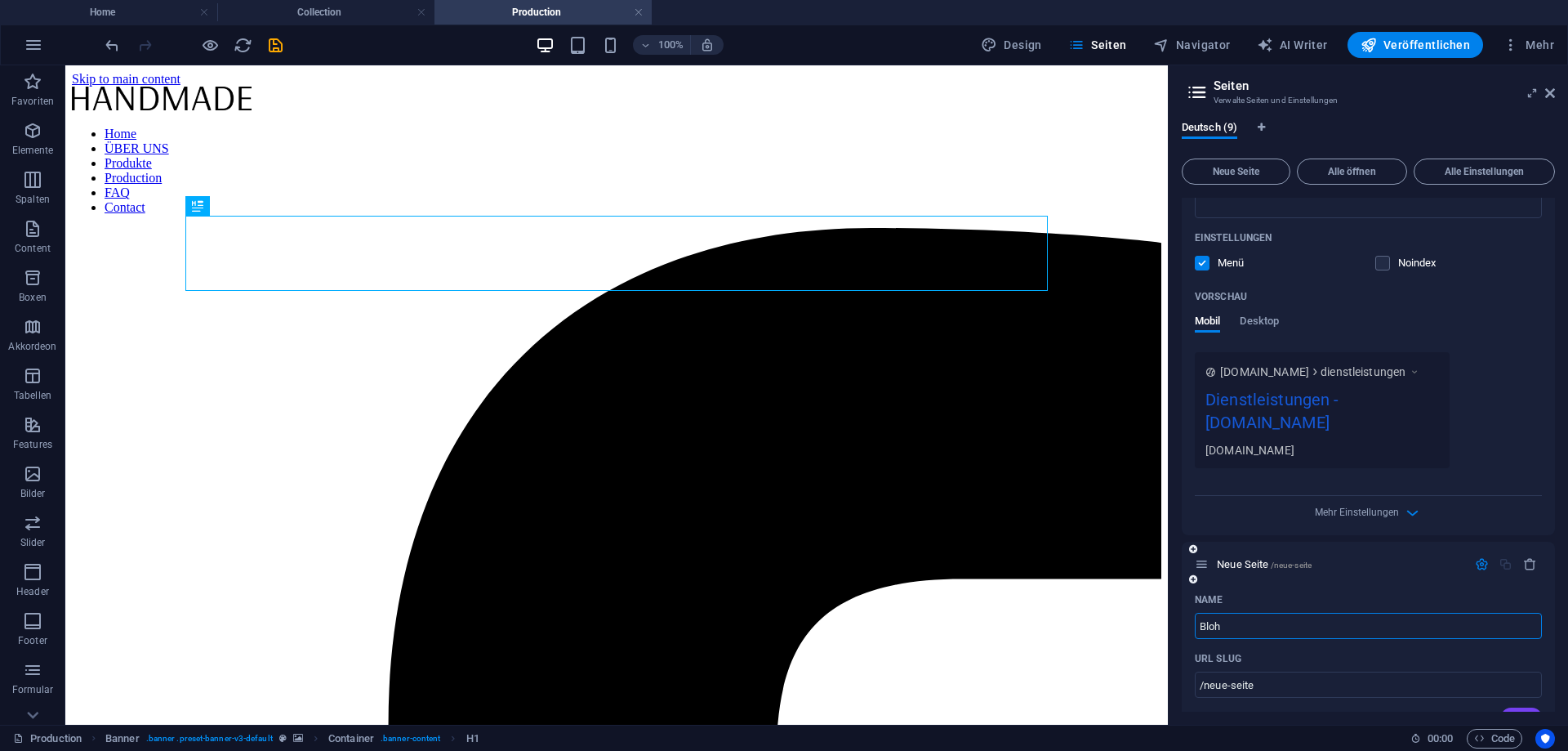
type input "/bloh"
type input "Blog"
type input "/blog"
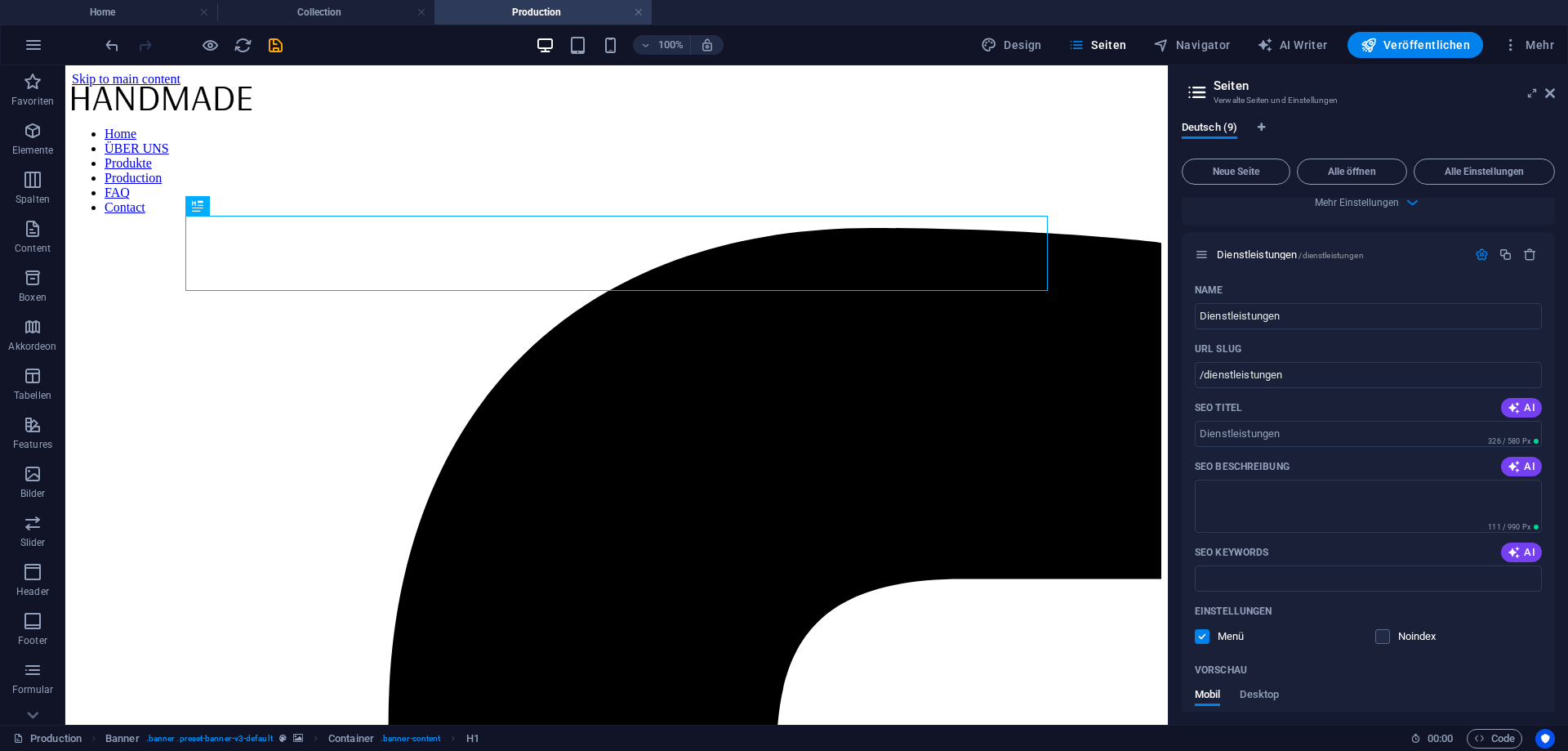
scroll to position [1267, 0]
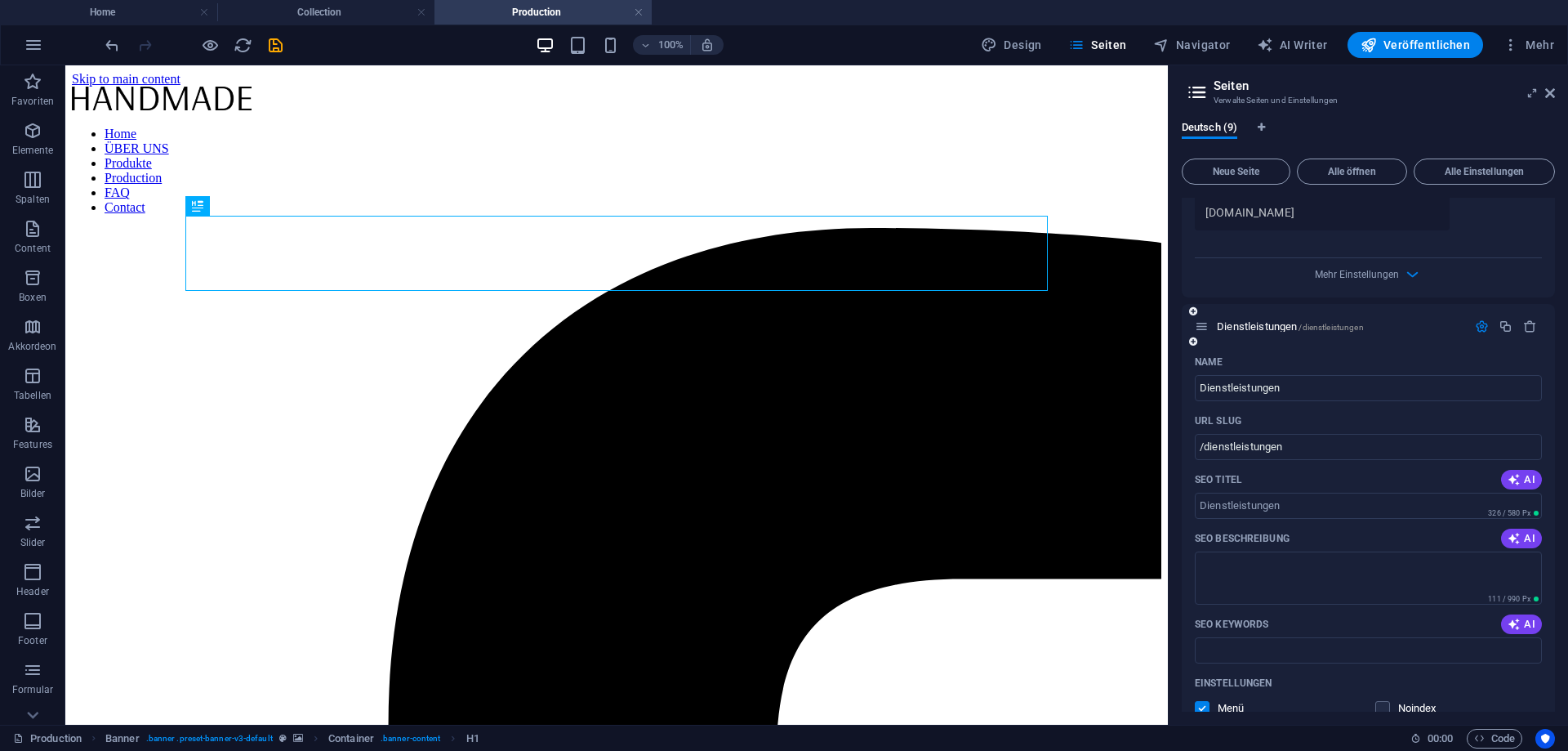
click at [1482, 680] on div "Einstellungen" at bounding box center [1369, 683] width 347 height 26
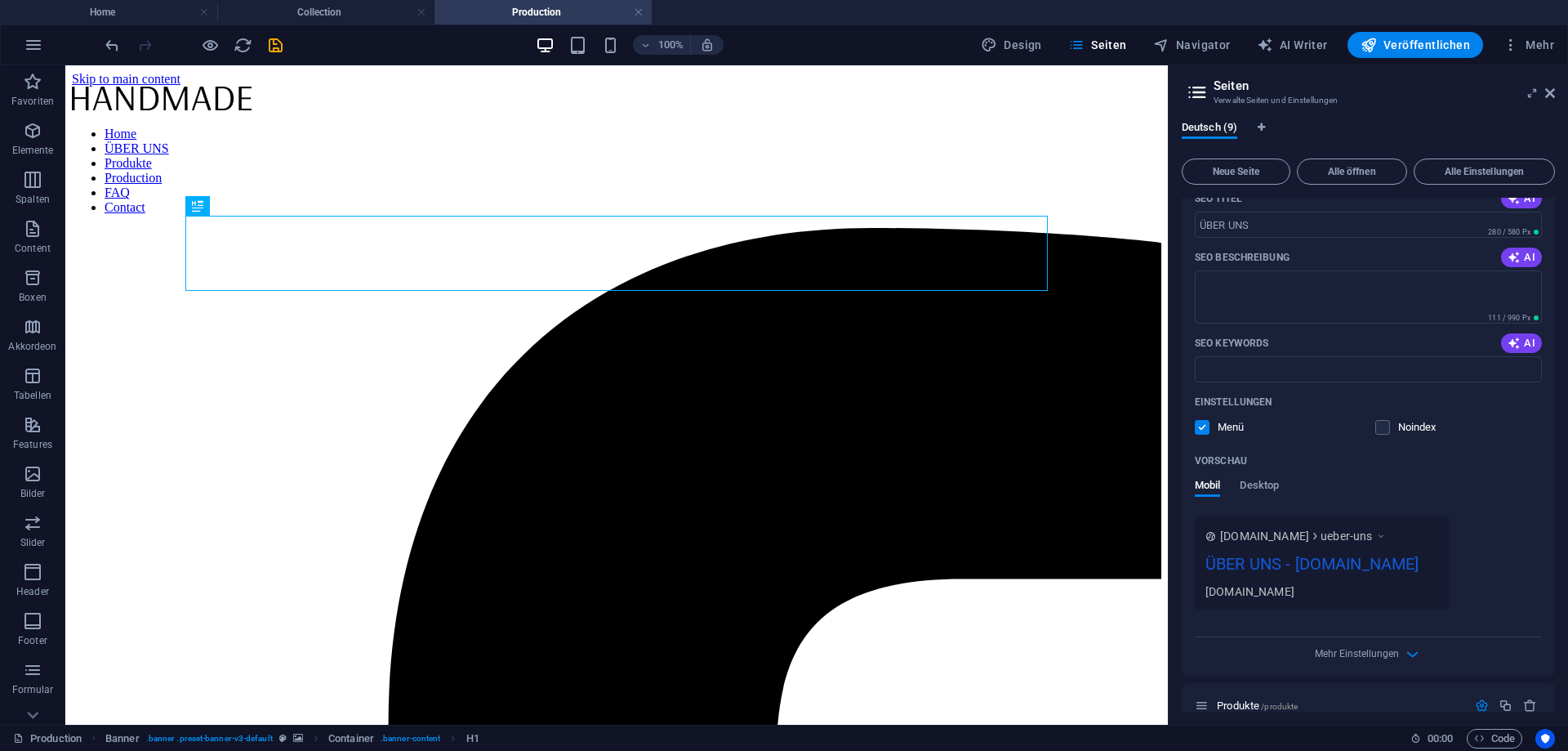
scroll to position [90, 0]
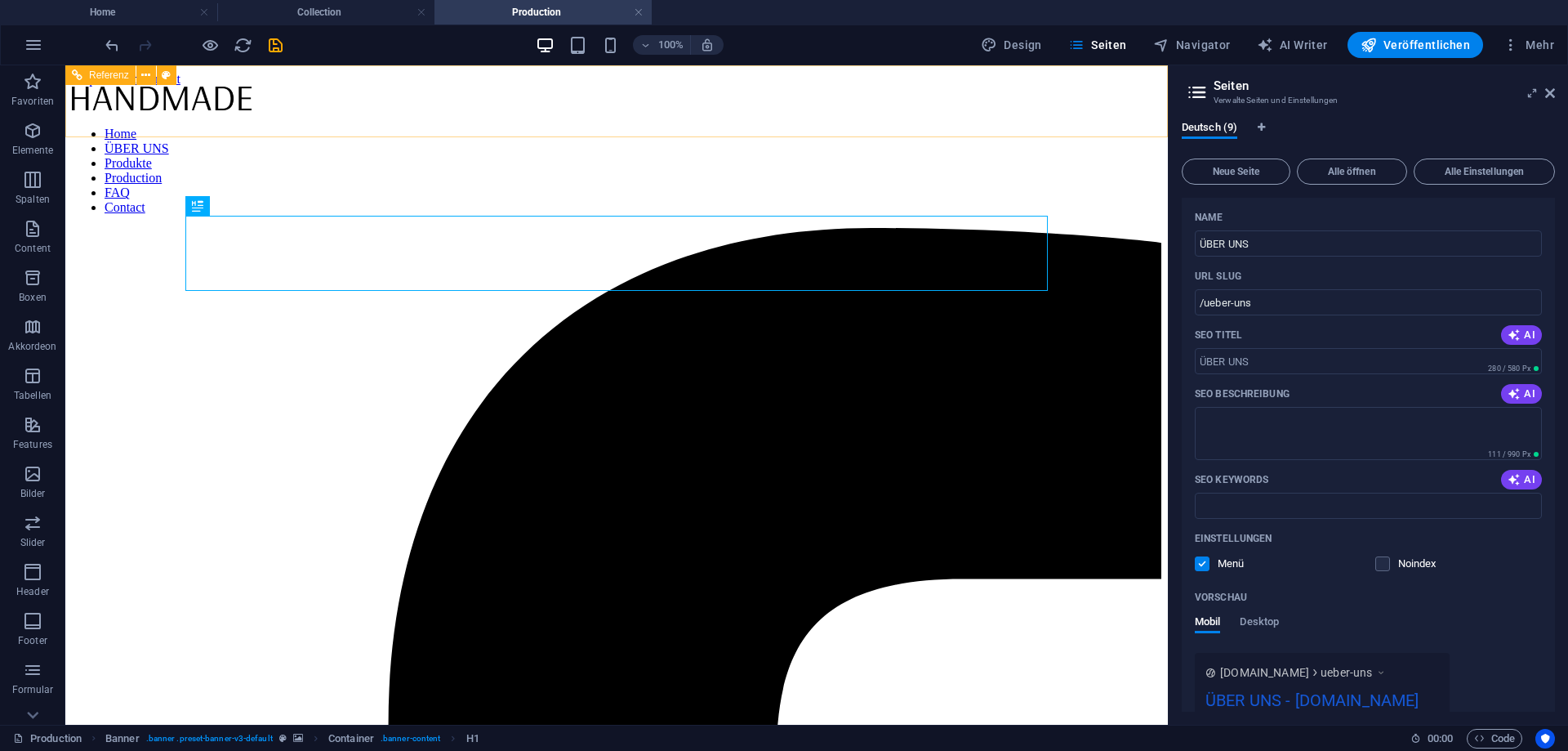
click at [952, 126] on nav "Home ÜBER UNS Produkte Production FAQ Contact" at bounding box center [617, 170] width 1090 height 89
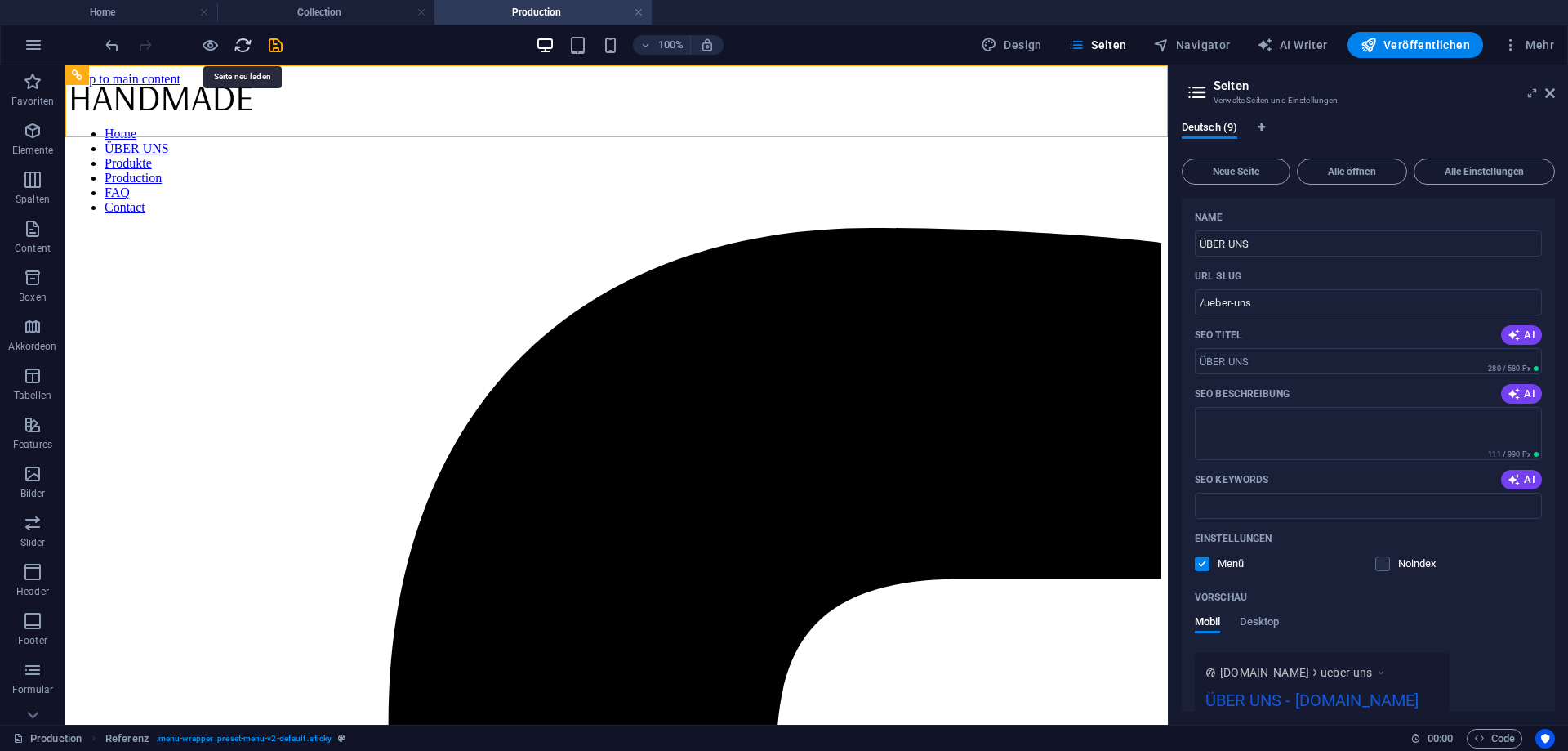
click at [247, 48] on icon "reload" at bounding box center [243, 46] width 19 height 19
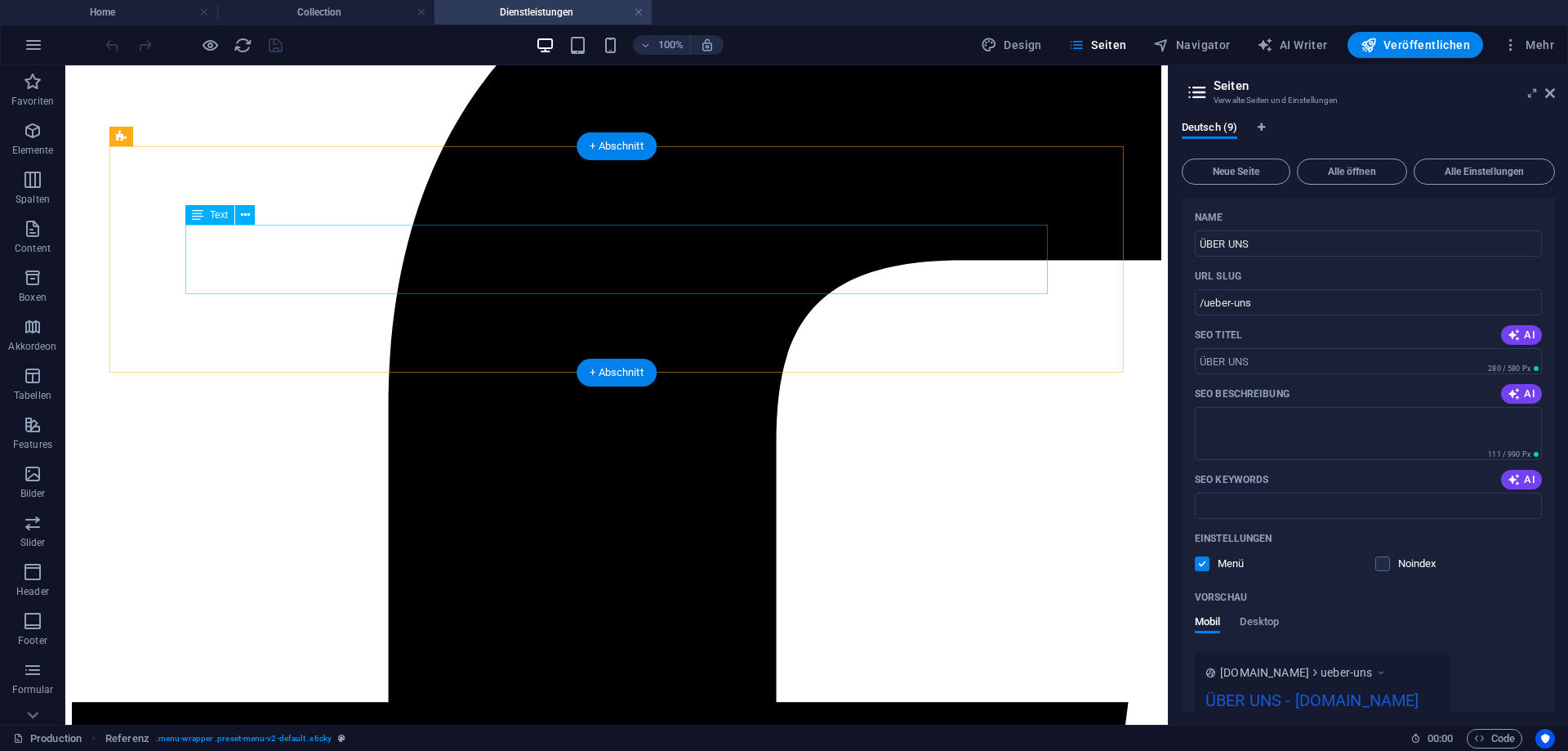
scroll to position [0, 0]
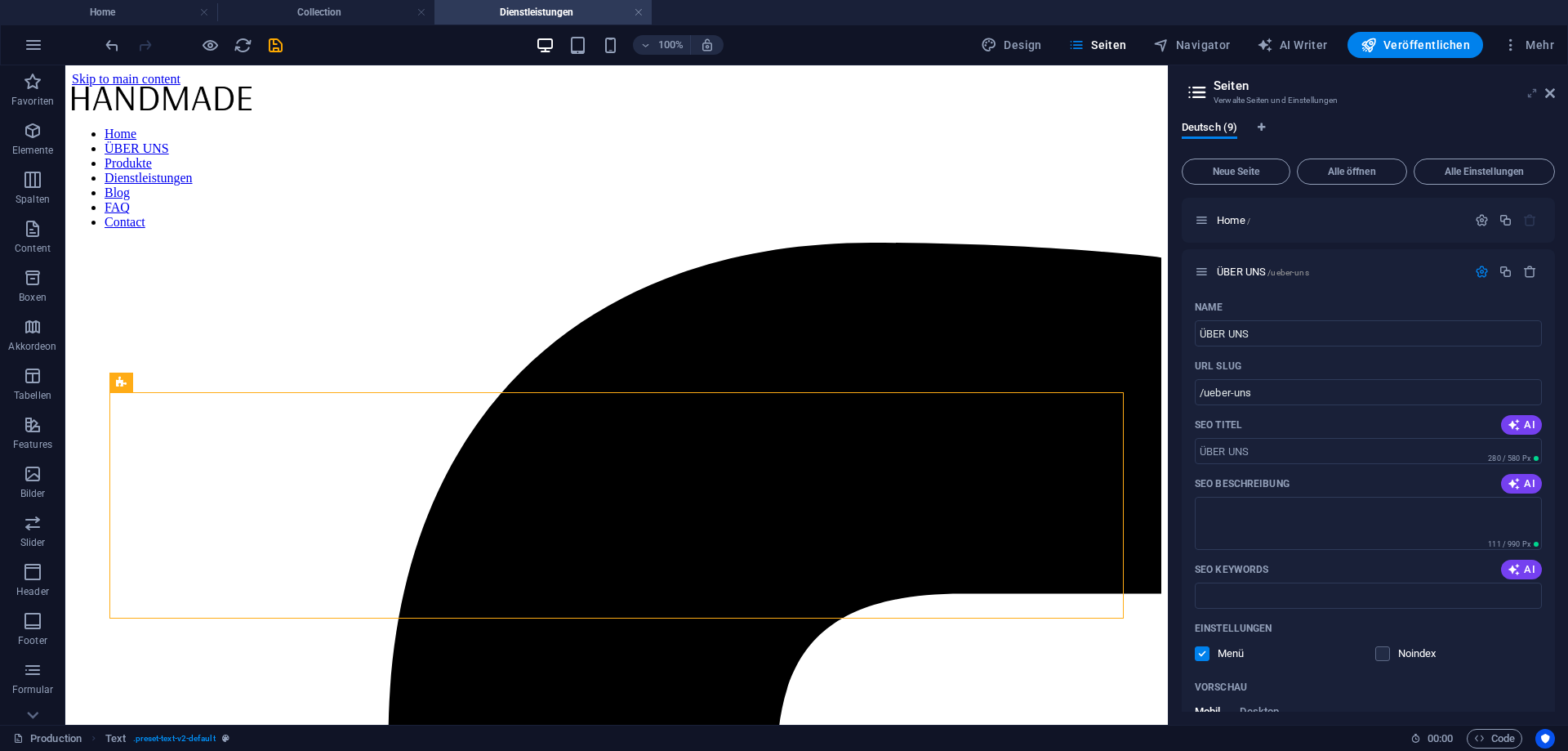
click at [1533, 95] on icon at bounding box center [1533, 93] width 0 height 13
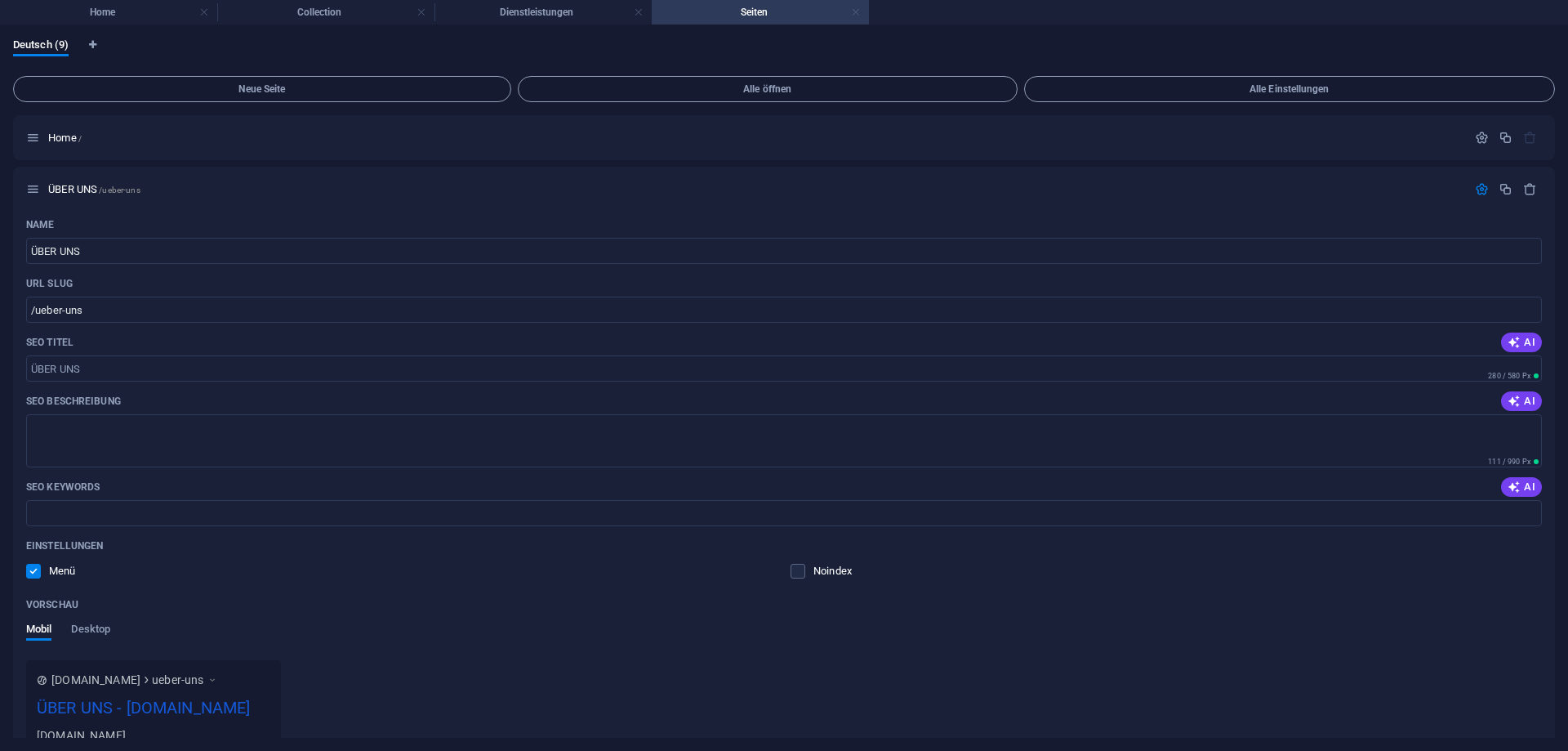
click at [853, 12] on link at bounding box center [855, 13] width 9 height 15
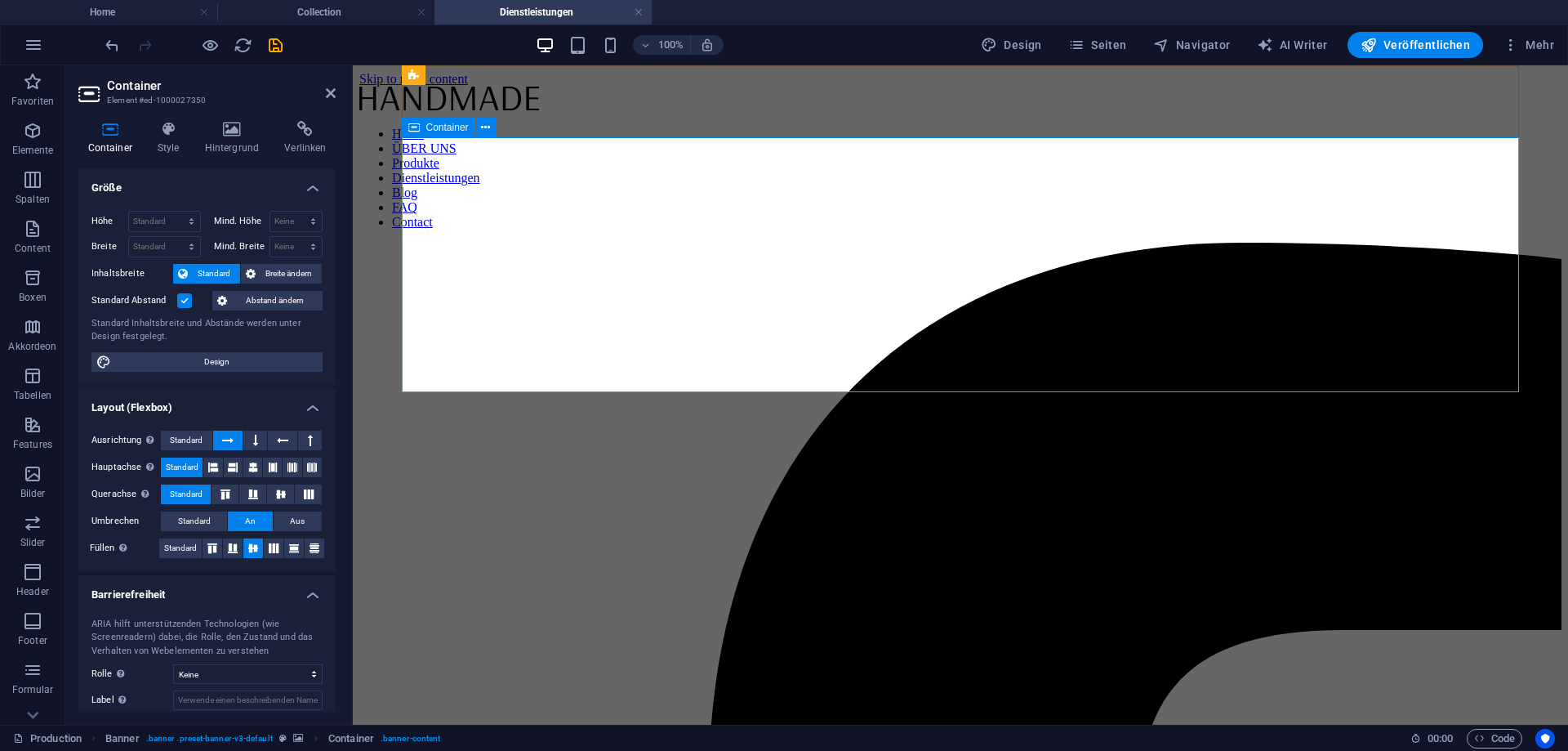
click at [244, 149] on h4 "Hintergrund" at bounding box center [234, 138] width 80 height 34
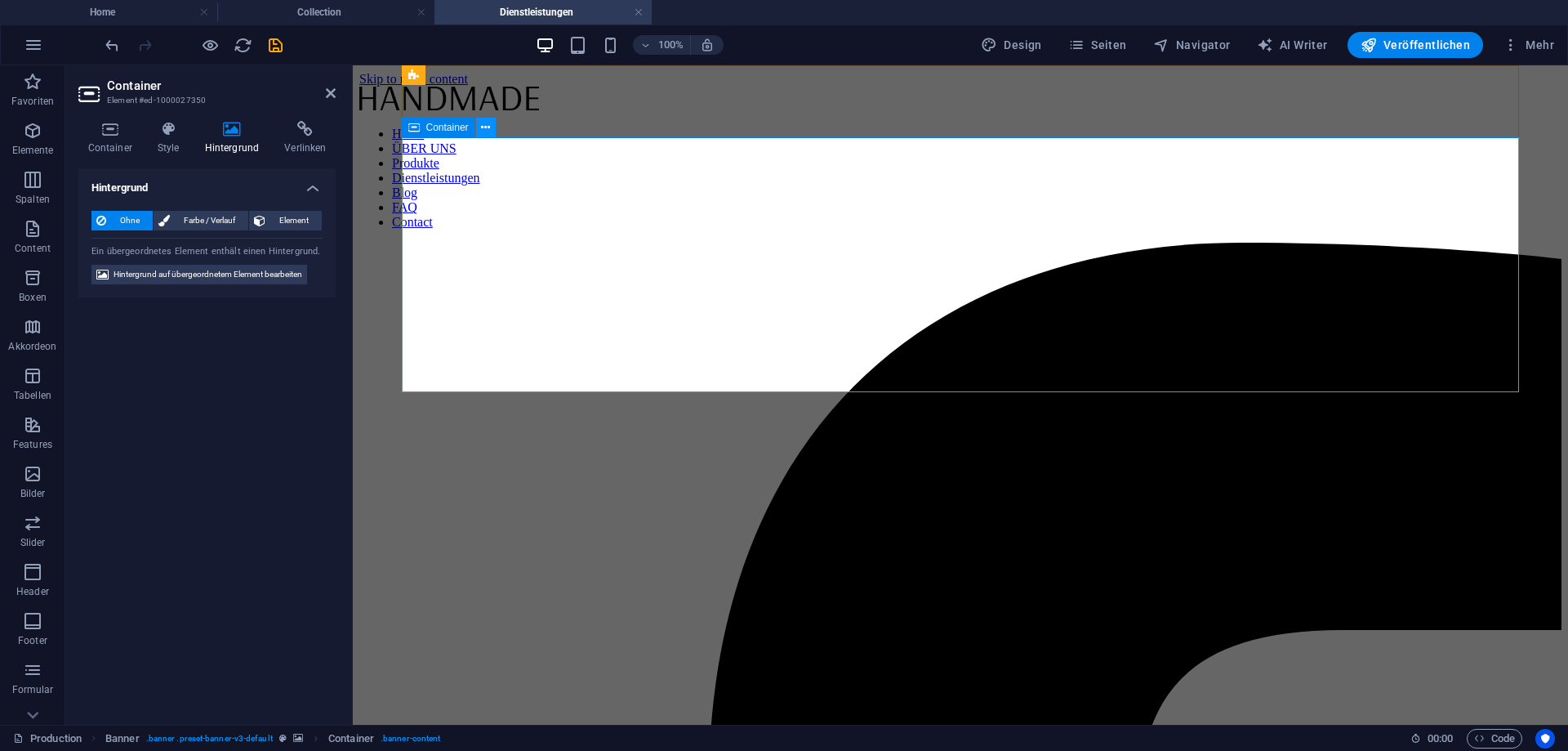
click at [483, 125] on icon at bounding box center [485, 128] width 9 height 17
click at [489, 131] on icon at bounding box center [485, 128] width 9 height 17
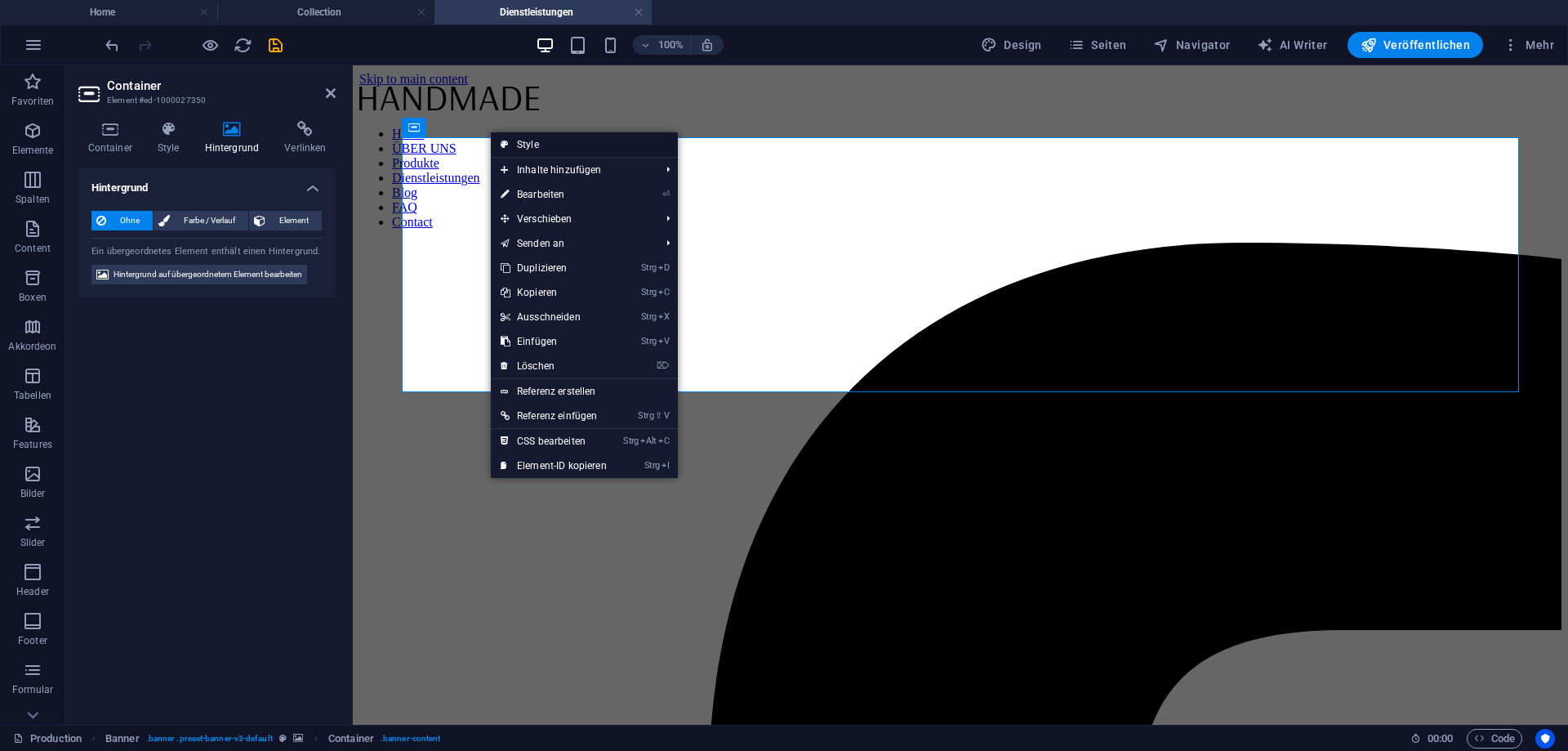
click at [555, 138] on link "Style" at bounding box center [585, 144] width 187 height 25
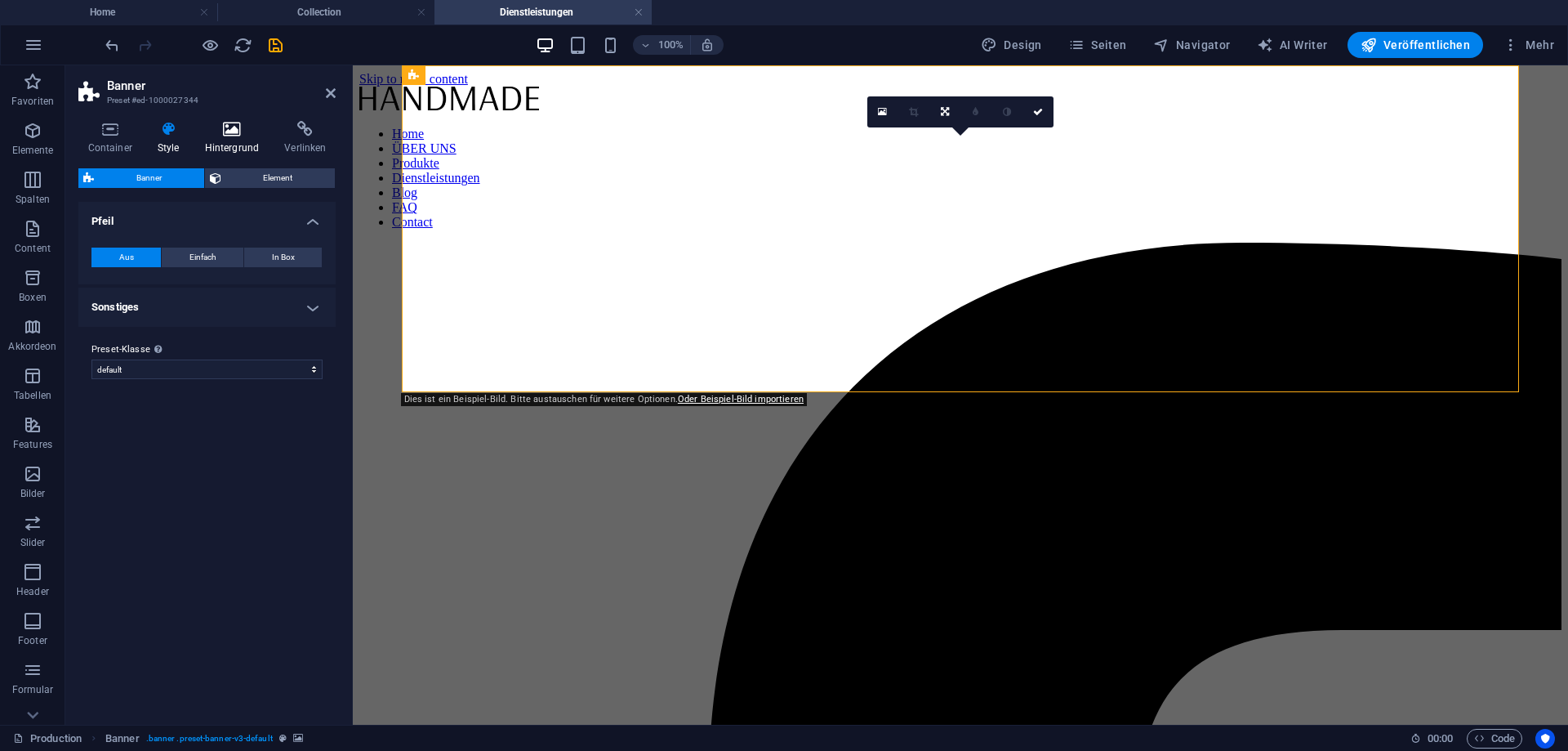
click at [231, 146] on h4 "Hintergrund" at bounding box center [234, 138] width 80 height 34
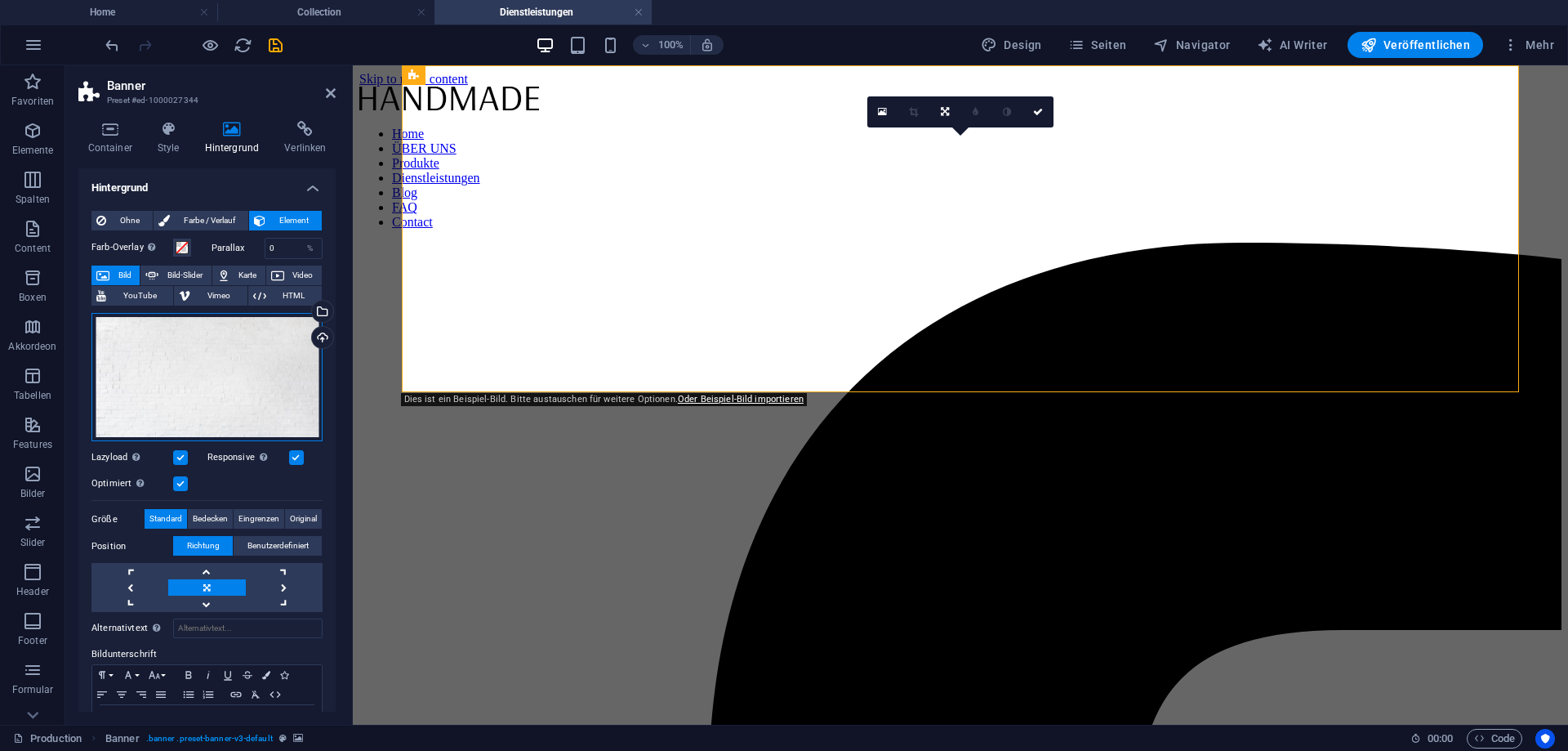
click at [268, 369] on div "Ziehe Dateien zum Hochladen hierher oder klicke hier, um aus Dateien oder koste…" at bounding box center [207, 376] width 231 height 128
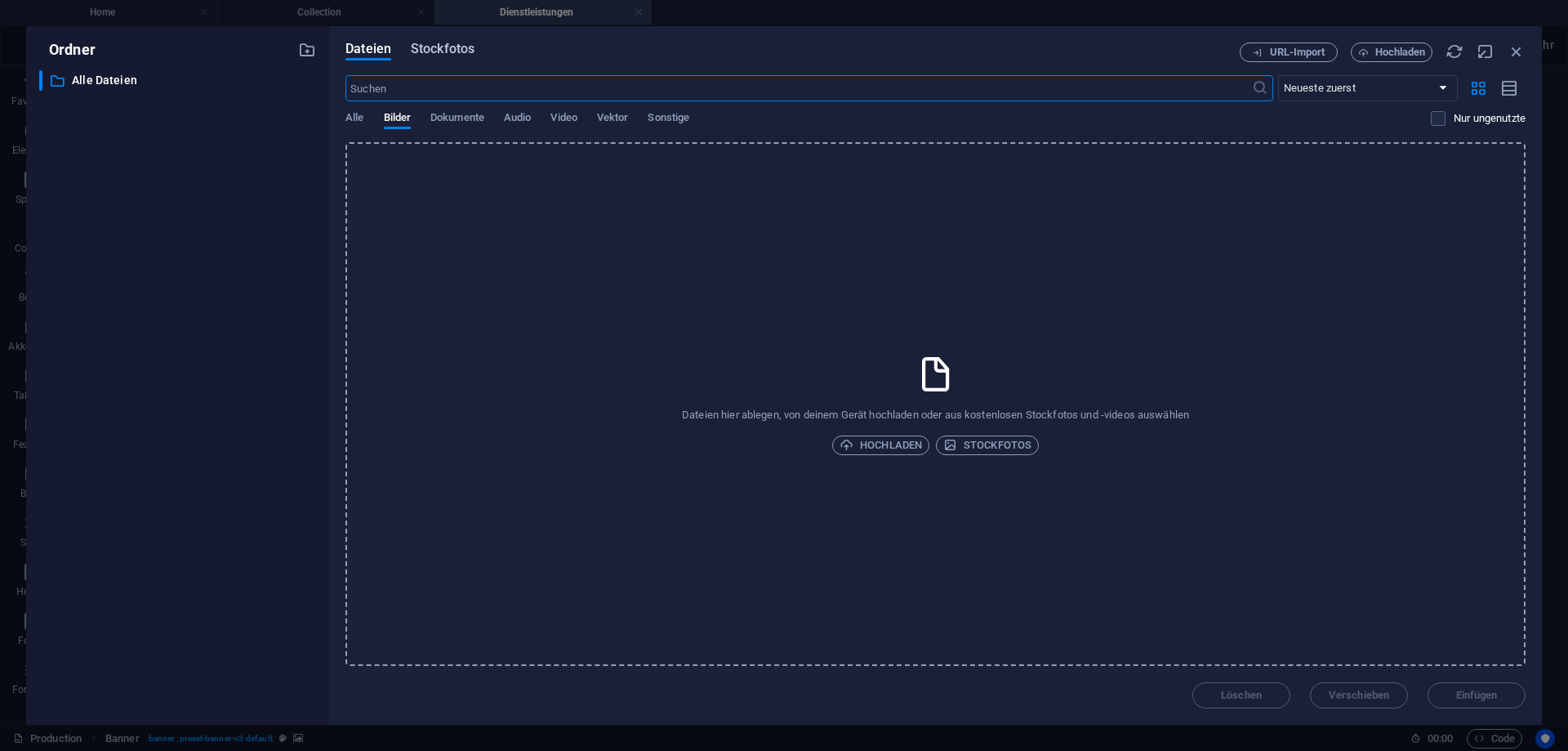
click at [447, 52] on span "Stockfotos" at bounding box center [442, 49] width 64 height 20
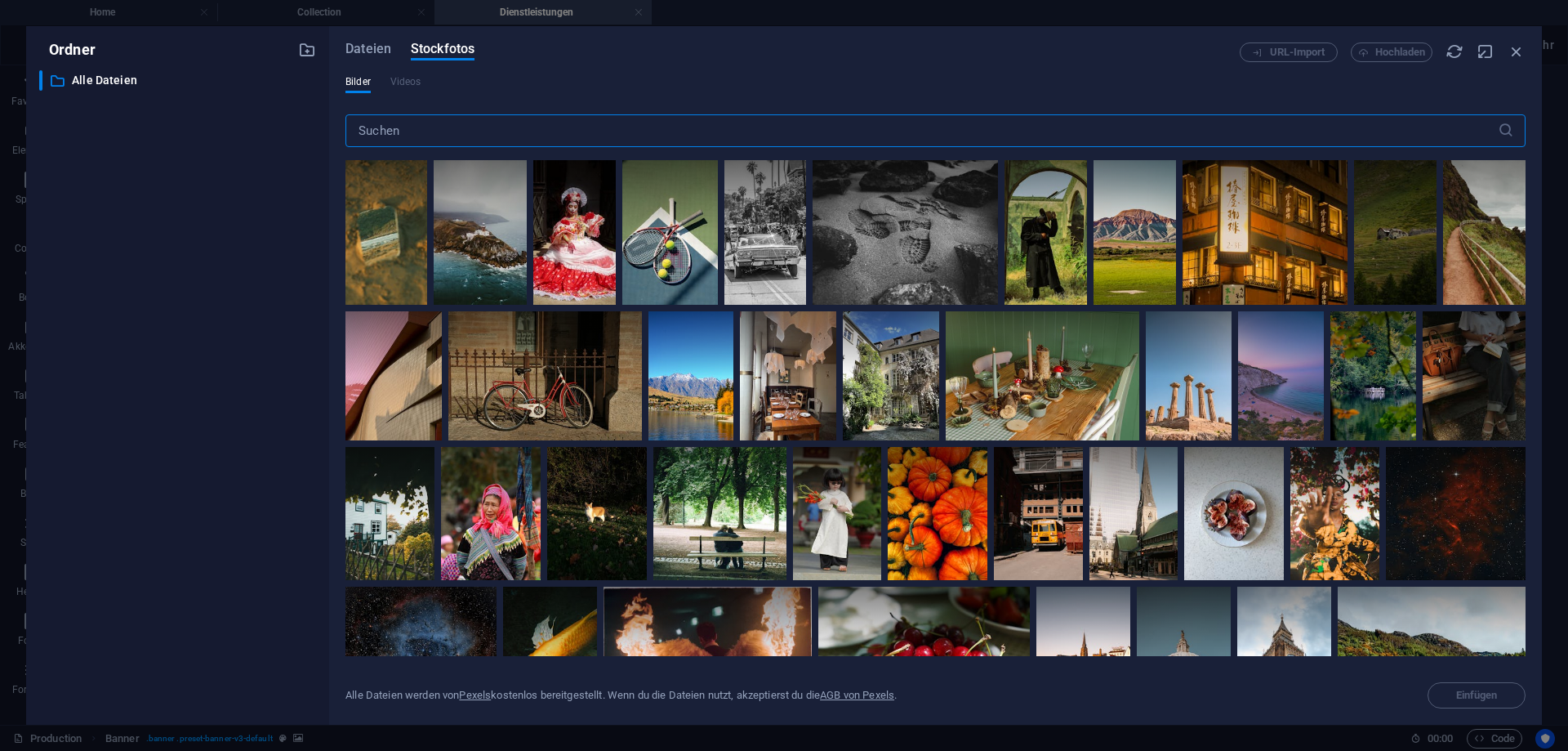
click at [503, 138] on input "text" at bounding box center [921, 131] width 1152 height 33
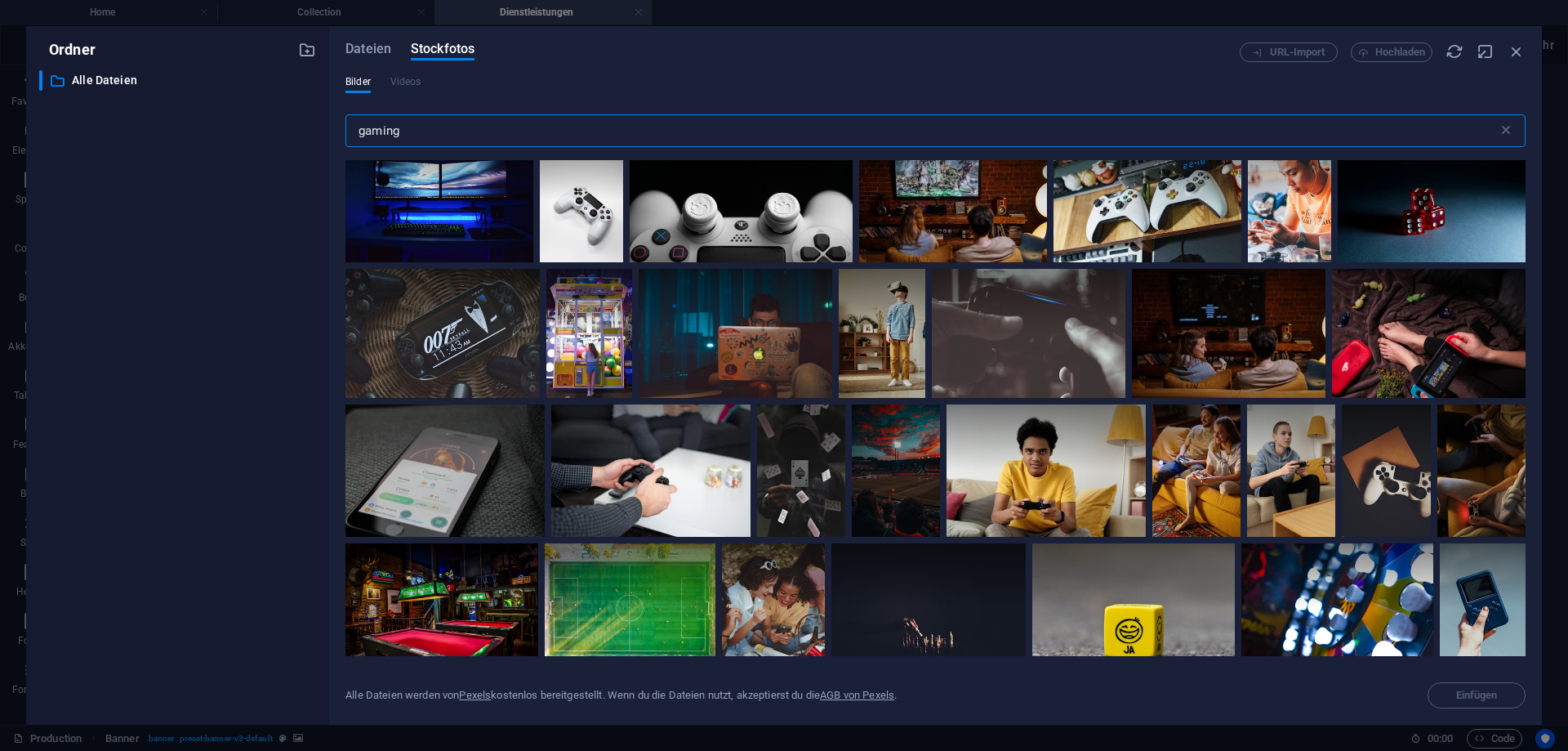
scroll to position [1250, 0]
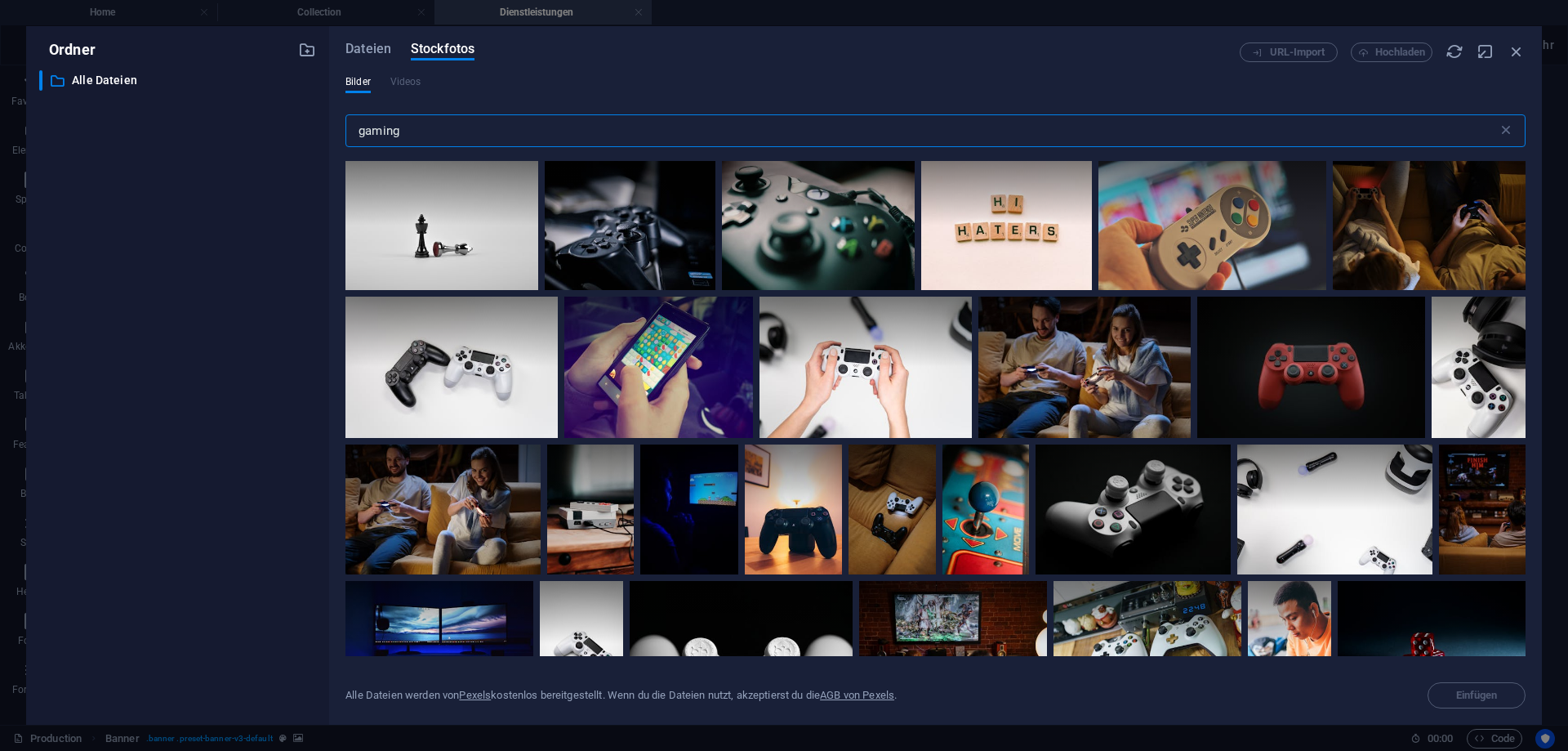
click at [453, 131] on input "gaming" at bounding box center [921, 131] width 1152 height 33
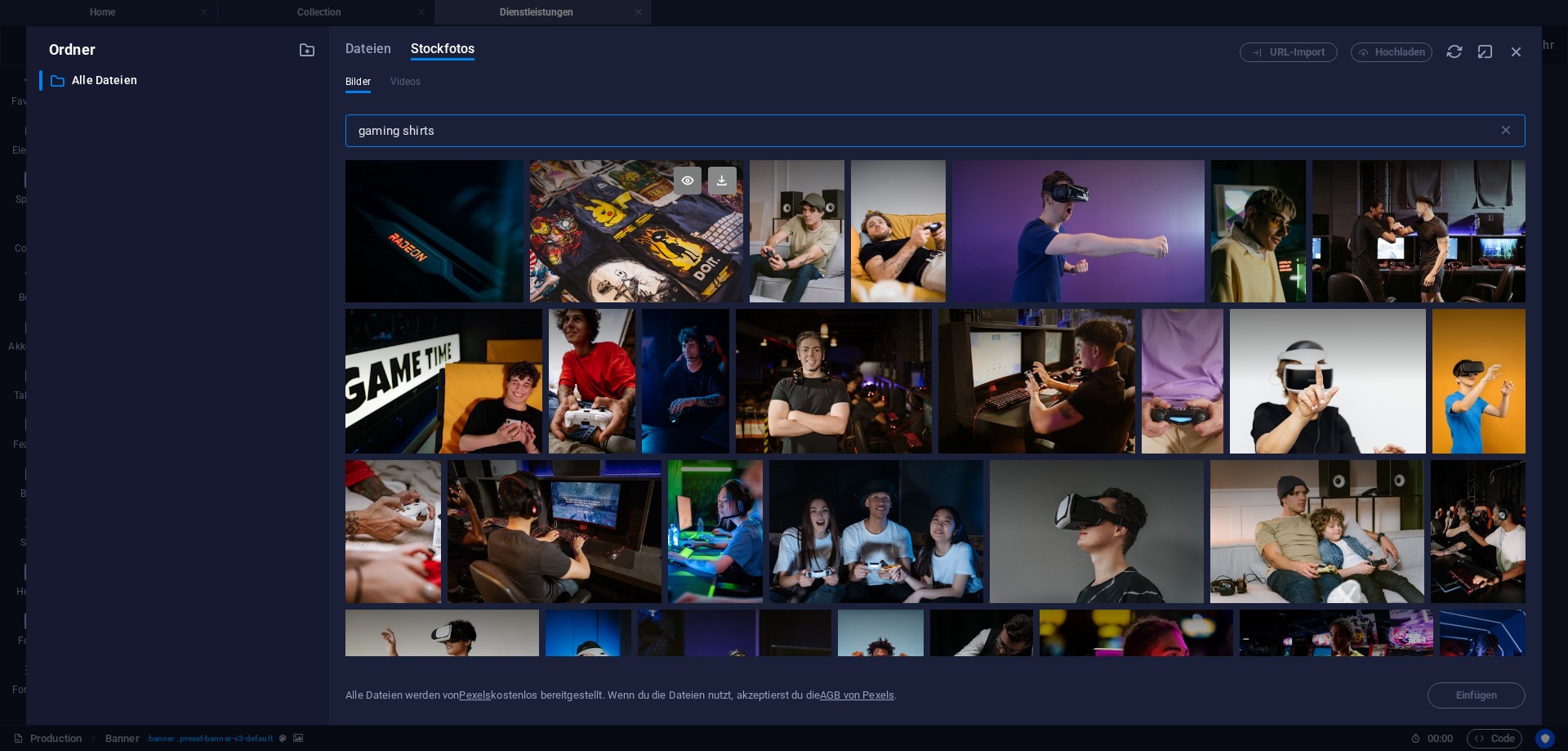
type input "gaming shirts"
click at [725, 181] on icon at bounding box center [722, 180] width 27 height 27
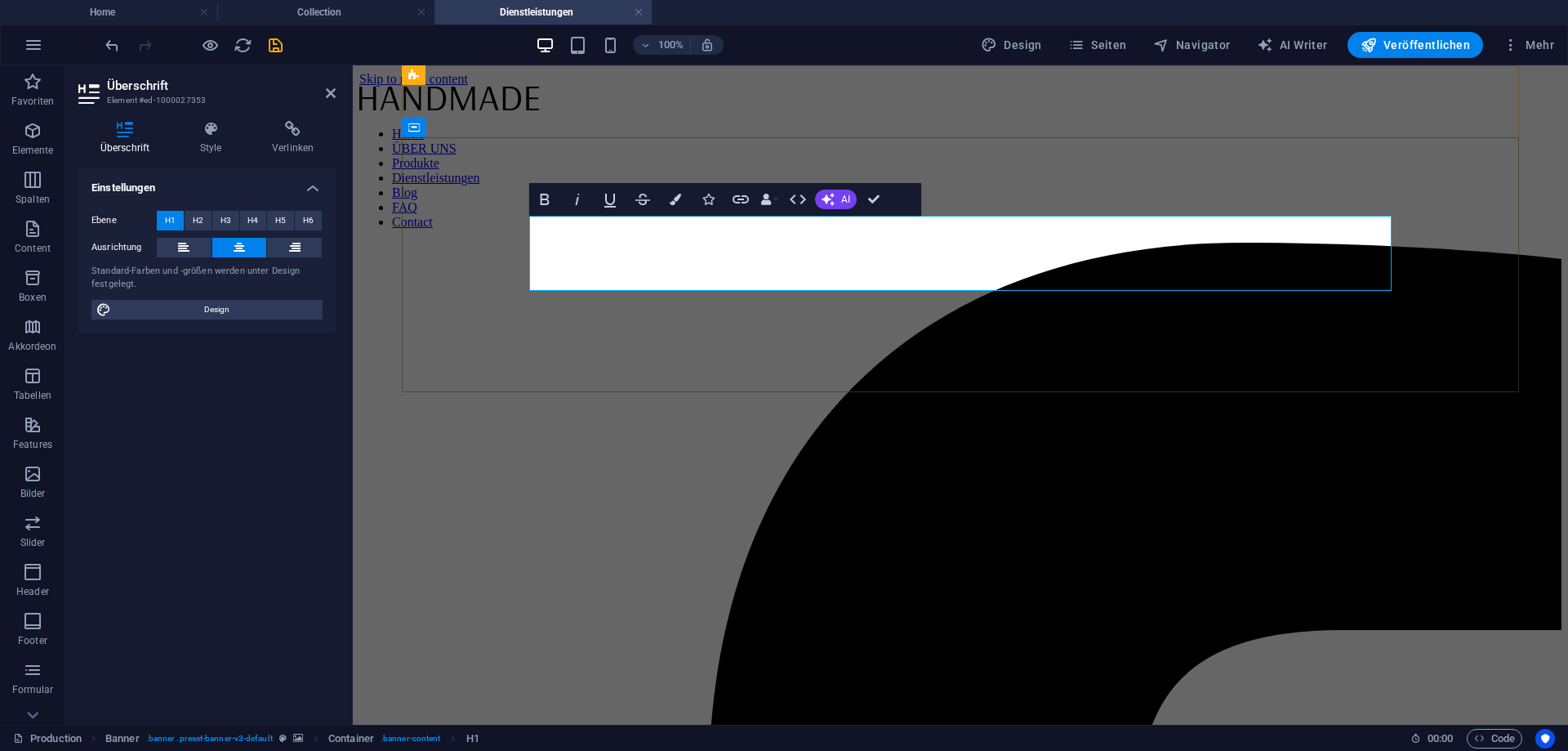
click at [220, 126] on icon at bounding box center [210, 129] width 65 height 16
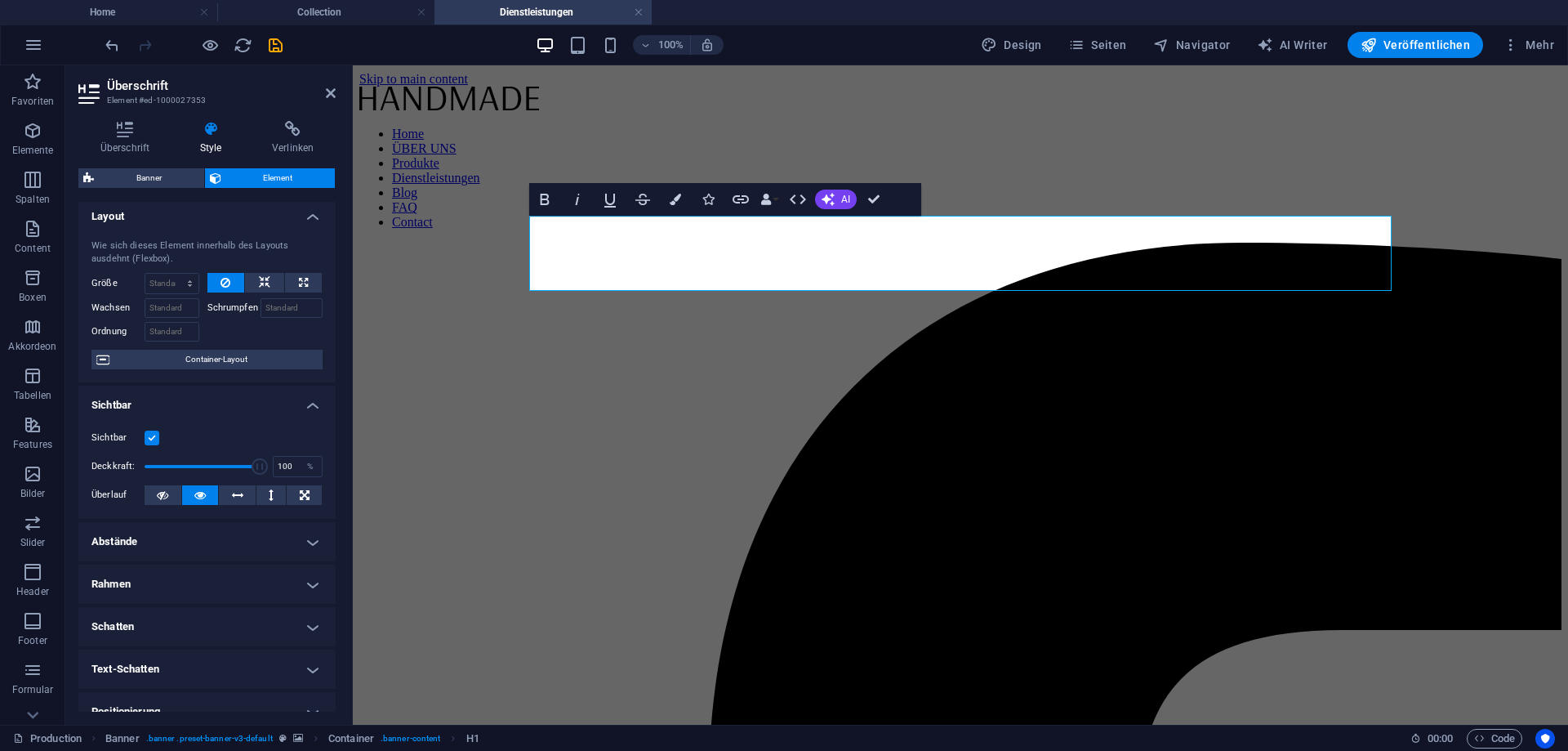
scroll to position [0, 0]
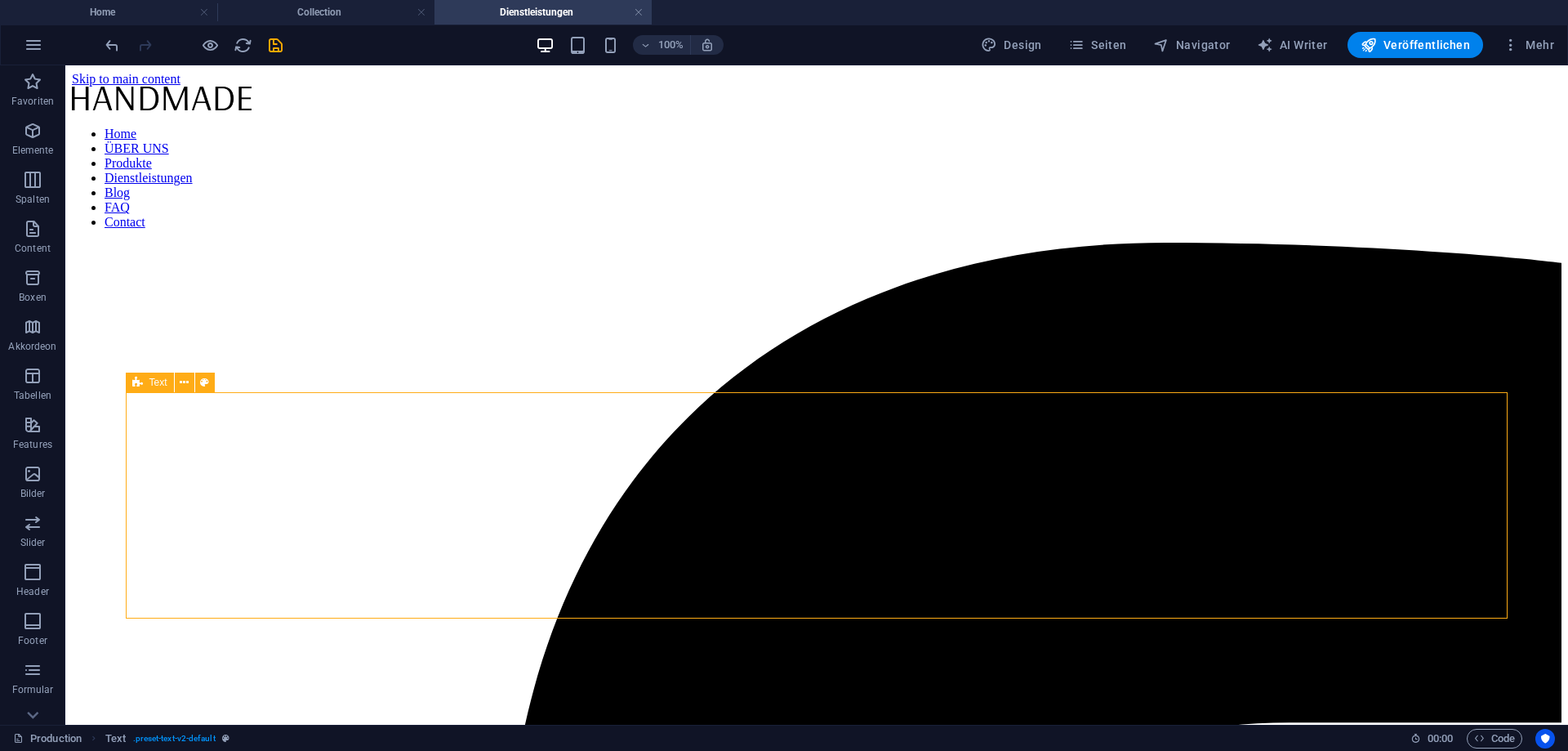
click at [1544, 47] on span "Mehr" at bounding box center [1528, 45] width 52 height 16
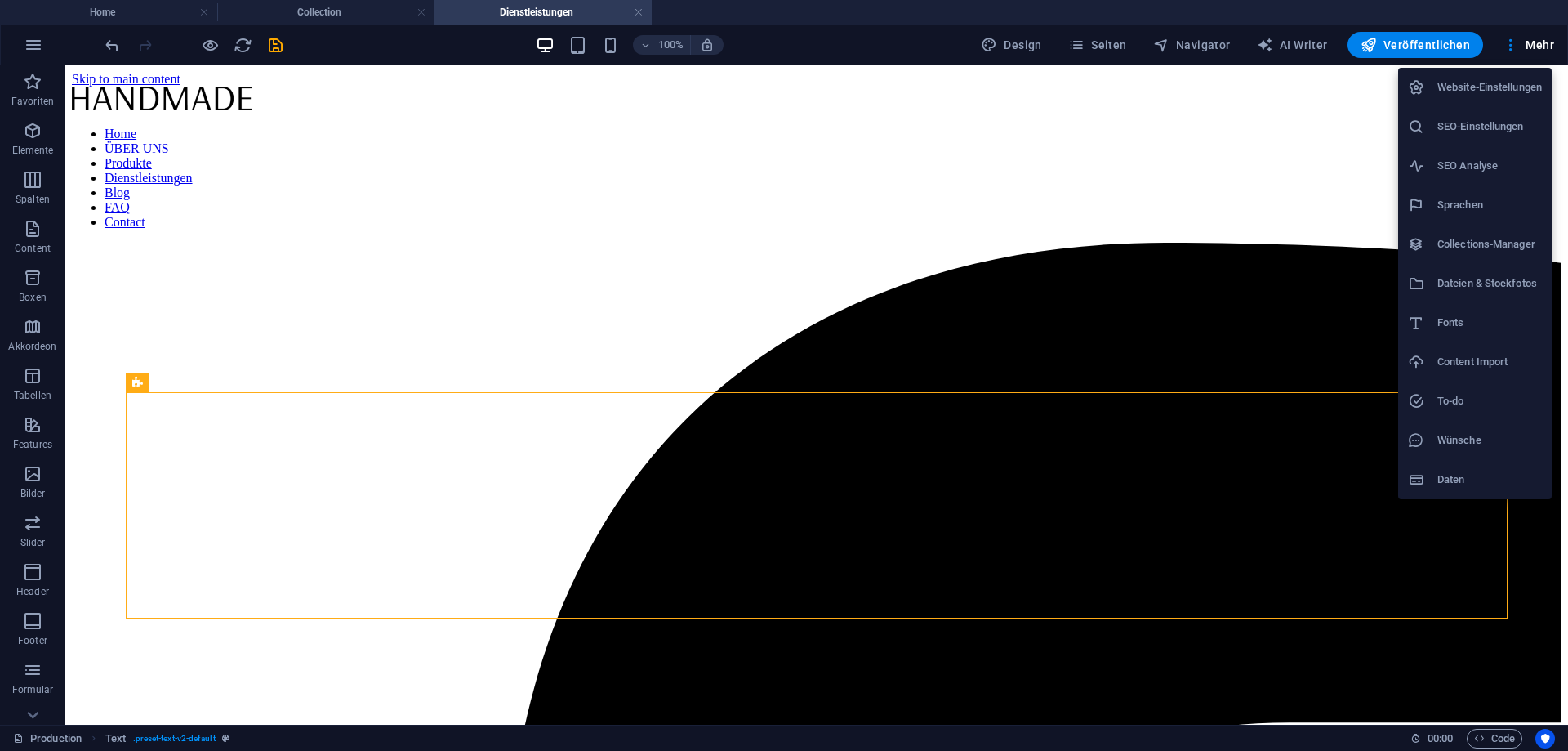
click at [1492, 321] on h6 "Fonts" at bounding box center [1490, 322] width 105 height 20
select select "popularity"
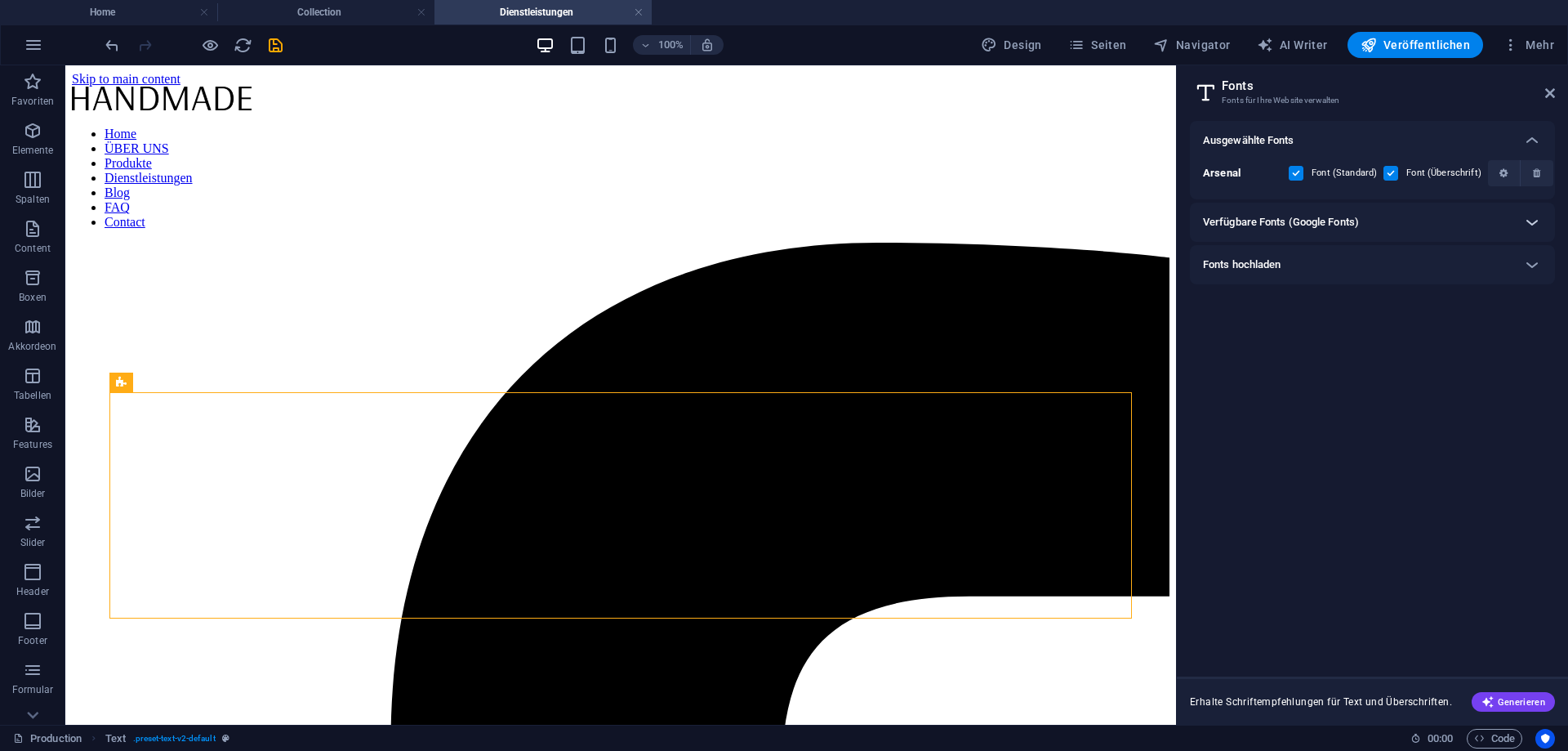
click at [1525, 222] on icon at bounding box center [1532, 222] width 20 height 20
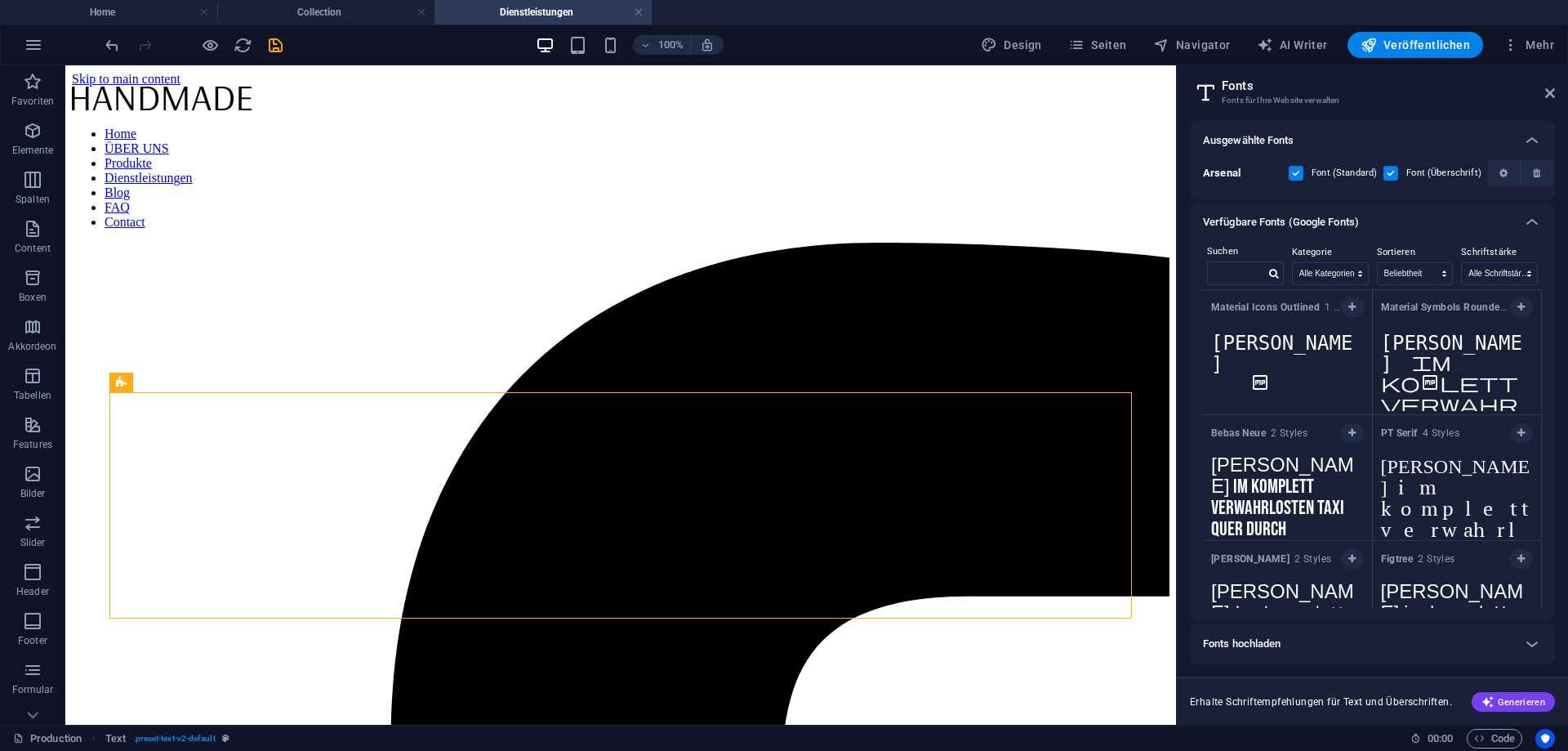
scroll to position [2421, 0]
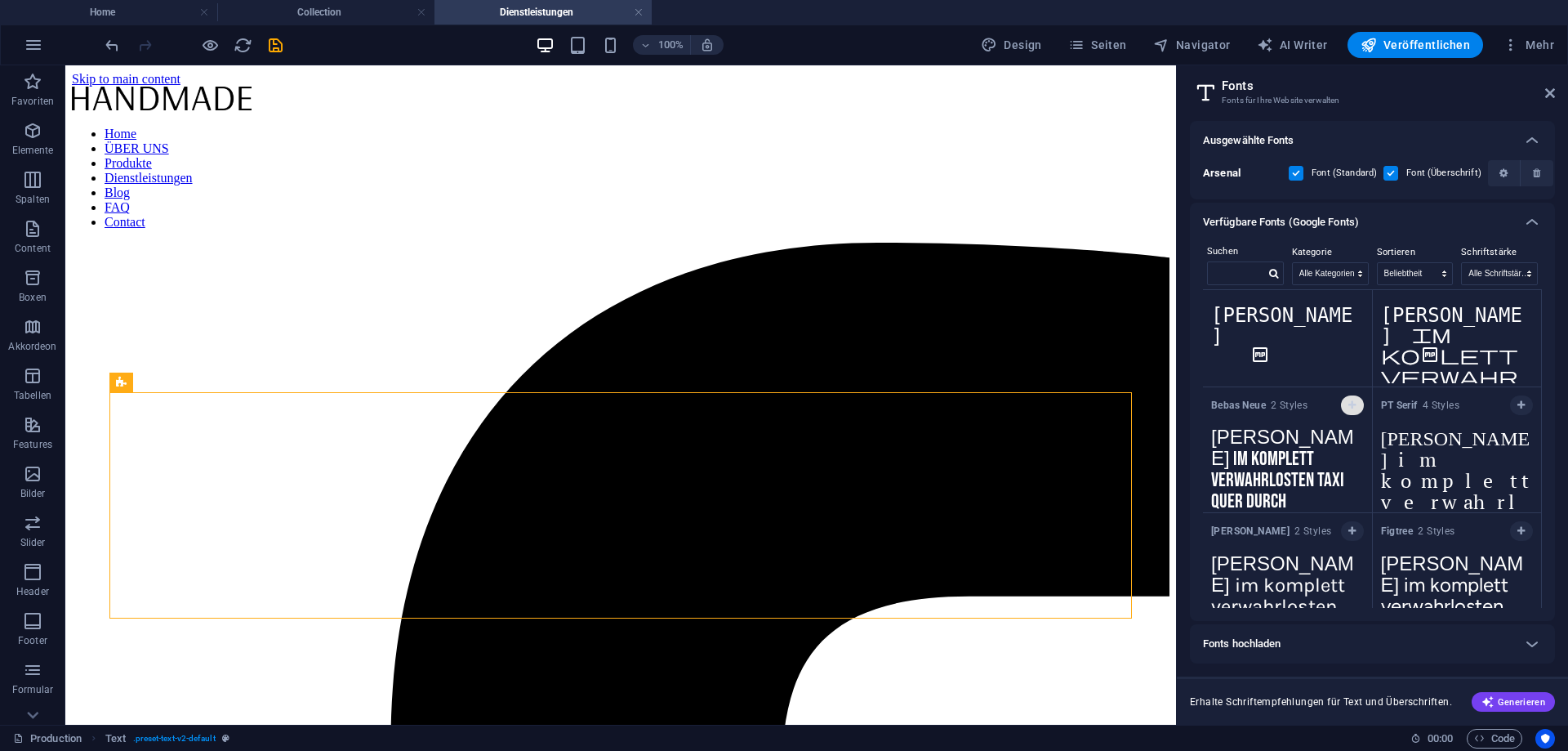
click at [1350, 401] on icon "button" at bounding box center [1352, 405] width 8 height 9
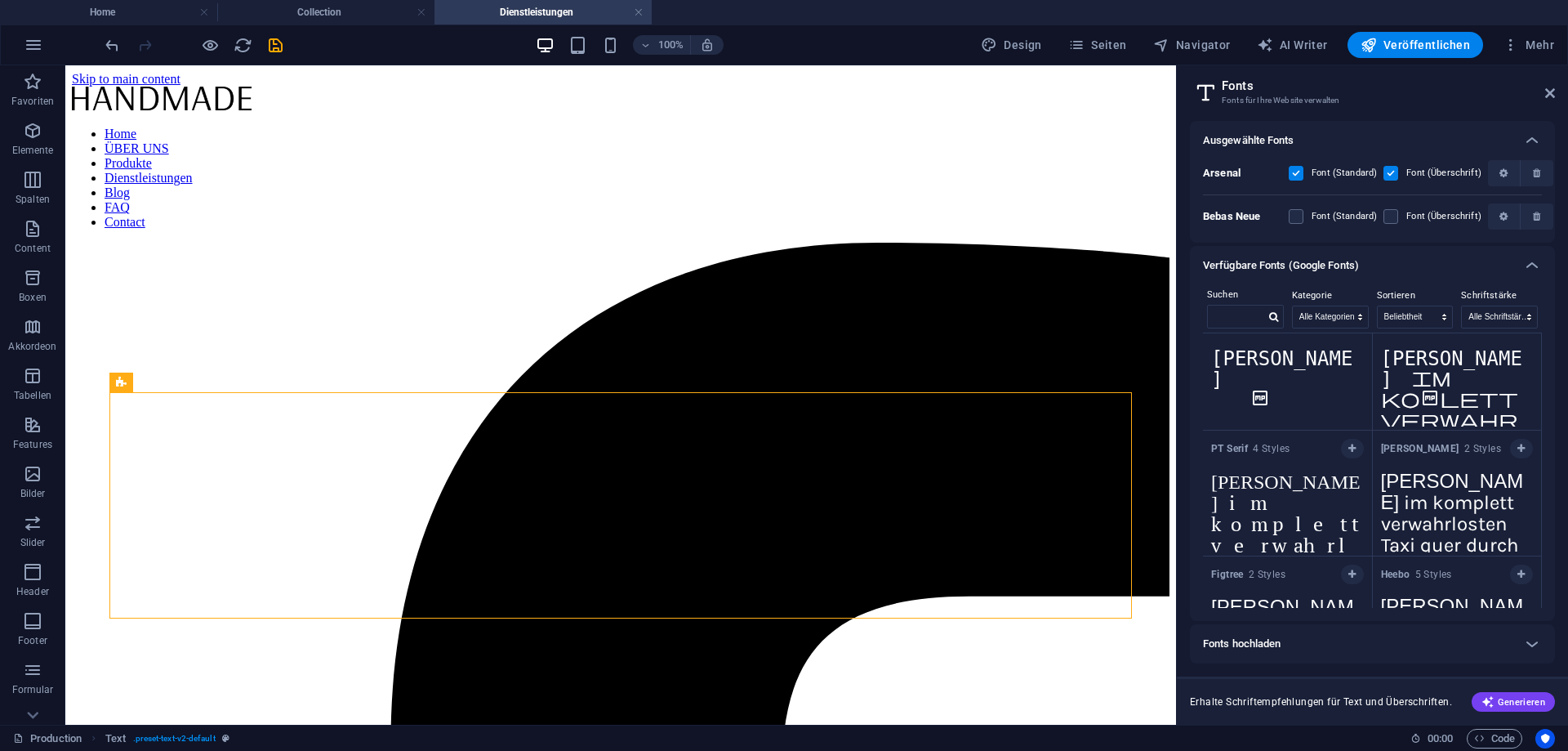
click at [1297, 173] on label at bounding box center [1296, 173] width 15 height 15
click at [0, 0] on input "checkbox" at bounding box center [0, 0] width 0 height 0
click at [1385, 177] on label at bounding box center [1390, 173] width 15 height 15
click at [0, 0] on input "checkbox" at bounding box center [0, 0] width 0 height 0
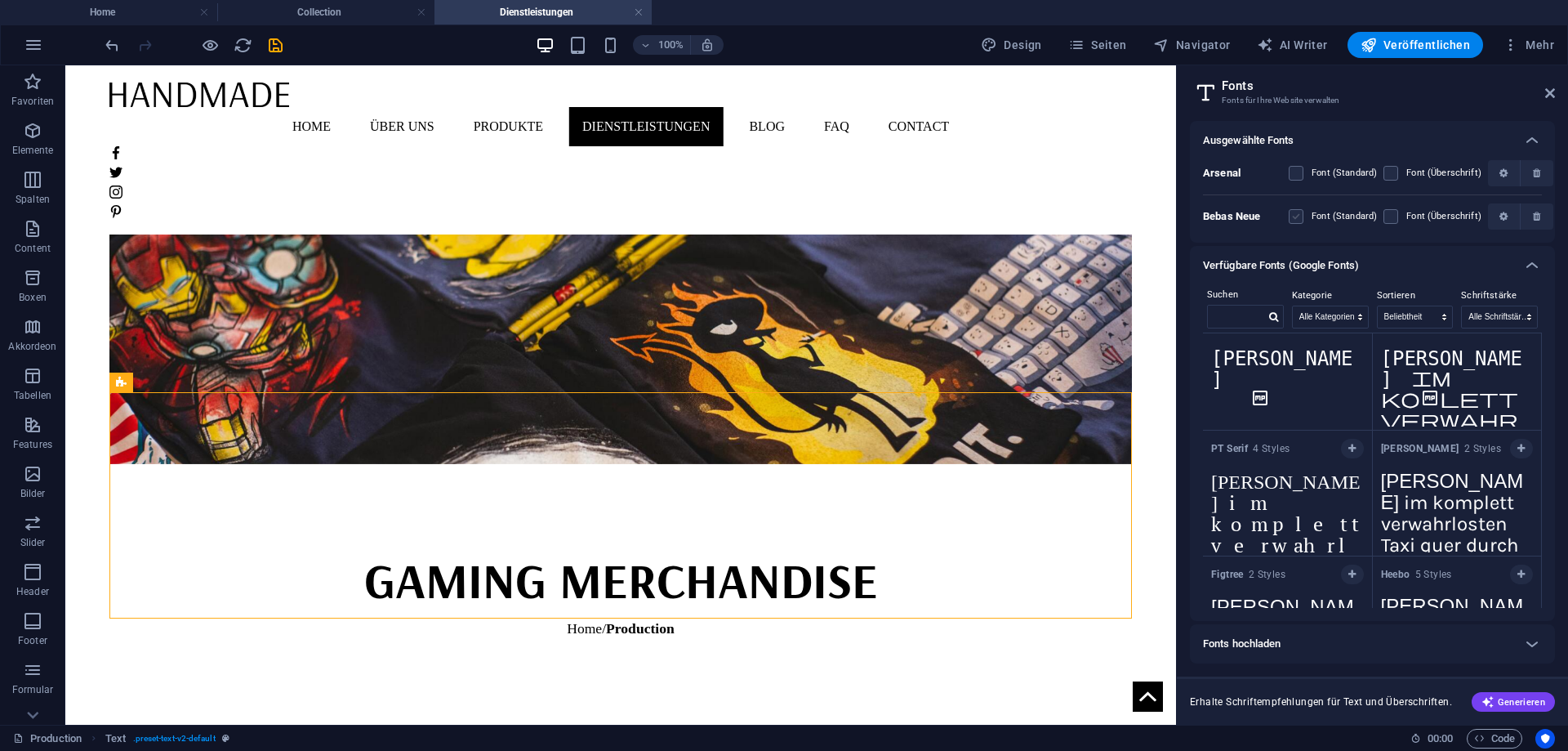
click at [1301, 215] on label at bounding box center [1296, 217] width 15 height 15
click at [0, 0] on Neue "checkbox" at bounding box center [0, 0] width 0 height 0
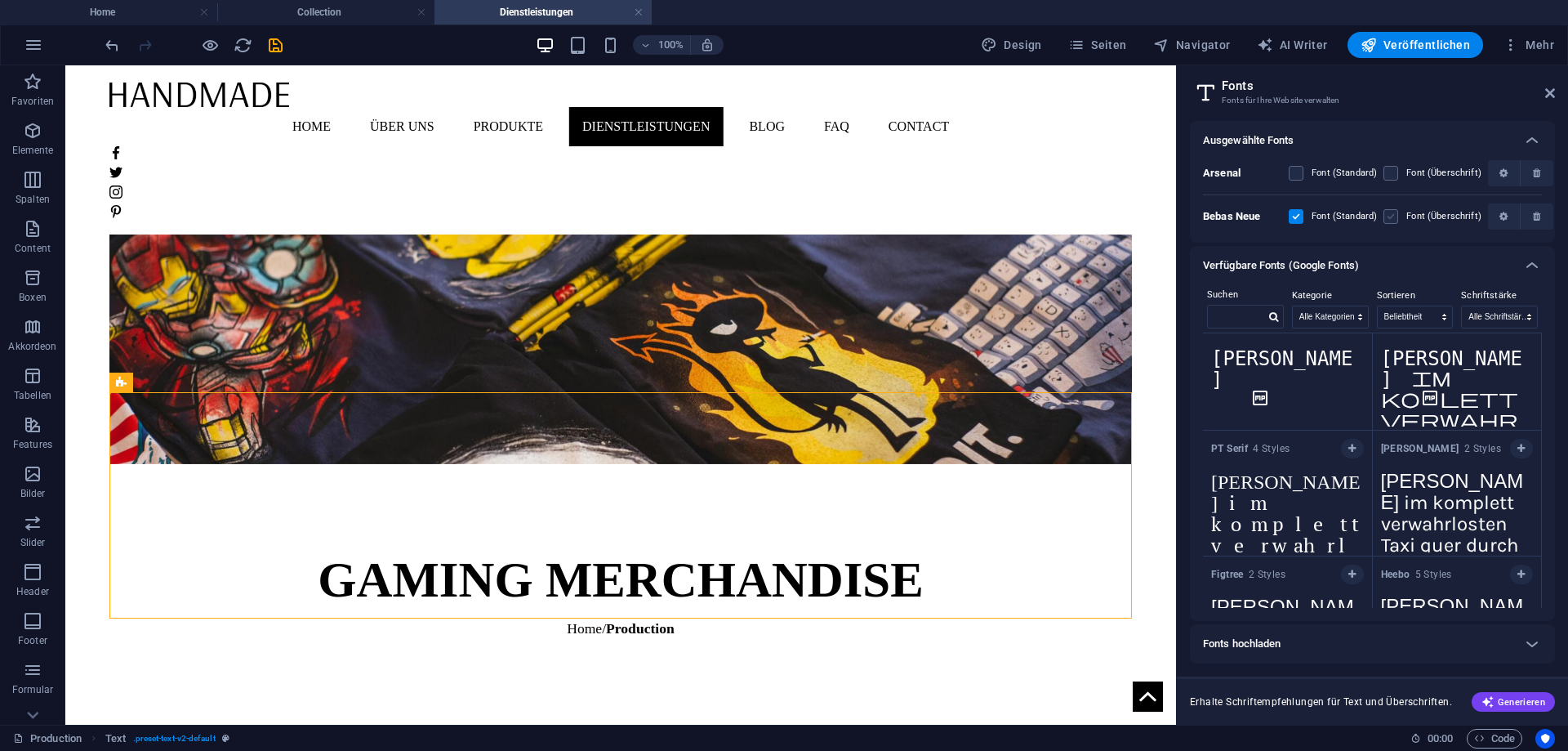
click at [1391, 211] on label at bounding box center [1390, 217] width 15 height 15
click at [0, 0] on Neue "checkbox" at bounding box center [0, 0] width 0 height 0
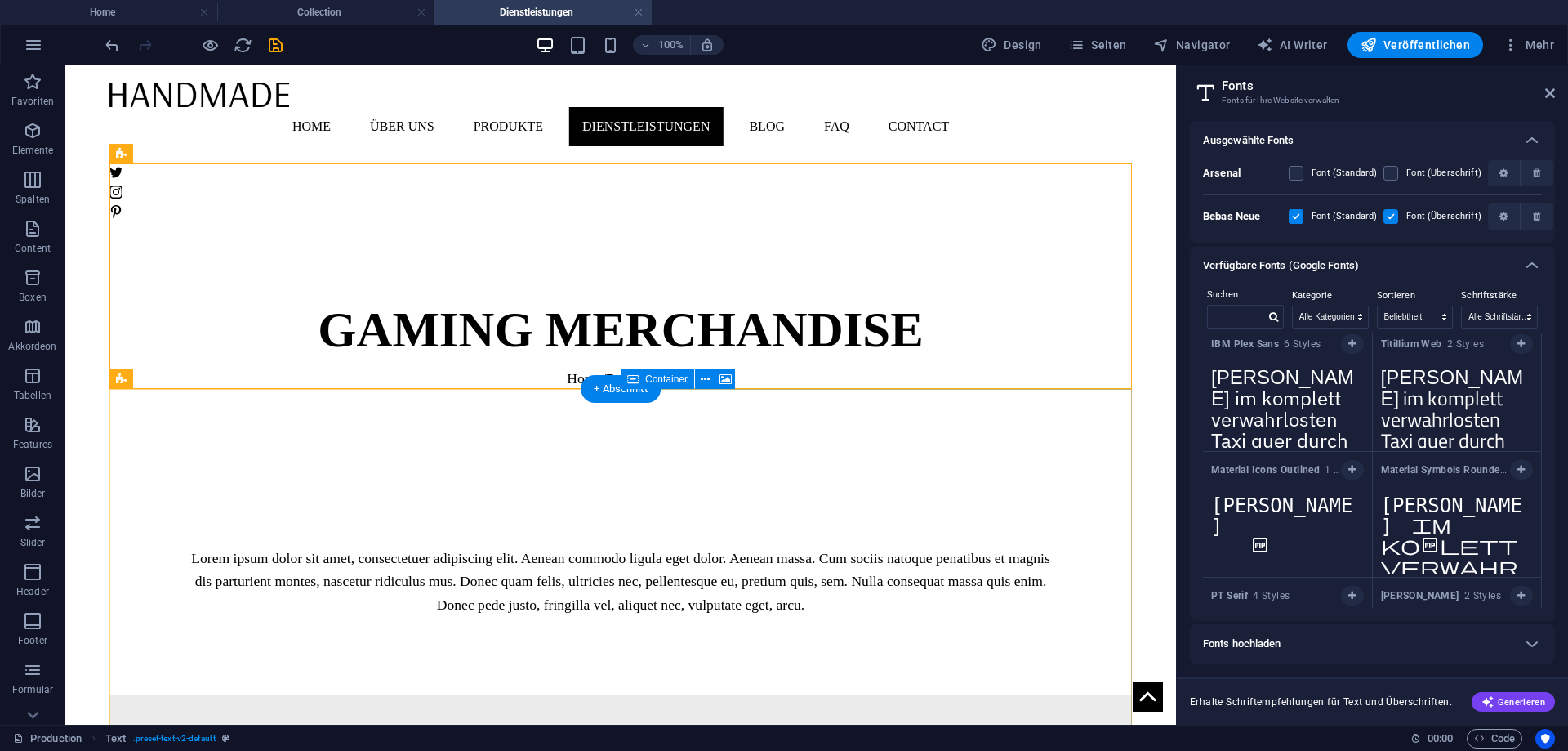
scroll to position [0, 0]
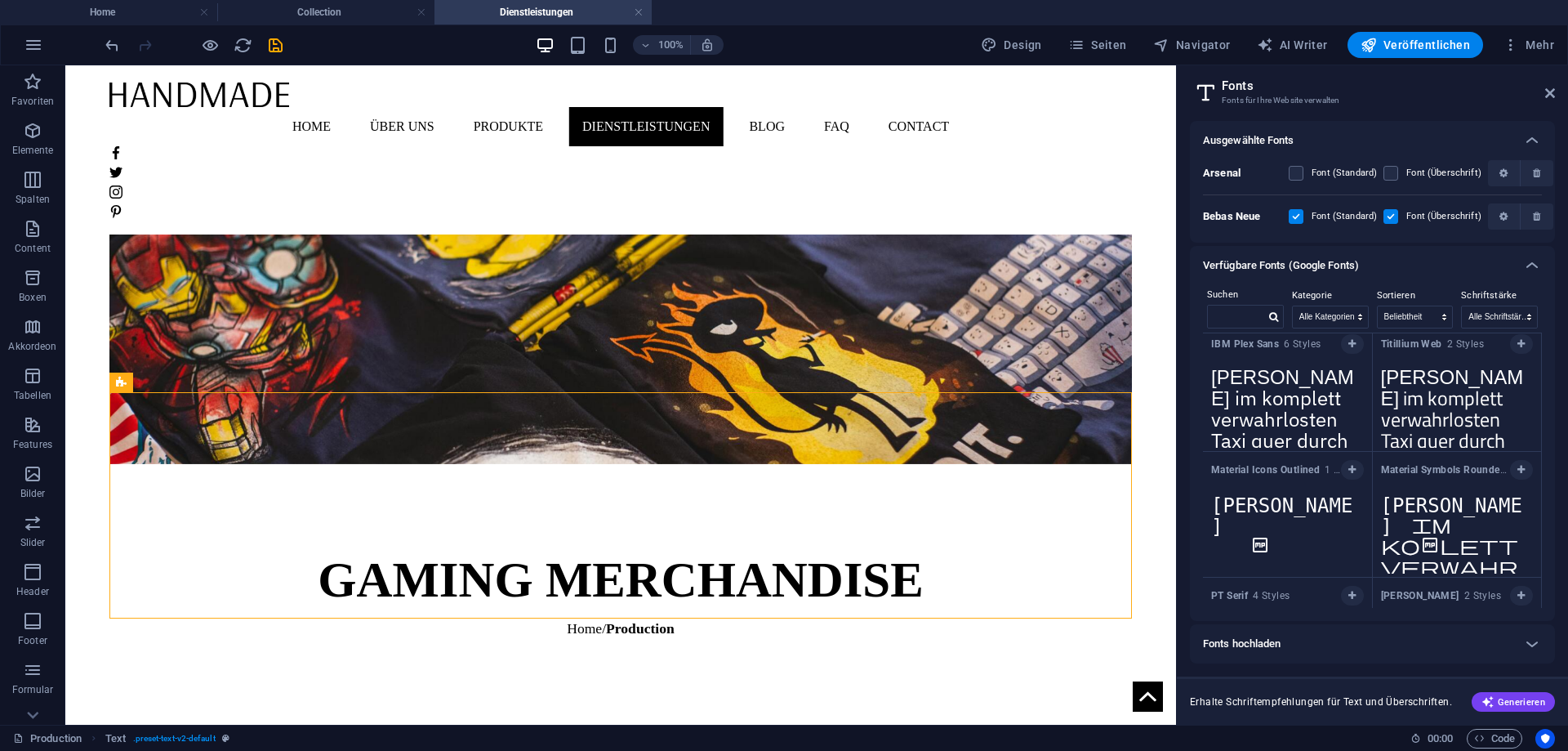
click at [1297, 218] on label at bounding box center [1296, 217] width 15 height 15
click at [0, 0] on Neue "checkbox" at bounding box center [0, 0] width 0 height 0
click at [1384, 215] on label at bounding box center [1390, 217] width 15 height 15
click at [0, 0] on Neue "checkbox" at bounding box center [0, 0] width 0 height 0
click at [1530, 210] on button "button" at bounding box center [1537, 217] width 33 height 26
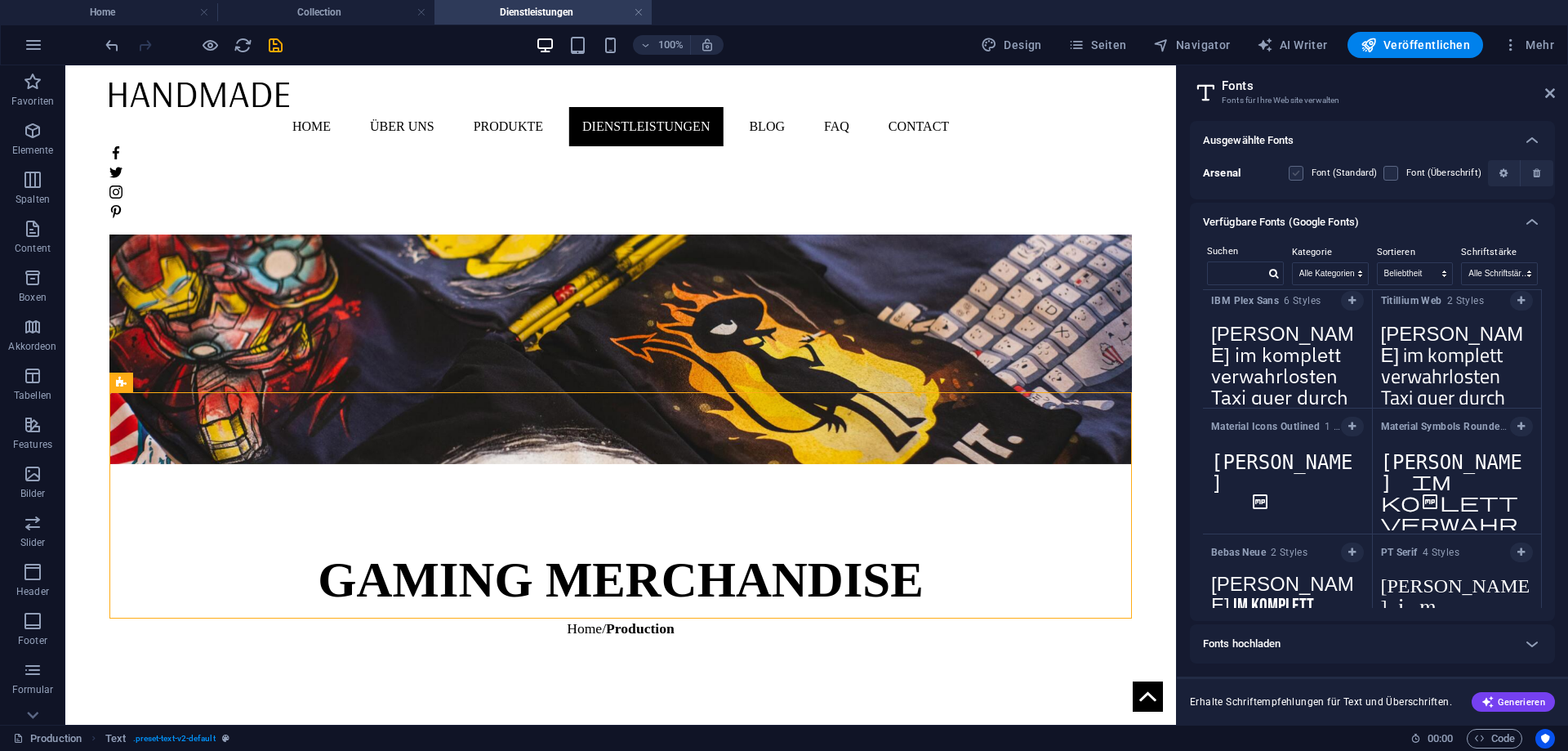
click at [1302, 175] on label at bounding box center [1296, 173] width 15 height 15
click at [0, 0] on input "checkbox" at bounding box center [0, 0] width 0 height 0
click at [1394, 174] on label at bounding box center [1390, 173] width 15 height 15
click at [0, 0] on input "checkbox" at bounding box center [0, 0] width 0 height 0
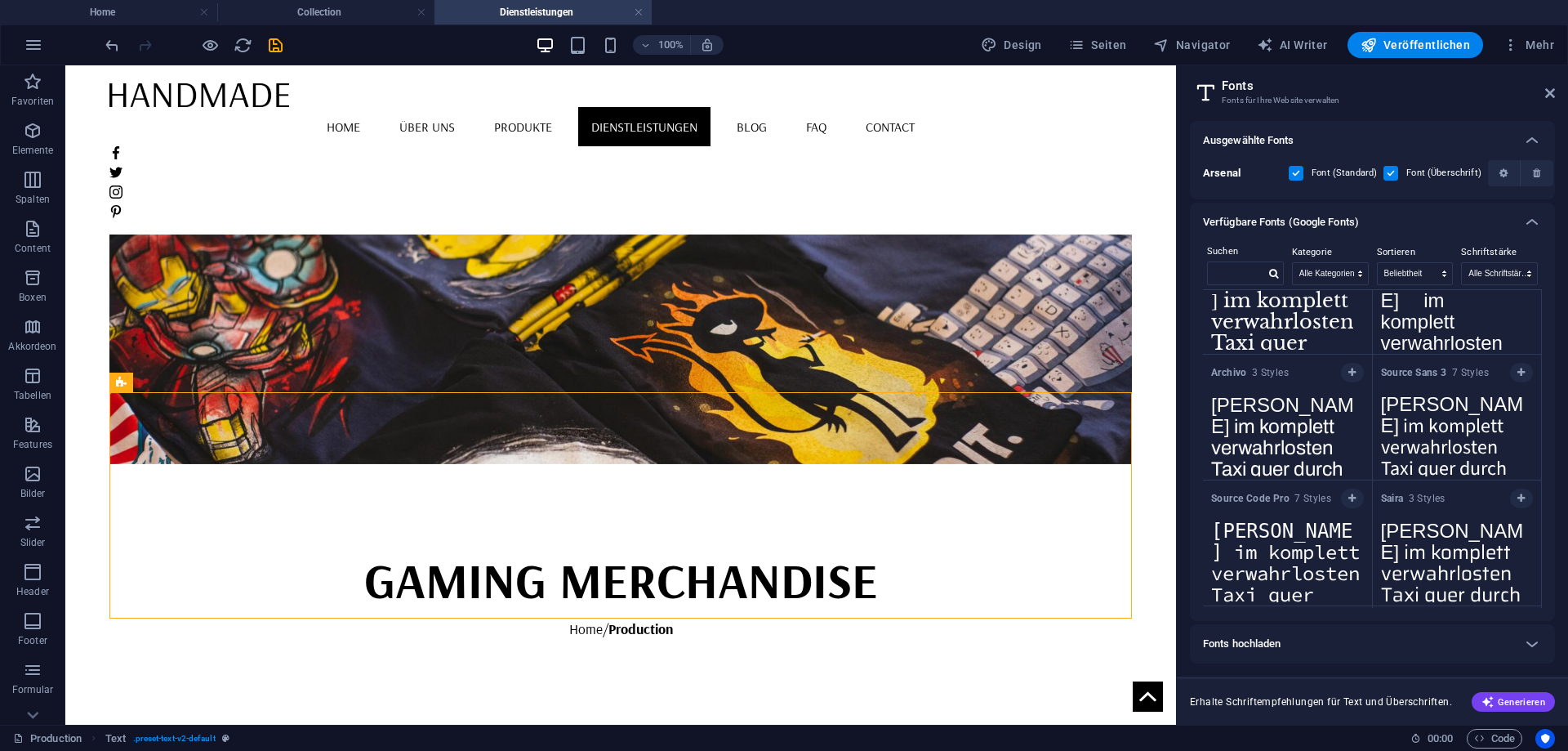
scroll to position [3450, 0]
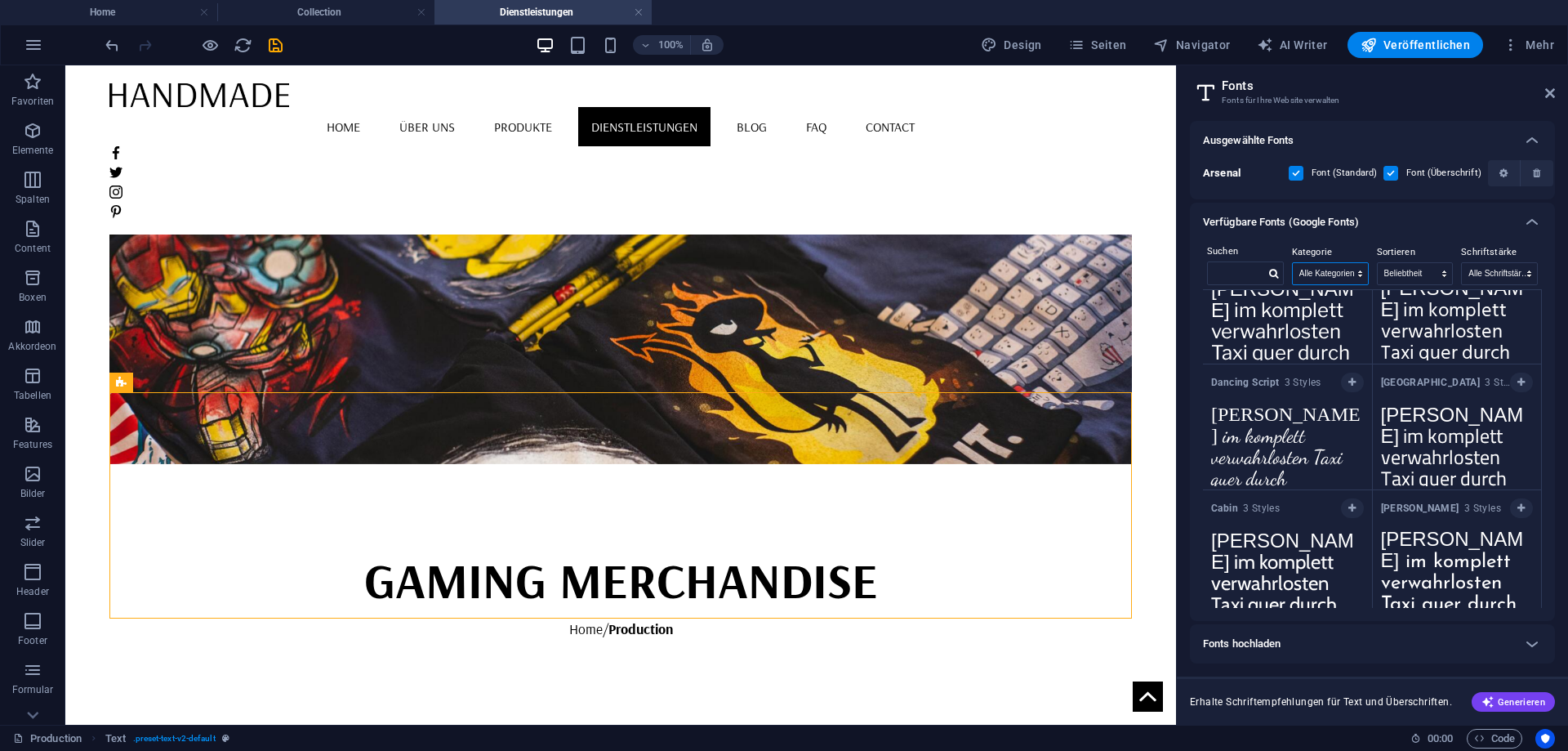
click at [1293, 263] on select "Alle Kategorien serif display monospace sans-serif handwriting" at bounding box center [1331, 273] width 76 height 21
select select "monospace"
click option "monospace" at bounding box center [0, 0] width 0 height 0
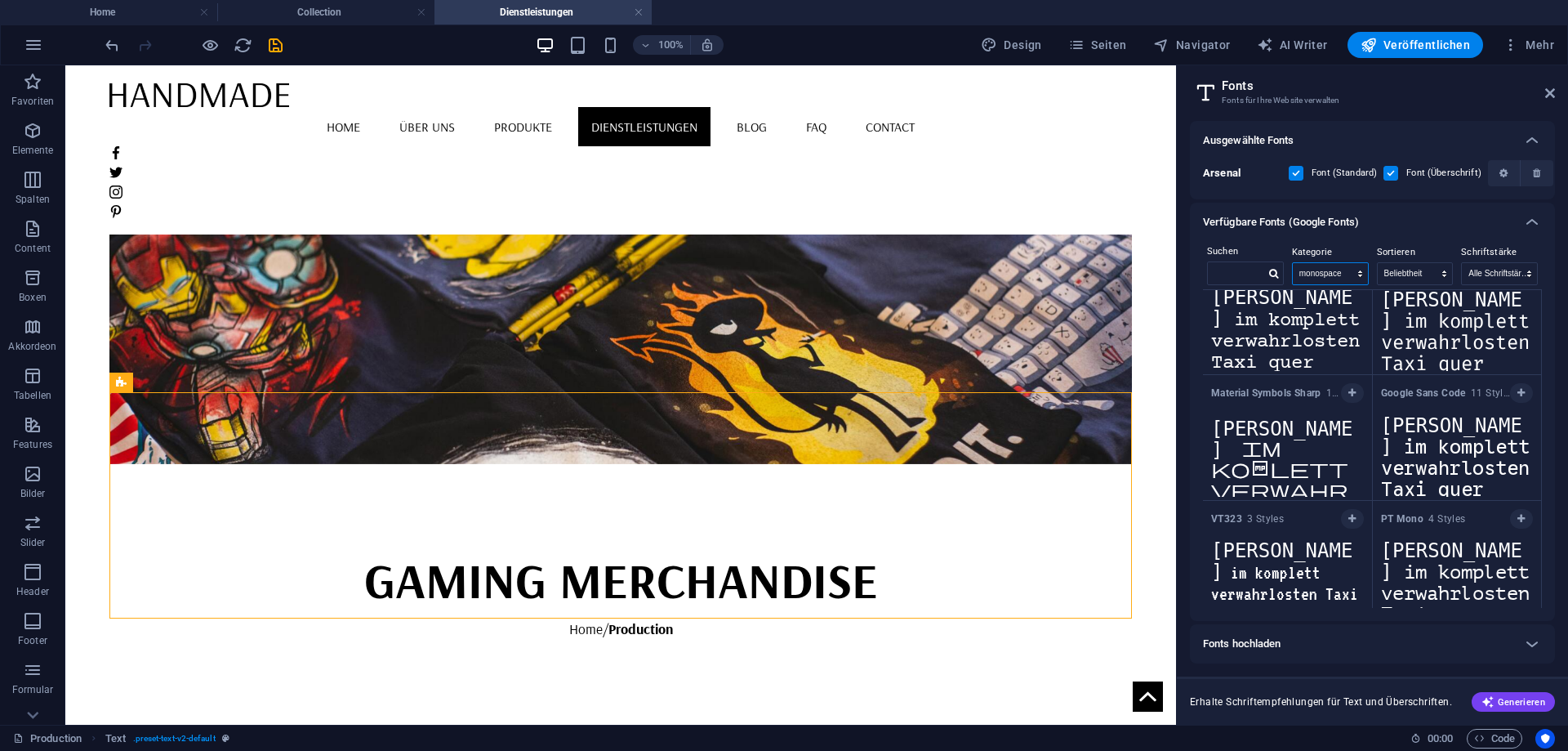
scroll to position [949, 0]
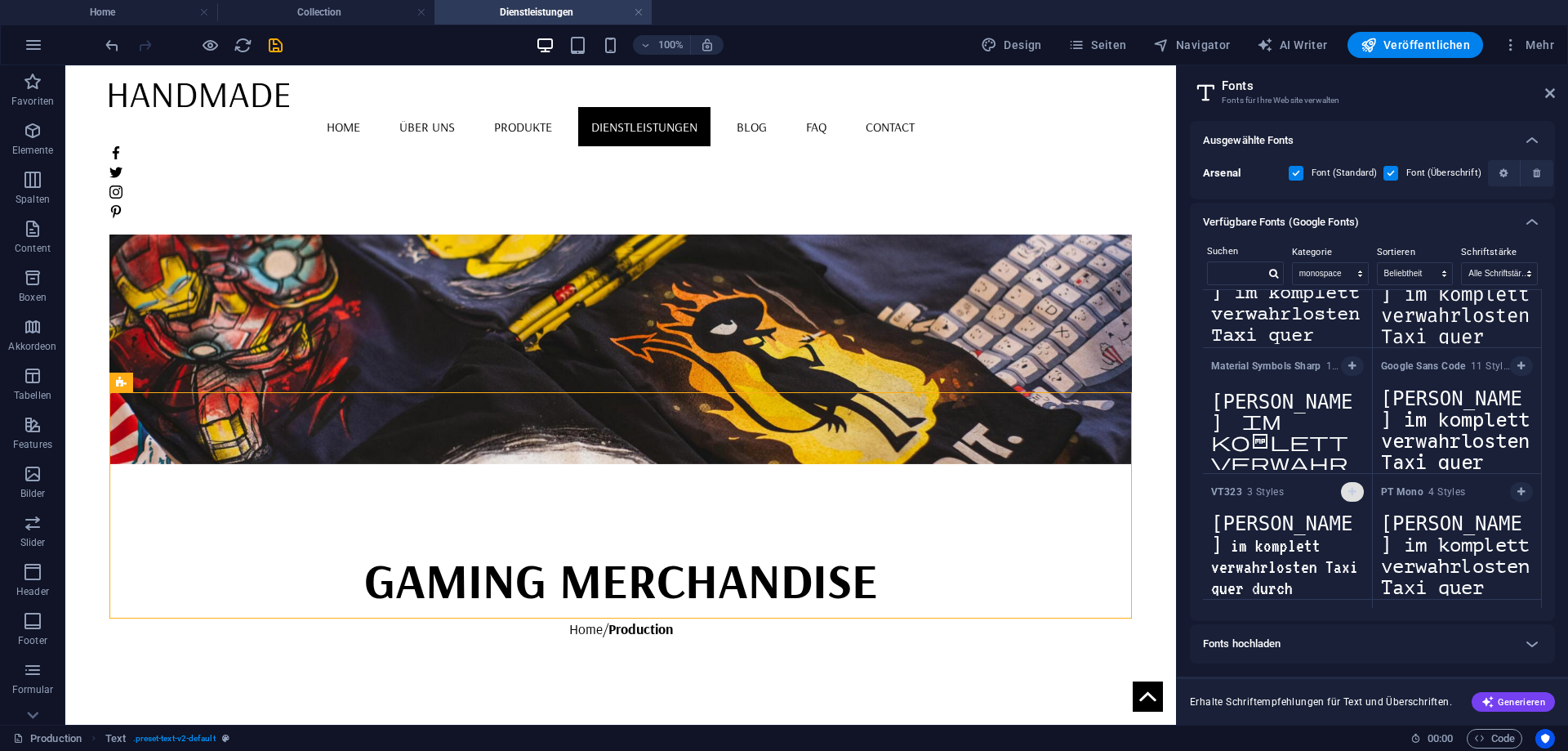
click at [1349, 485] on button "button" at bounding box center [1352, 492] width 23 height 20
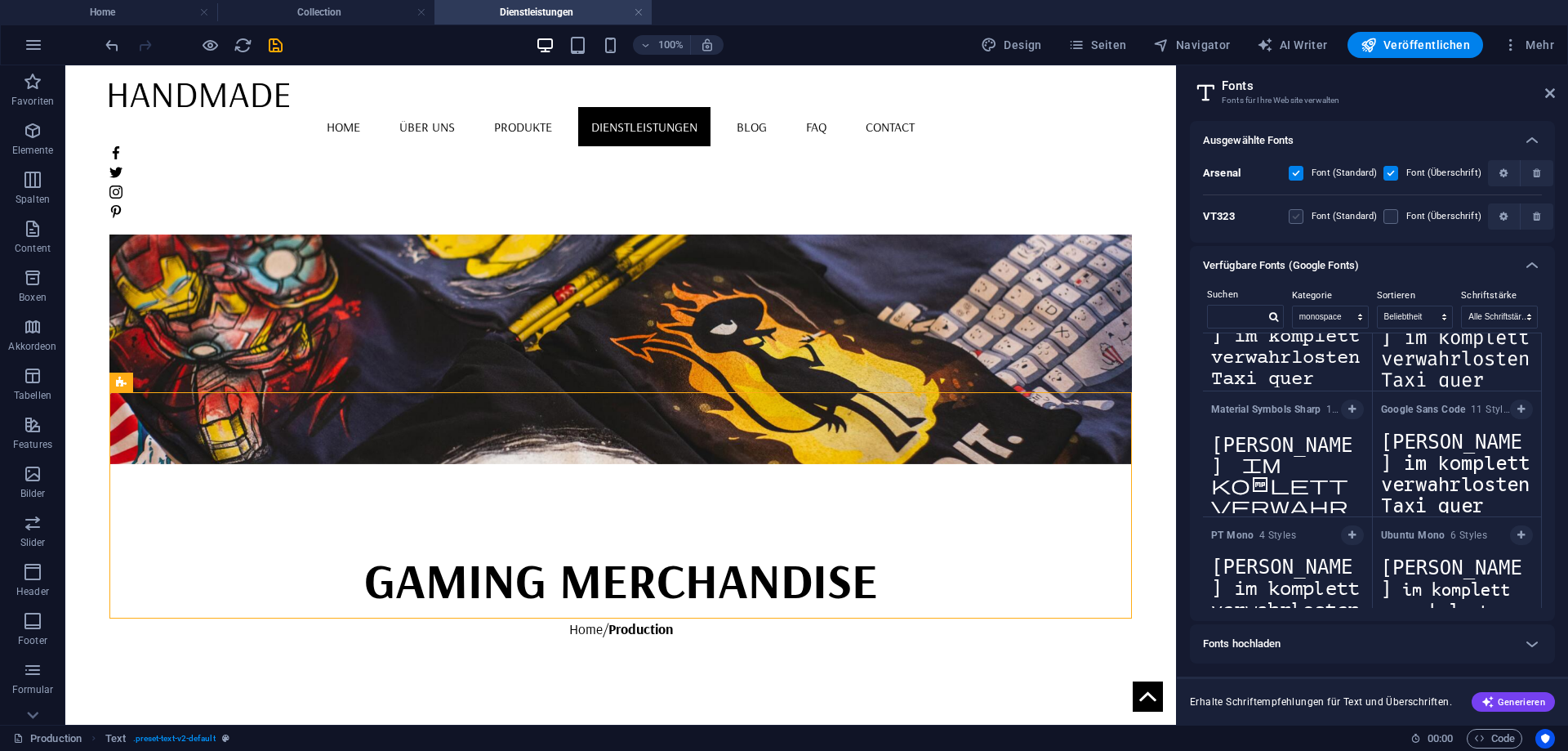
click at [1292, 213] on label at bounding box center [1296, 217] width 15 height 15
click at [0, 0] on input "checkbox" at bounding box center [0, 0] width 0 height 0
click at [1391, 219] on label at bounding box center [1390, 217] width 15 height 15
click at [0, 0] on input "checkbox" at bounding box center [0, 0] width 0 height 0
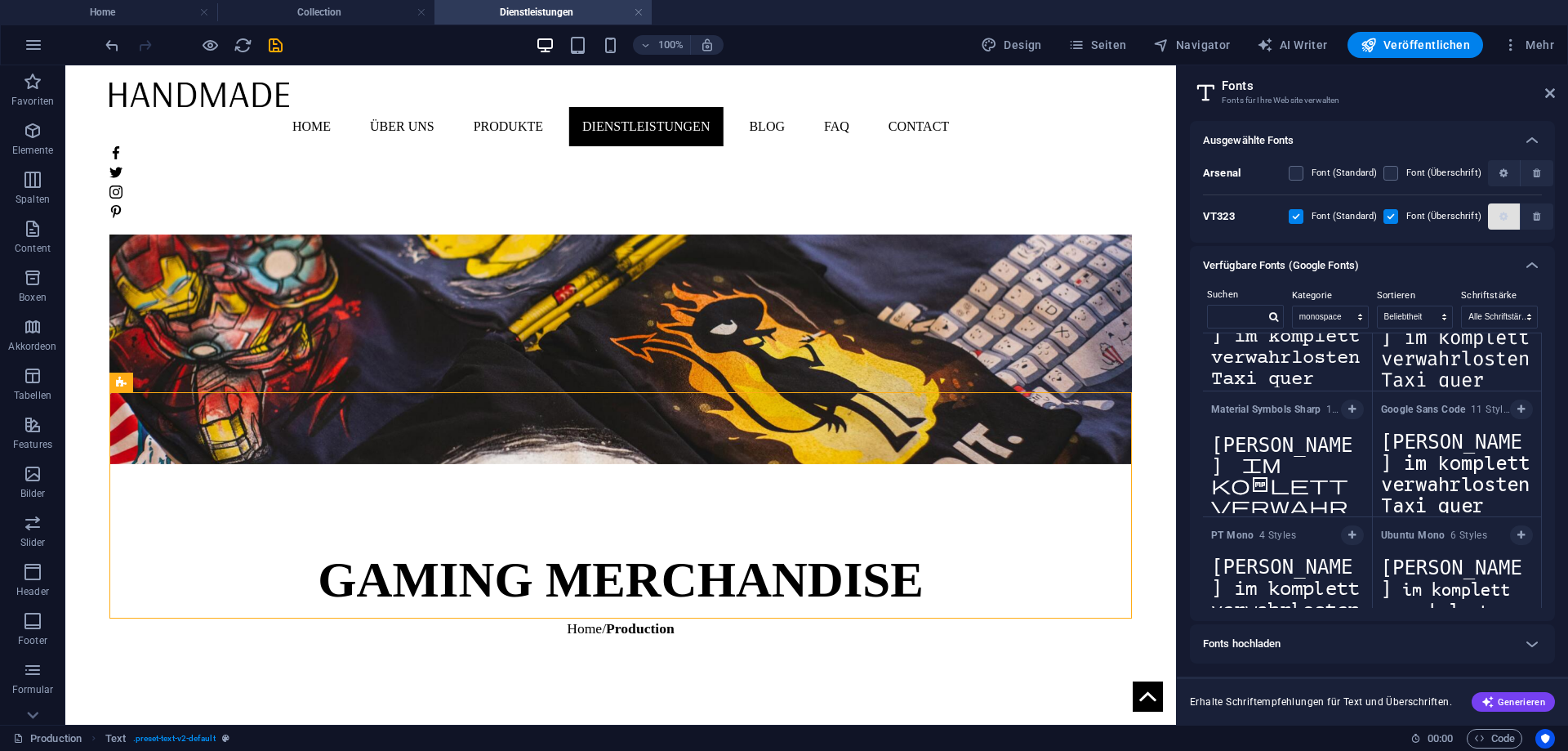
click at [1495, 220] on span "button" at bounding box center [1504, 216] width 19 height 9
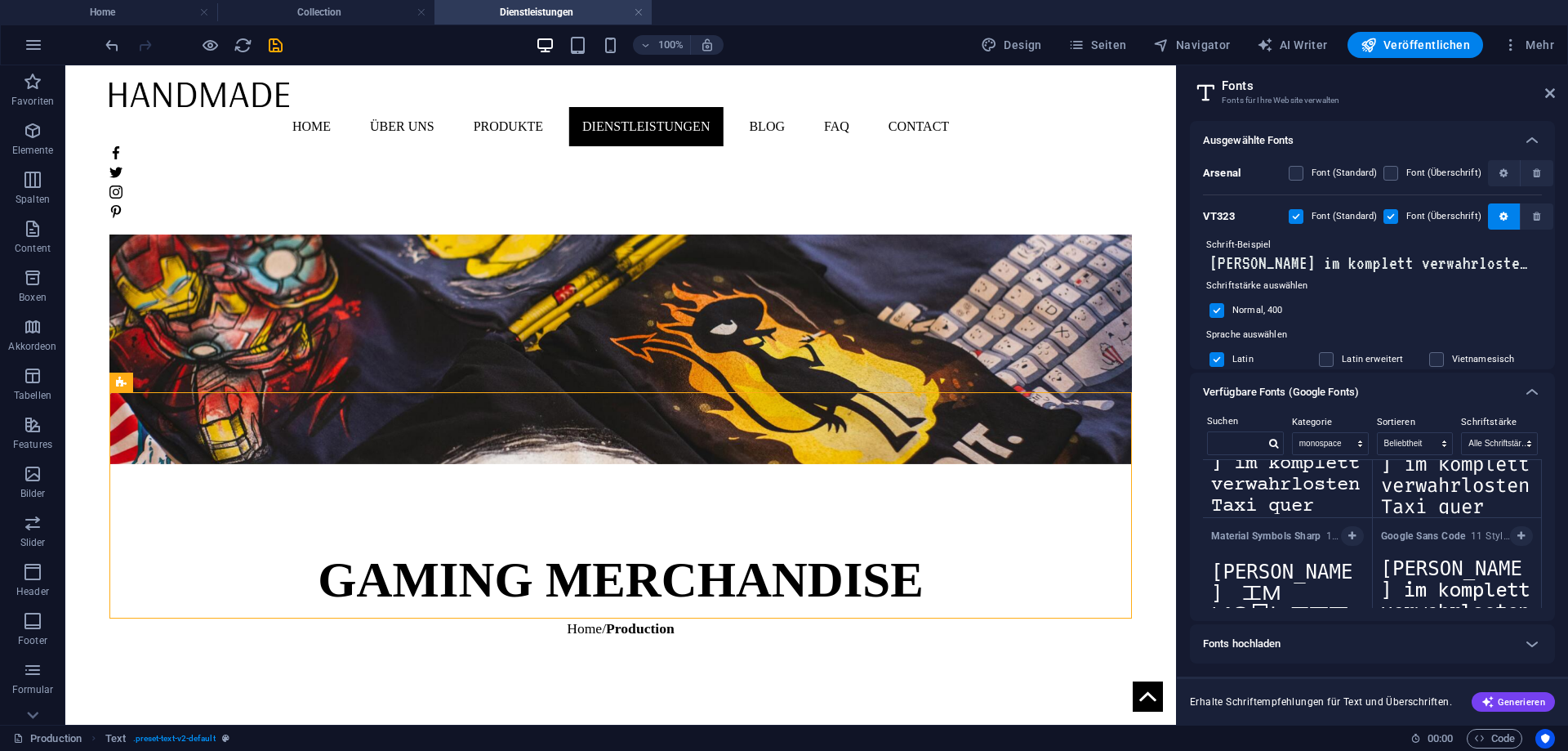
scroll to position [20, 0]
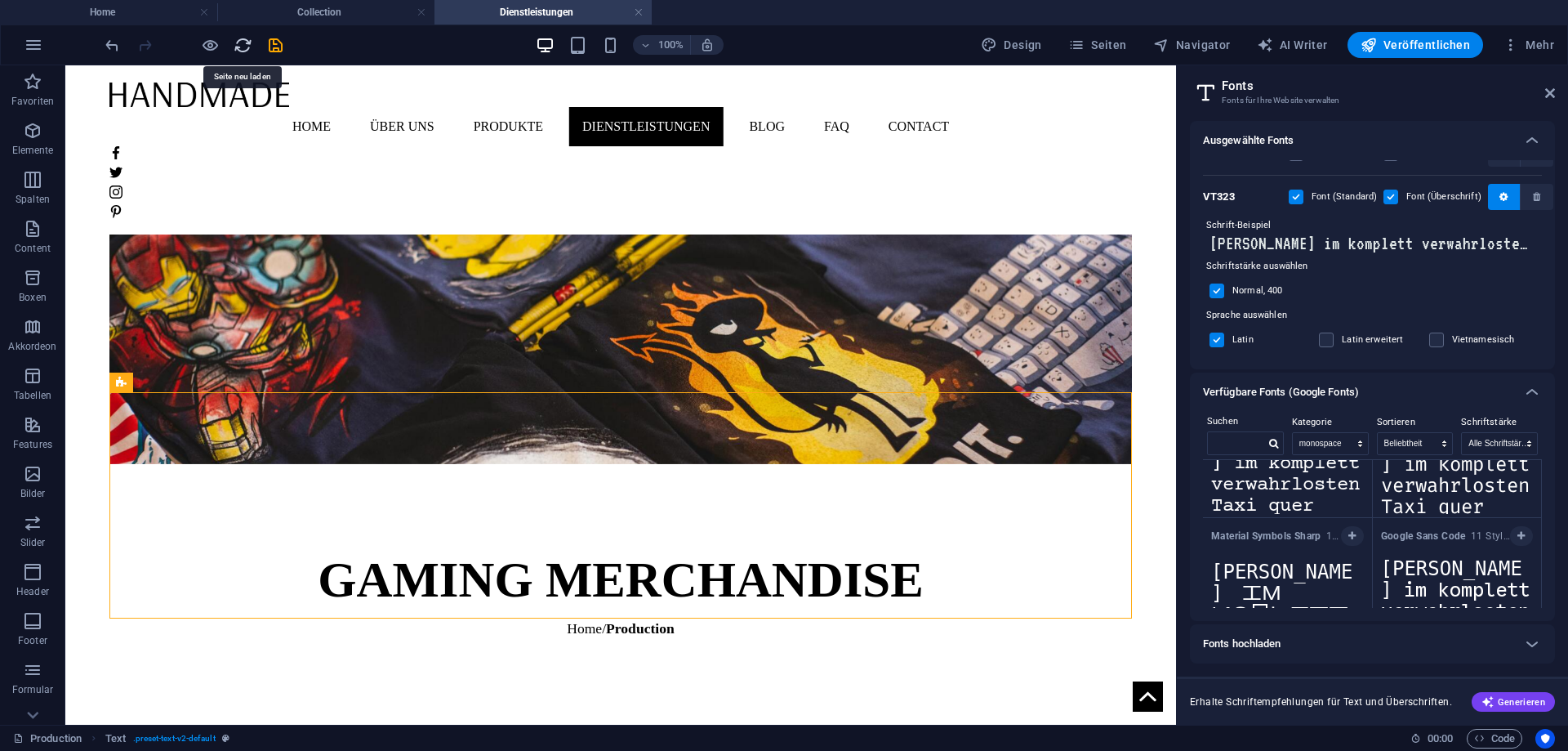
click at [245, 43] on icon "reload" at bounding box center [243, 46] width 19 height 19
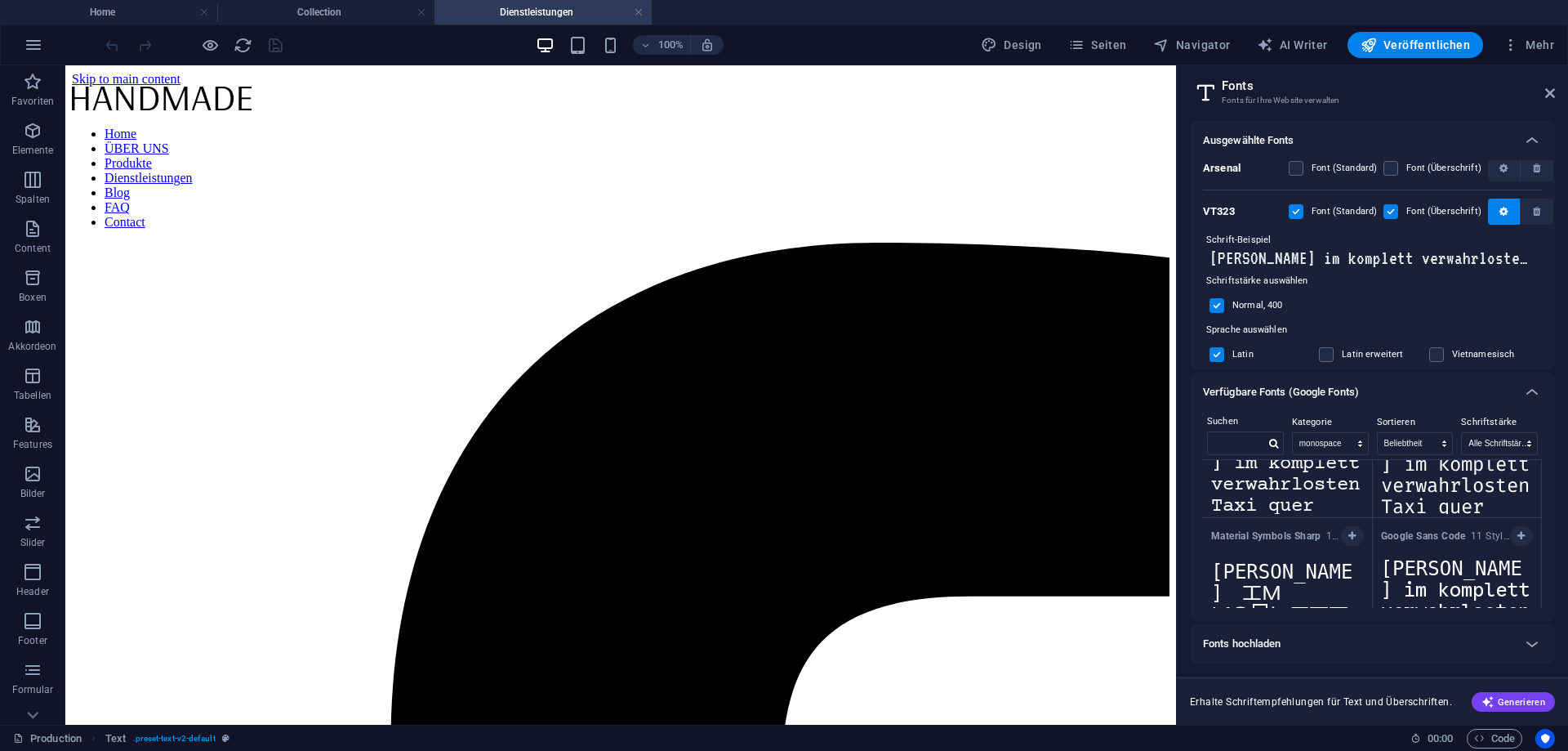
scroll to position [0, 0]
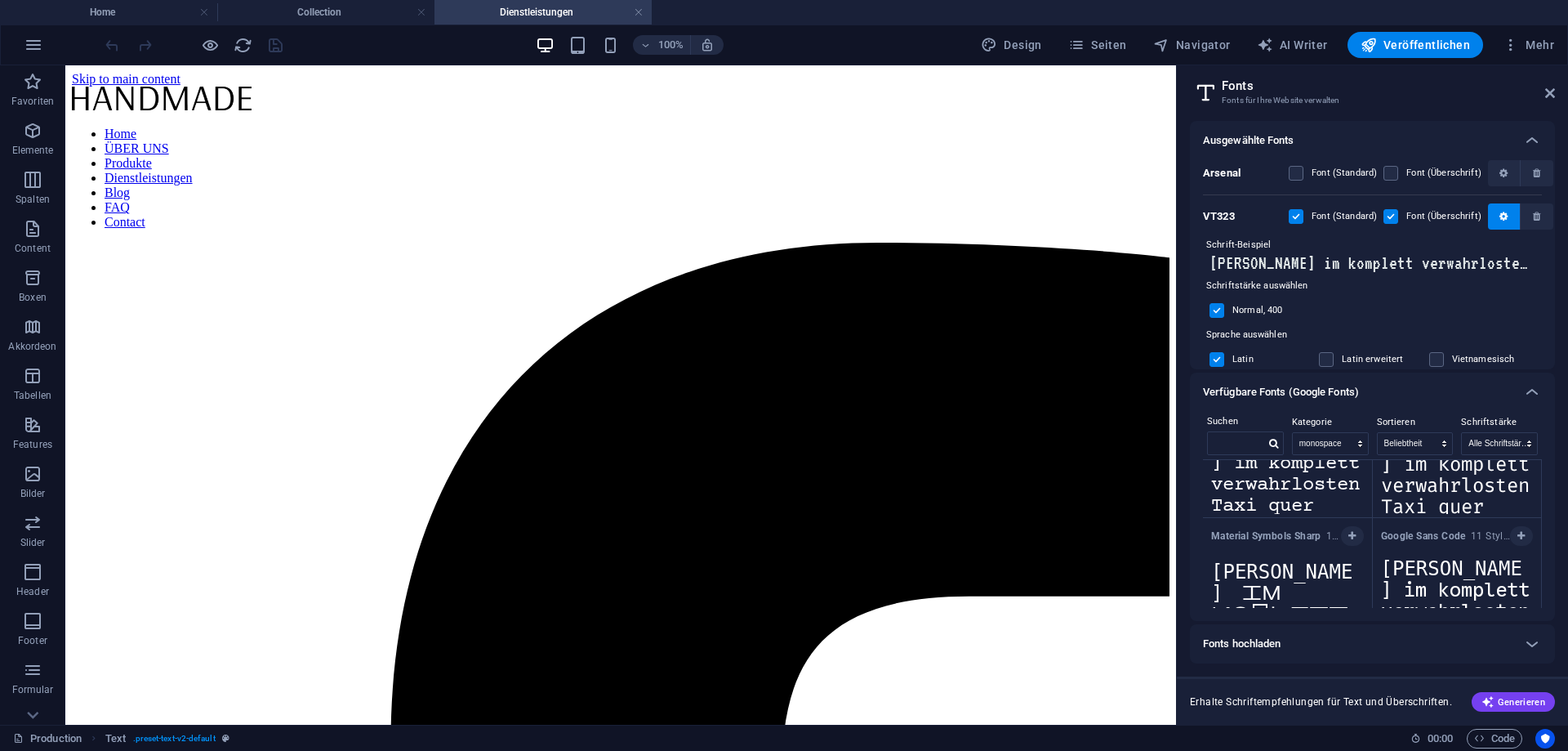
click at [1224, 312] on label at bounding box center [1217, 310] width 15 height 15
click at [0, 0] on input "checkbox" at bounding box center [0, 0] width 0 height 0
click at [1224, 312] on label at bounding box center [1217, 310] width 15 height 15
click at [0, 0] on input "checkbox" at bounding box center [0, 0] width 0 height 0
click at [277, 49] on icon "save" at bounding box center [276, 46] width 19 height 19
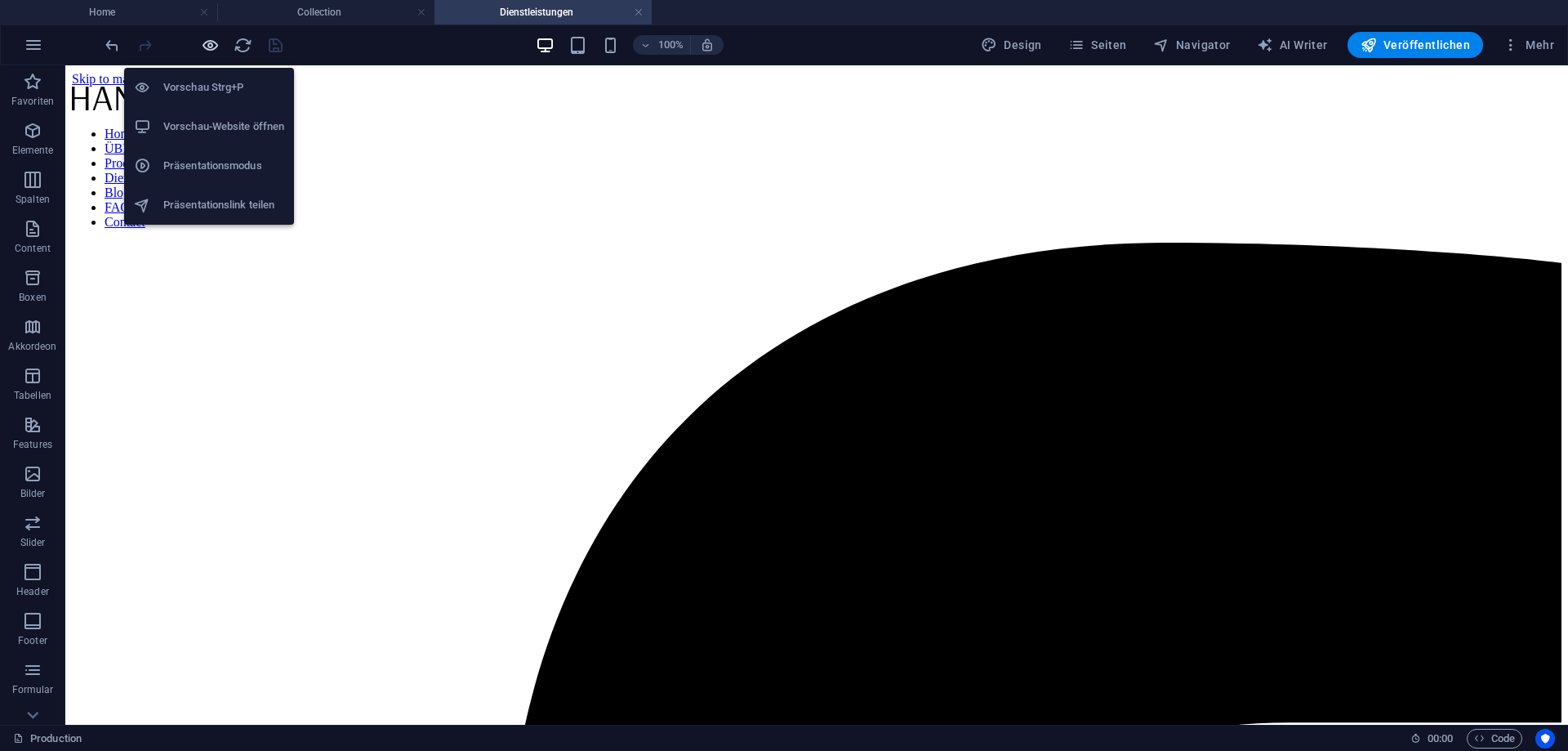
click at [210, 43] on icon "button" at bounding box center [210, 46] width 19 height 19
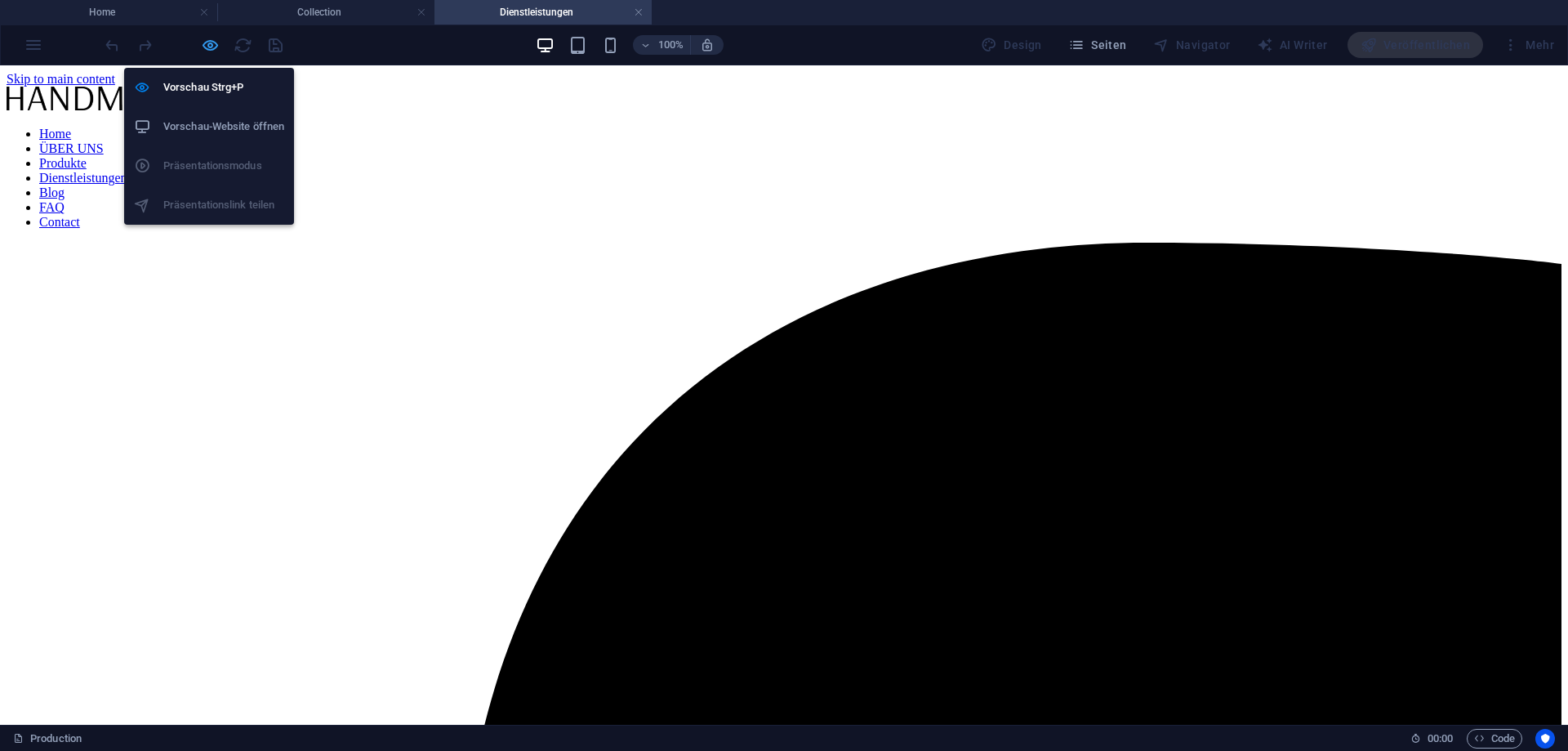
click at [204, 49] on icon "button" at bounding box center [210, 46] width 19 height 19
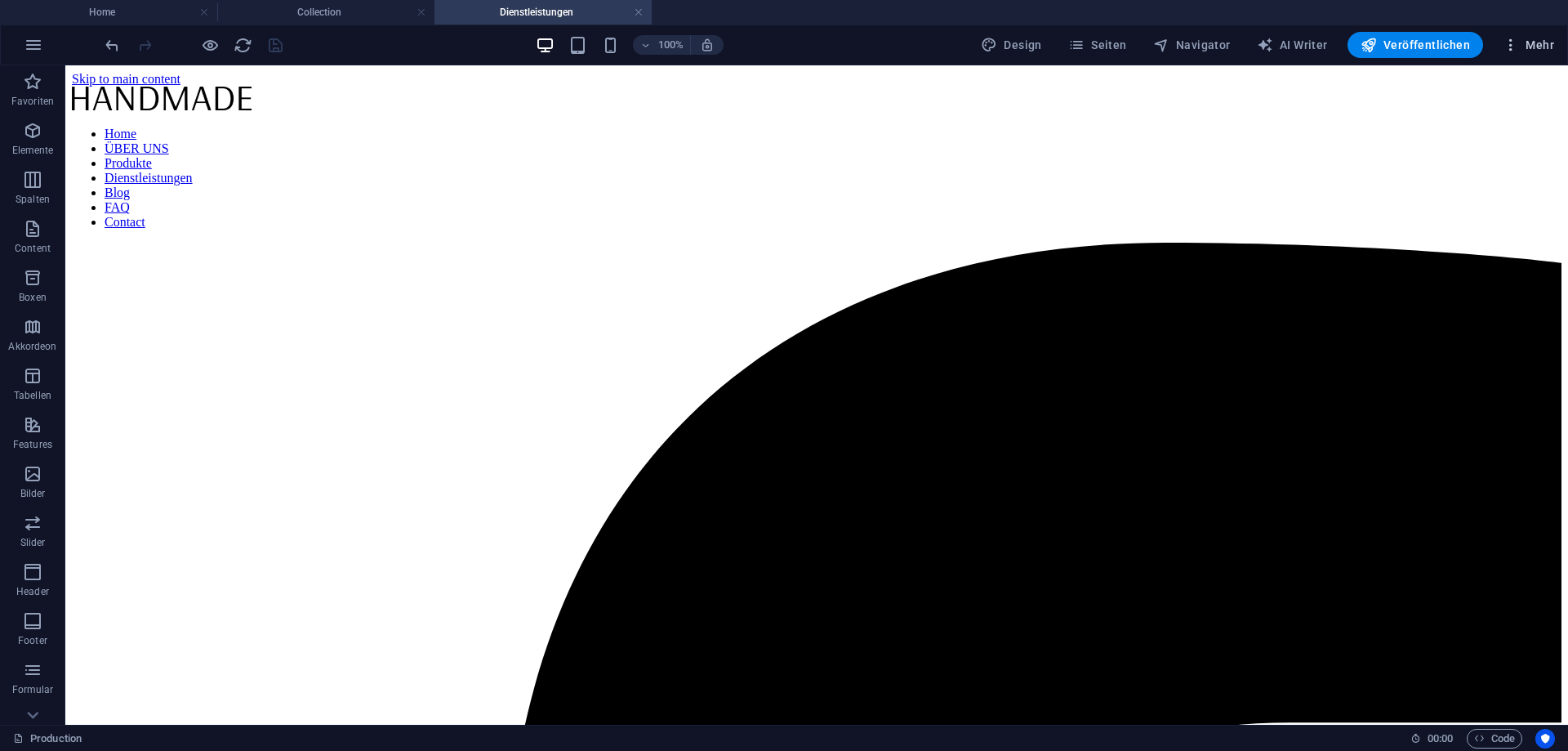
click at [1537, 47] on span "Mehr" at bounding box center [1528, 45] width 52 height 16
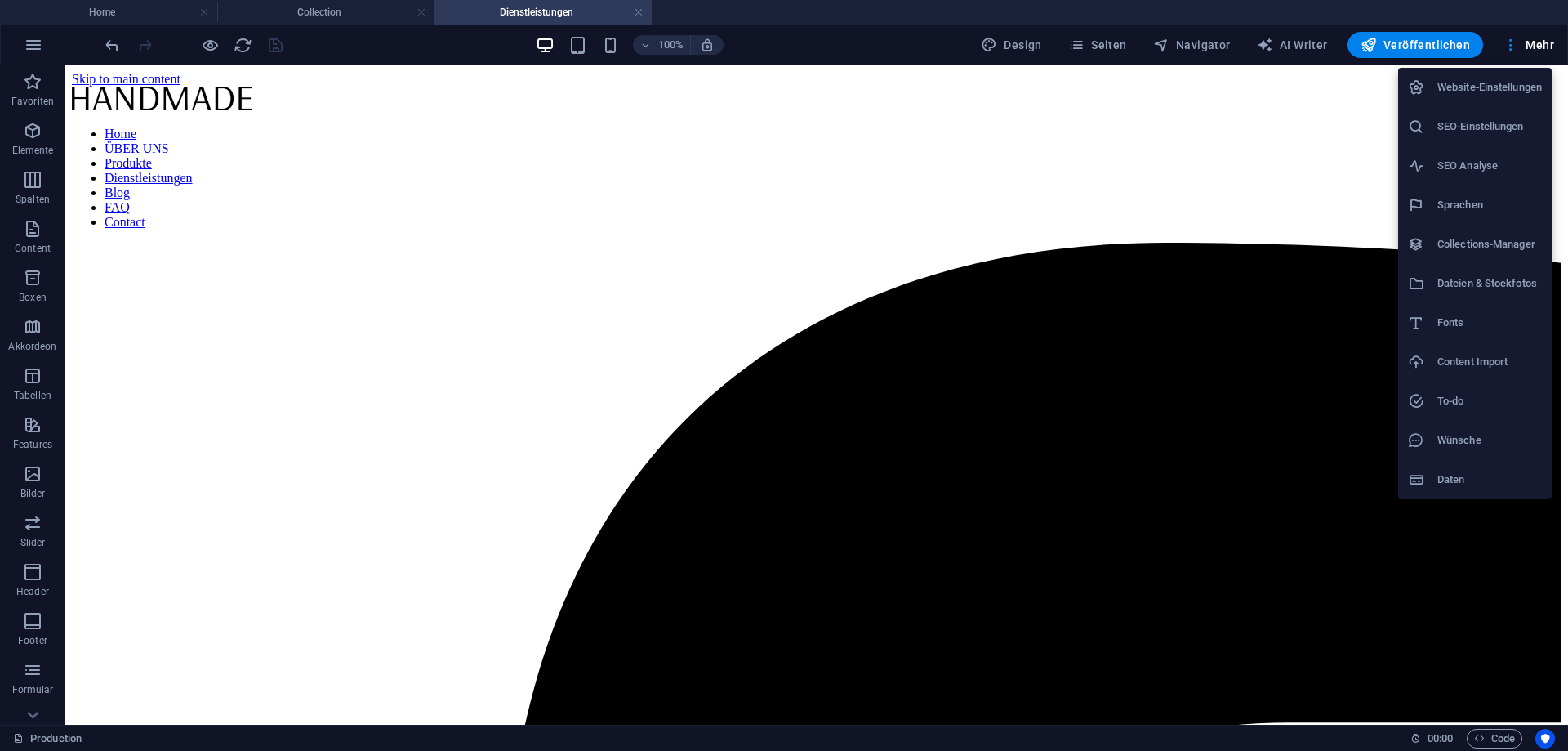
click at [1505, 329] on h6 "Fonts" at bounding box center [1490, 322] width 105 height 20
select select "popularity"
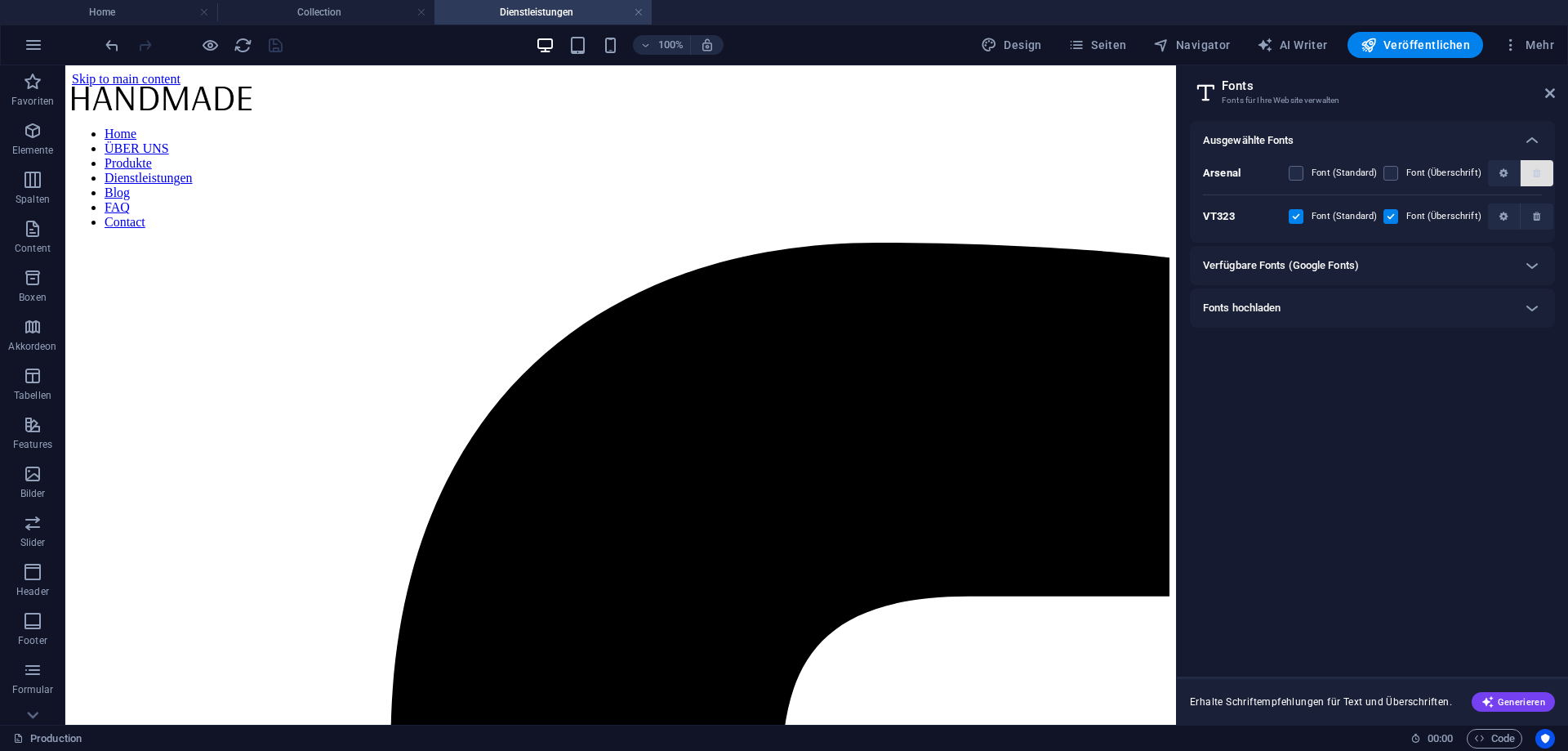
click at [1540, 180] on button "button" at bounding box center [1537, 173] width 33 height 26
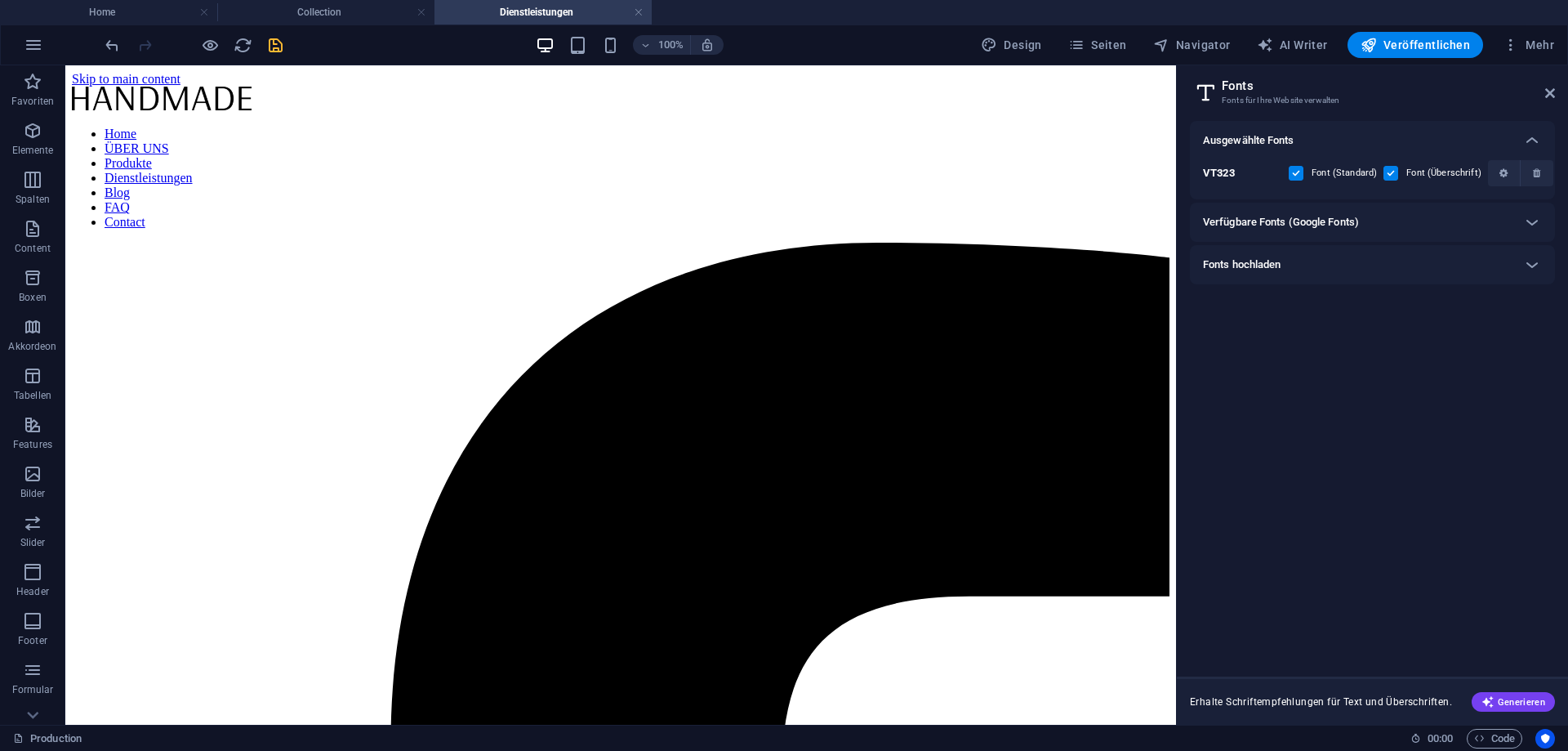
click at [1444, 324] on div "Ausgewählte Fonts VT323 Font (Standard) Font (Überschrift) Verfügbare Fonts (Go…" at bounding box center [1372, 393] width 365 height 543
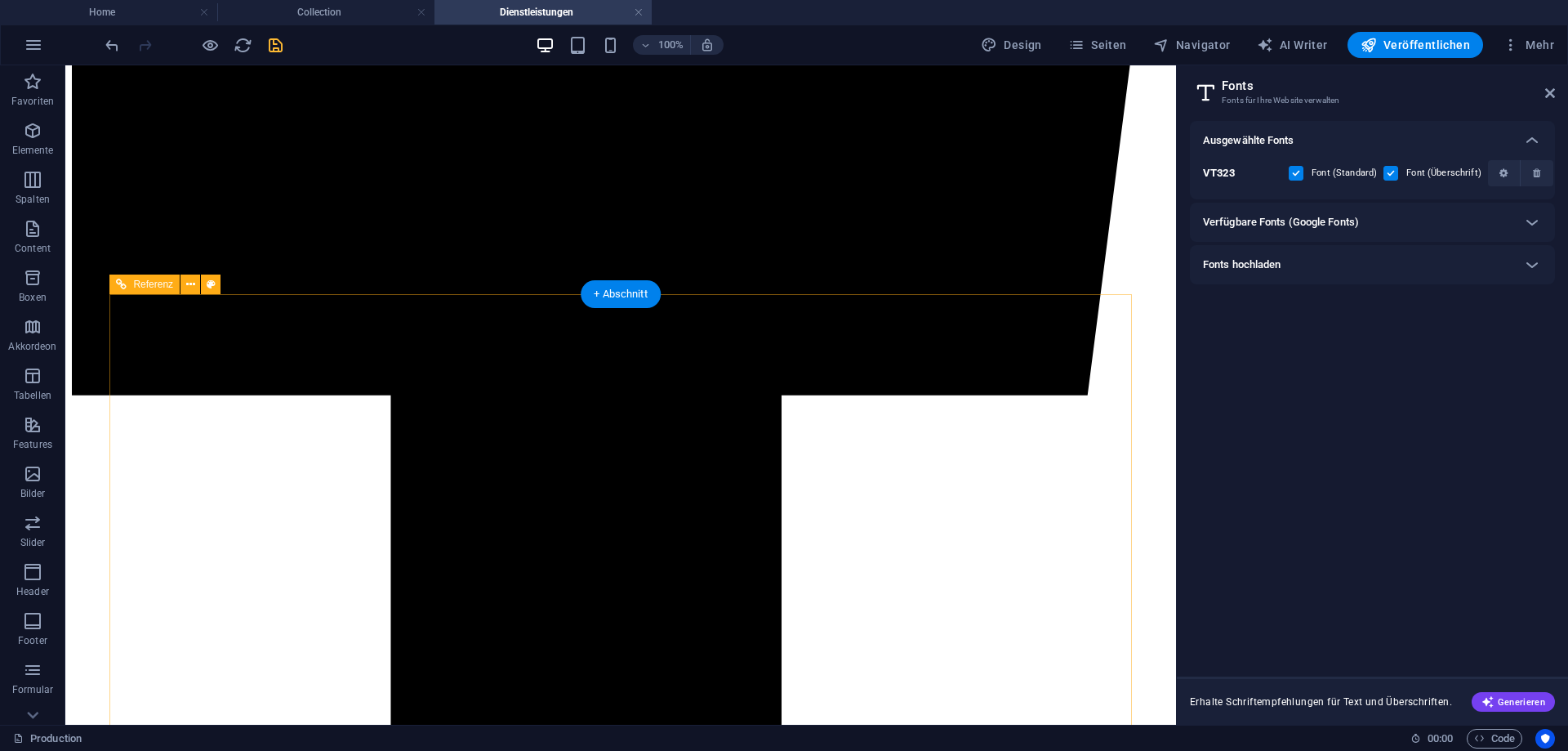
scroll to position [1000, 0]
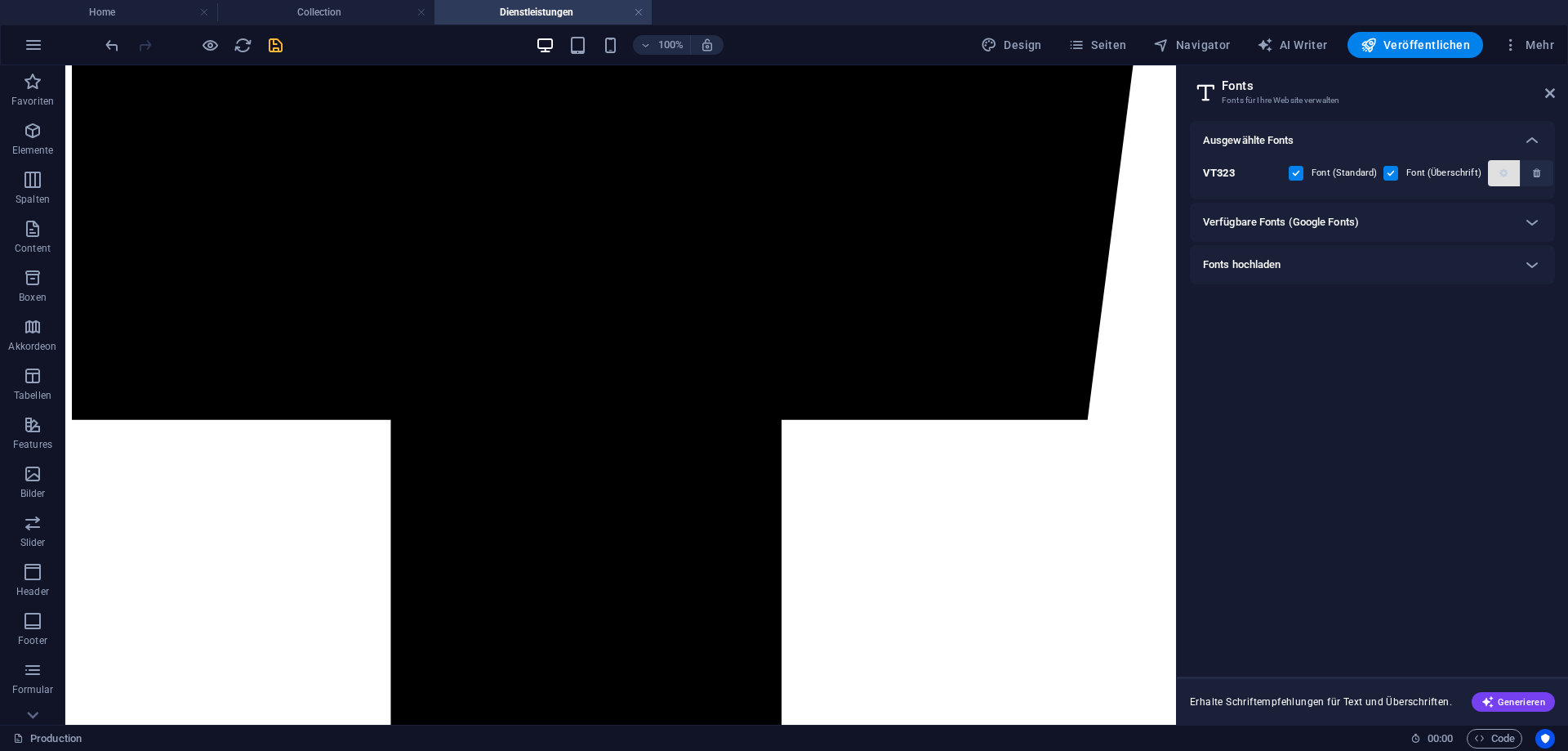
click at [1500, 173] on icon "button" at bounding box center [1504, 173] width 9 height 9
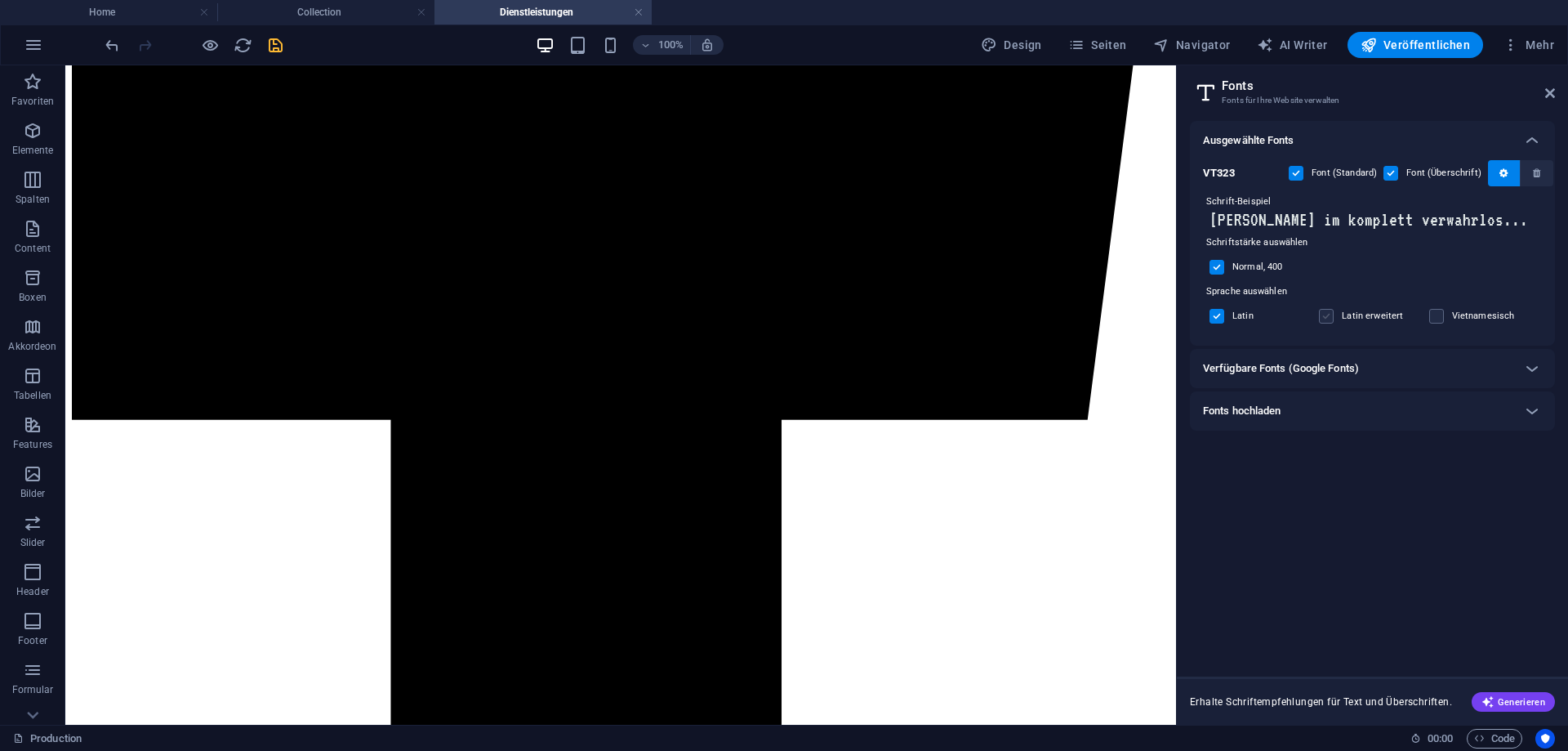
click at [1330, 319] on label at bounding box center [1326, 316] width 15 height 15
click at [0, 0] on input "checkbox" at bounding box center [0, 0] width 0 height 0
click at [1330, 319] on label at bounding box center [1326, 316] width 15 height 15
click at [0, 0] on input "checkbox" at bounding box center [0, 0] width 0 height 0
click at [1321, 315] on label at bounding box center [1326, 316] width 15 height 15
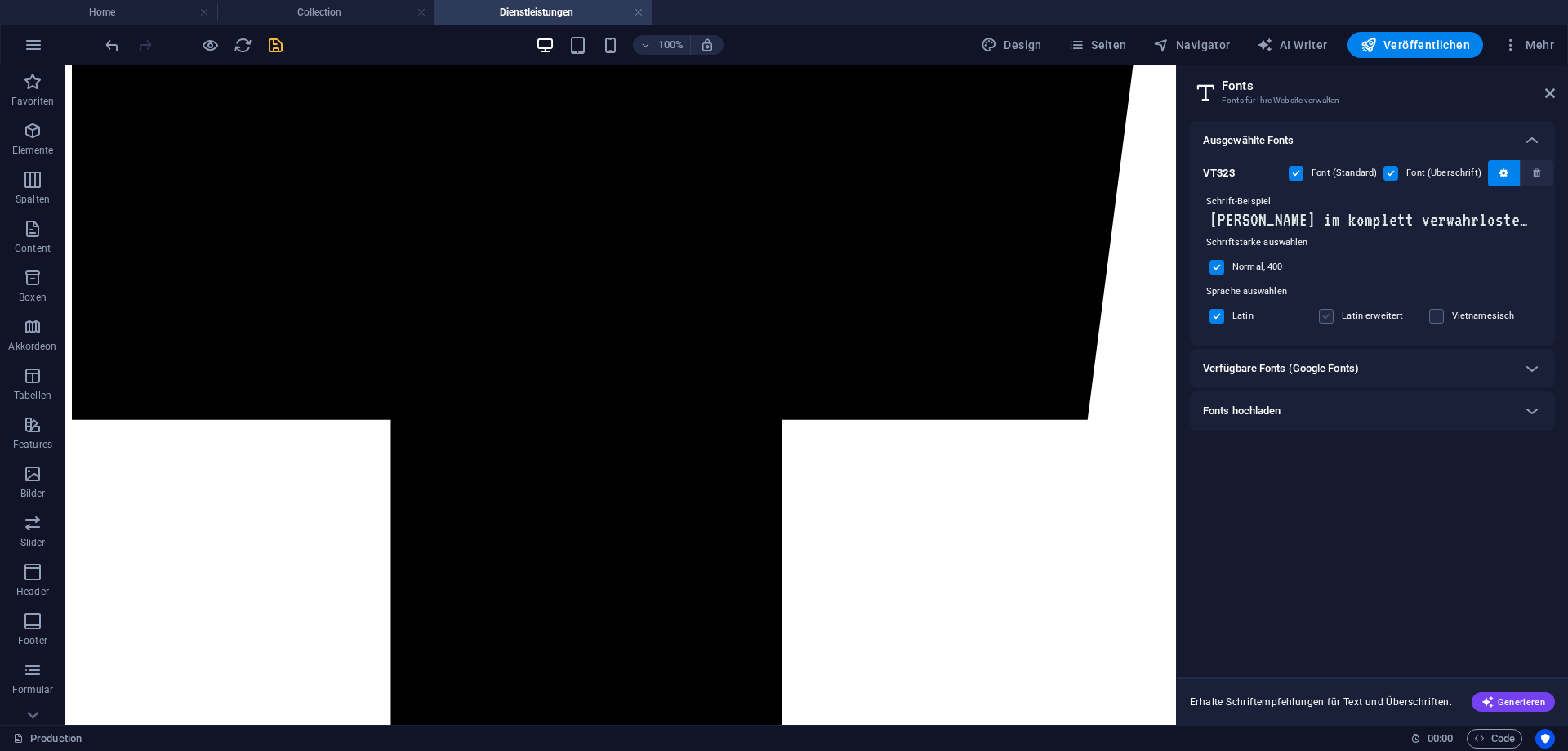
click at [0, 0] on input "checkbox" at bounding box center [0, 0] width 0 height 0
click at [1321, 315] on label at bounding box center [1326, 316] width 15 height 15
click at [0, 0] on input "checkbox" at bounding box center [0, 0] width 0 height 0
click at [1535, 173] on icon "button" at bounding box center [1537, 173] width 8 height 9
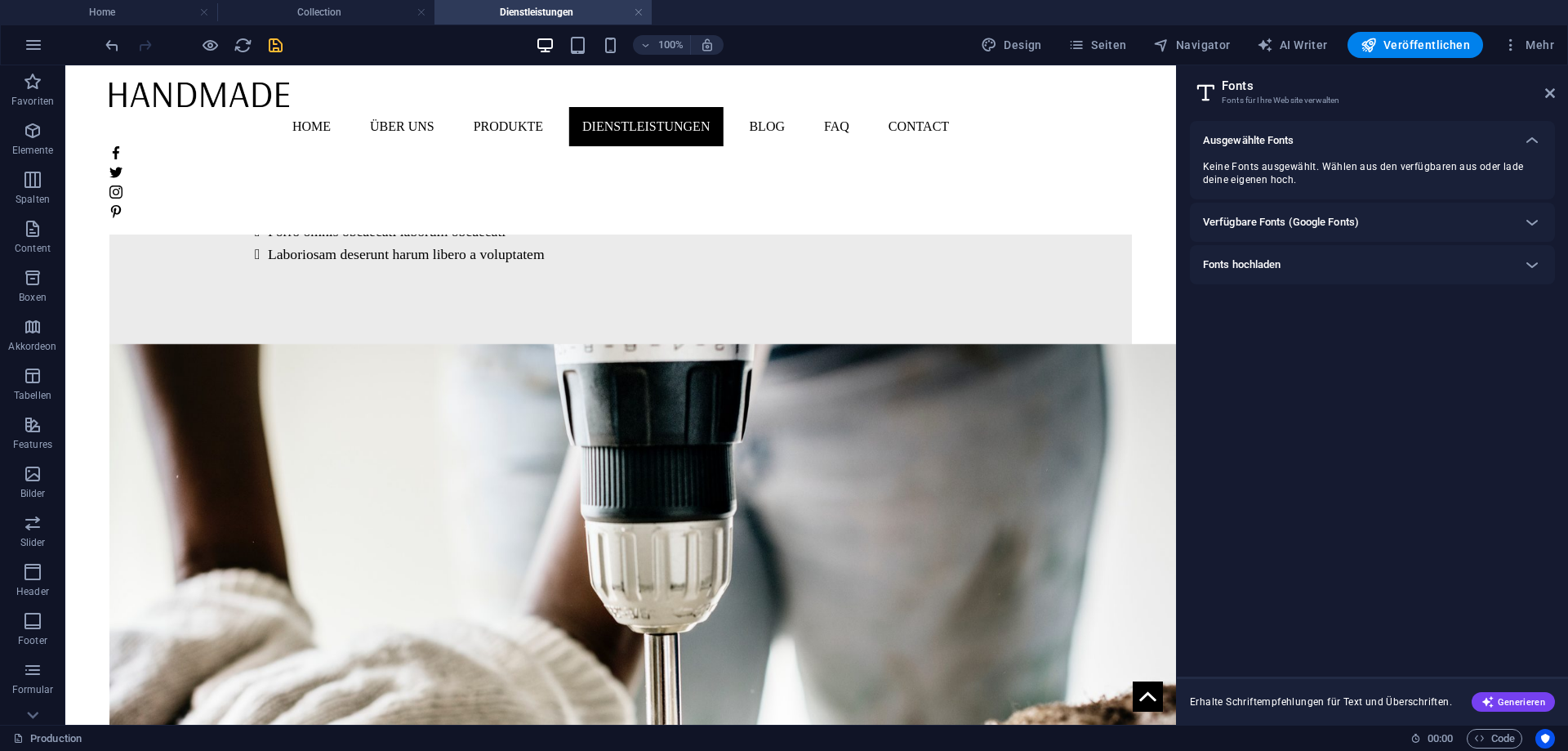
scroll to position [997, 0]
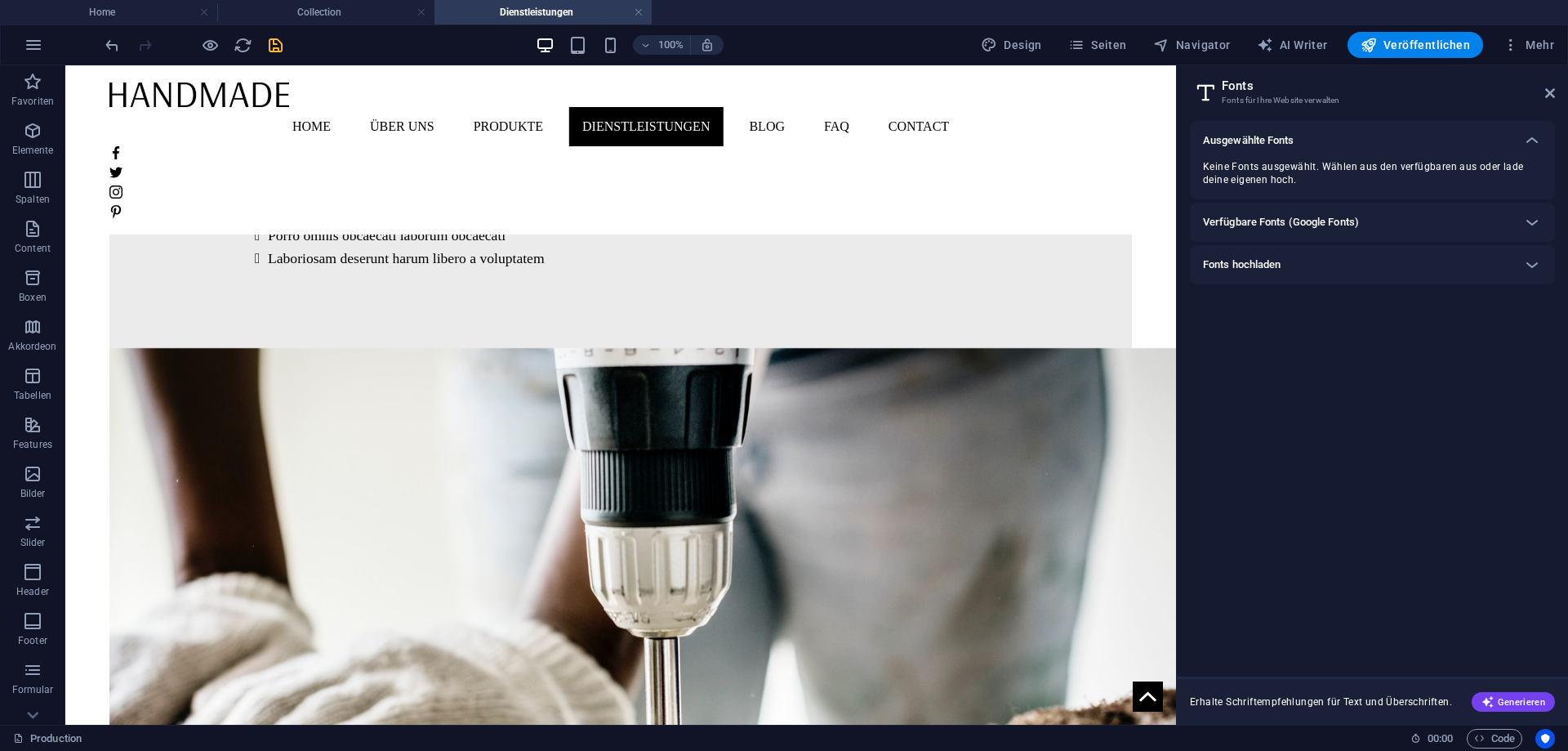
click at [1350, 222] on h6 "Verfügbare Fonts (Google Fonts)" at bounding box center [1281, 222] width 156 height 20
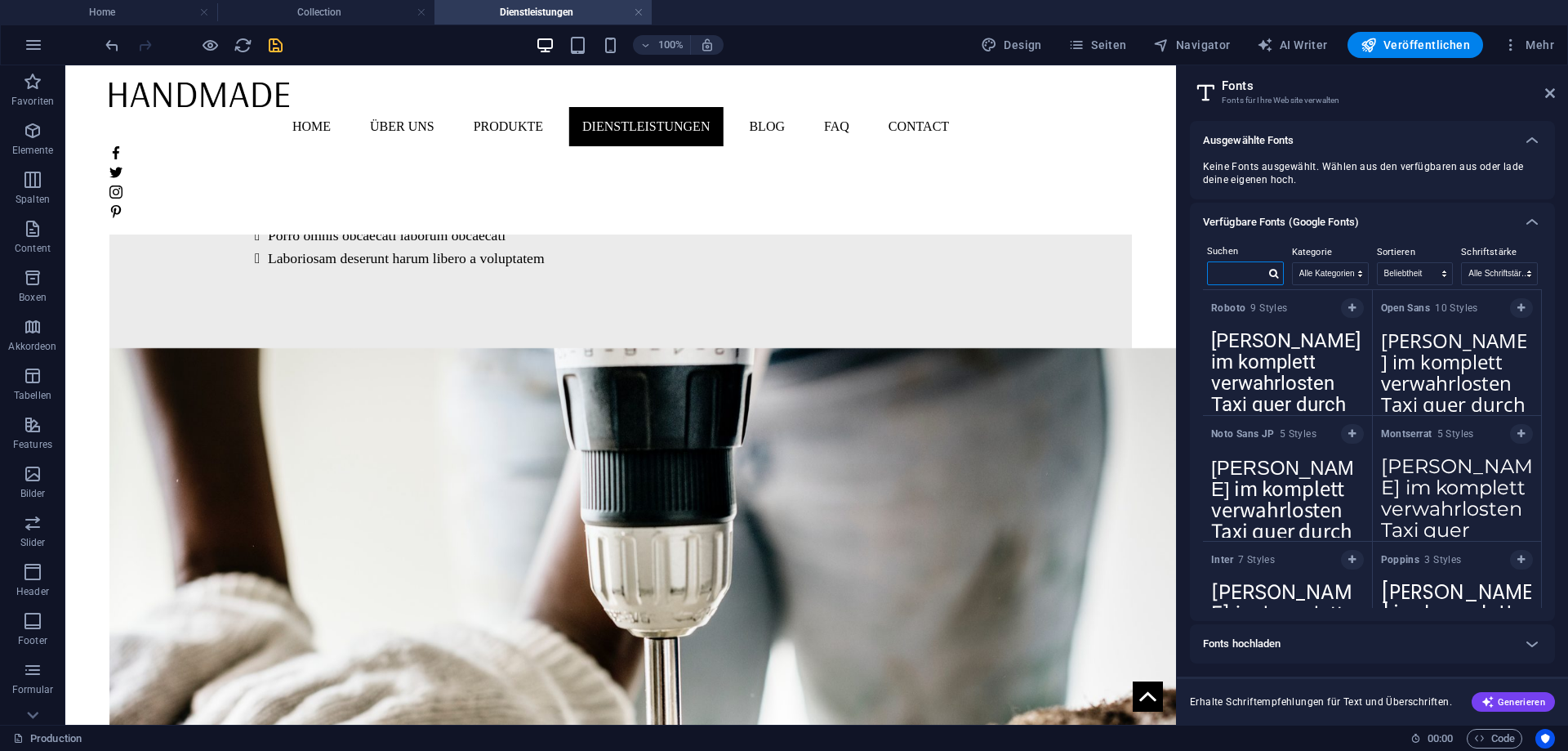
click at [1242, 270] on input "text" at bounding box center [1237, 272] width 58 height 21
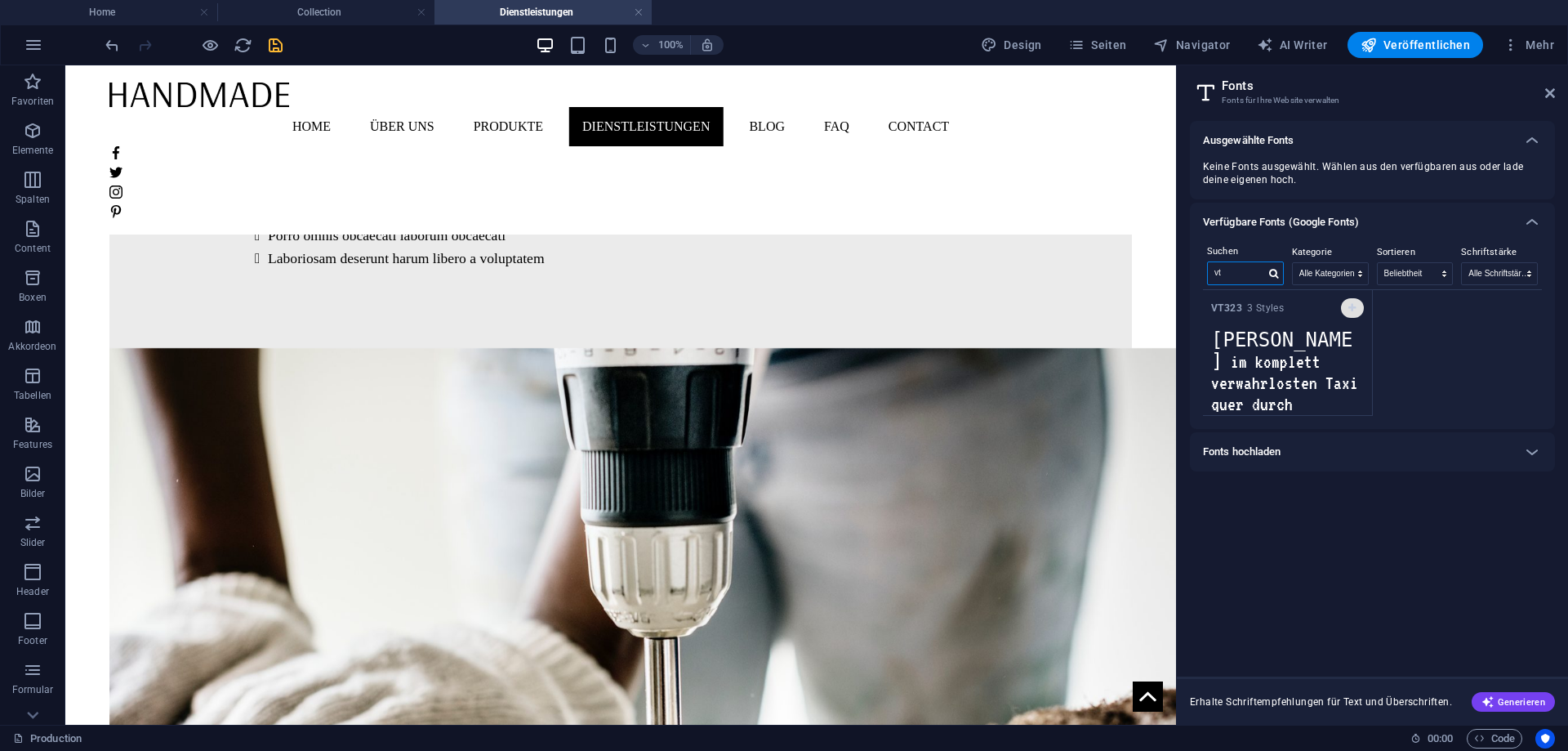
type input "vt"
click at [1354, 308] on icon "button" at bounding box center [1352, 308] width 8 height 9
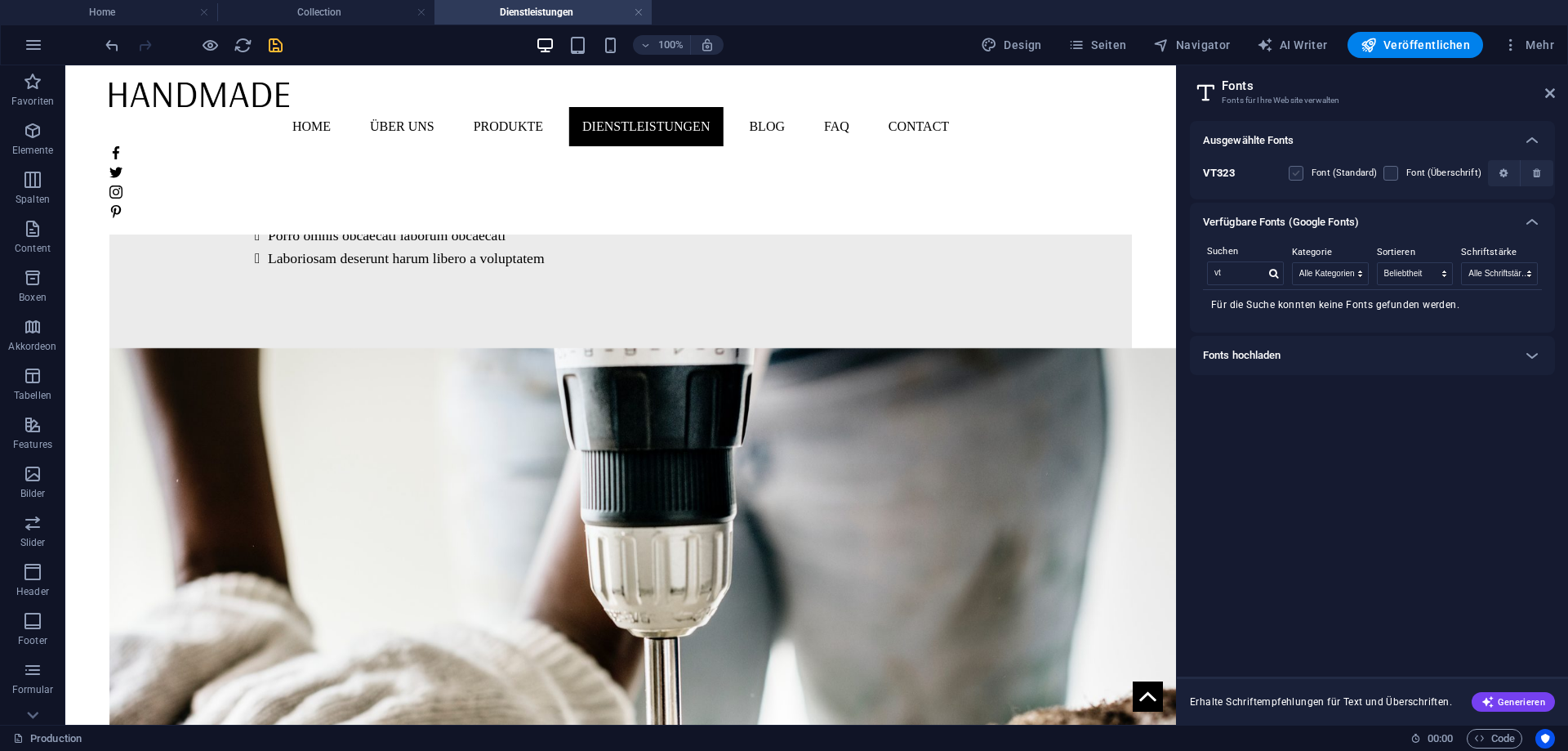
click at [1298, 169] on label at bounding box center [1296, 173] width 15 height 15
click at [0, 0] on input "checkbox" at bounding box center [0, 0] width 0 height 0
click at [1388, 169] on label at bounding box center [1390, 173] width 15 height 15
click at [0, 0] on input "checkbox" at bounding box center [0, 0] width 0 height 0
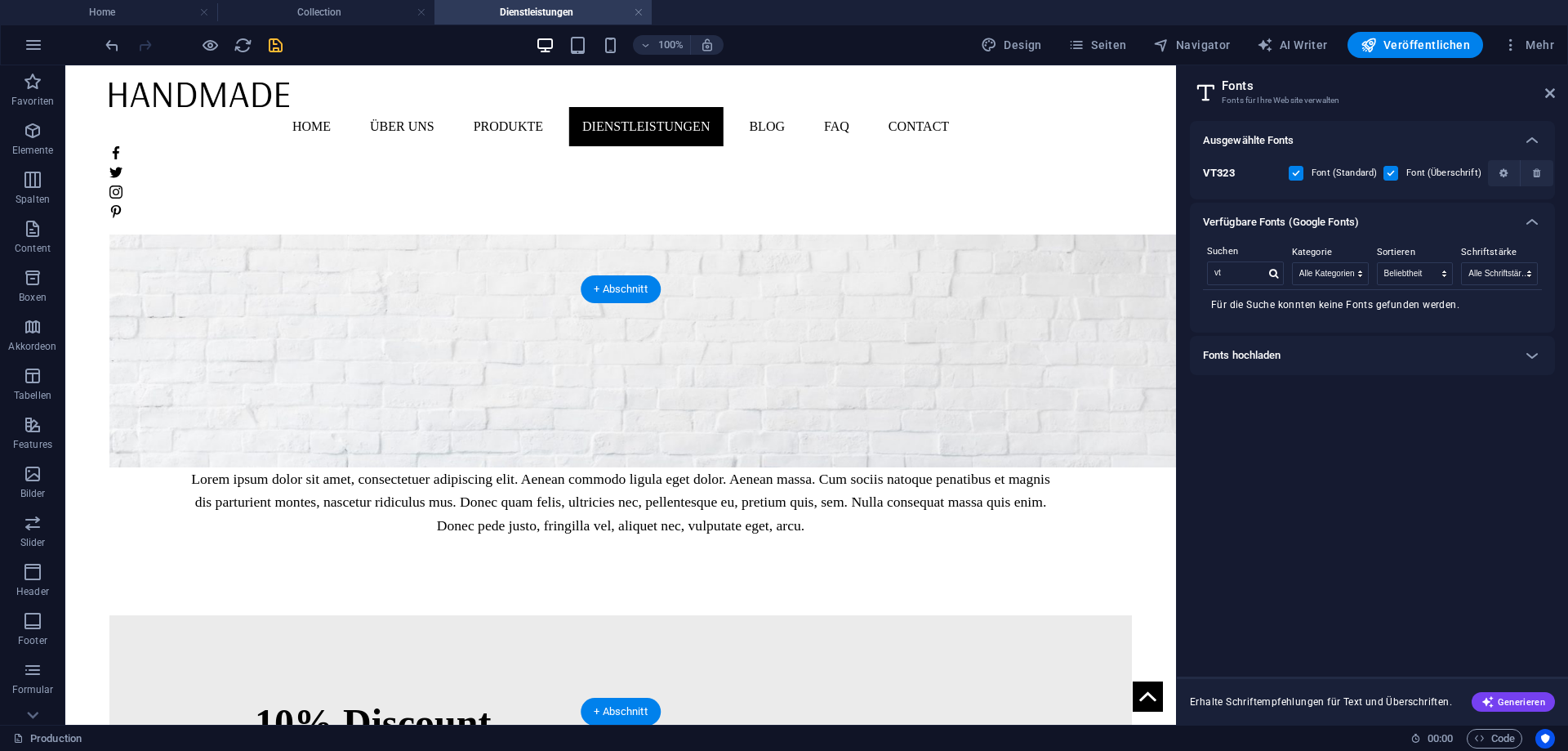
scroll to position [0, 0]
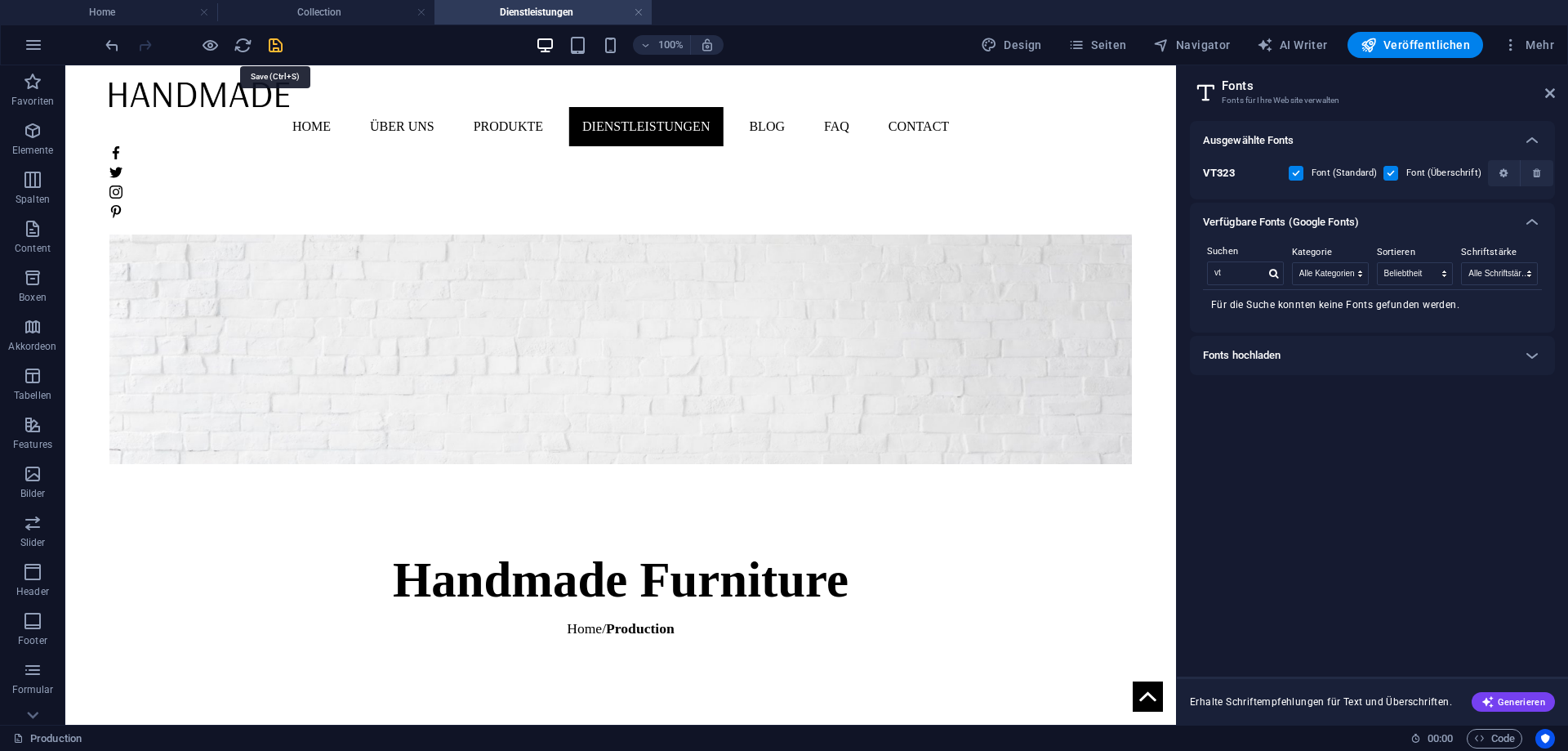
click at [279, 48] on icon "save" at bounding box center [276, 46] width 19 height 19
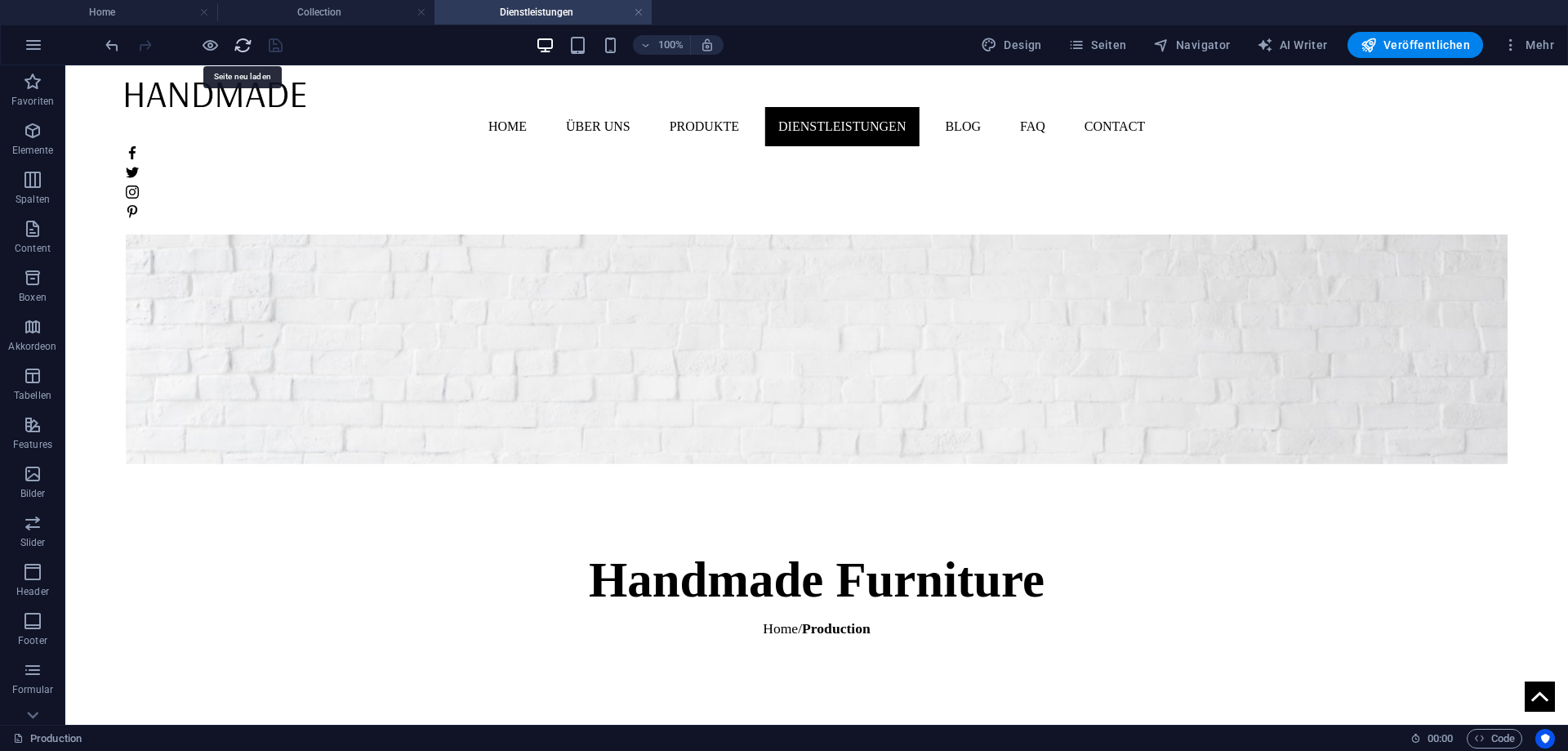
click at [246, 49] on icon "reload" at bounding box center [243, 46] width 19 height 19
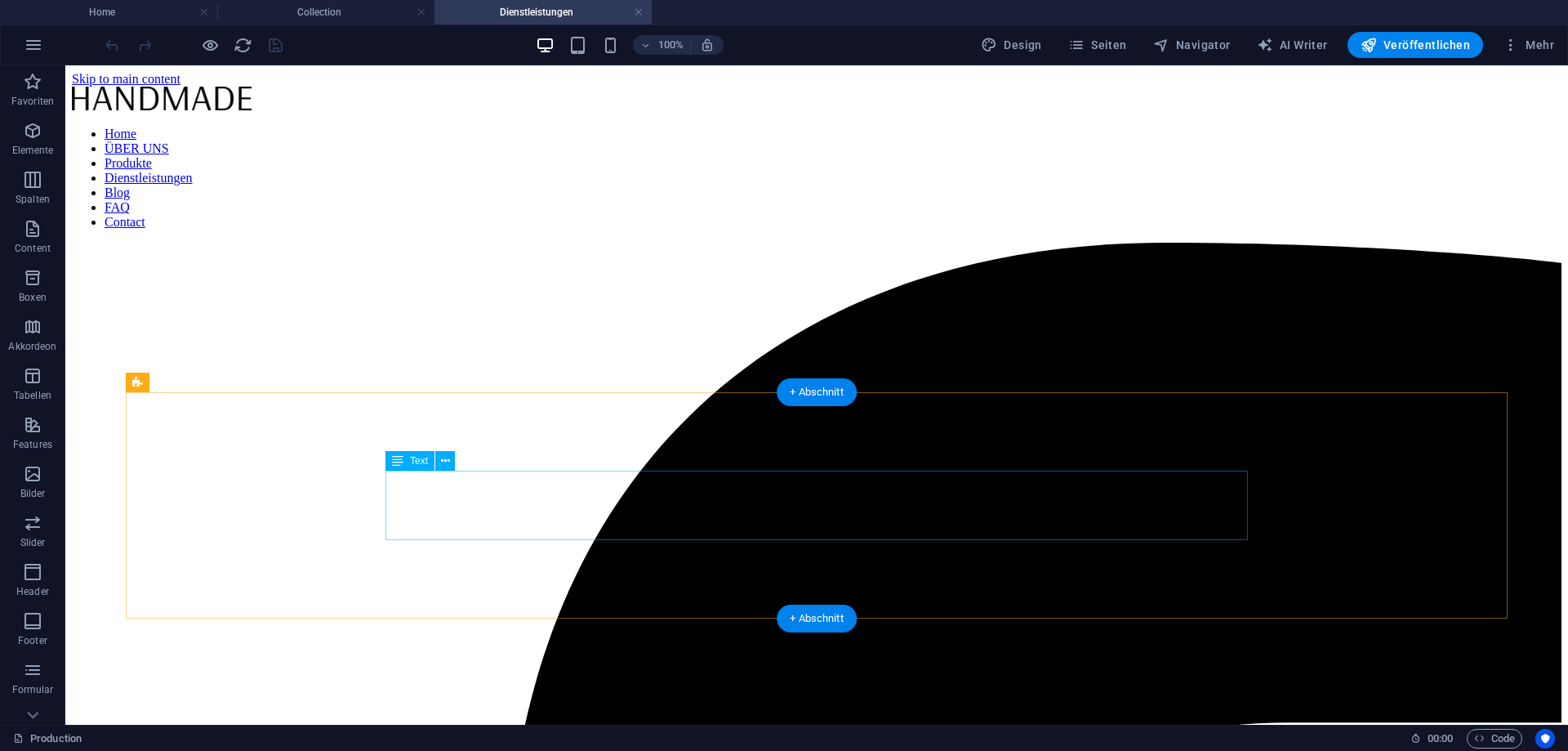
click at [1547, 43] on span "Mehr" at bounding box center [1528, 45] width 52 height 16
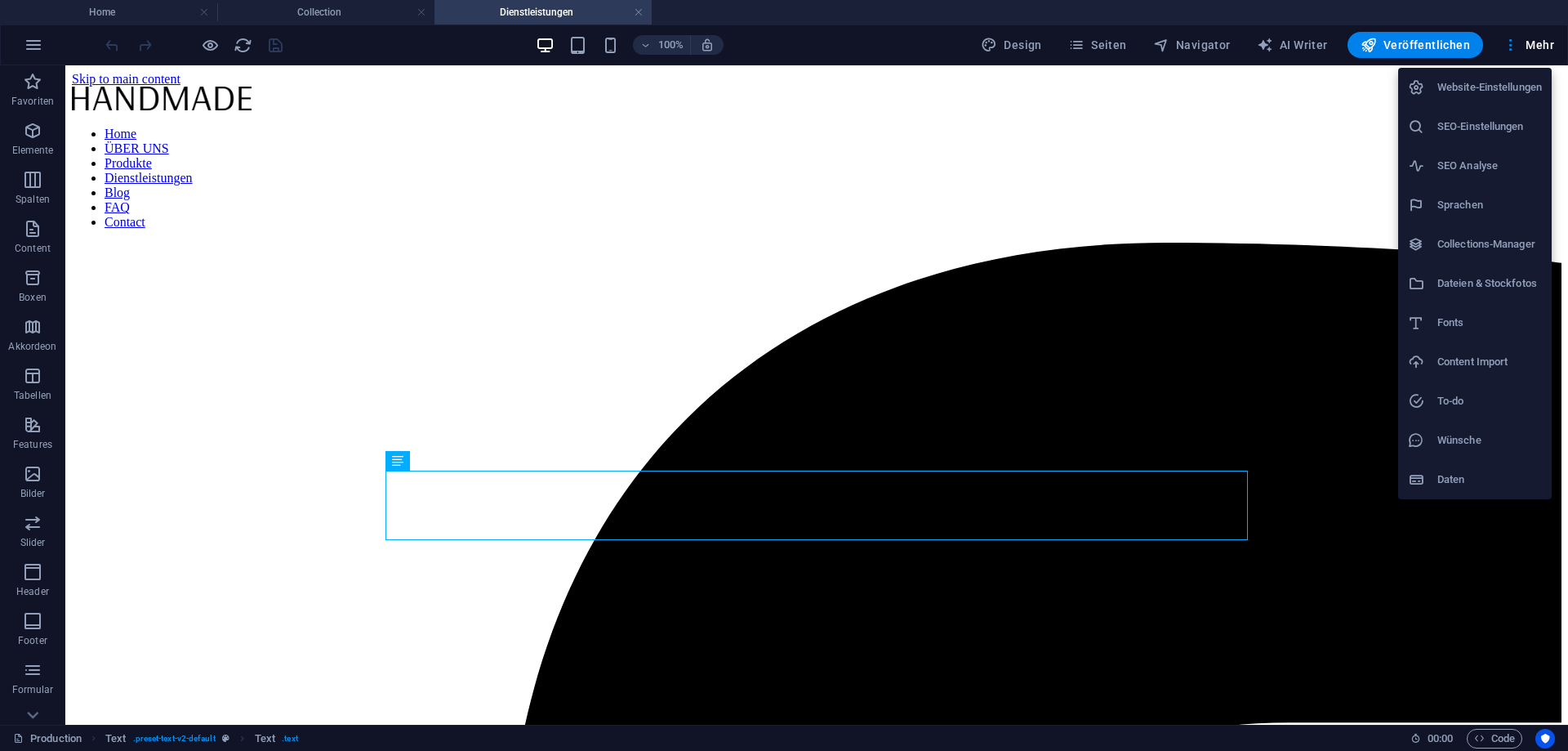
click at [1468, 327] on h6 "Fonts" at bounding box center [1490, 322] width 105 height 20
select select "popularity"
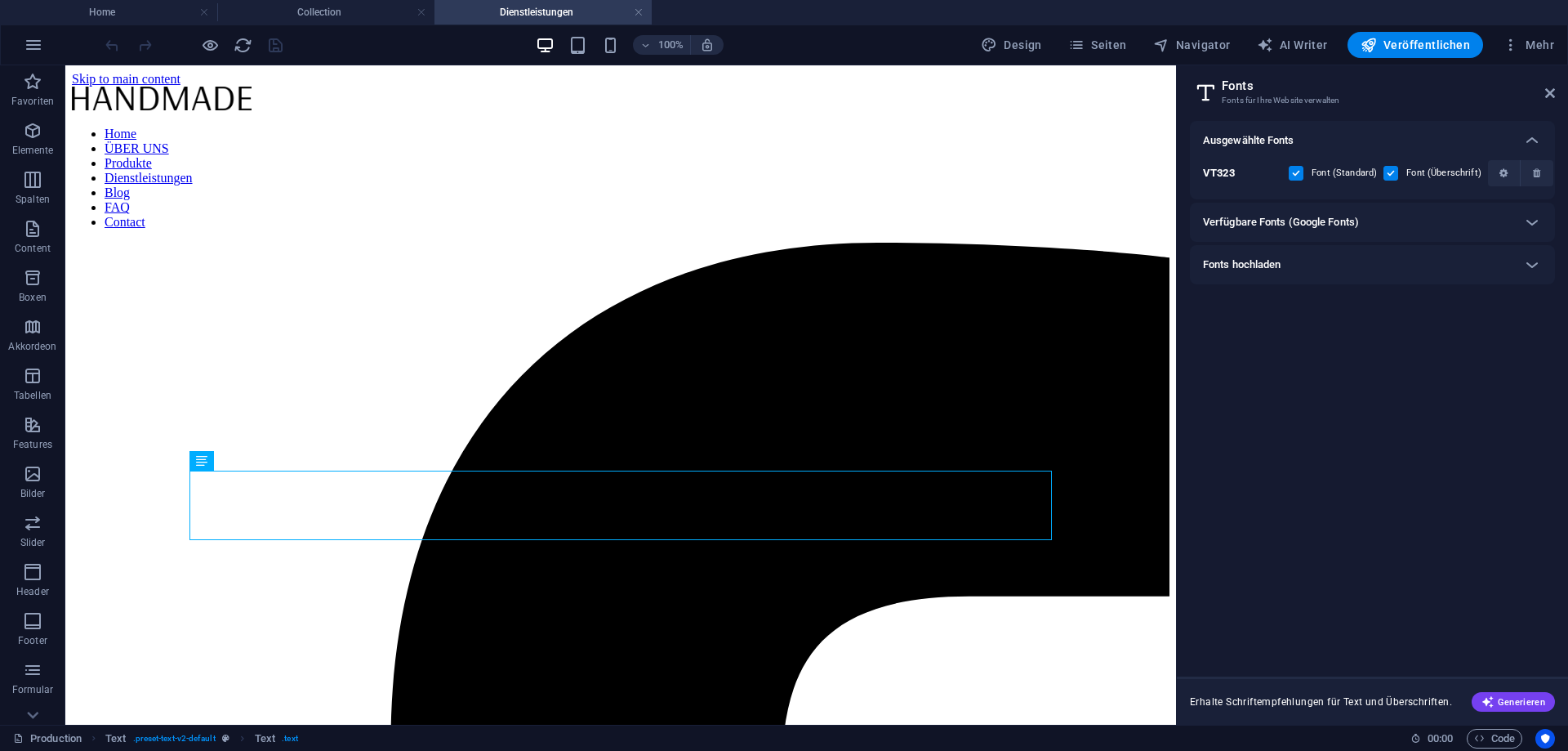
click at [1331, 226] on h6 "Verfügbare Fonts (Google Fonts)" at bounding box center [1281, 222] width 156 height 20
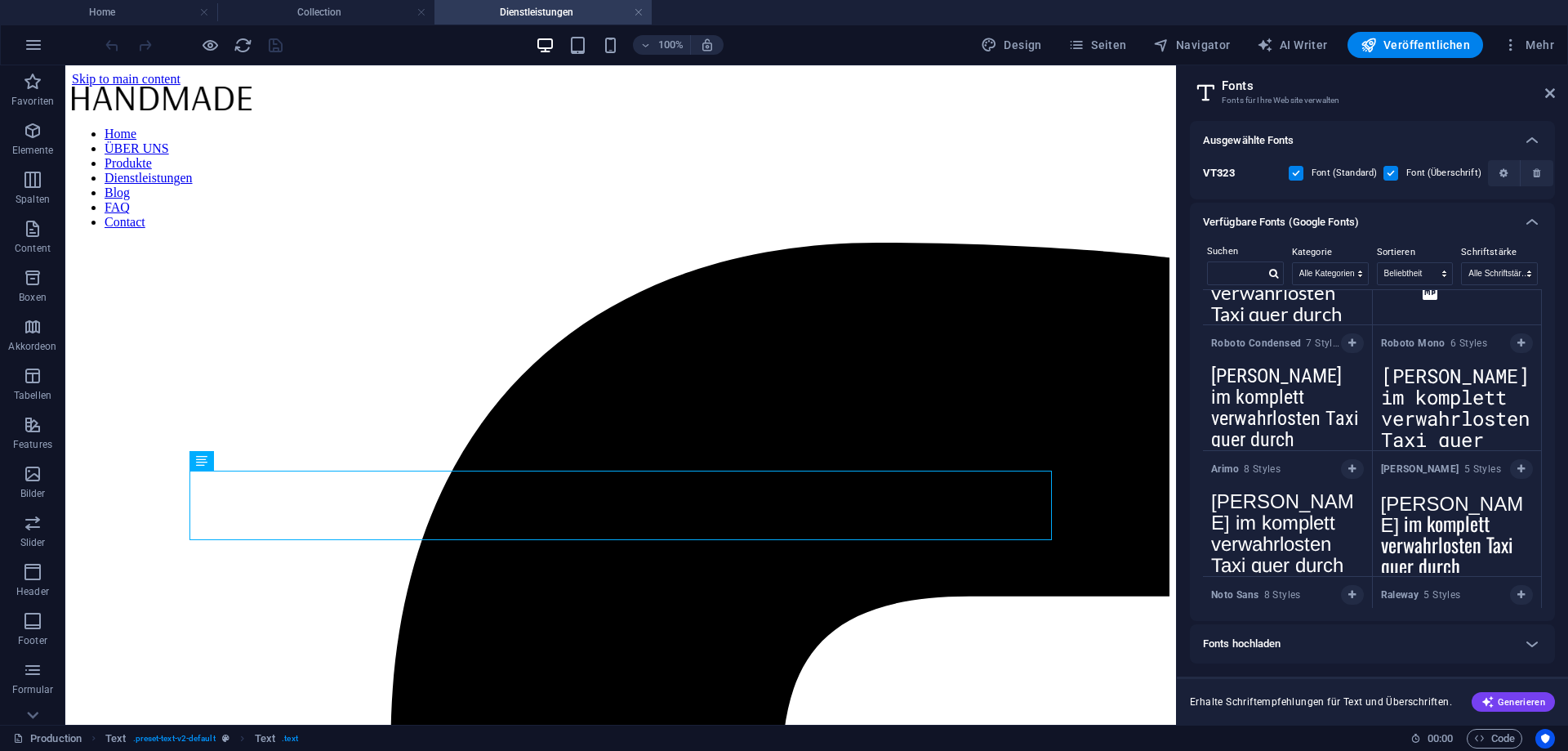
scroll to position [465, 0]
click at [1522, 343] on icon "button" at bounding box center [1521, 346] width 8 height 9
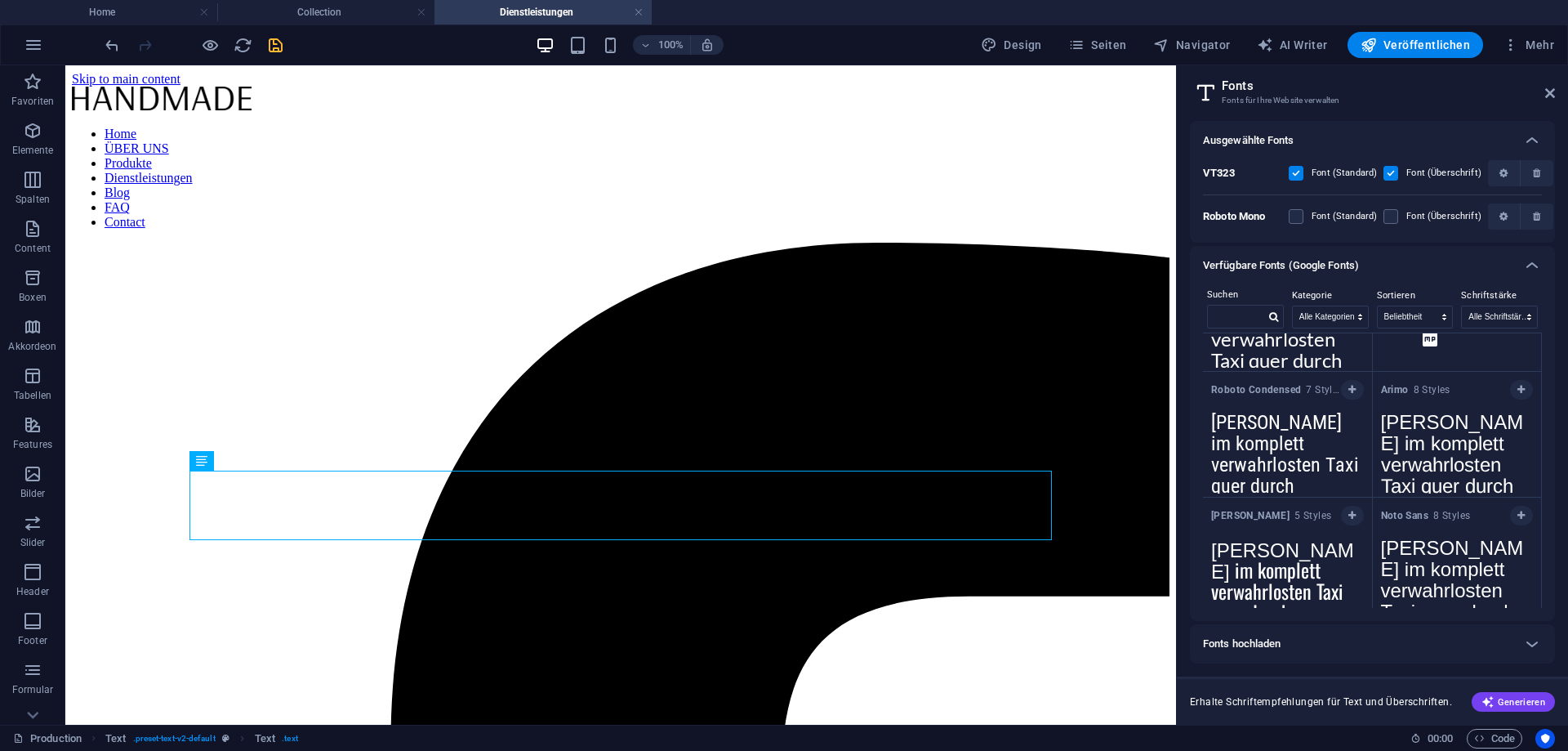
click at [1295, 173] on label at bounding box center [1296, 173] width 15 height 15
click at [0, 0] on input "checkbox" at bounding box center [0, 0] width 0 height 0
click at [1391, 171] on label at bounding box center [1390, 173] width 15 height 15
click at [0, 0] on input "checkbox" at bounding box center [0, 0] width 0 height 0
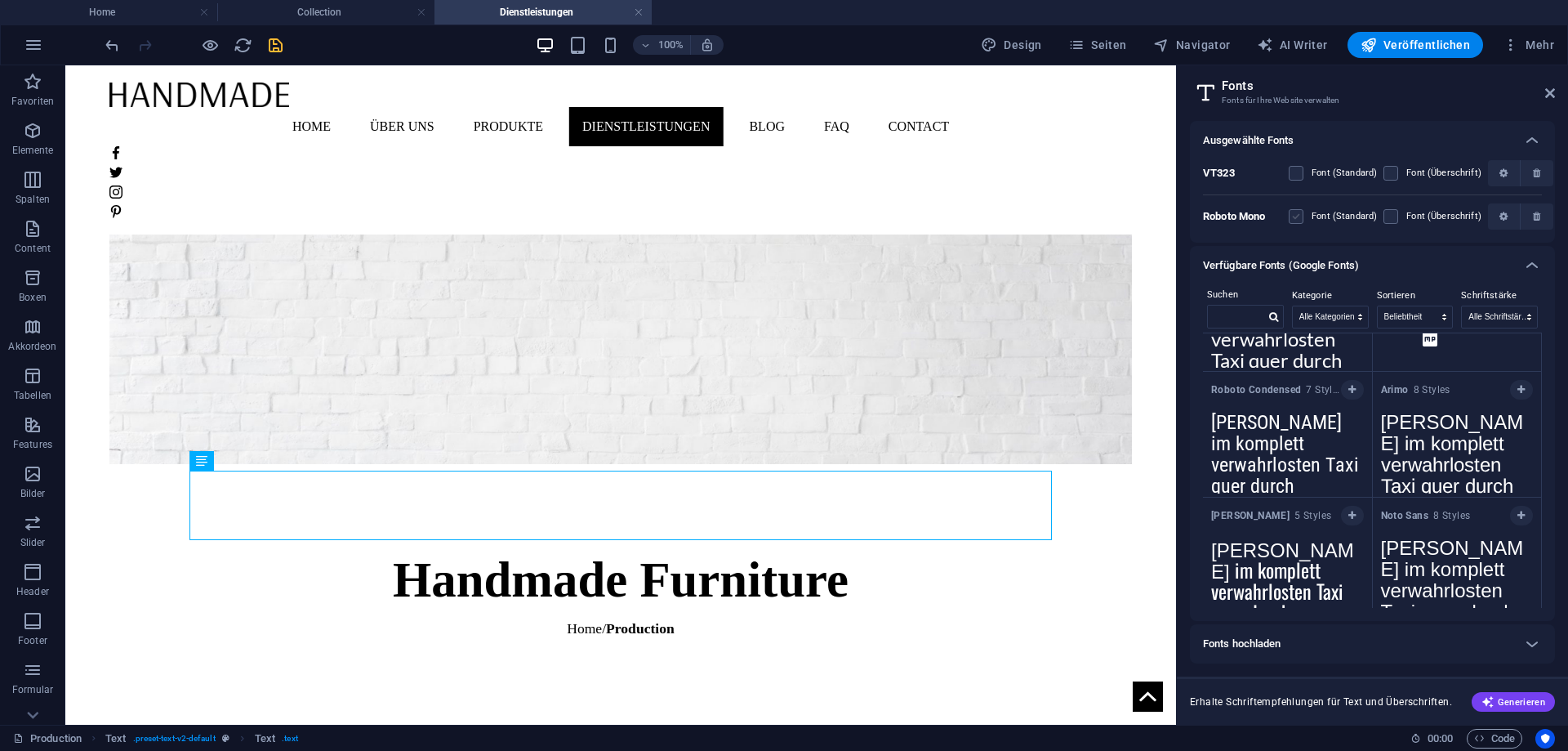
click at [1299, 215] on label at bounding box center [1296, 217] width 15 height 15
click at [0, 0] on Mono "checkbox" at bounding box center [0, 0] width 0 height 0
click at [1392, 216] on label at bounding box center [1390, 217] width 15 height 15
click at [0, 0] on Mono "checkbox" at bounding box center [0, 0] width 0 height 0
click at [273, 45] on icon "save" at bounding box center [276, 46] width 19 height 19
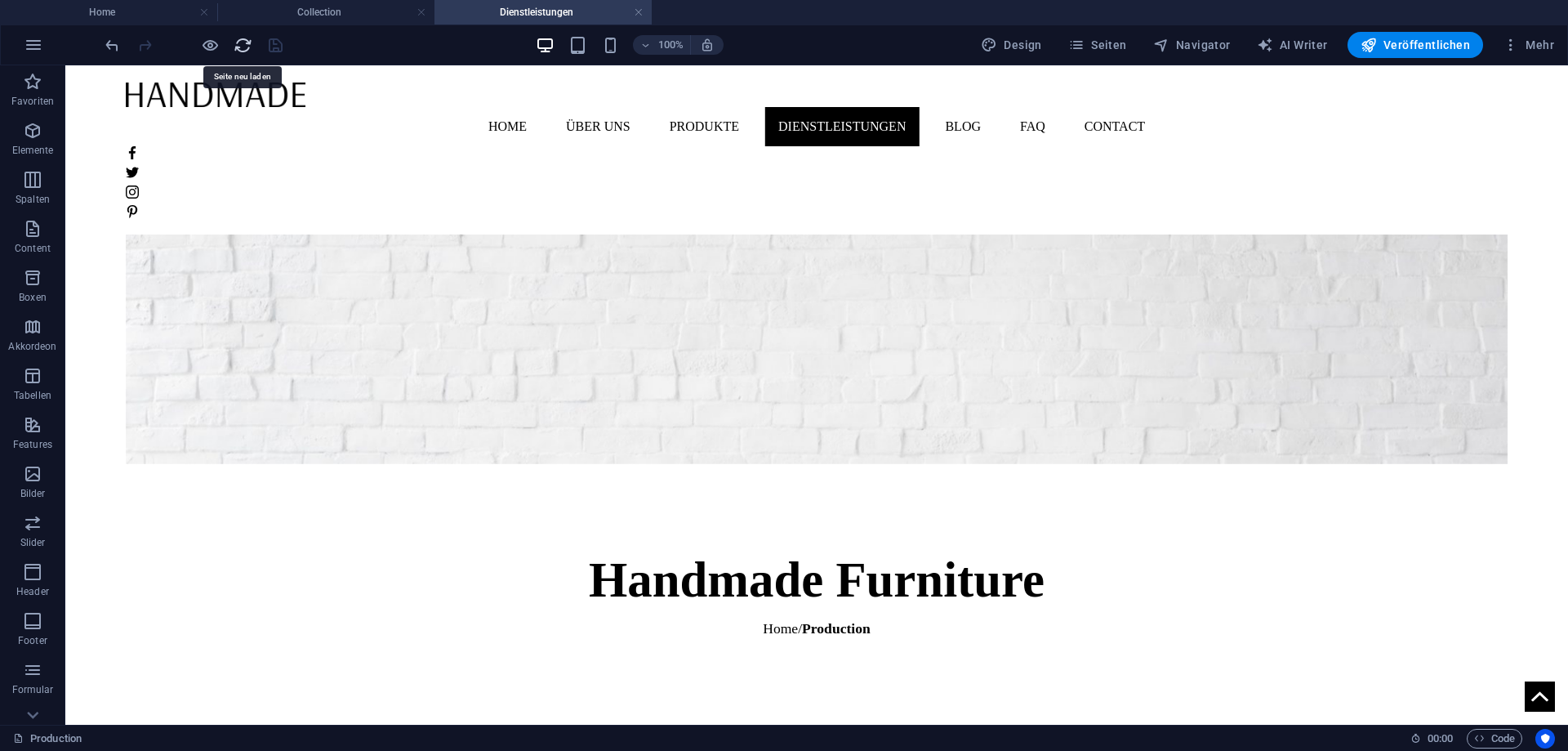
click at [242, 49] on icon "reload" at bounding box center [243, 46] width 19 height 19
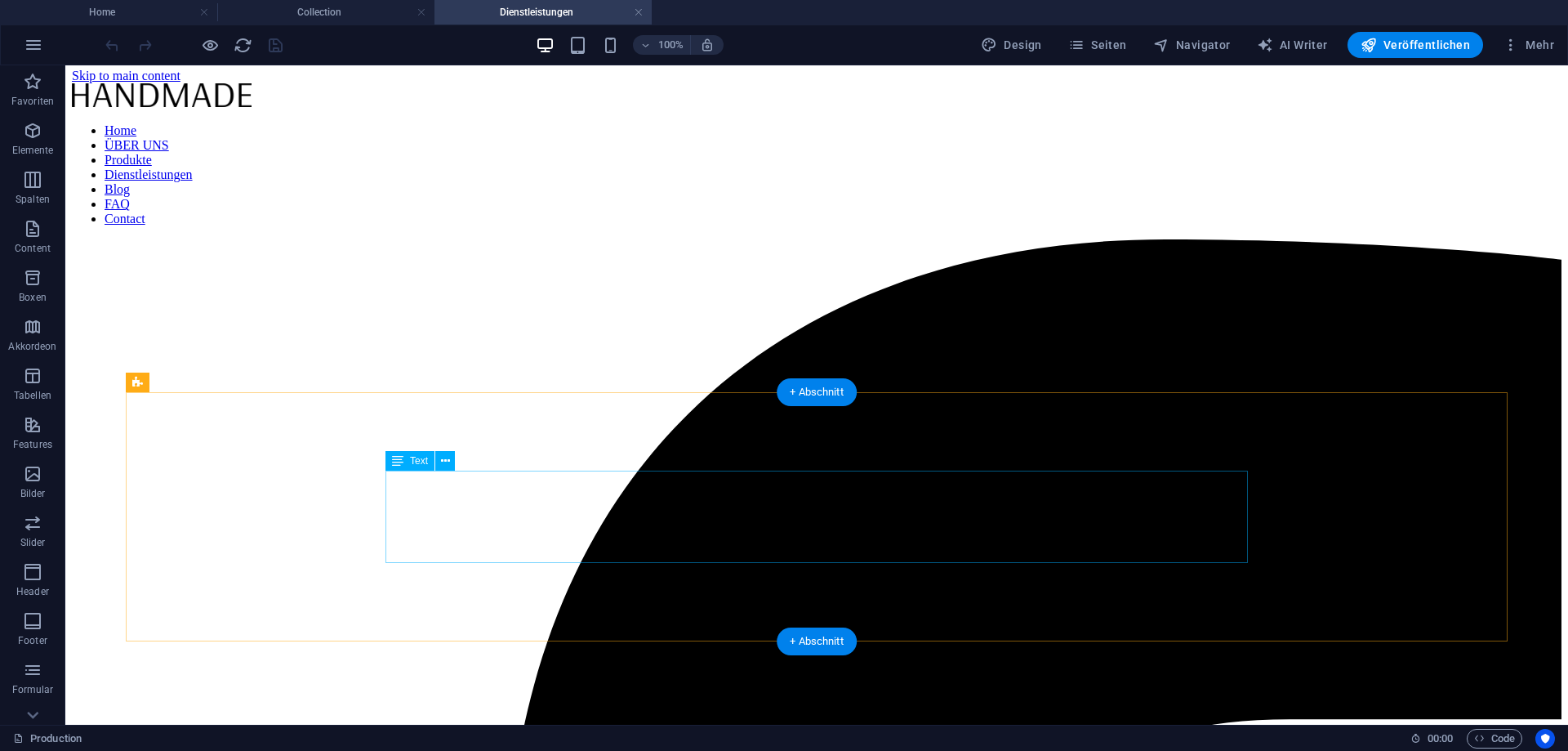
scroll to position [0, 0]
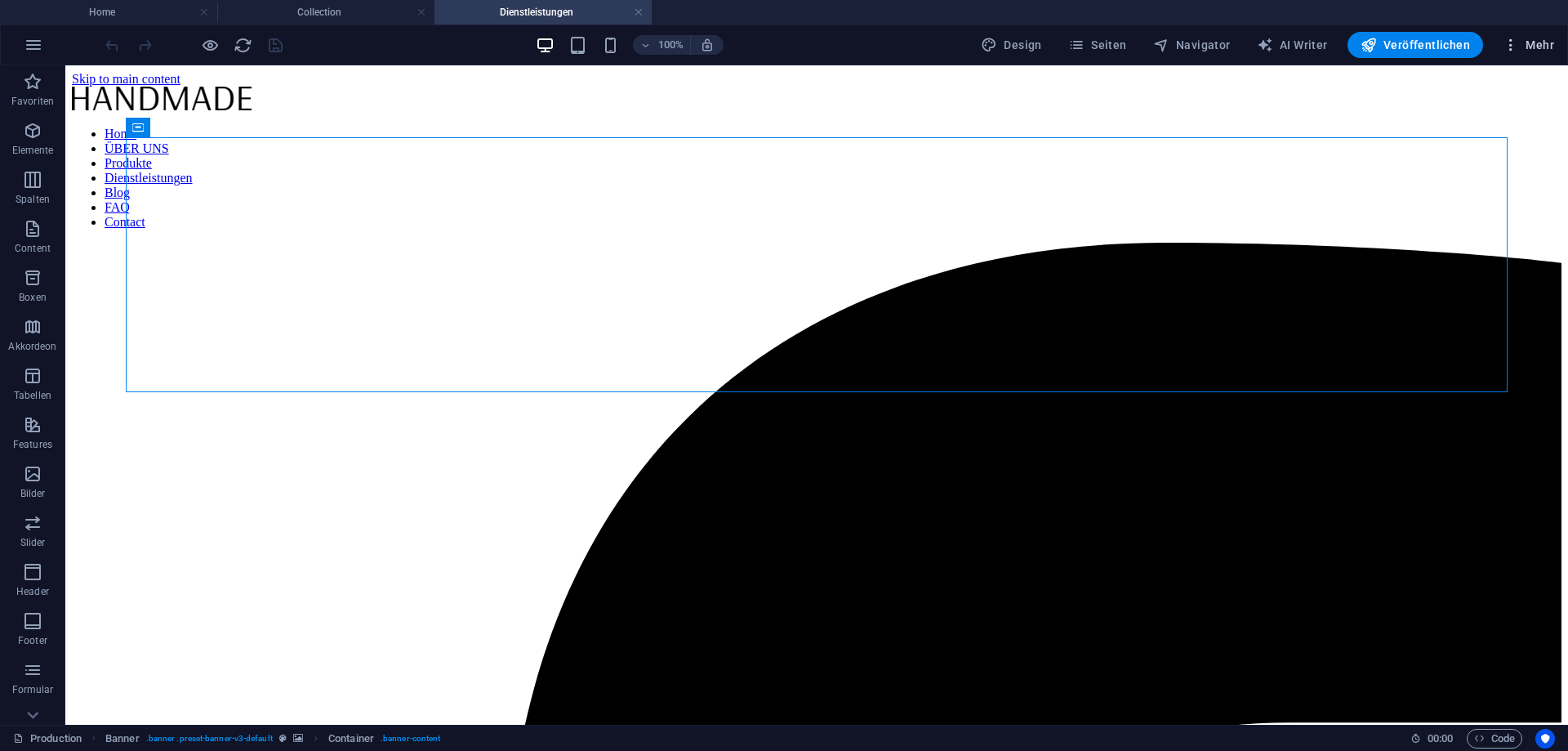
click at [1532, 37] on span "Mehr" at bounding box center [1528, 45] width 52 height 16
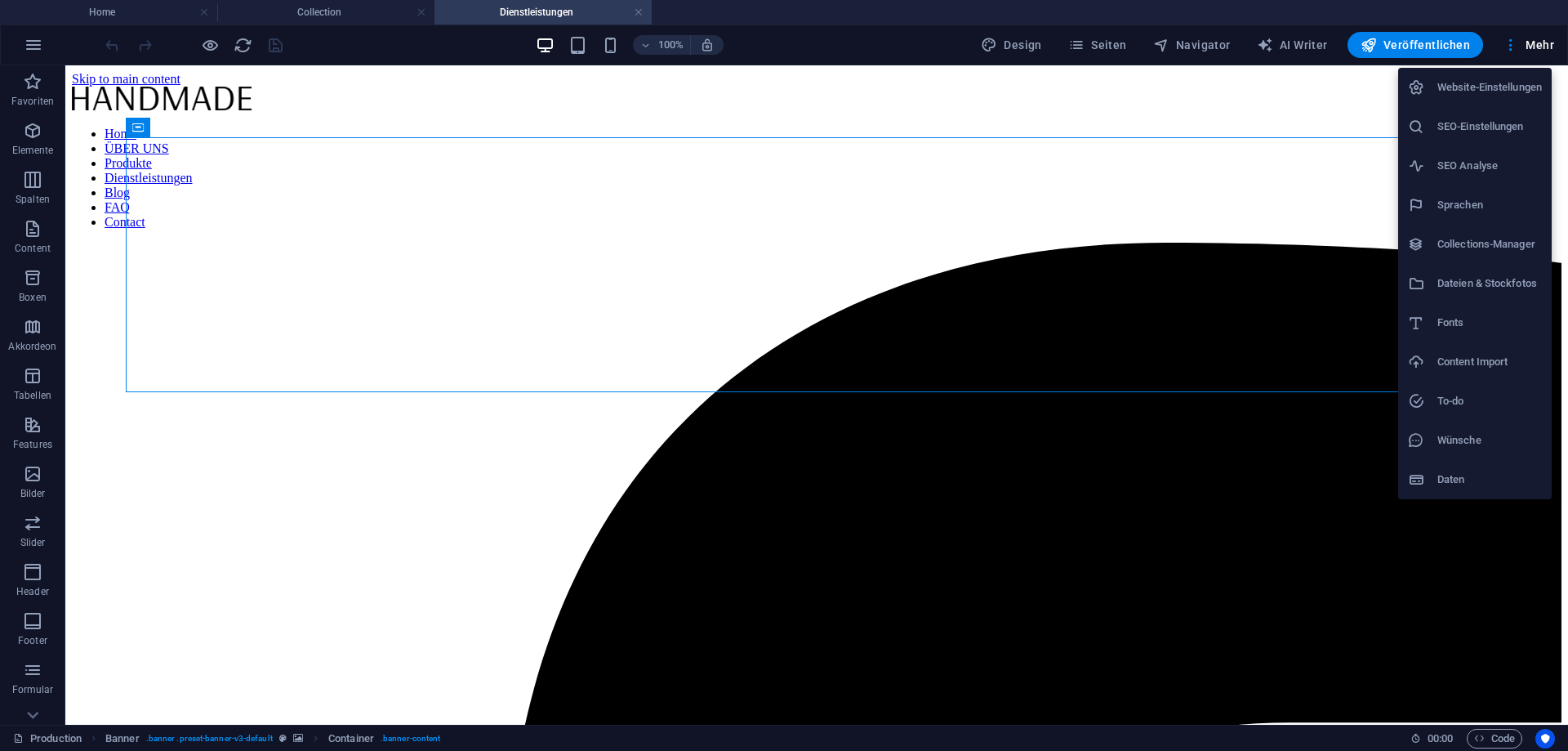
click at [1484, 87] on h6 "Website-Einstellungen" at bounding box center [1490, 87] width 105 height 20
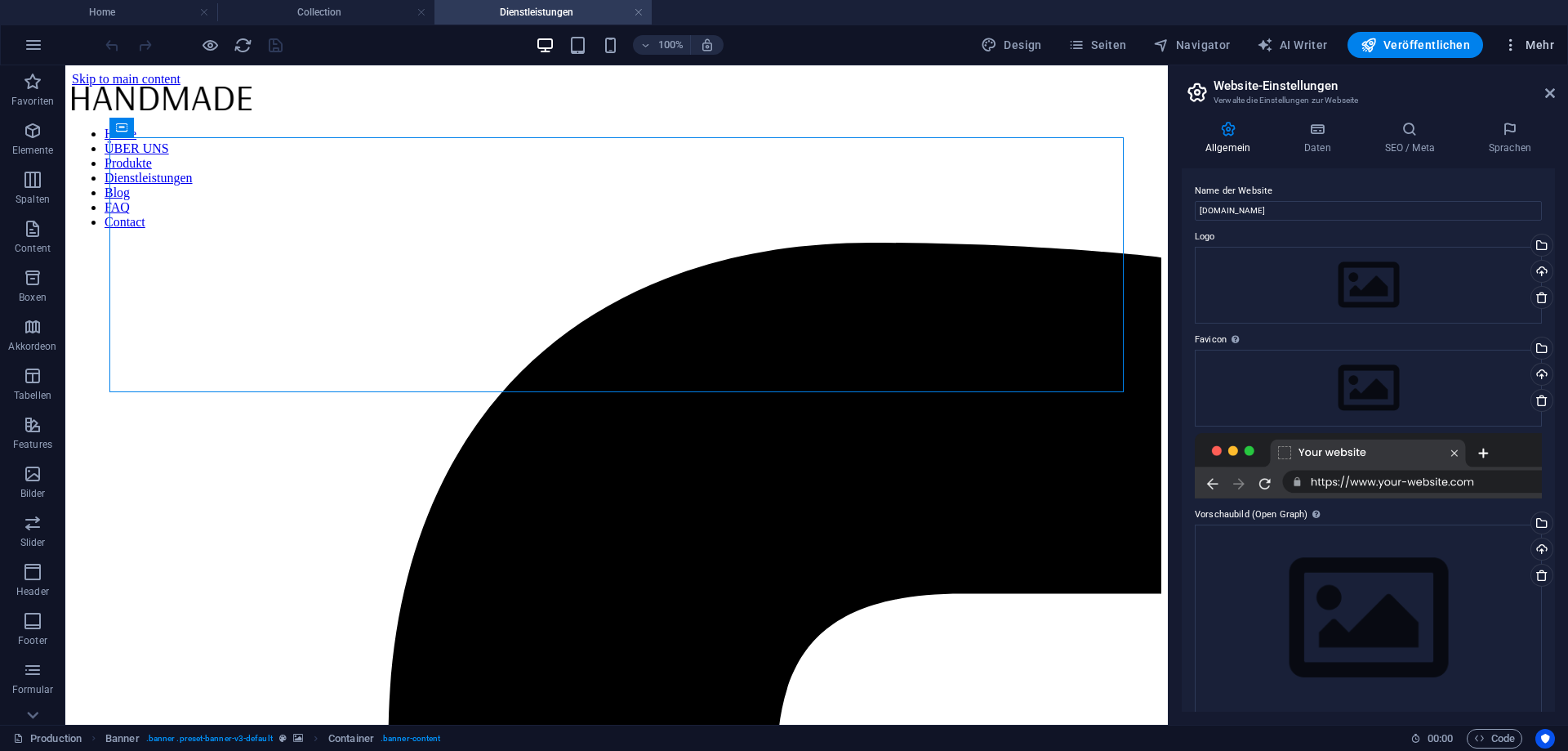
click at [1533, 41] on span "Mehr" at bounding box center [1528, 45] width 52 height 16
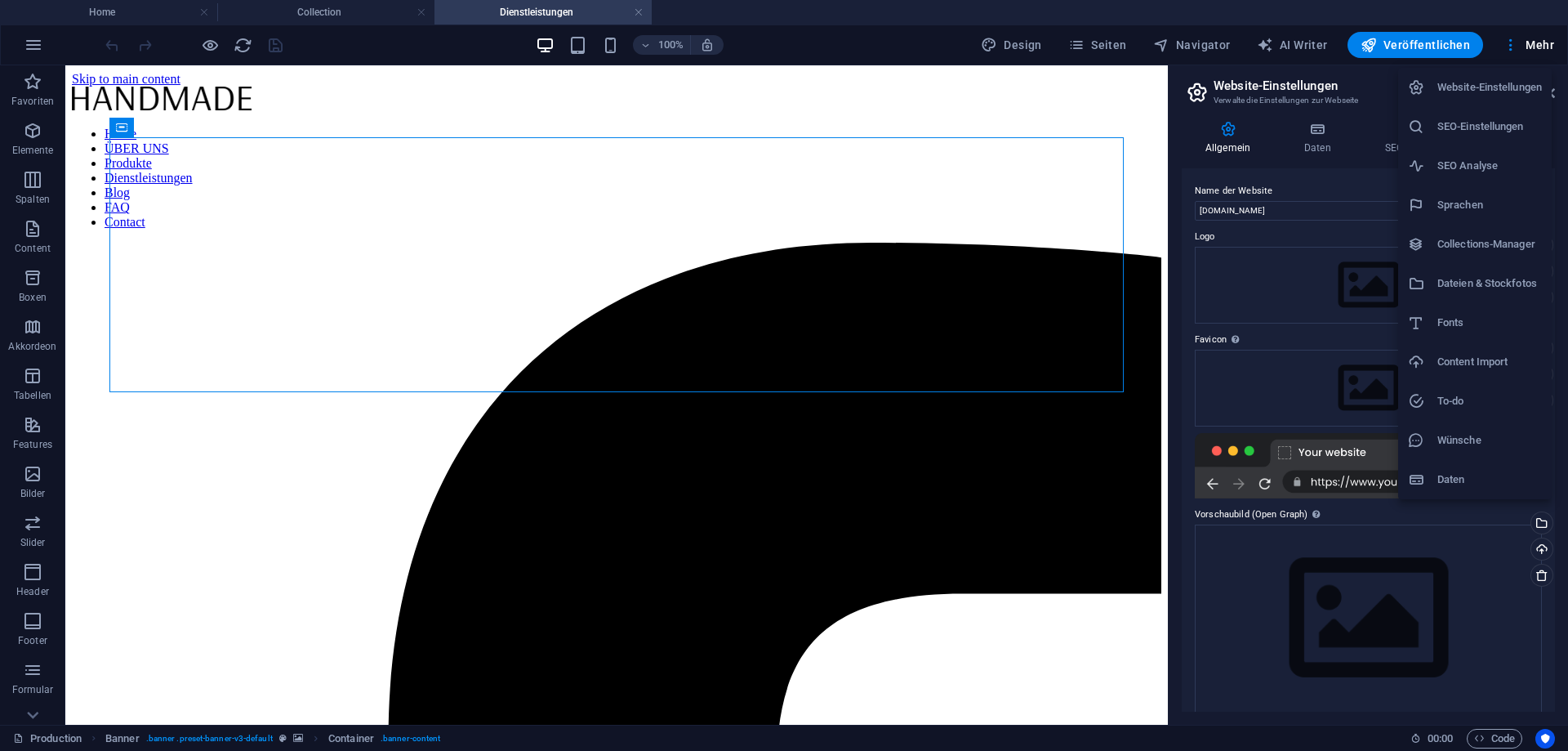
click at [41, 44] on div at bounding box center [784, 376] width 1568 height 751
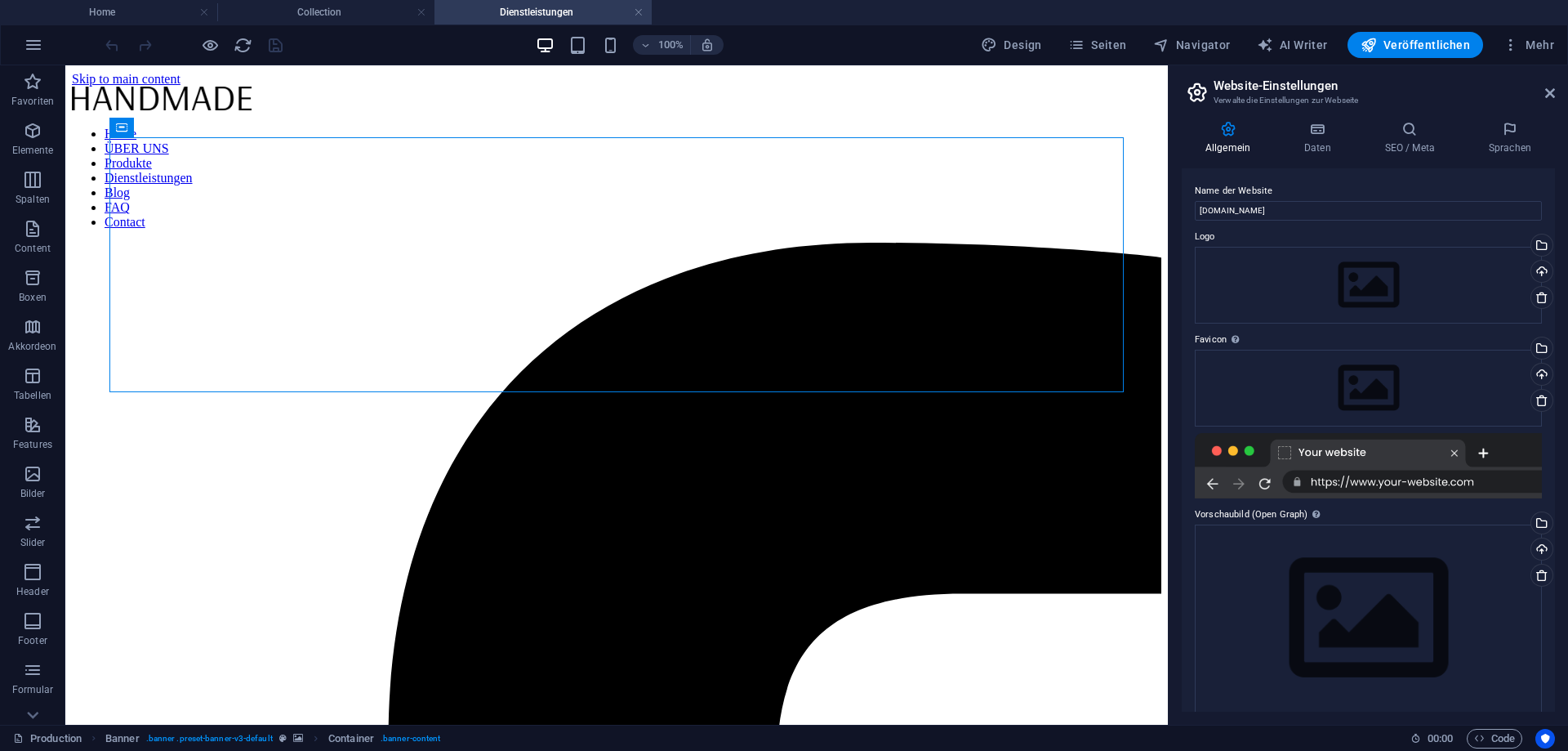
click at [27, 44] on icon "button" at bounding box center [33, 45] width 20 height 20
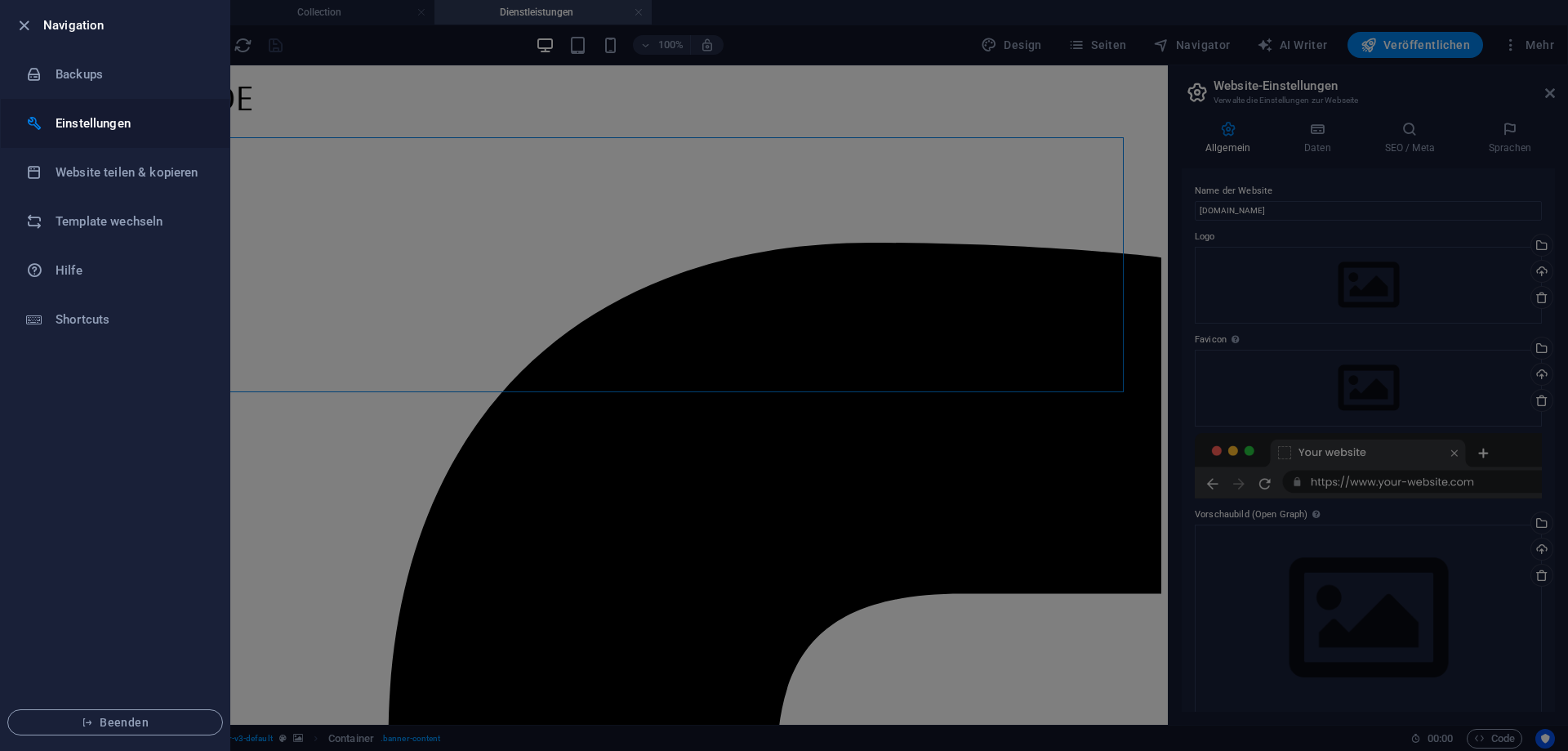
click at [124, 127] on h6 "Einstellungen" at bounding box center [131, 123] width 151 height 20
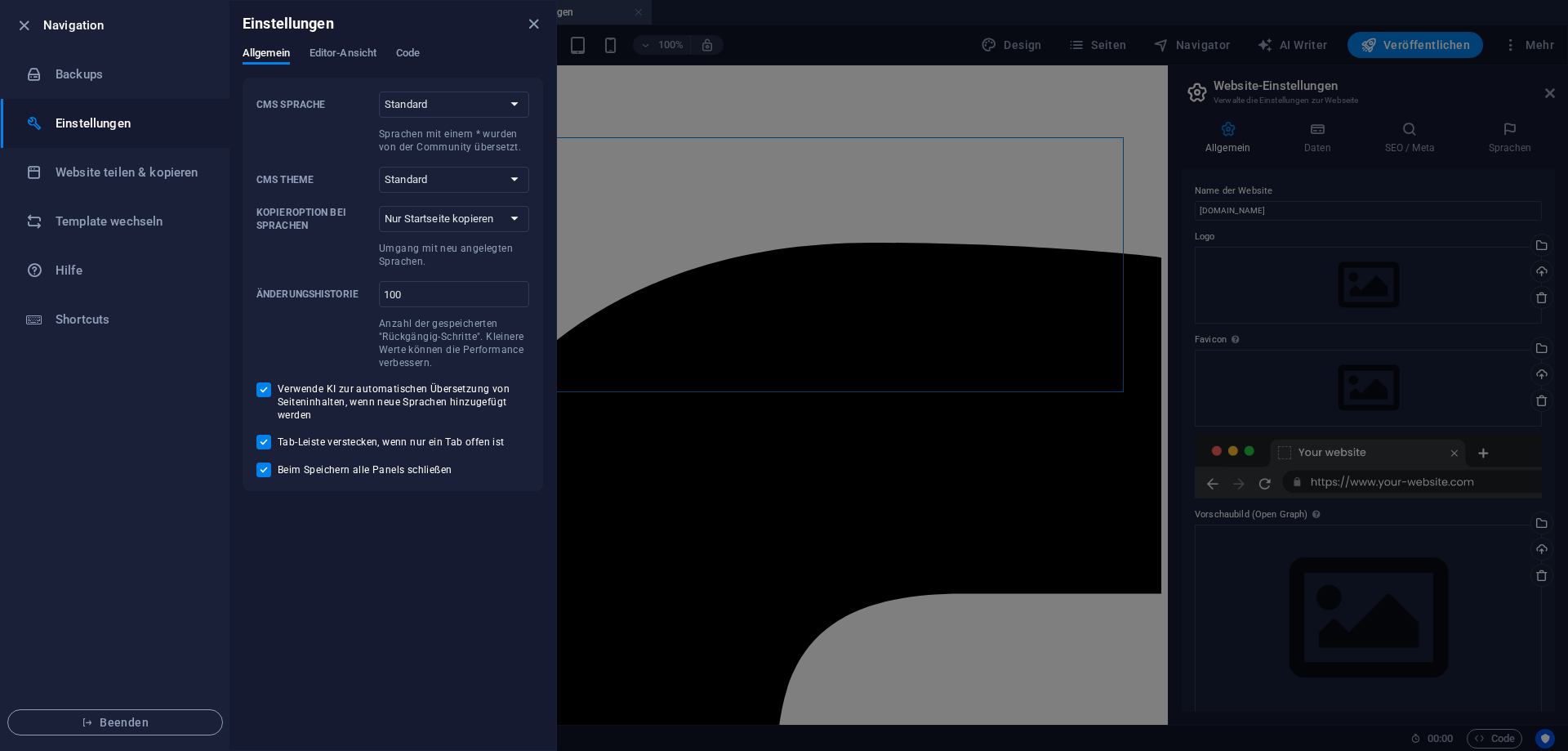
click at [702, 461] on div at bounding box center [784, 376] width 1568 height 751
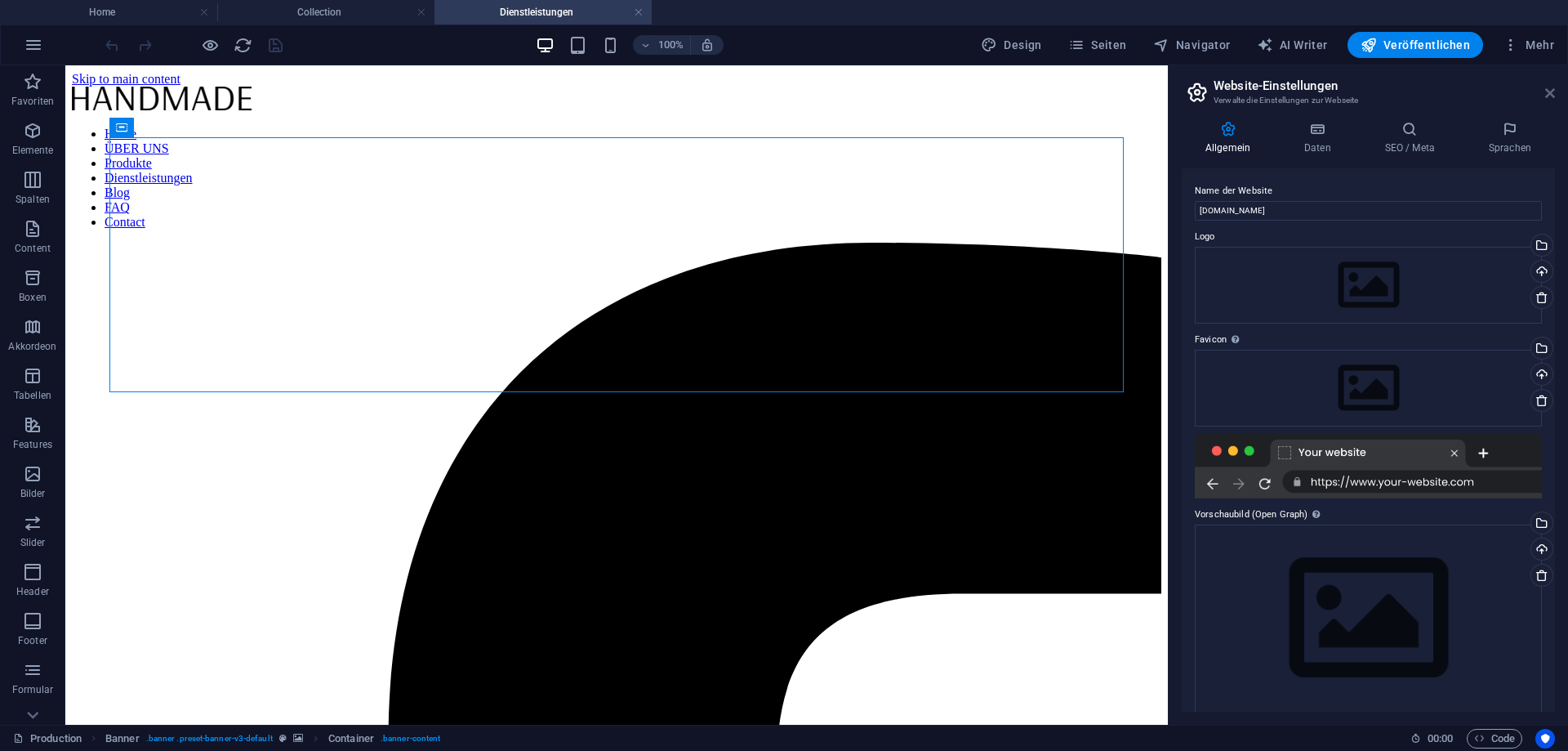
click at [1548, 94] on icon at bounding box center [1550, 93] width 9 height 13
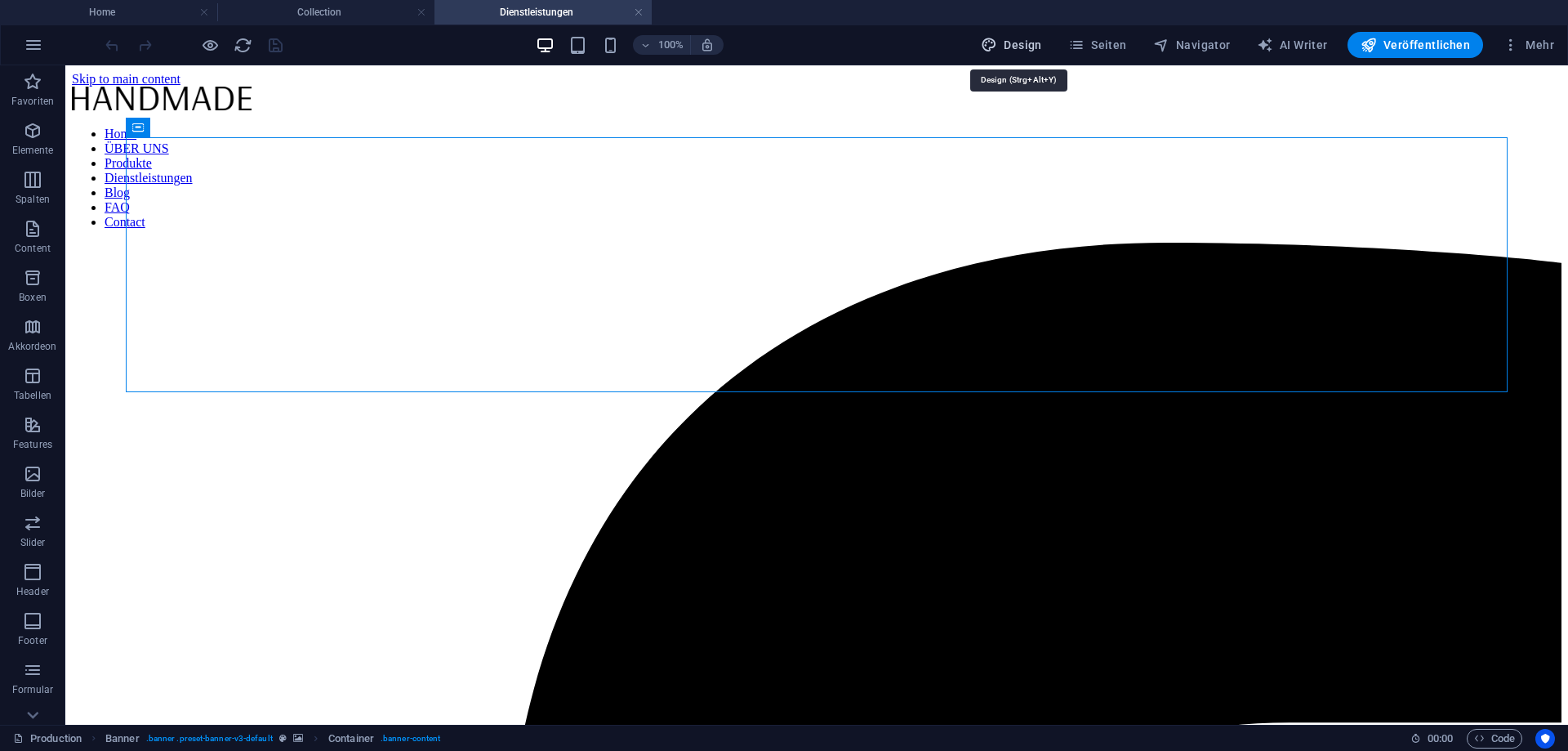
click at [1031, 40] on span "Design" at bounding box center [1011, 45] width 61 height 16
select select "rem"
select select "400"
select select "px"
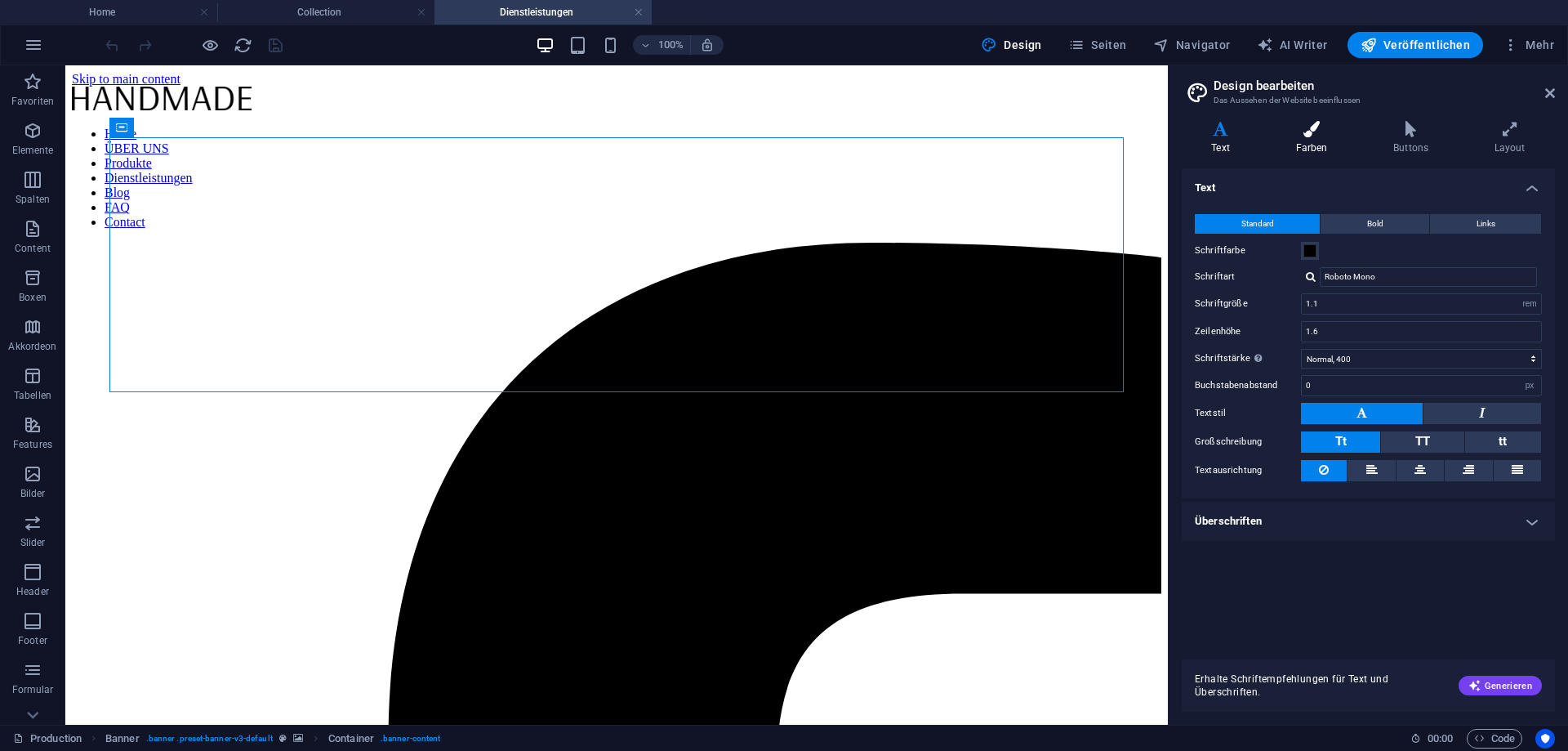
click at [1323, 137] on h4 "Farben" at bounding box center [1315, 138] width 98 height 34
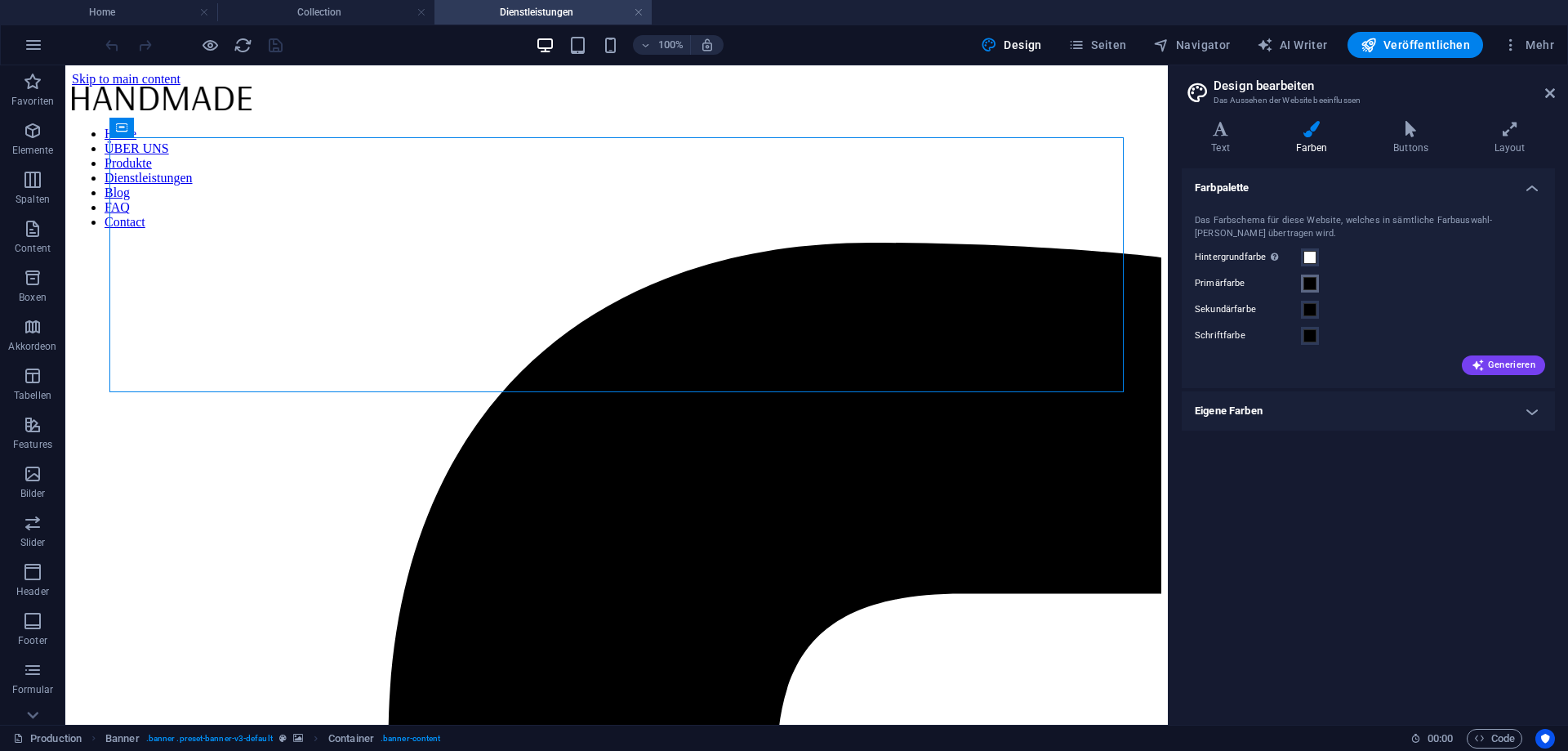
click at [1304, 284] on span at bounding box center [1310, 283] width 13 height 13
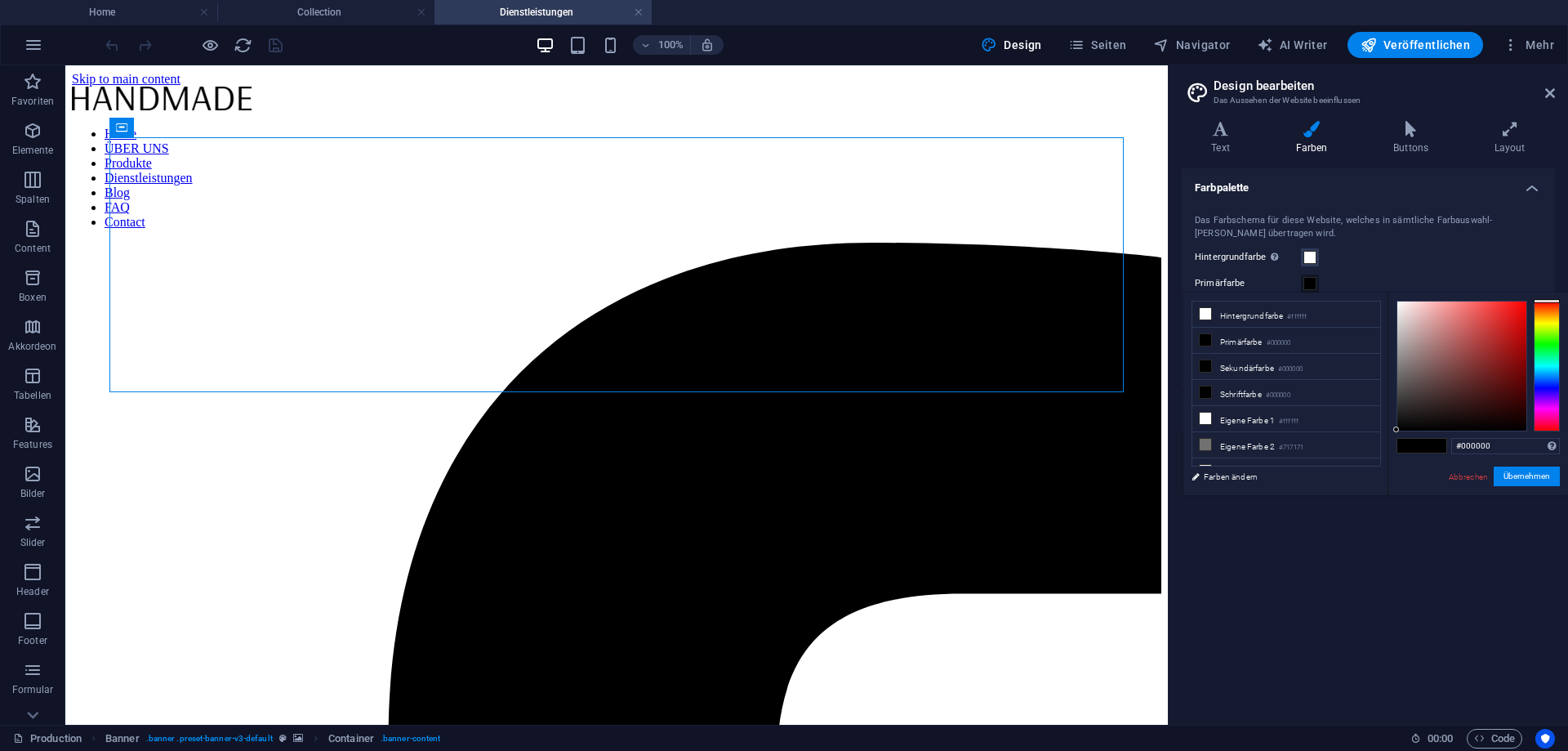
click at [1358, 260] on div "Hintergrundfarbe Nur sichtbar, wenn er nicht von Hintergünden überlagert wird." at bounding box center [1369, 257] width 347 height 20
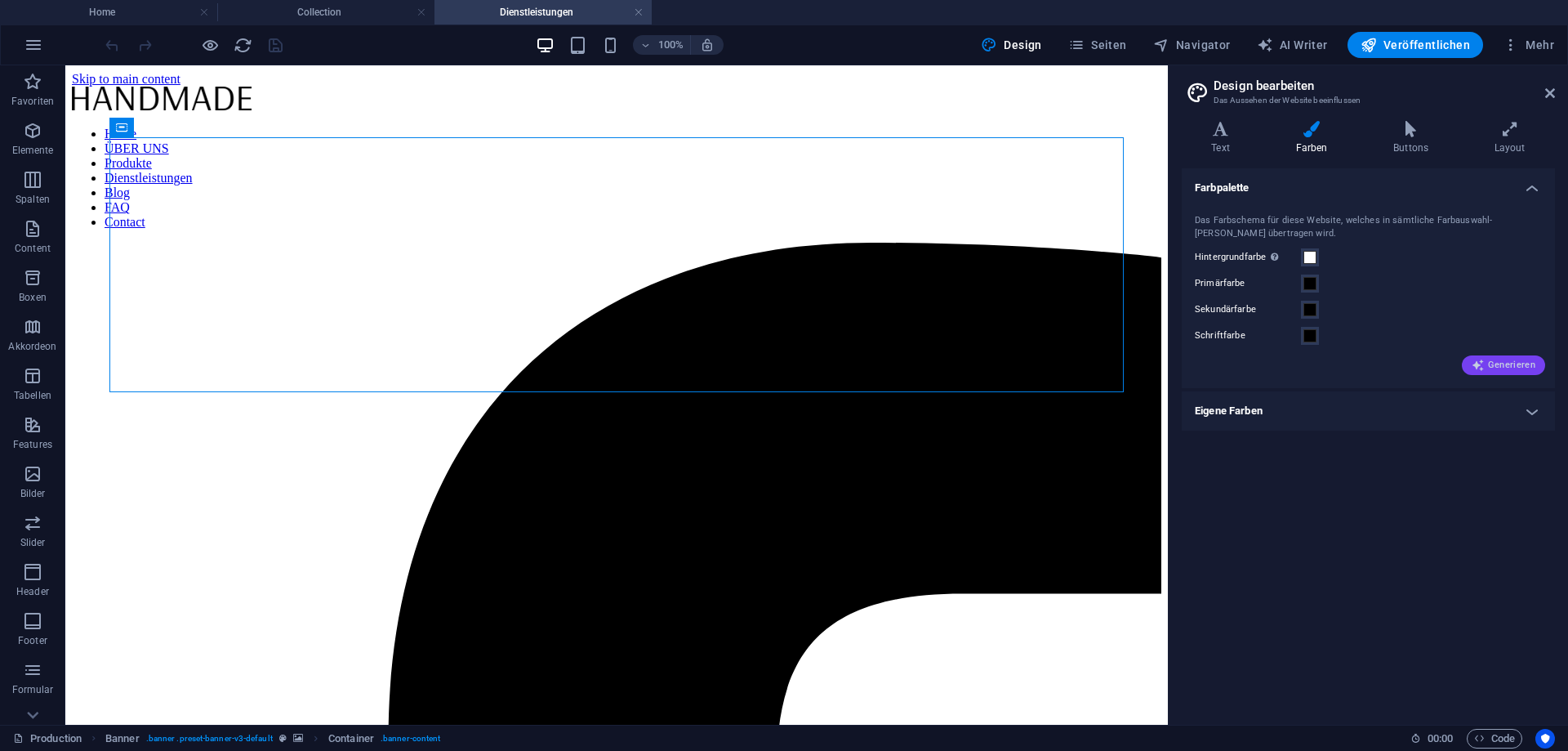
click at [1516, 364] on span "Generieren" at bounding box center [1504, 365] width 64 height 13
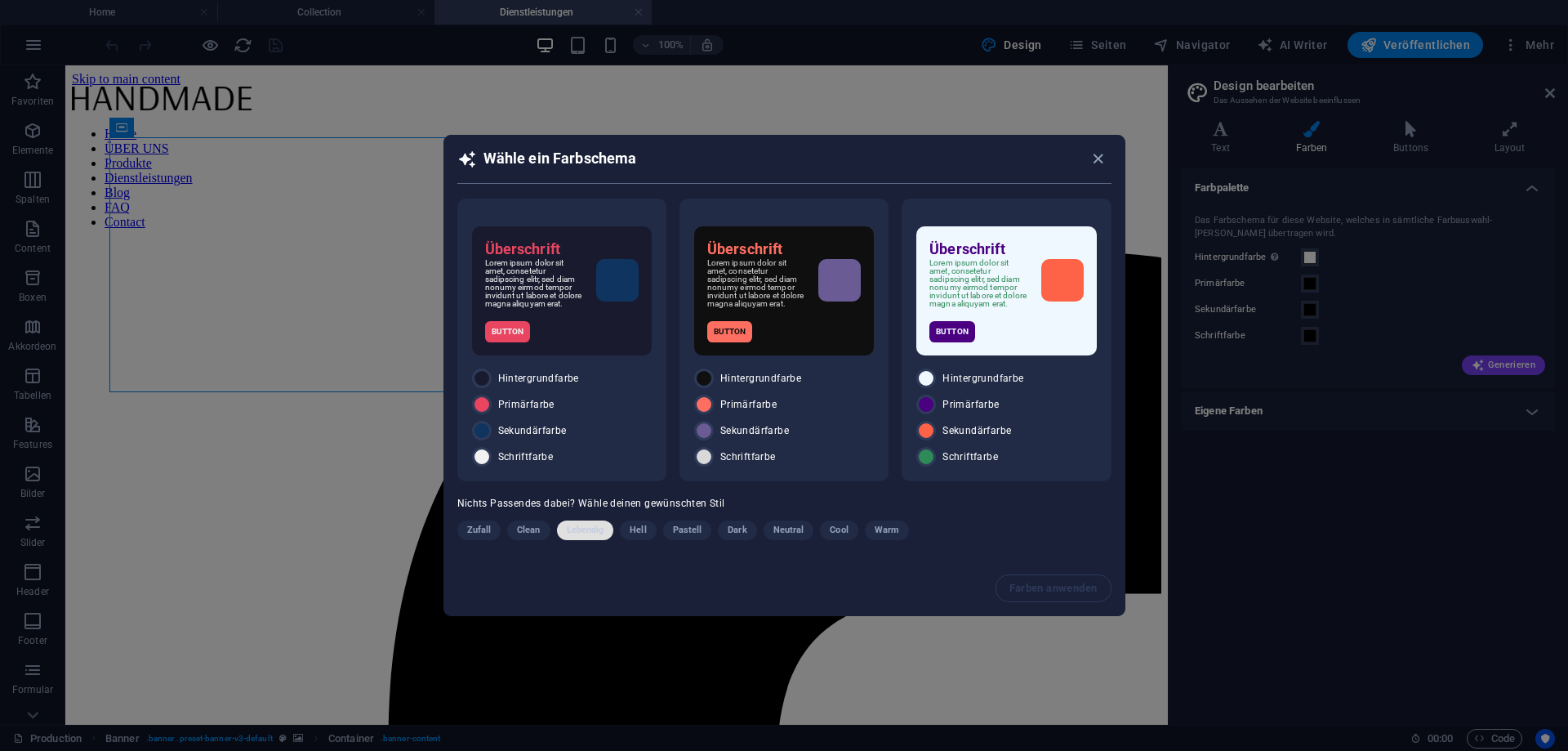
click at [580, 537] on span "Lebendig" at bounding box center [586, 530] width 38 height 20
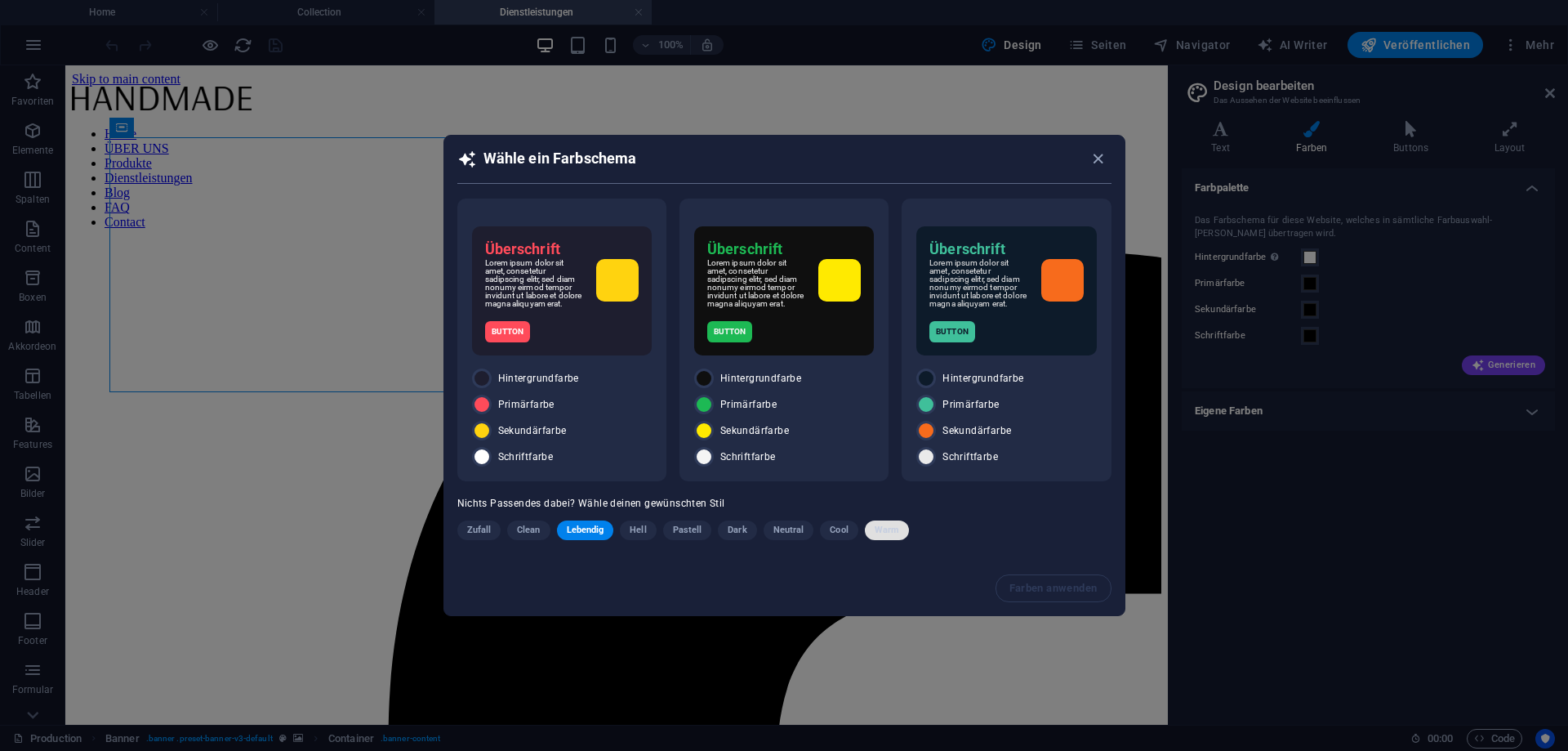
click at [891, 531] on span "Warm" at bounding box center [887, 530] width 25 height 20
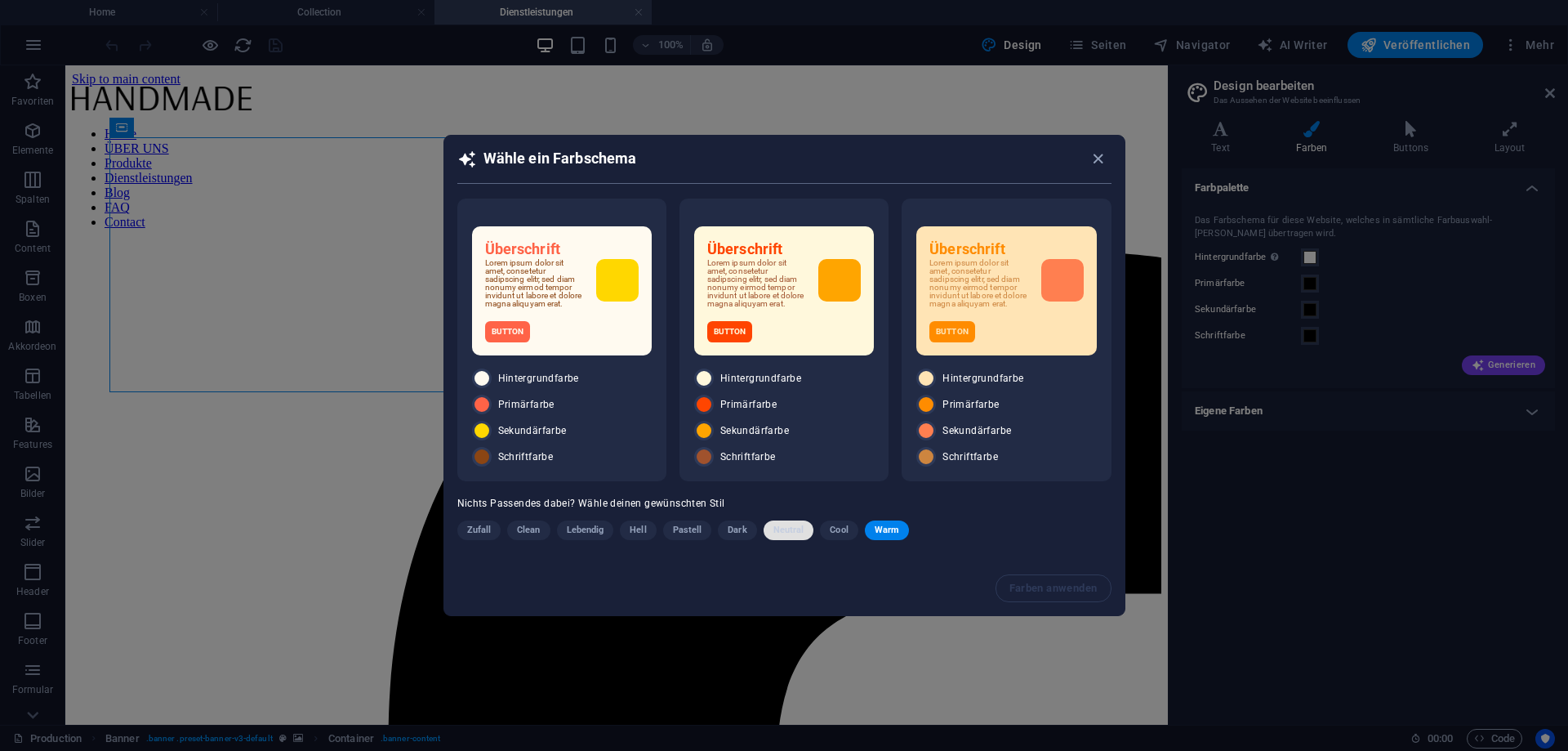
click at [791, 534] on span "Neutral" at bounding box center [789, 530] width 31 height 20
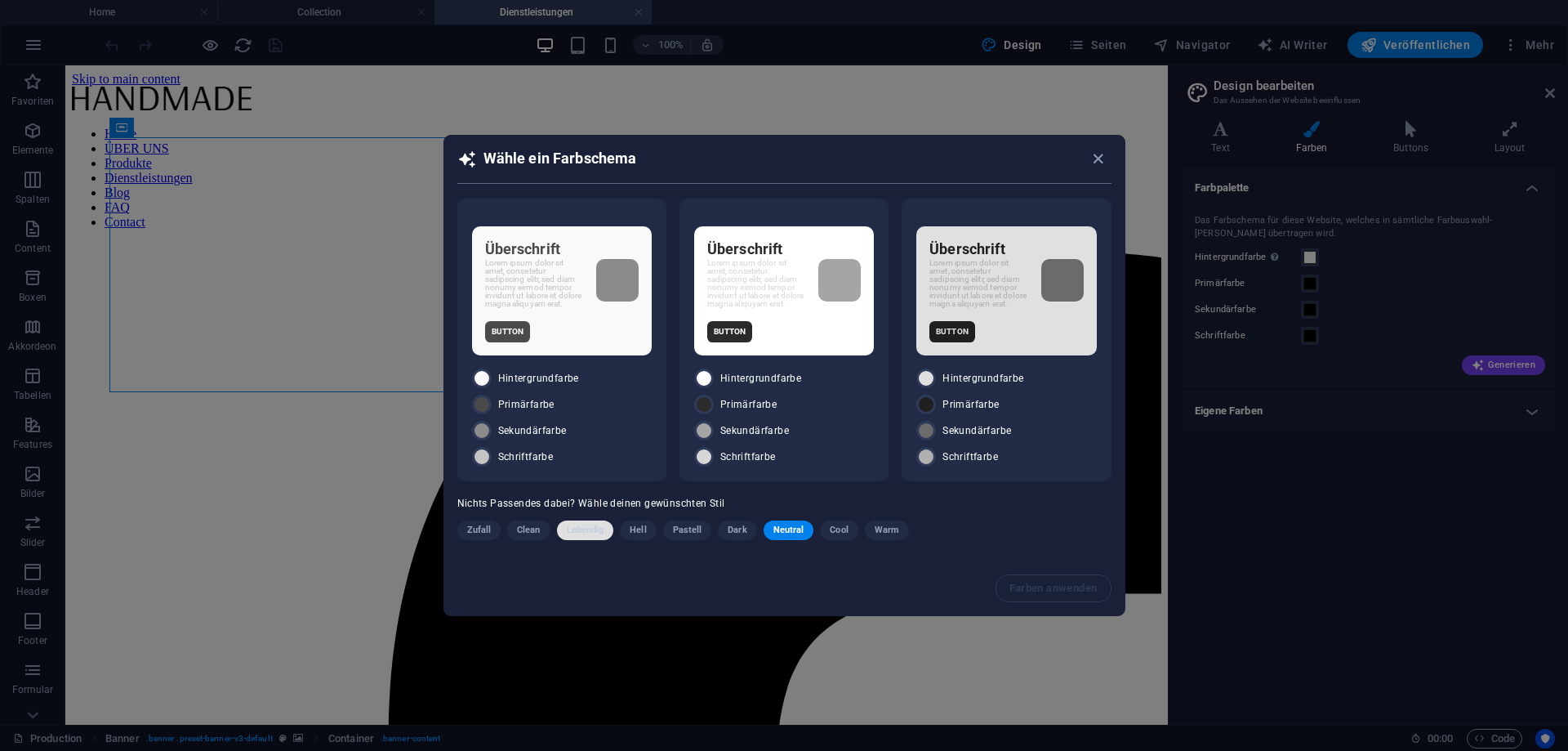
click at [595, 534] on span "Lebendig" at bounding box center [586, 530] width 38 height 20
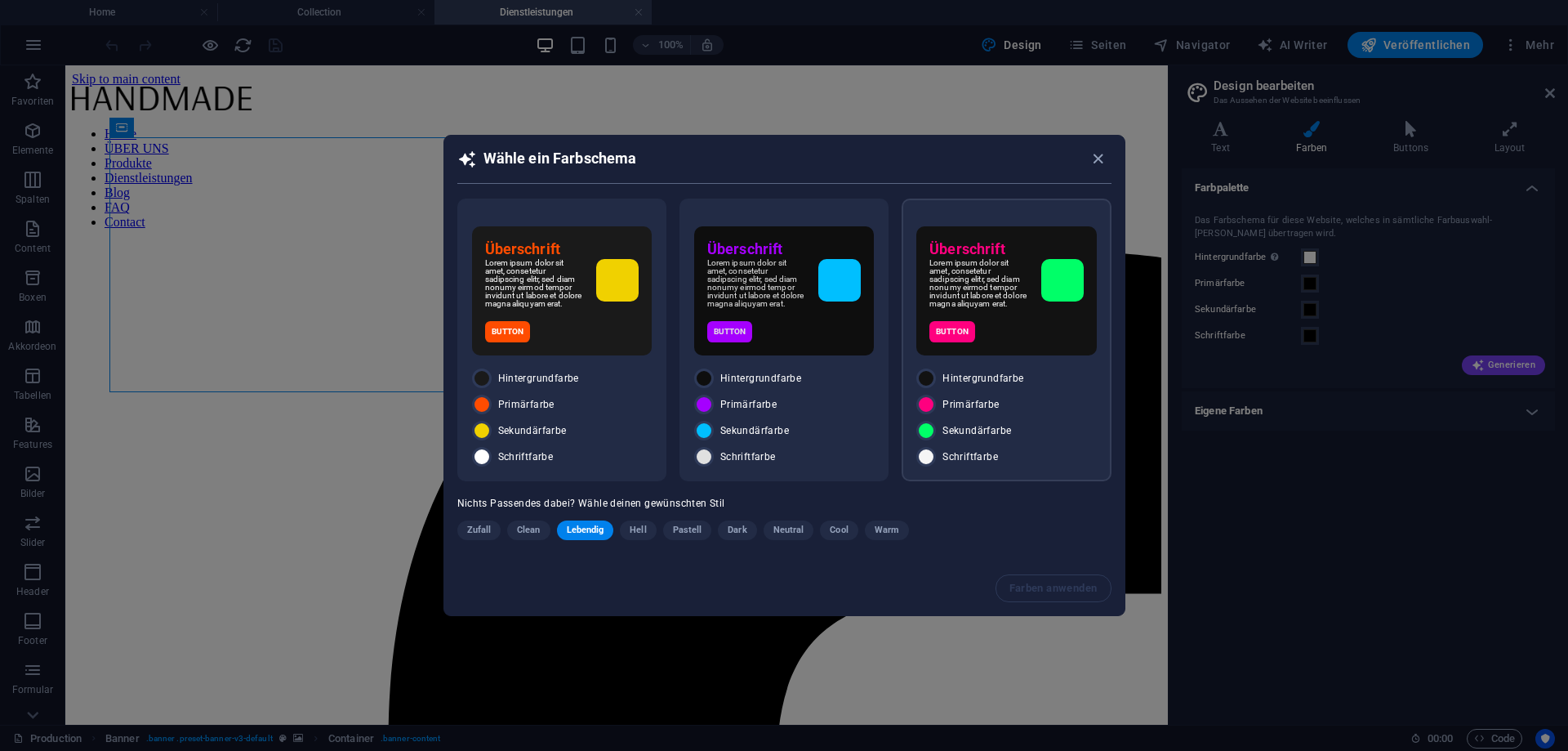
click at [1037, 406] on div "Primärfarbe" at bounding box center [1006, 404] width 179 height 20
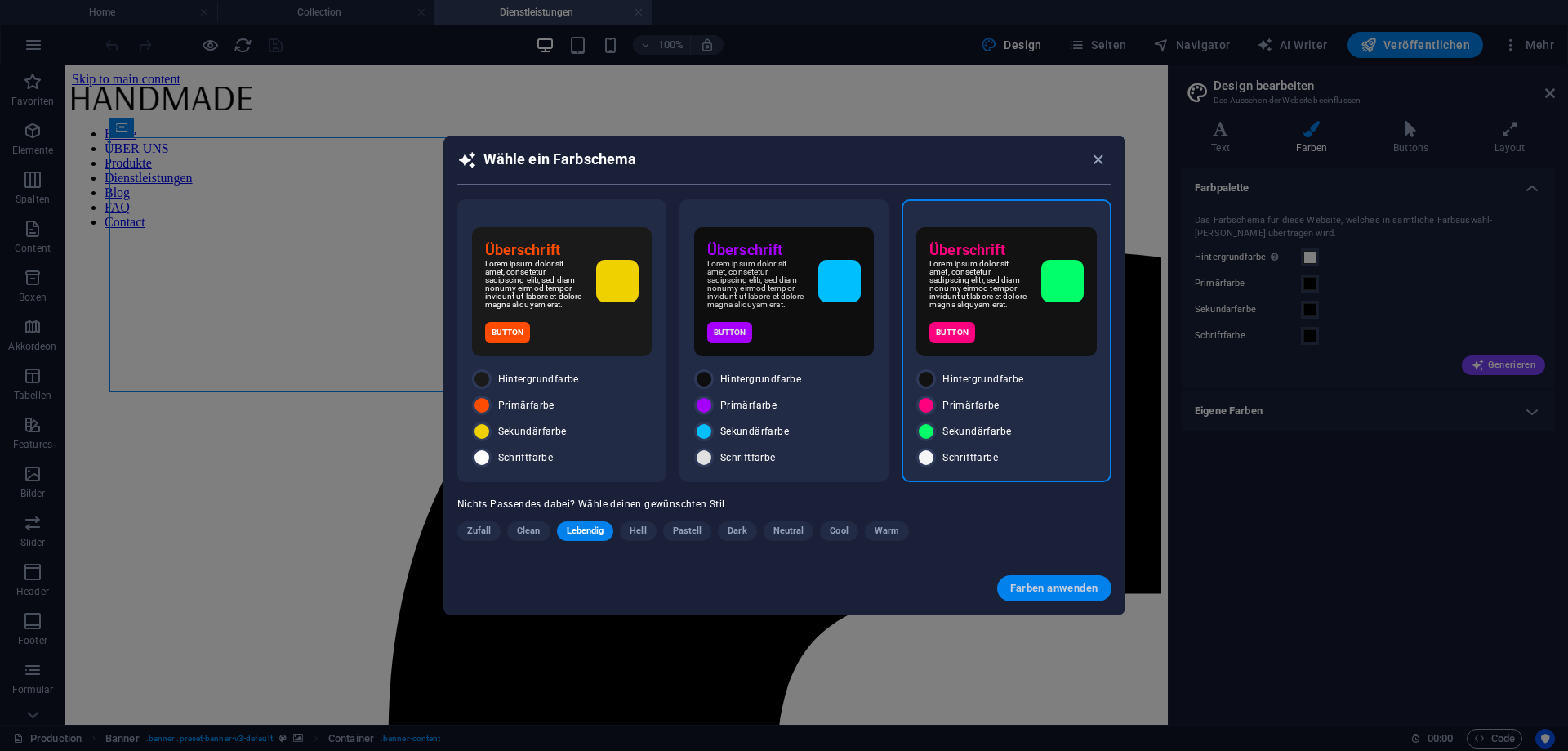
click at [1067, 589] on span "Farben anwenden" at bounding box center [1054, 588] width 88 height 13
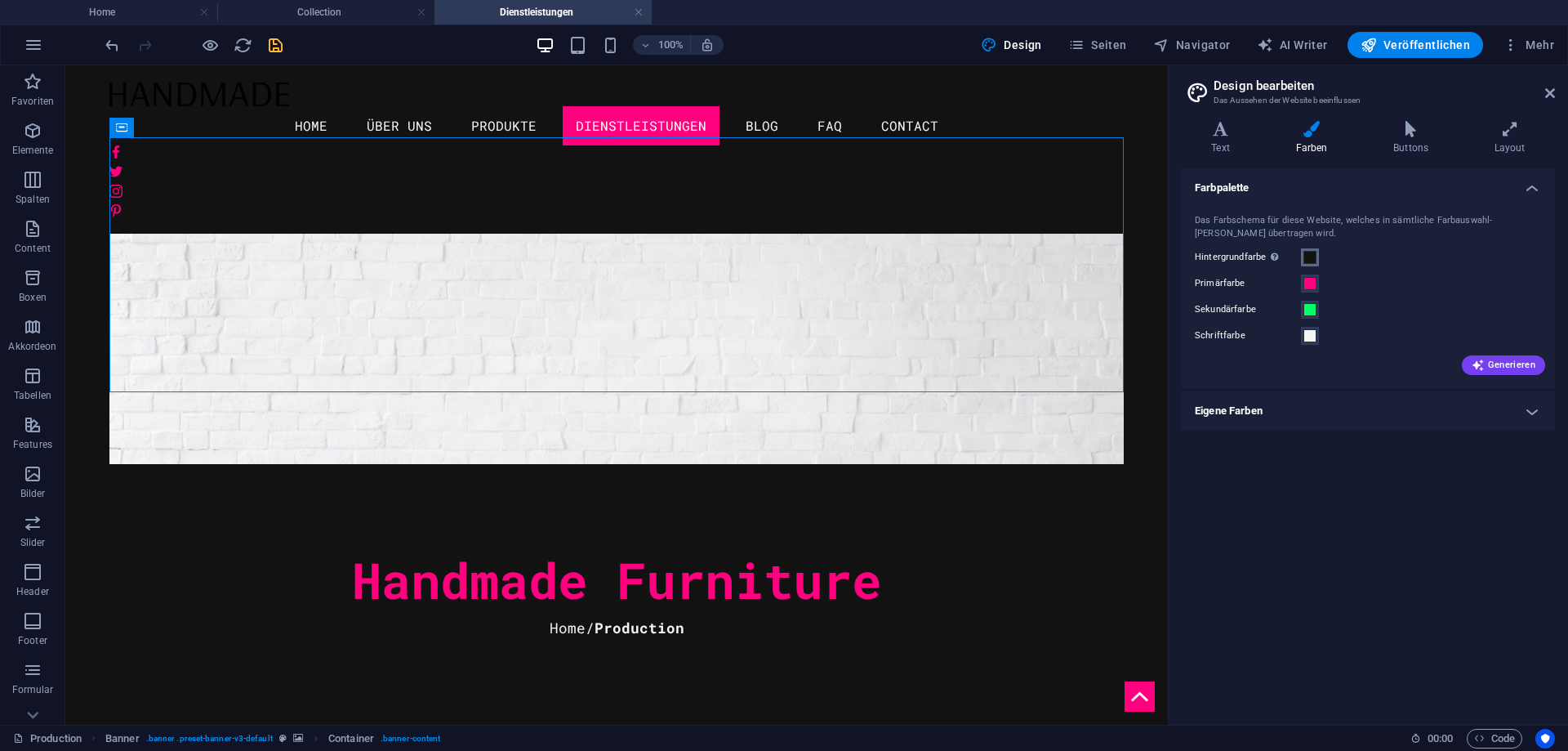
click at [1310, 259] on span at bounding box center [1310, 257] width 13 height 13
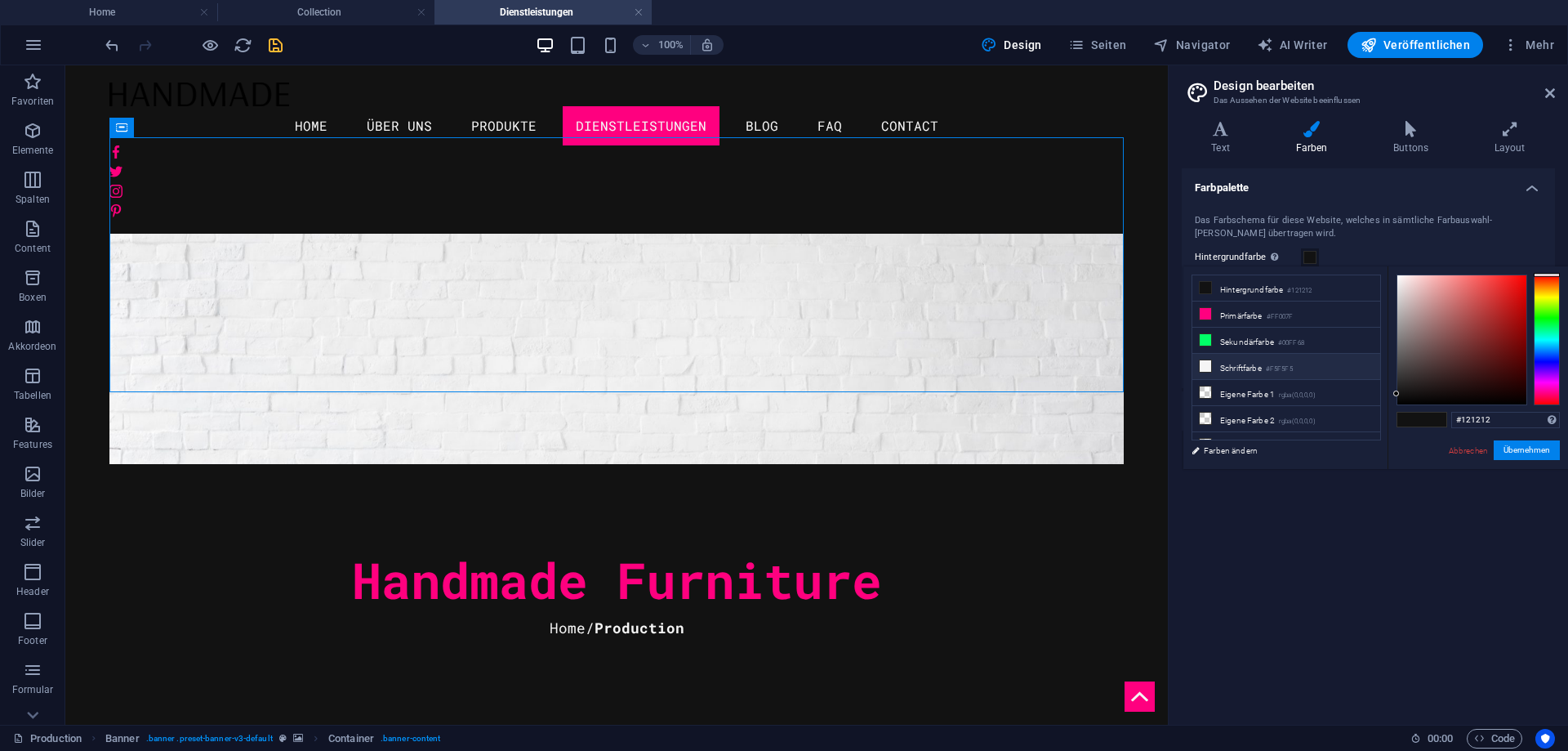
click at [1316, 364] on li "Schriftfarbe #F5F5F5" at bounding box center [1286, 367] width 188 height 26
type input "#f5f5f5"
click at [1520, 455] on button "Übernehmen" at bounding box center [1527, 450] width 66 height 20
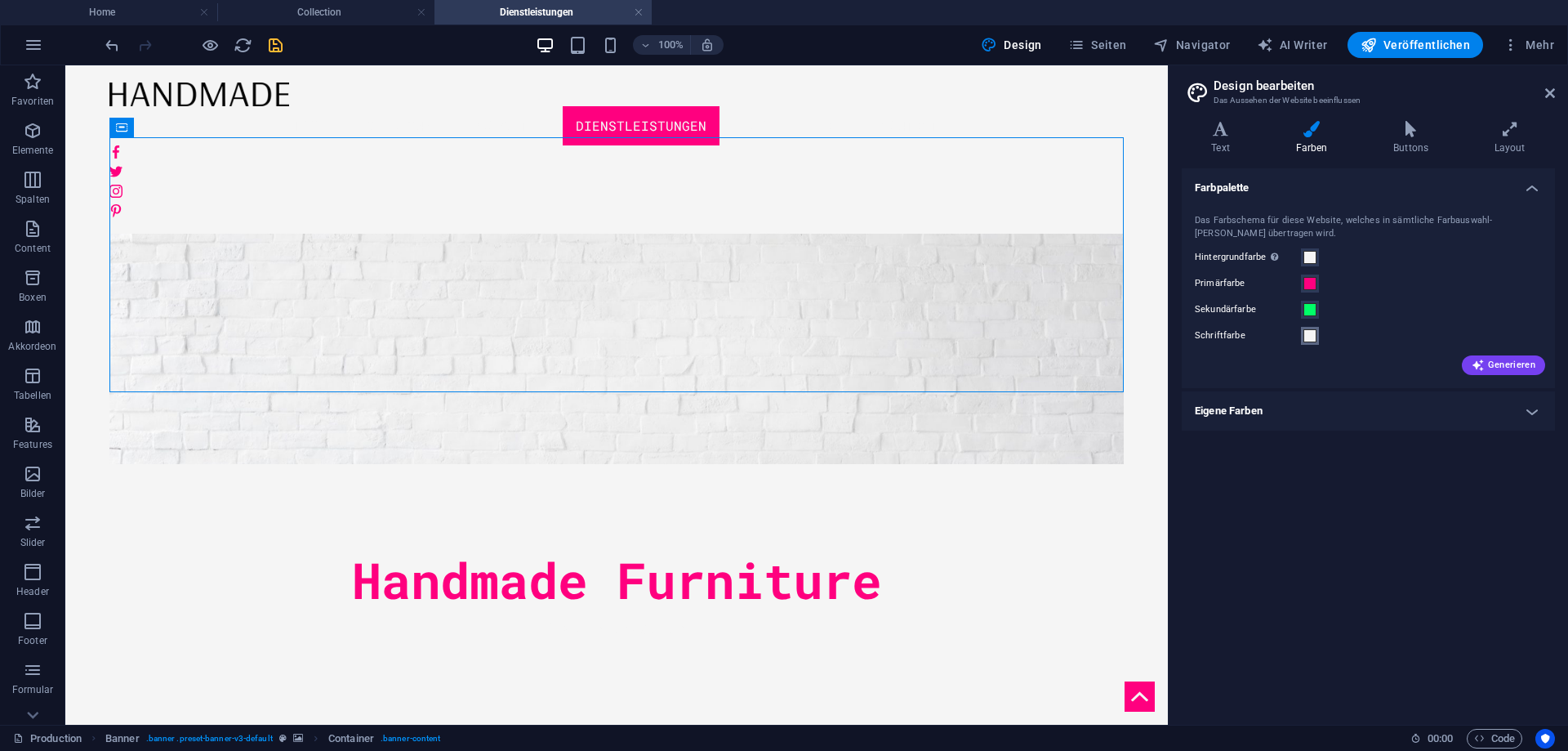
click at [1309, 334] on span at bounding box center [1310, 335] width 13 height 13
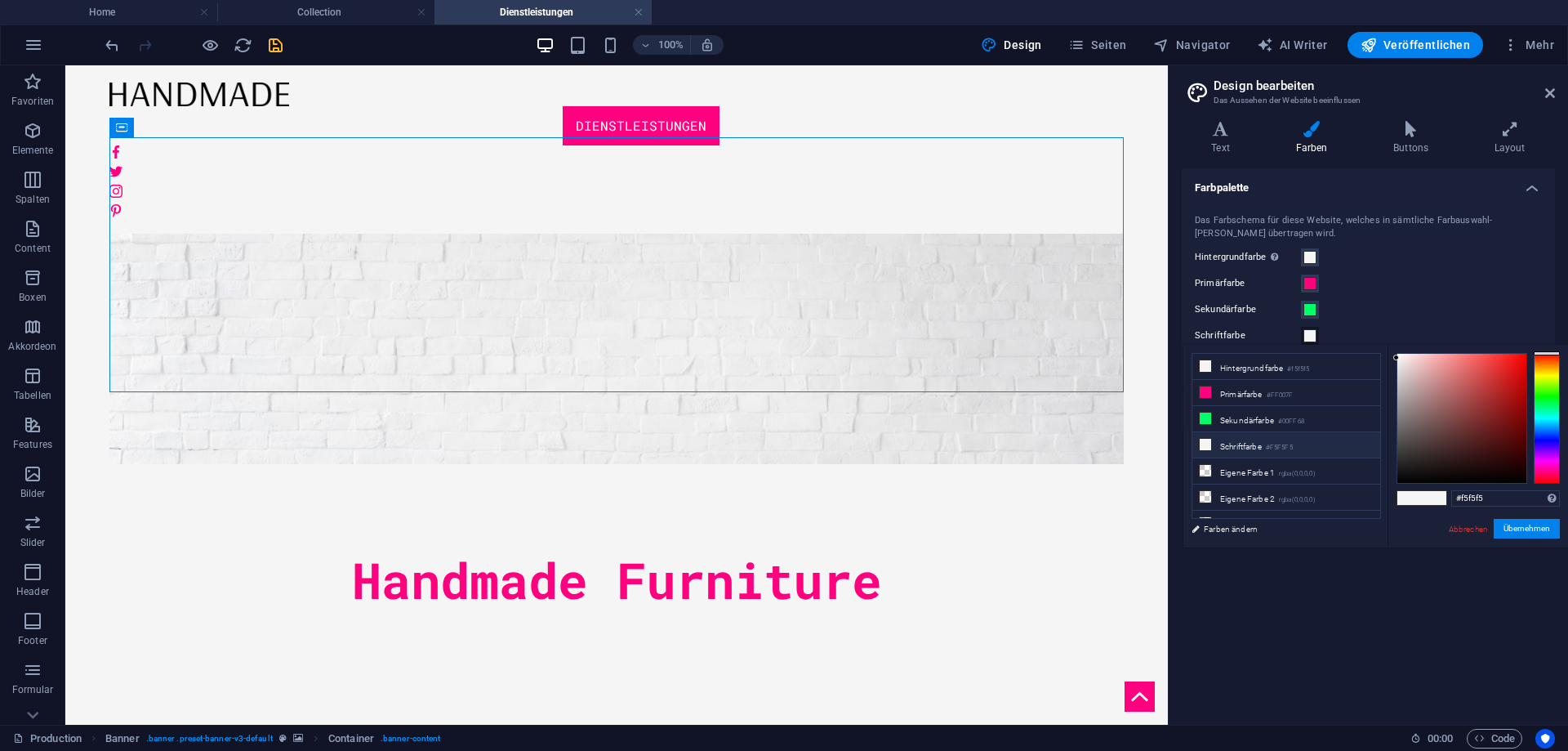
click at [1293, 444] on small "#F5F5F5" at bounding box center [1279, 448] width 27 height 11
click at [1250, 437] on li "Schriftfarbe #F5F5F5" at bounding box center [1286, 445] width 188 height 26
type input "#292929"
drag, startPoint x: 1400, startPoint y: 366, endPoint x: 1386, endPoint y: 461, distance: 96.0
click at [1386, 461] on div "less Hintergrundfarbe #f5f5f5 Primärfarbe #FF007F [GEOGRAPHIC_DATA] #00FF68 Sch…" at bounding box center [1376, 446] width 385 height 203
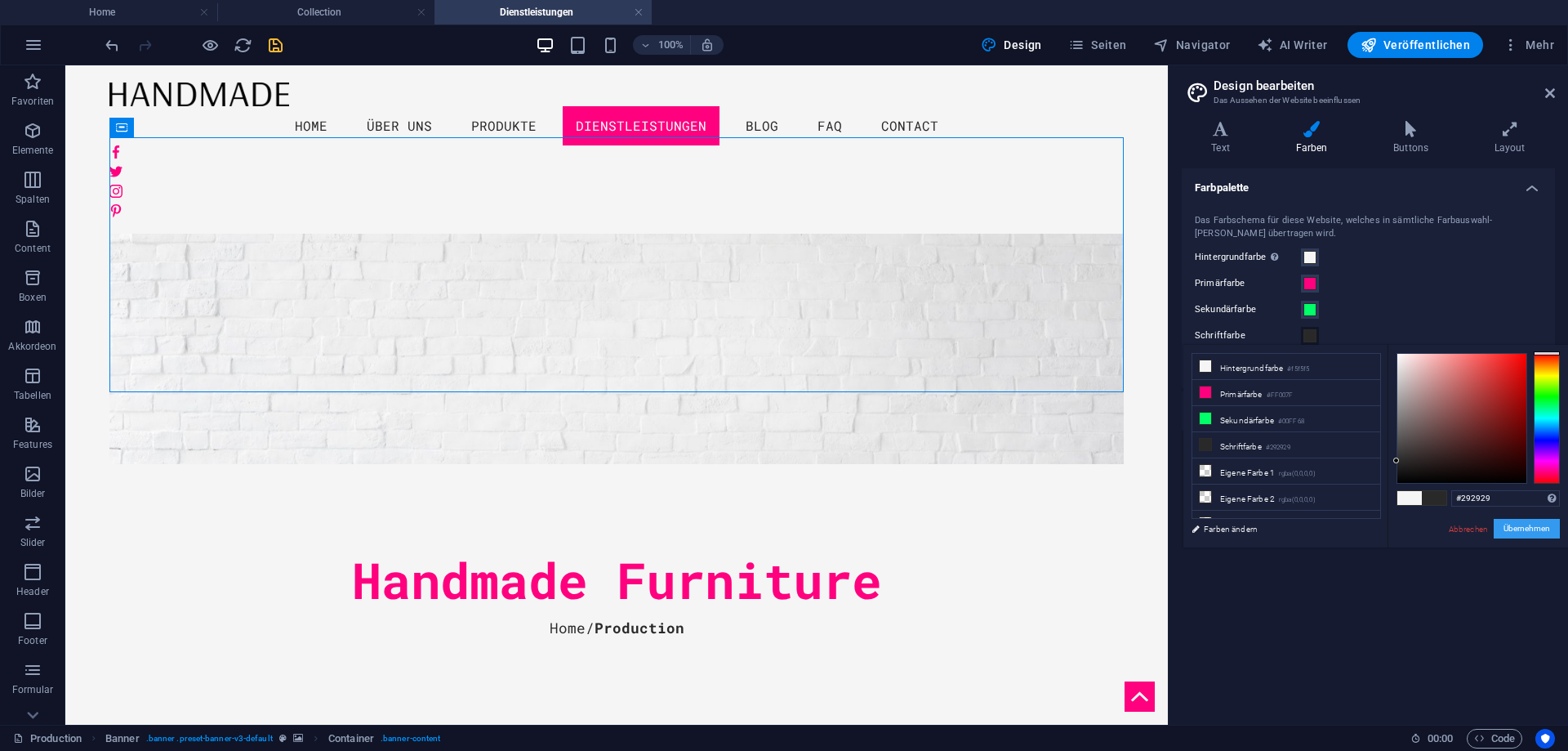
click at [1516, 528] on button "Übernehmen" at bounding box center [1527, 528] width 66 height 20
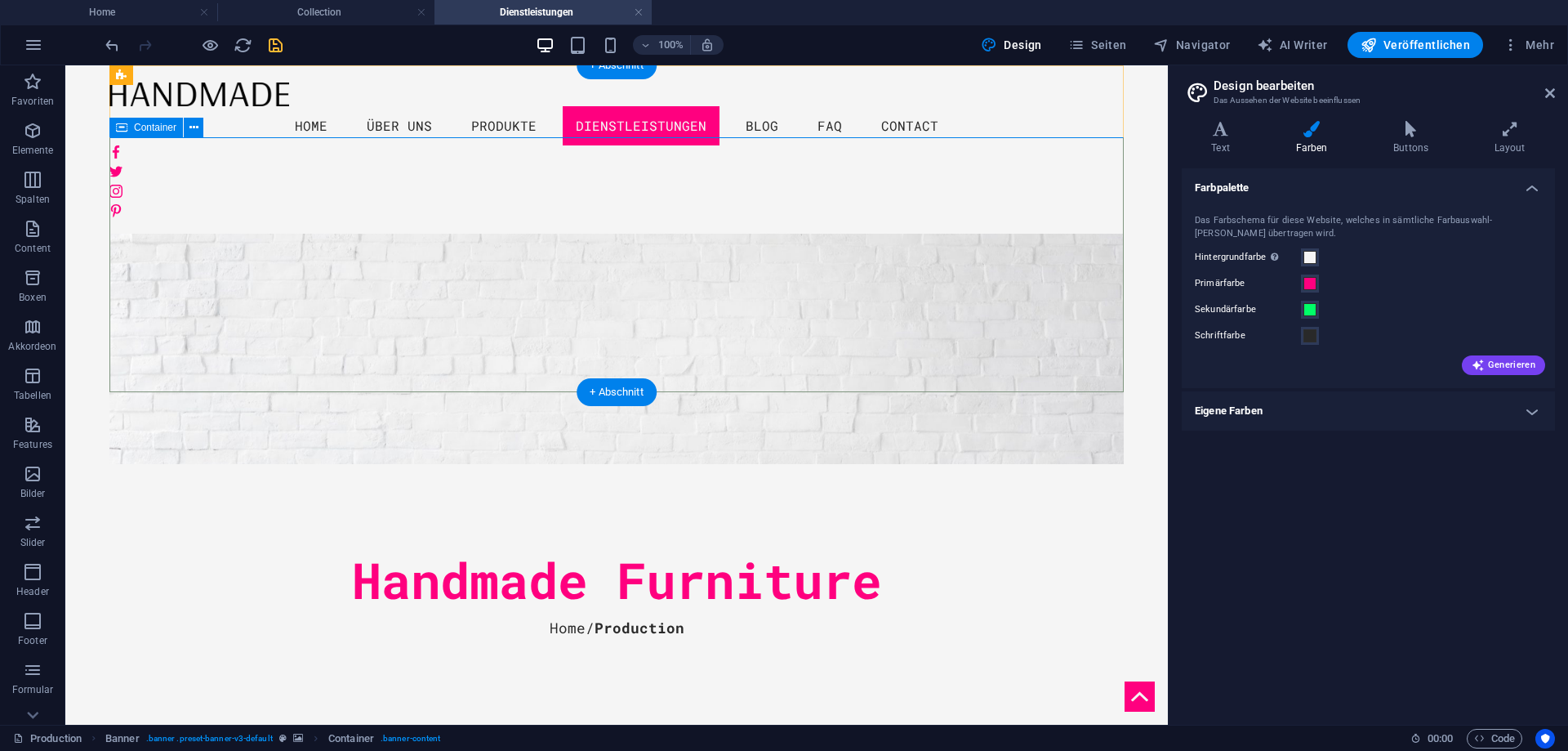
click at [1085, 464] on div "Handmade Furniture Home / Production" at bounding box center [616, 591] width 1014 height 254
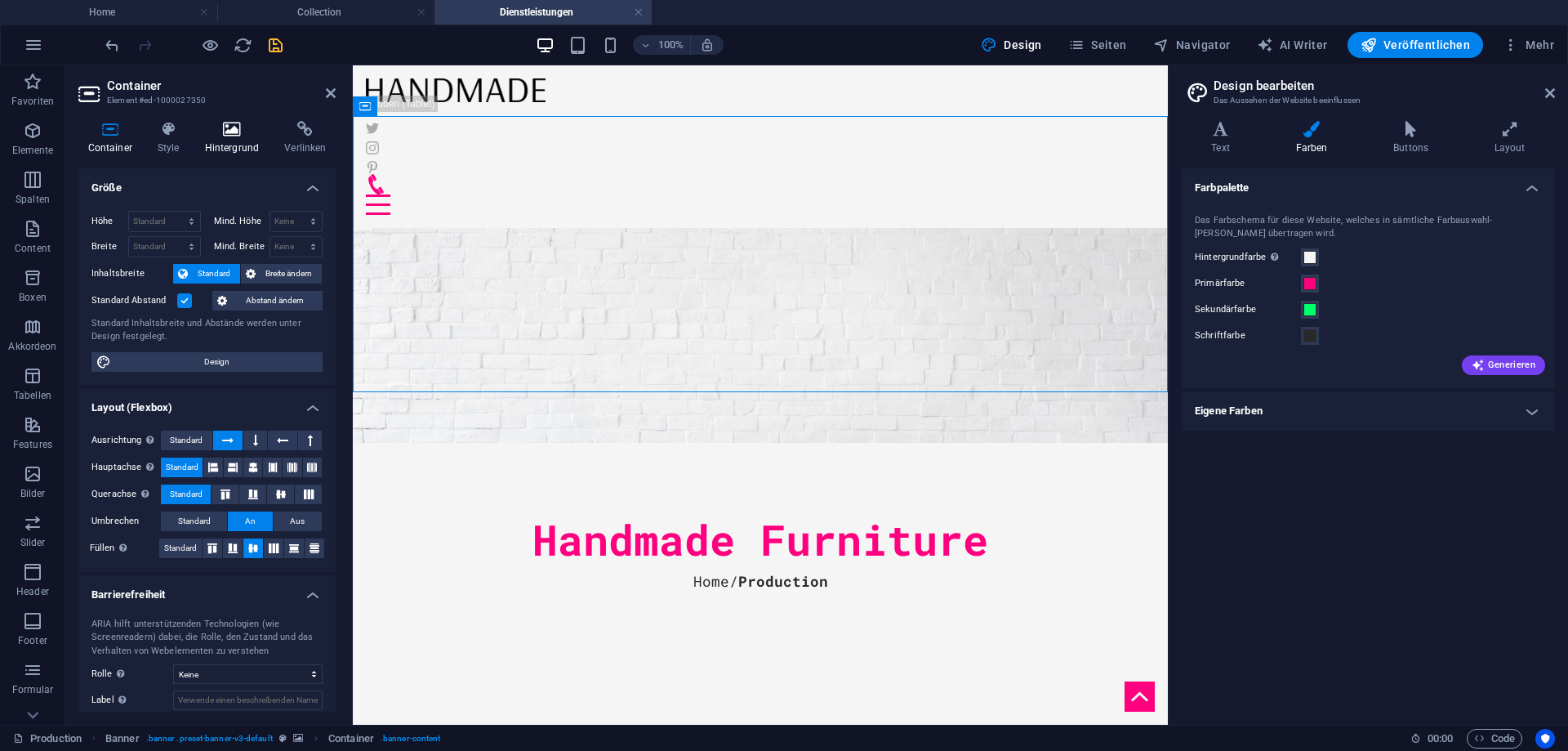
click at [237, 143] on h4 "Hintergrund" at bounding box center [234, 138] width 80 height 34
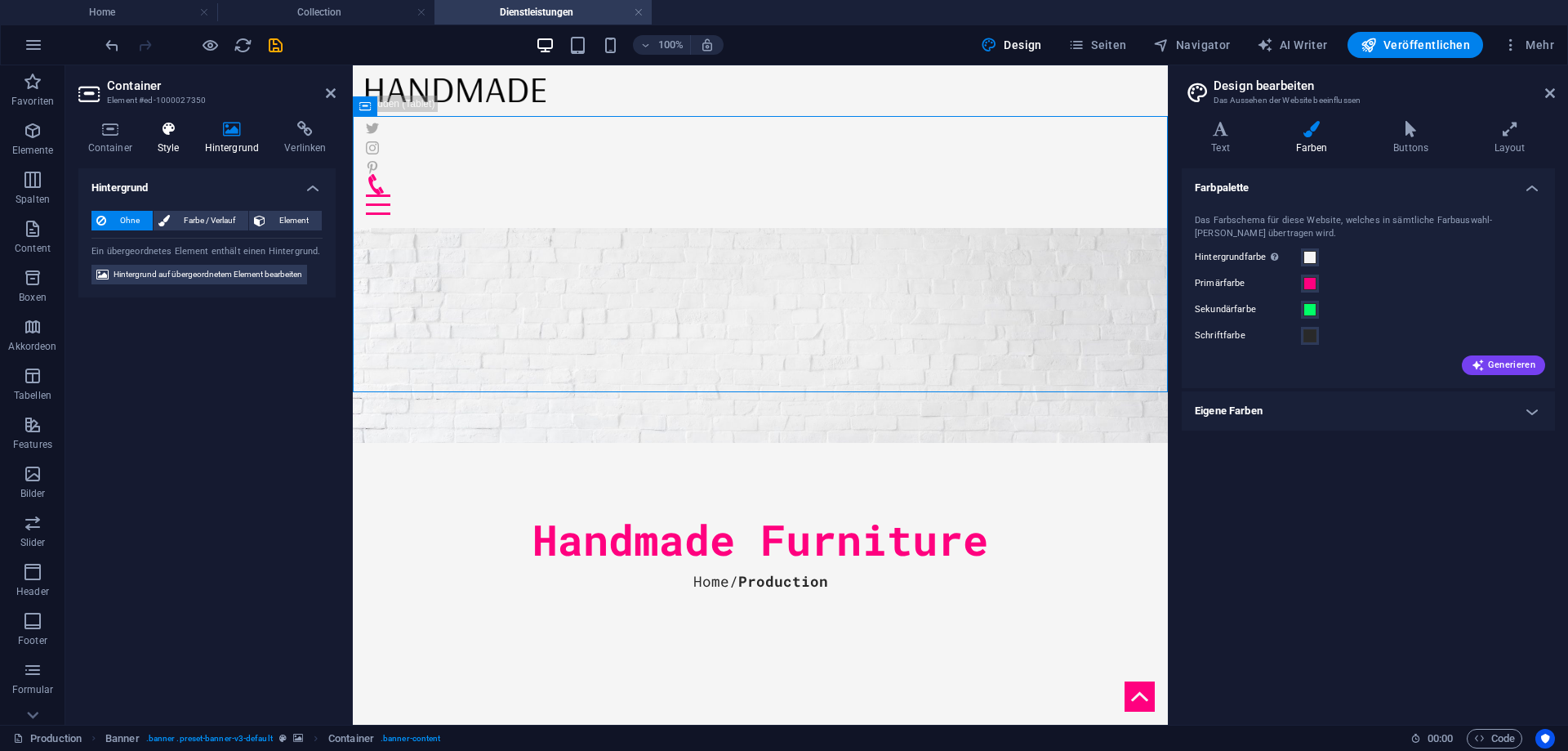
click at [182, 125] on icon at bounding box center [168, 129] width 41 height 16
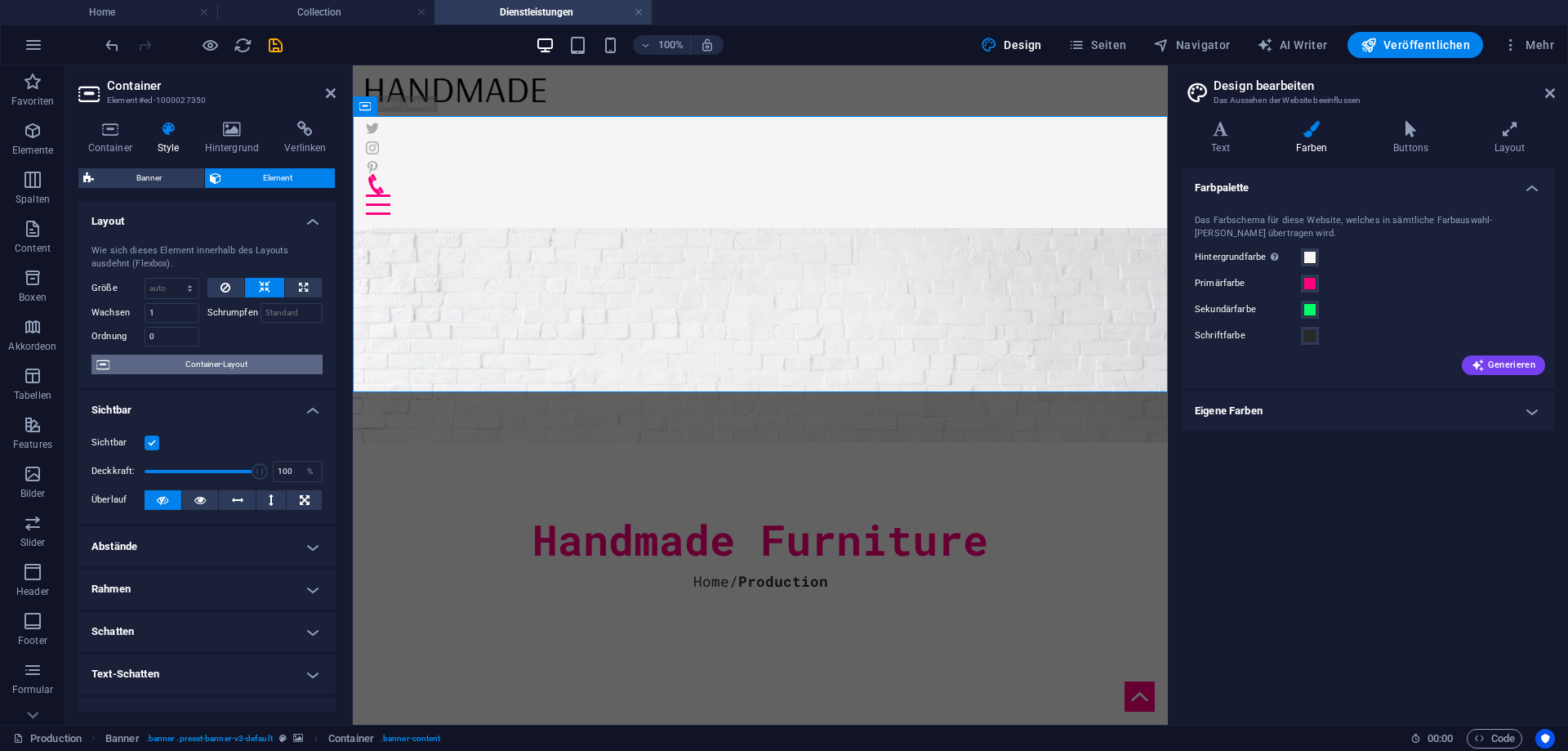
click at [219, 355] on span "Container-Layout" at bounding box center [216, 364] width 204 height 20
select select "vh"
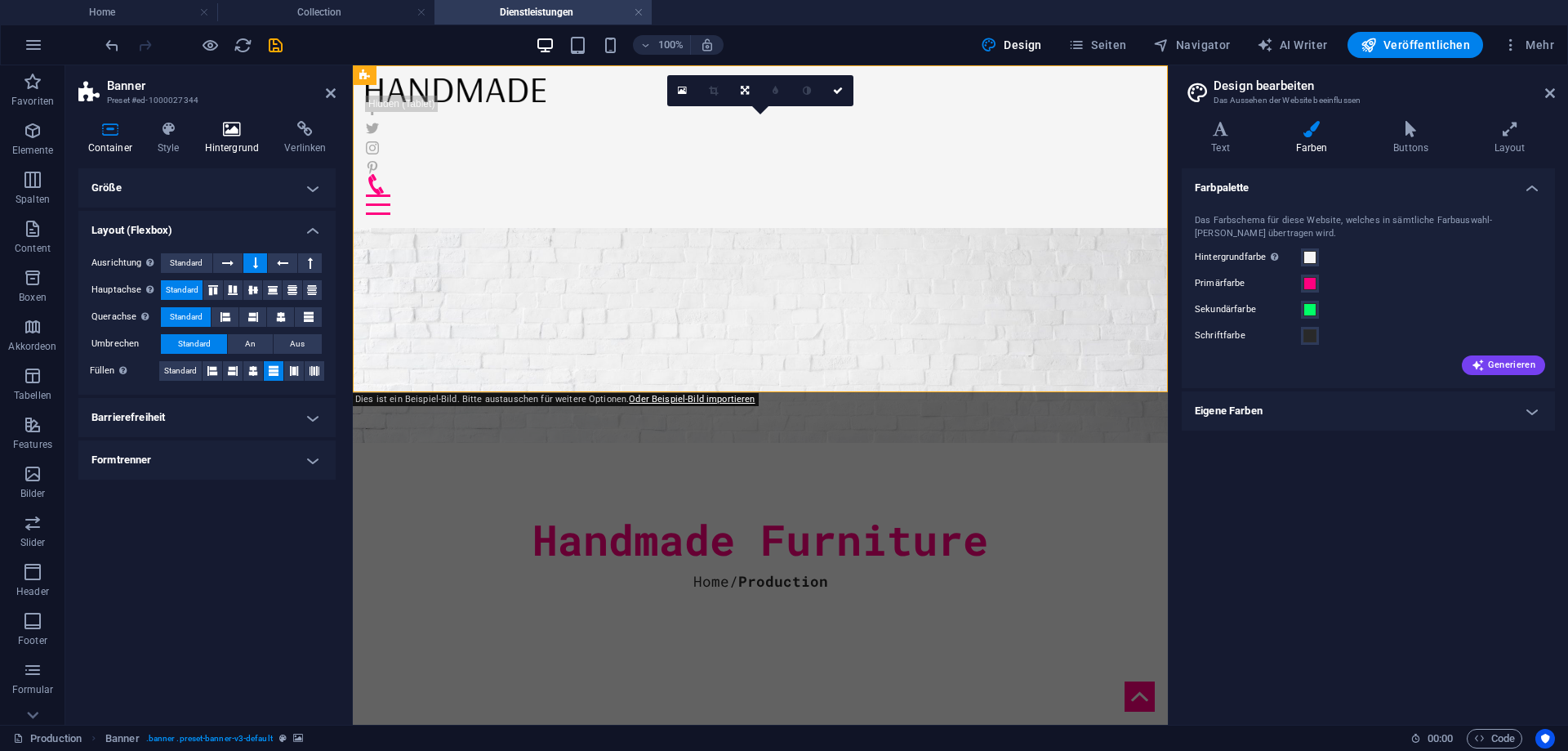
click at [238, 132] on icon at bounding box center [232, 129] width 74 height 16
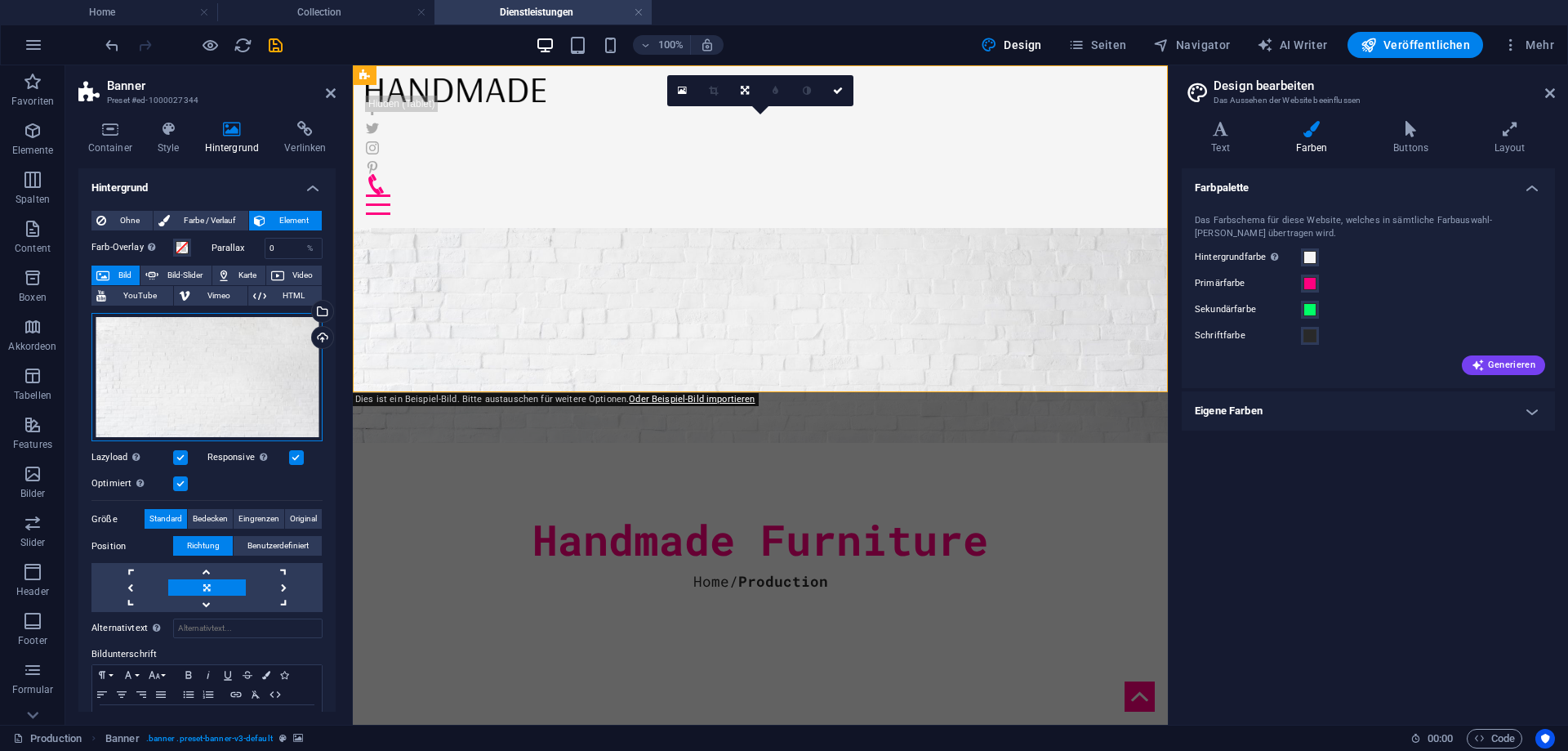
click at [277, 345] on div "Ziehe Dateien zum Hochladen hierher oder klicke hier, um aus Dateien oder koste…" at bounding box center [207, 376] width 231 height 128
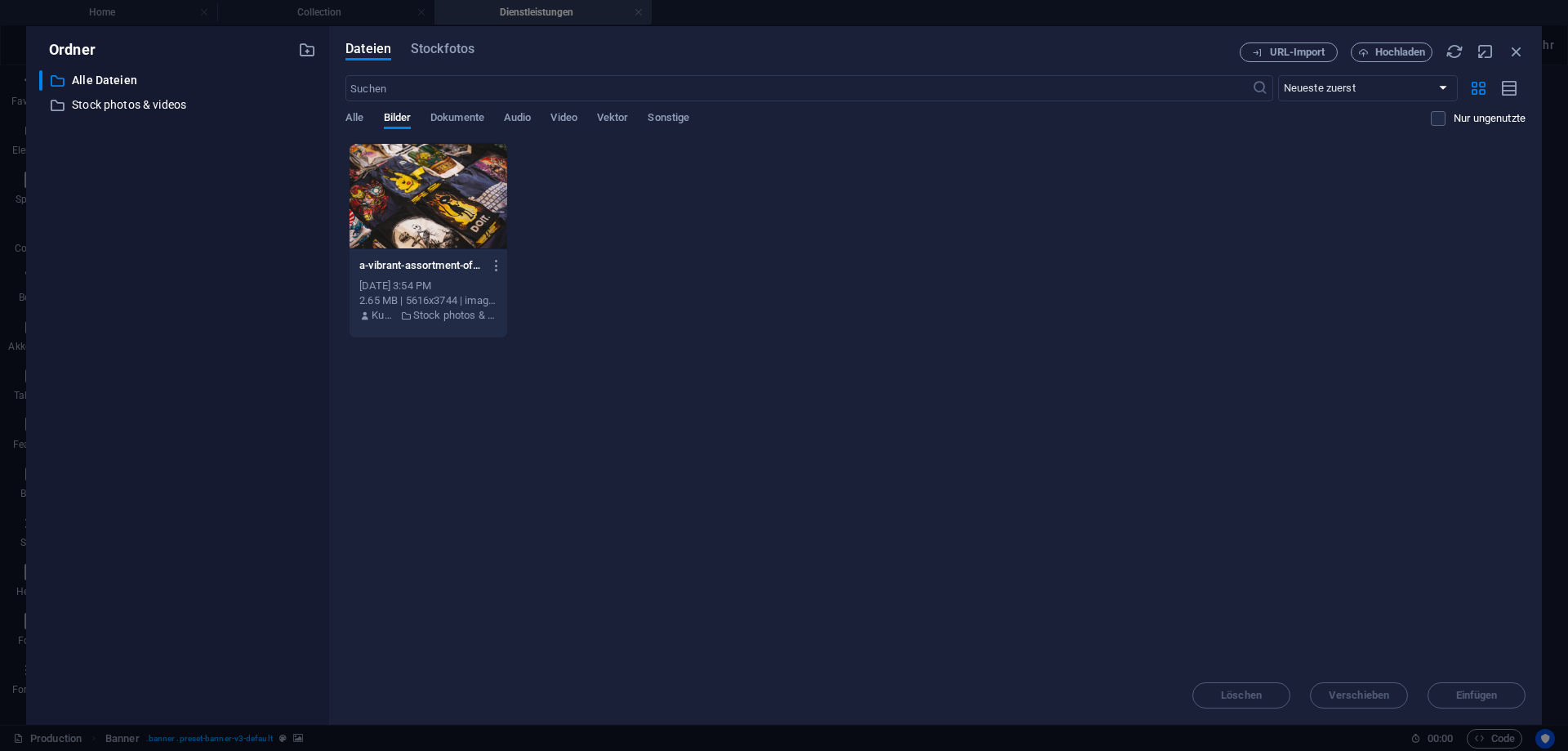
click at [416, 175] on div at bounding box center [428, 196] width 158 height 107
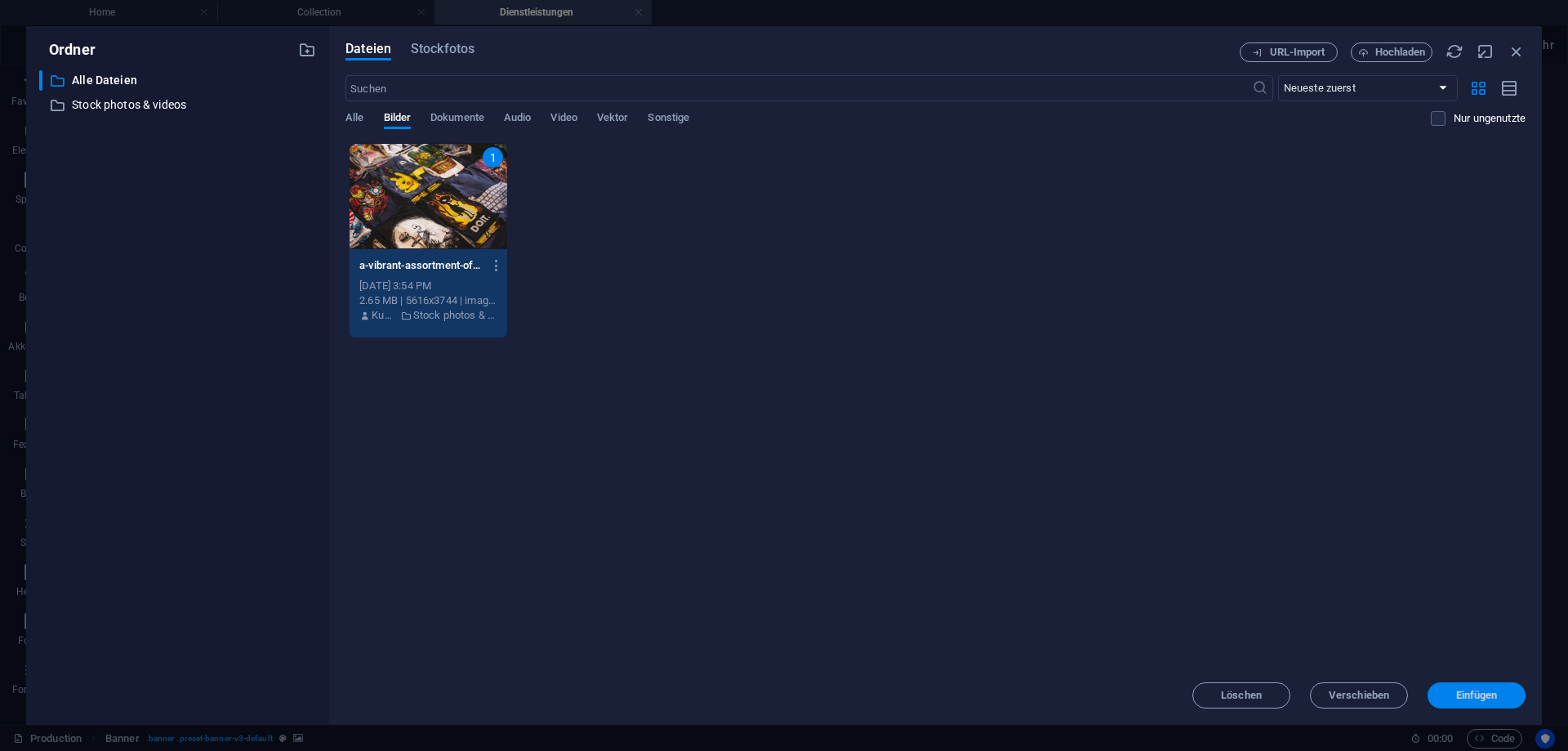
drag, startPoint x: 1489, startPoint y: 687, endPoint x: 805, endPoint y: 556, distance: 696.4
click at [1489, 687] on button "Einfügen" at bounding box center [1477, 695] width 98 height 26
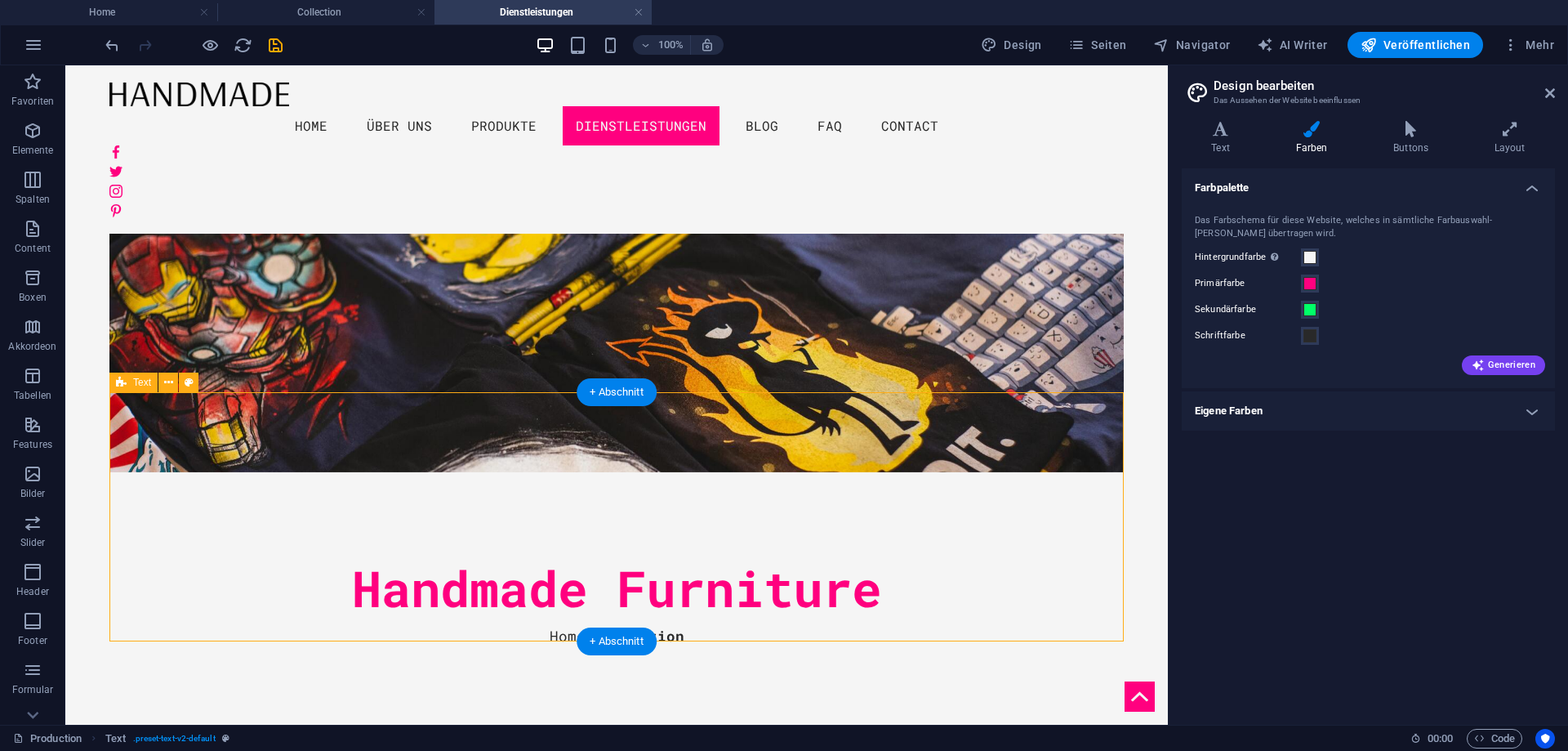
drag, startPoint x: 374, startPoint y: 418, endPoint x: 836, endPoint y: 478, distance: 465.9
drag, startPoint x: 944, startPoint y: 449, endPoint x: 435, endPoint y: 470, distance: 509.4
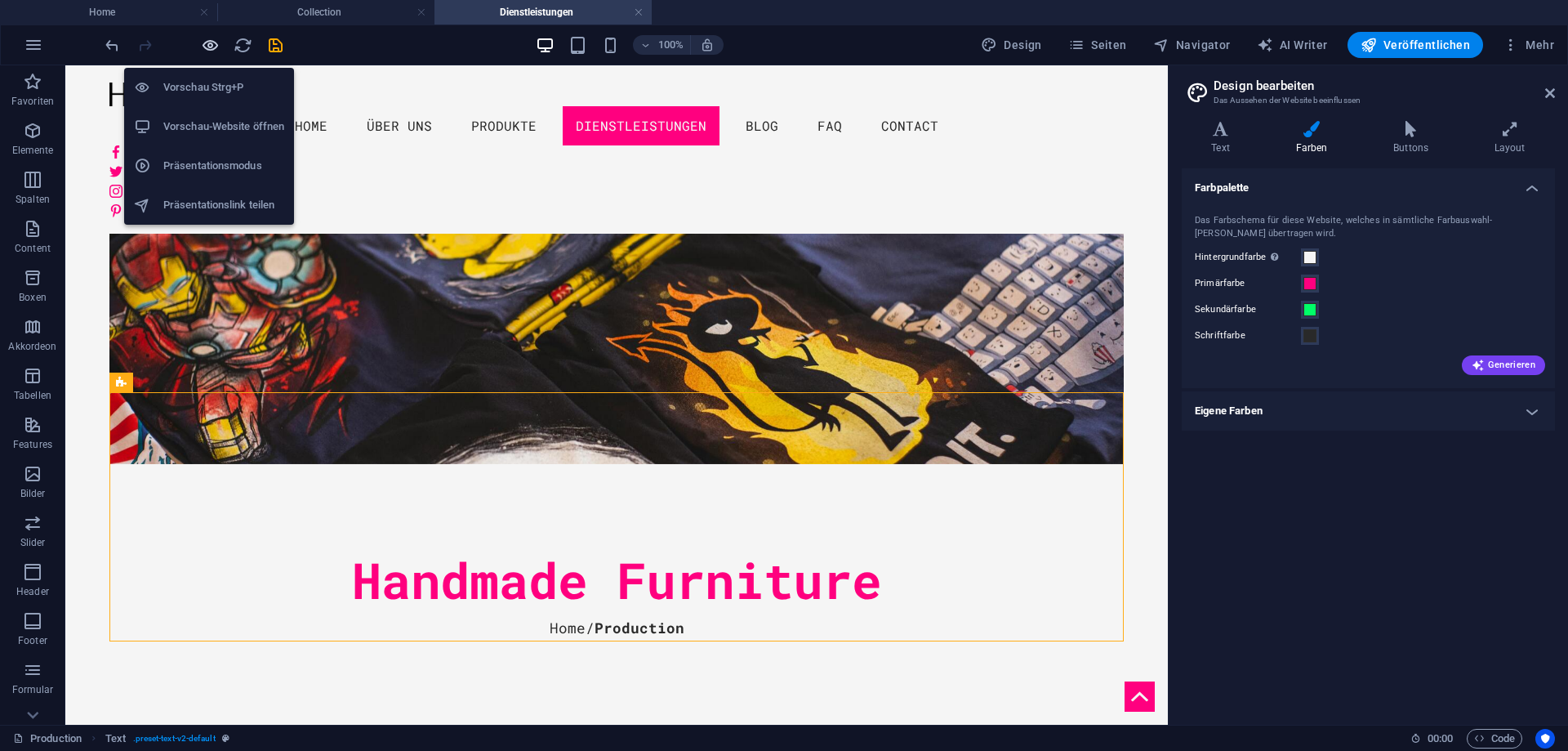
click at [204, 47] on icon "button" at bounding box center [210, 46] width 19 height 19
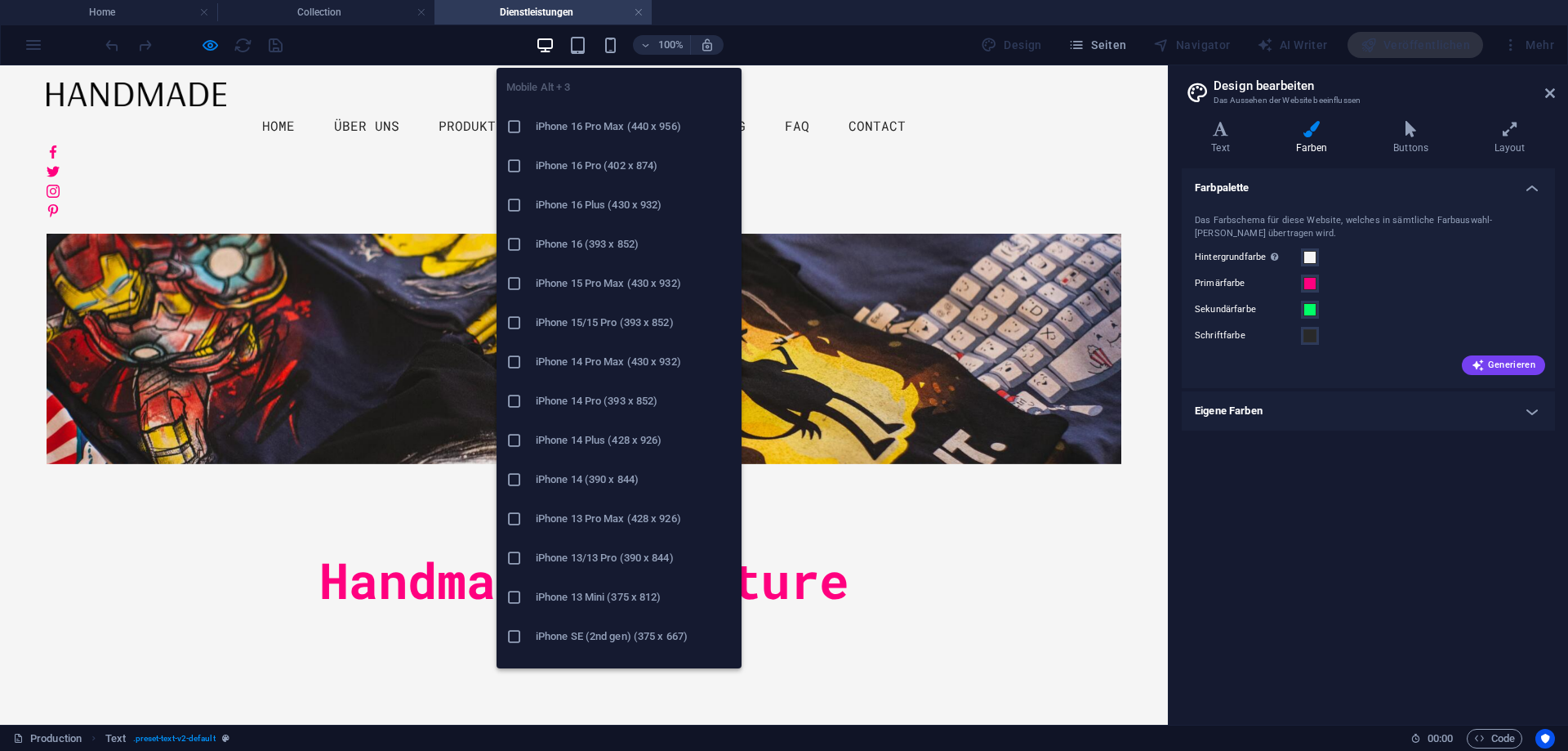
click at [623, 169] on h6 "iPhone 16 Pro (402 x 874)" at bounding box center [634, 166] width 196 height 20
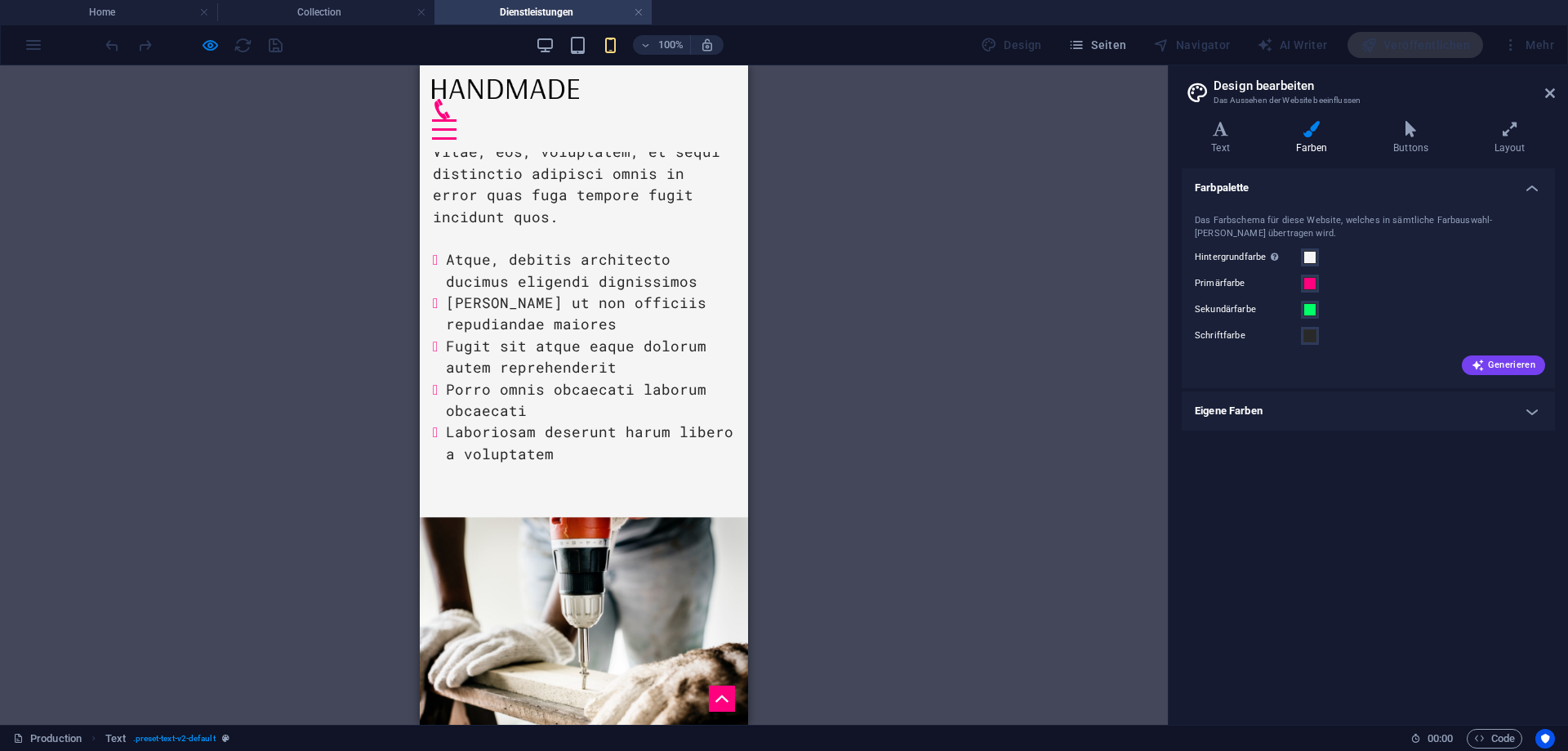
scroll to position [1250, 0]
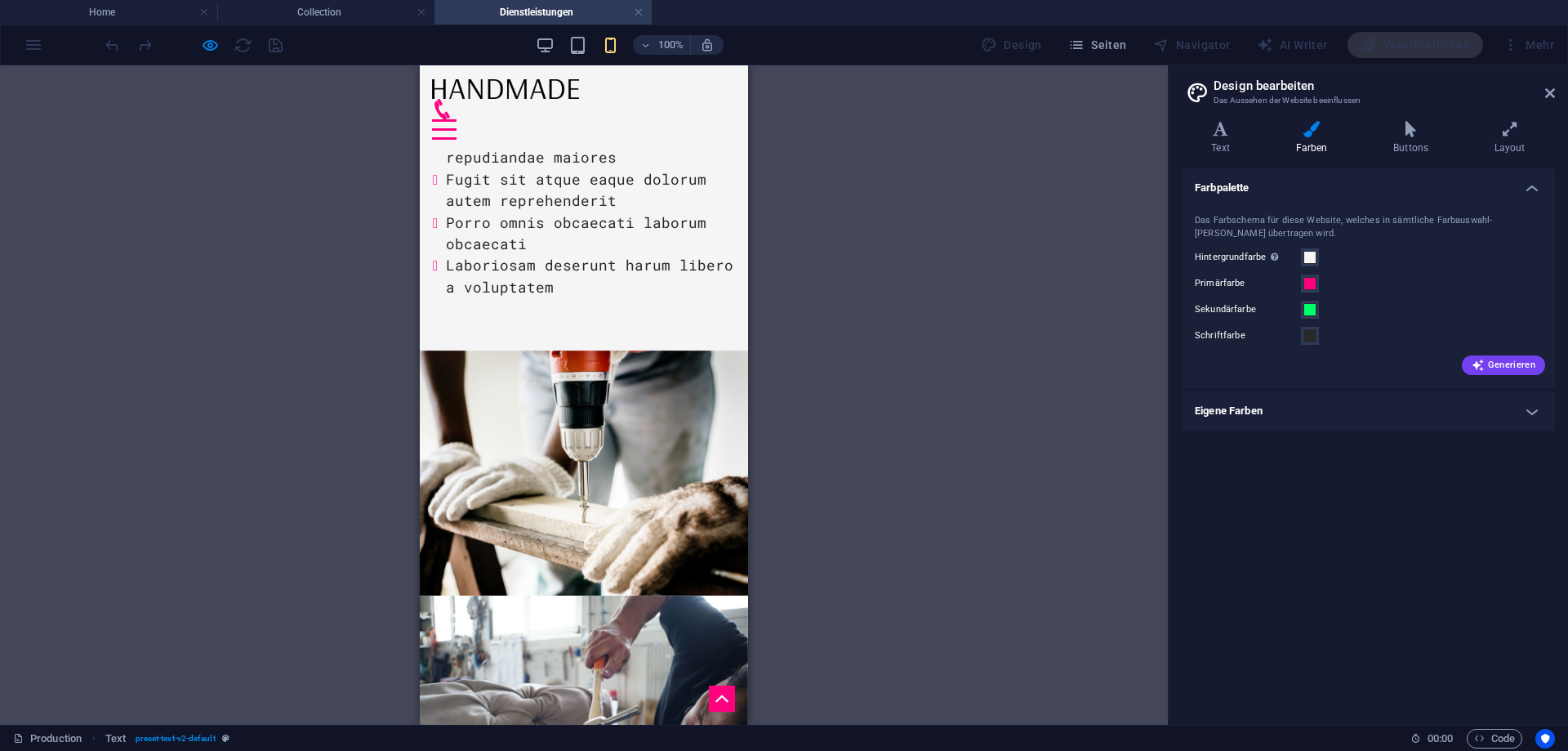
click at [457, 119] on div "Menu" at bounding box center [444, 130] width 25 height 21
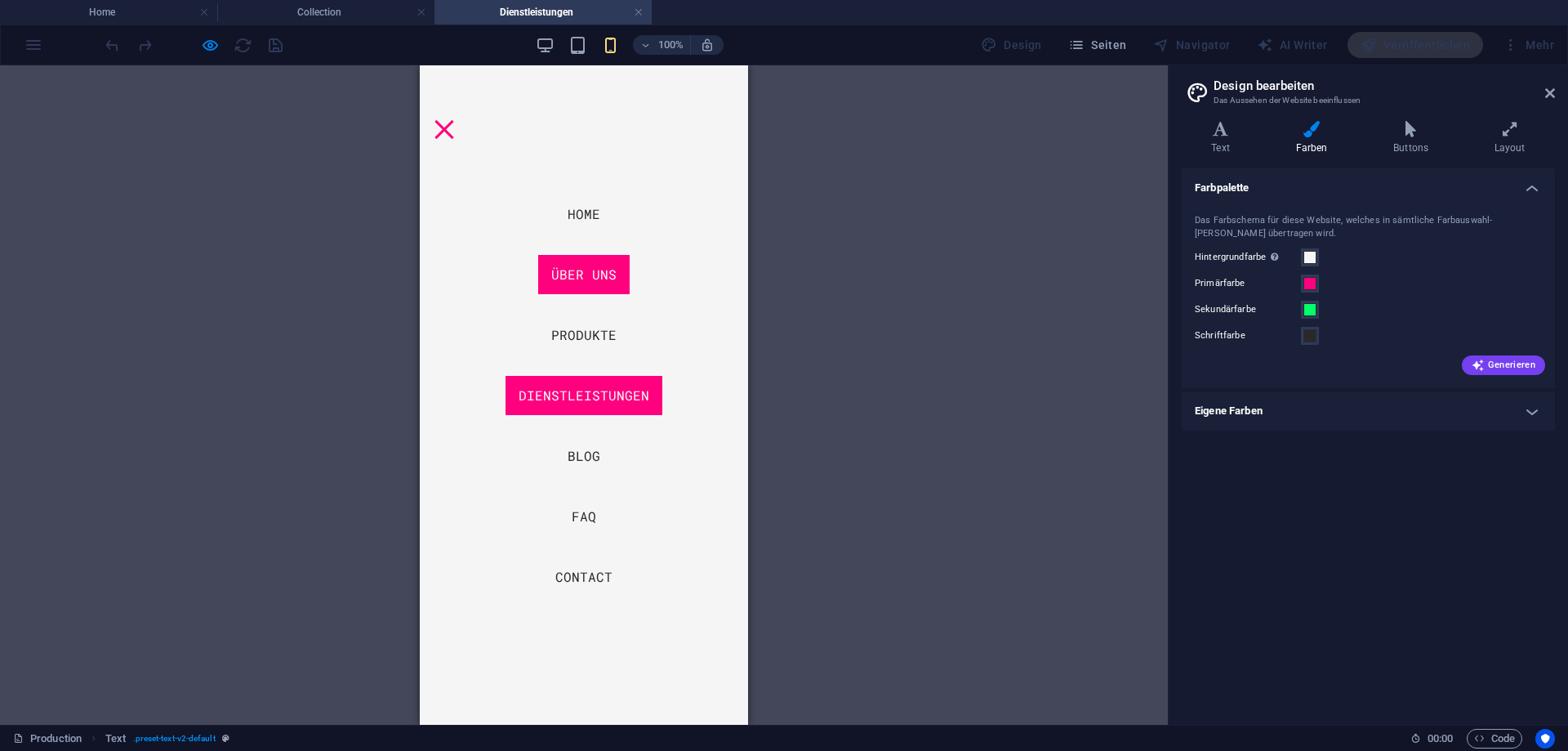
click at [603, 281] on link "ÜBER UNS" at bounding box center [584, 275] width 92 height 40
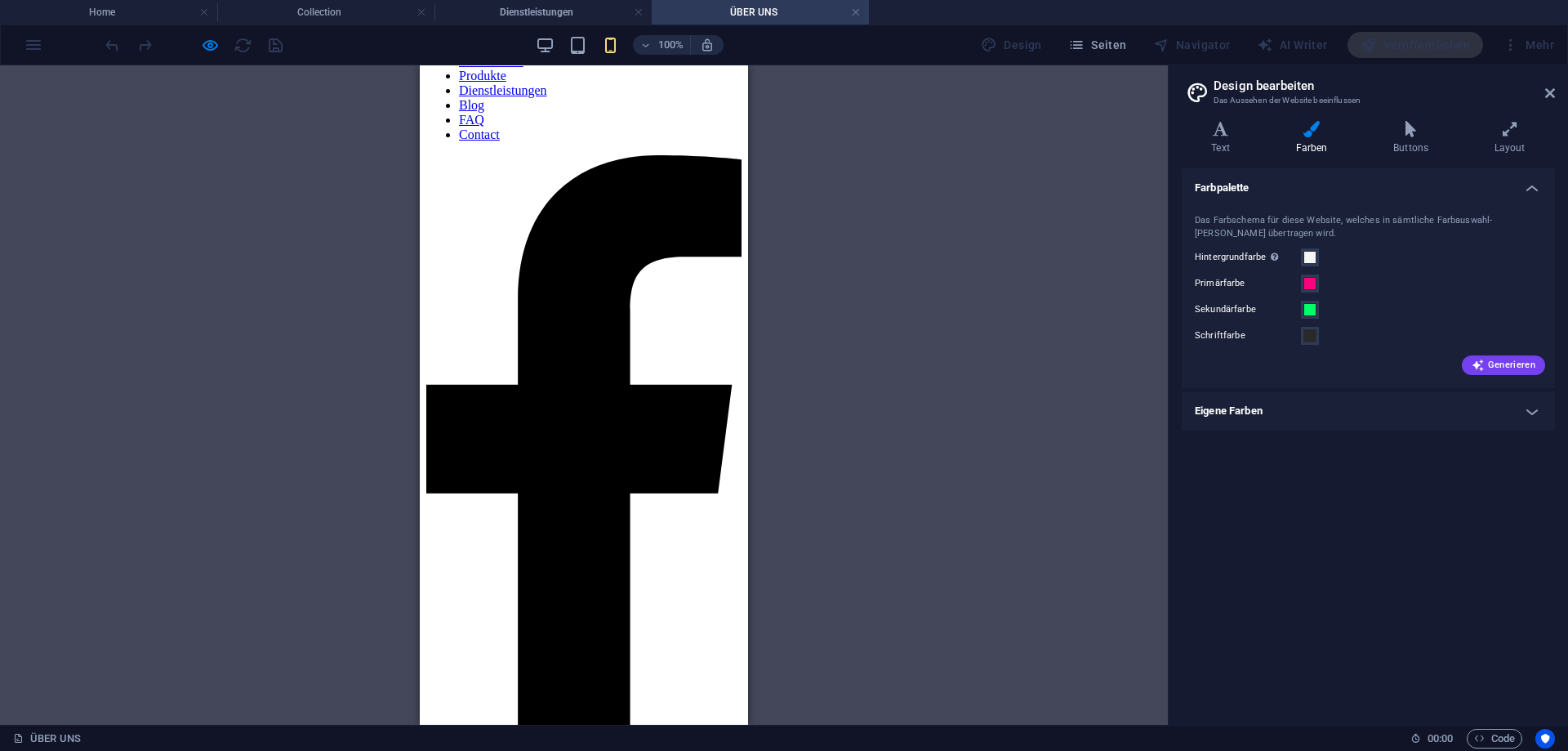
scroll to position [0, 0]
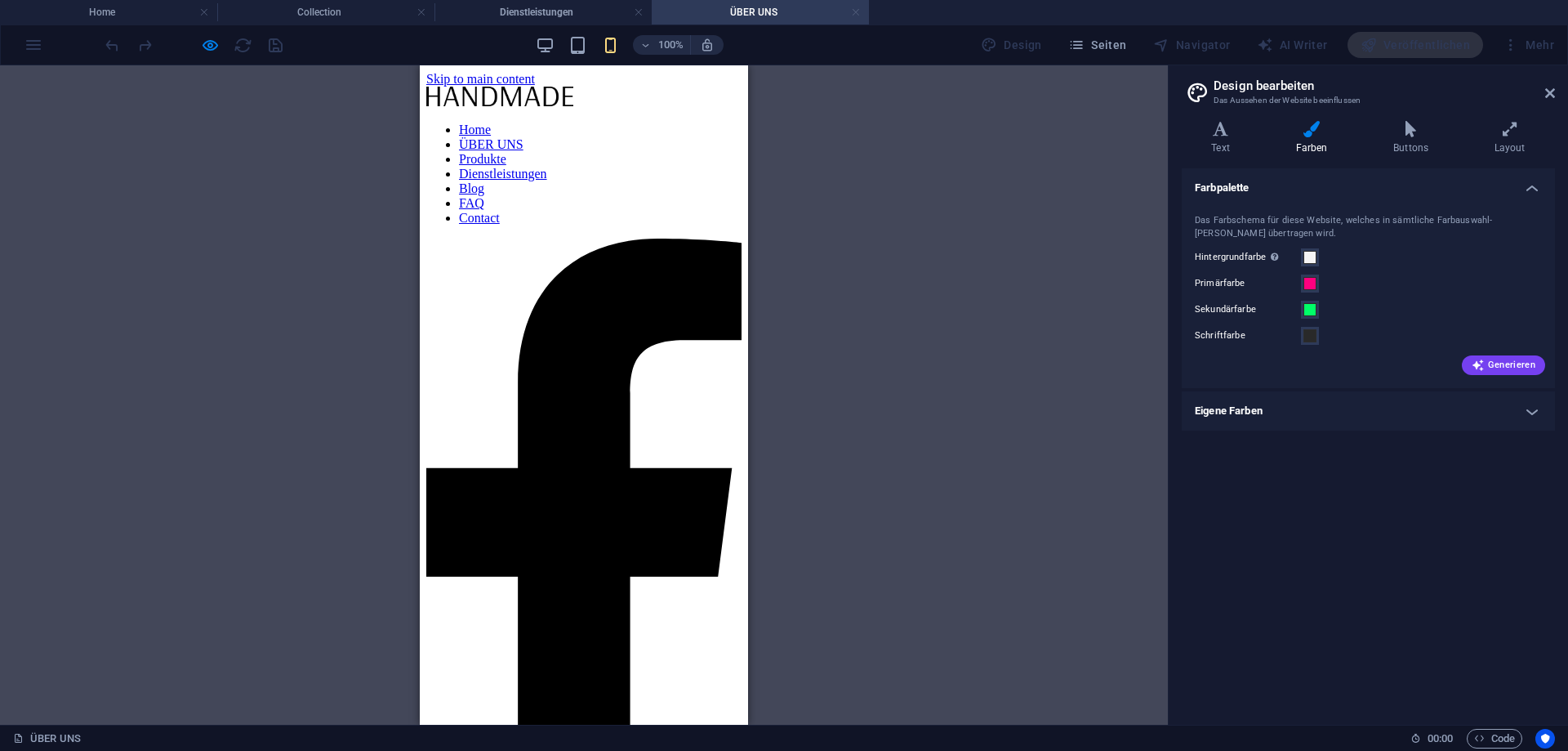
click at [857, 11] on link at bounding box center [855, 13] width 9 height 15
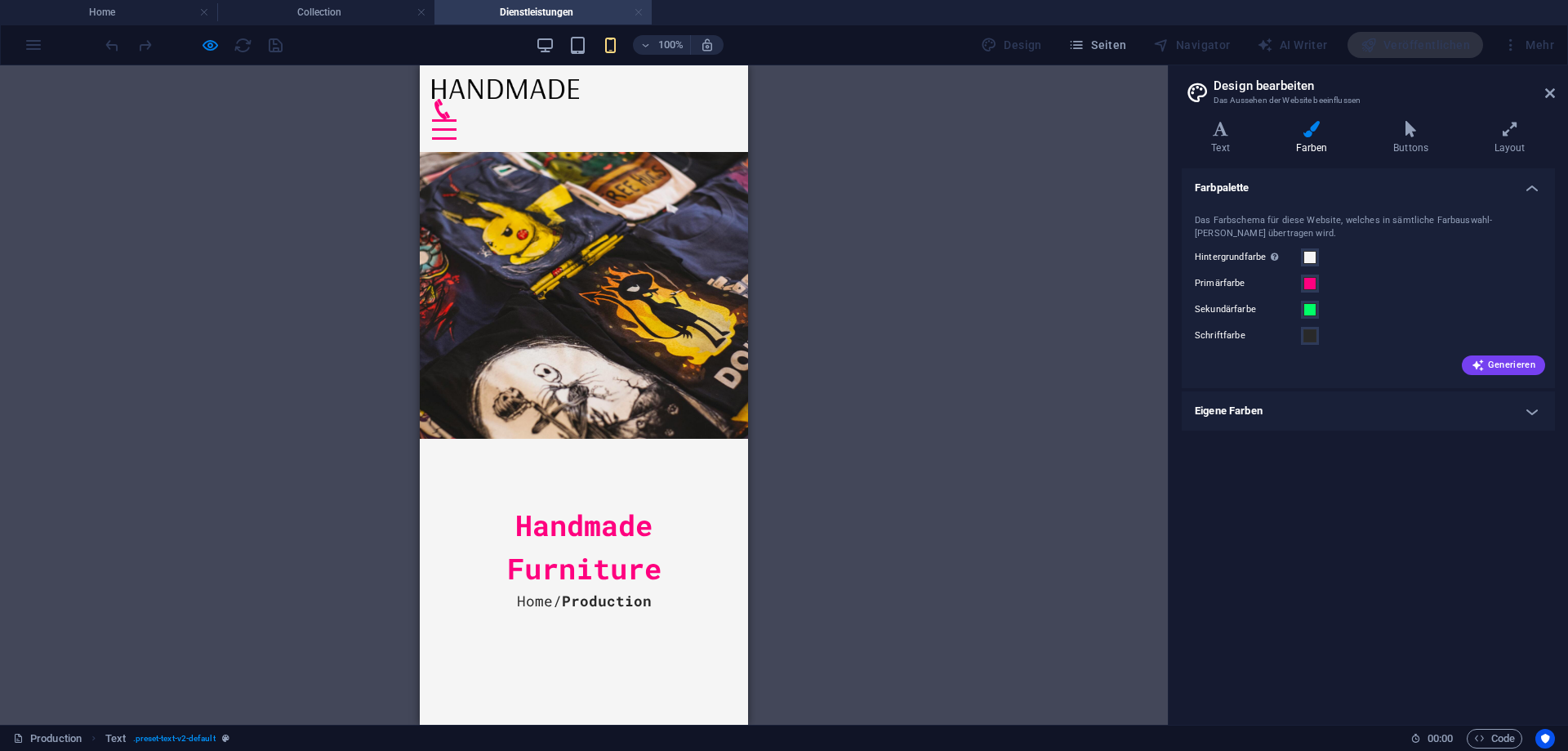
click at [639, 10] on link at bounding box center [638, 13] width 9 height 15
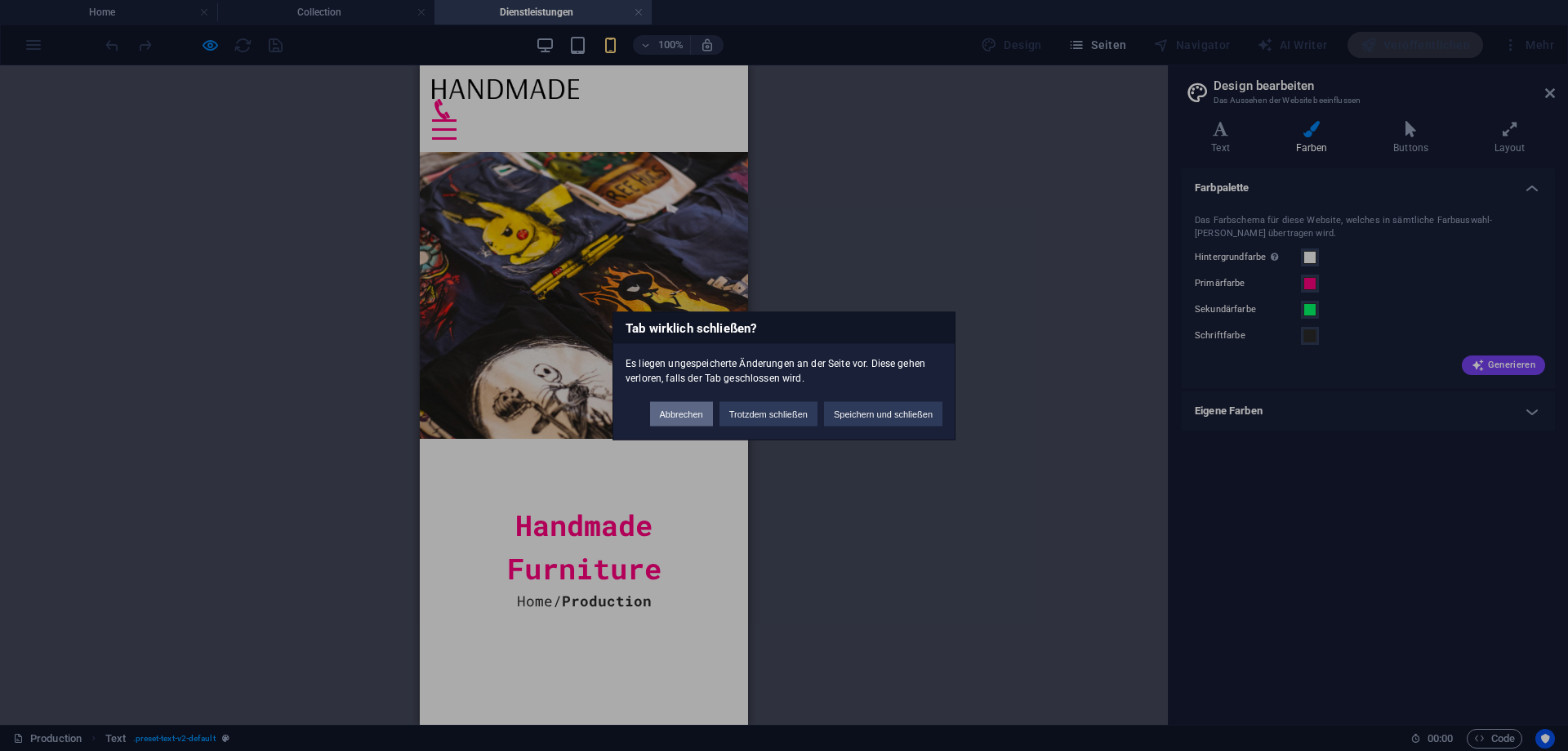
click at [679, 424] on button "Abbrechen" at bounding box center [681, 413] width 63 height 25
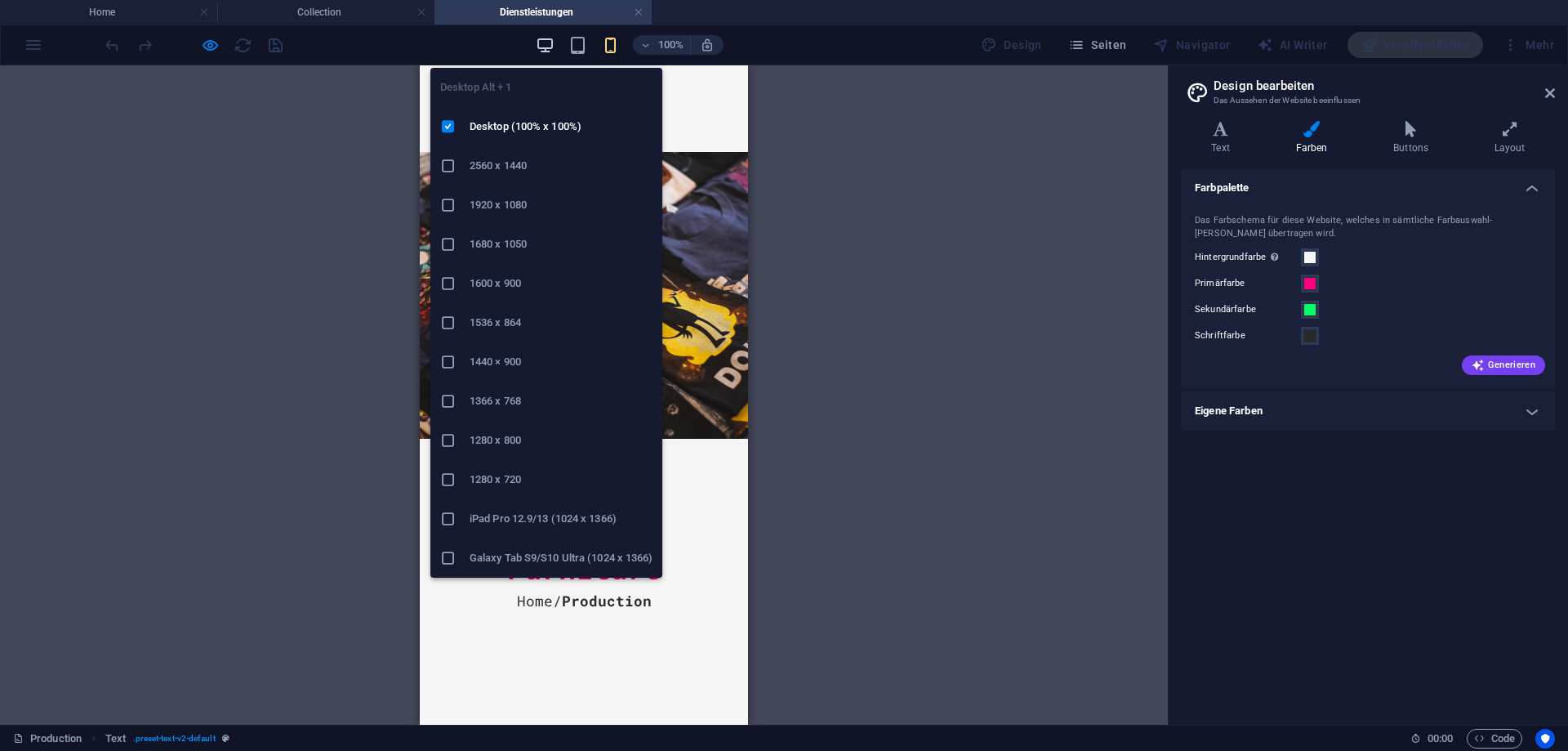
click at [546, 50] on icon "button" at bounding box center [545, 46] width 19 height 19
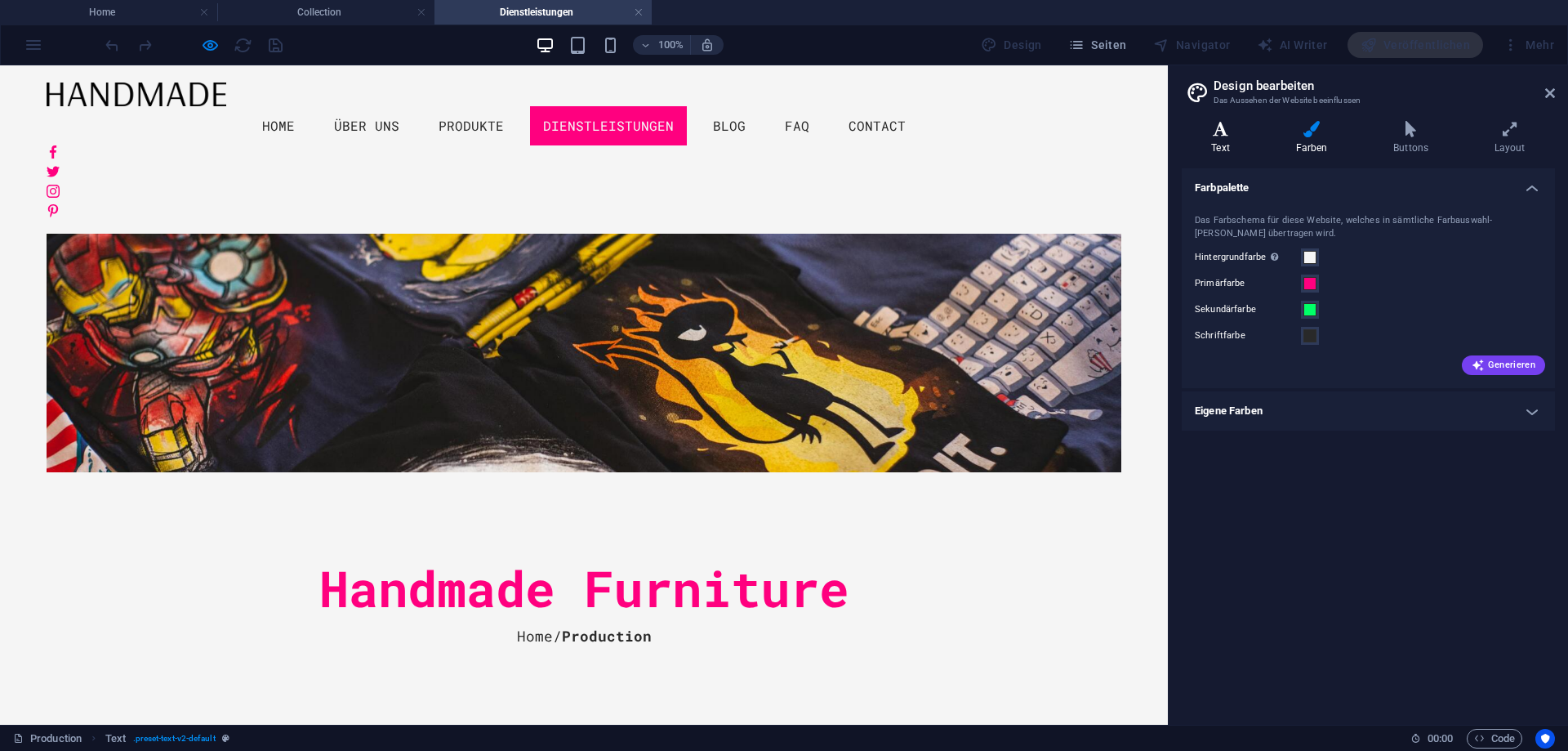
click at [1216, 129] on icon at bounding box center [1220, 129] width 77 height 16
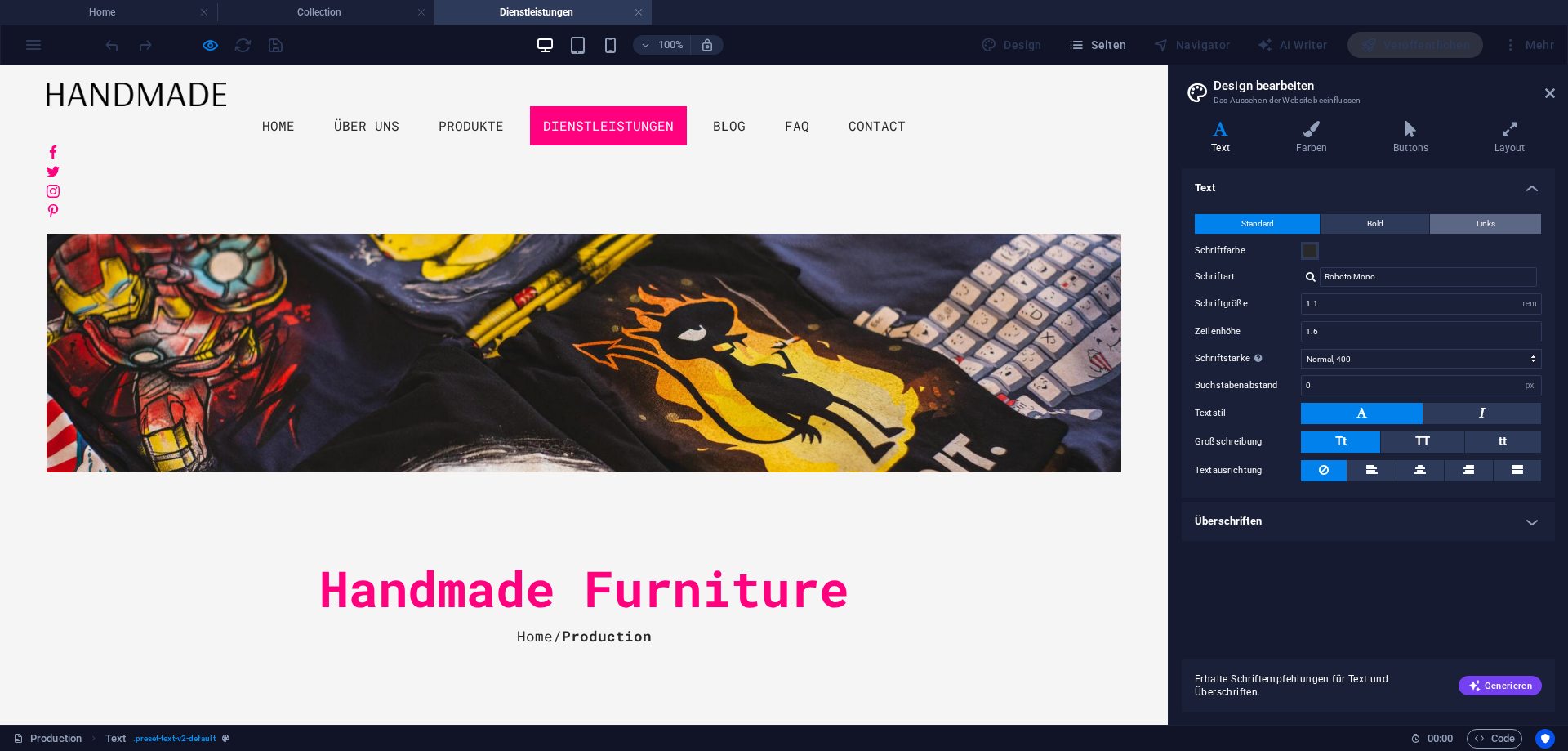
click at [1483, 230] on span "Links" at bounding box center [1486, 223] width 19 height 20
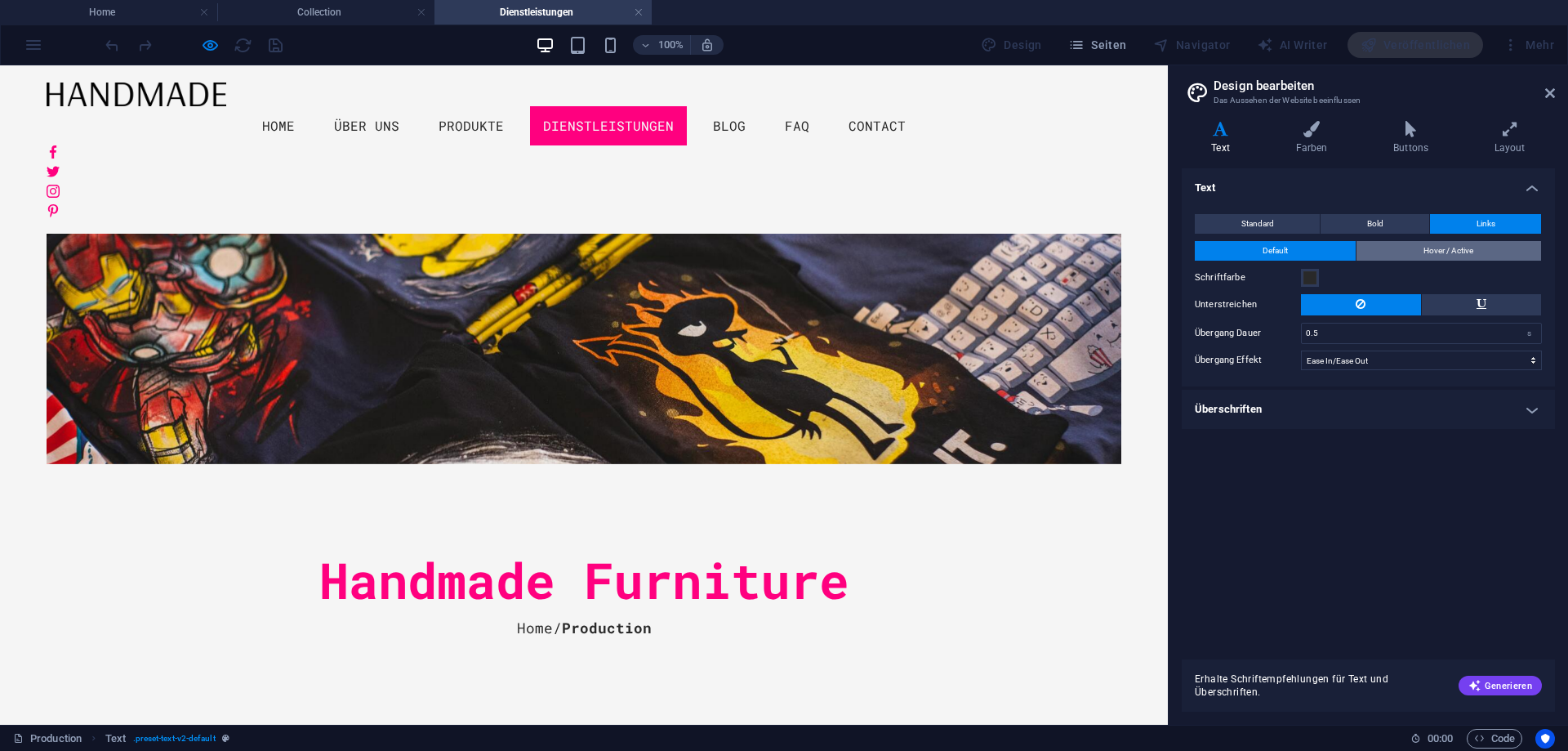
click at [1443, 253] on span "Hover / Active" at bounding box center [1449, 251] width 50 height 20
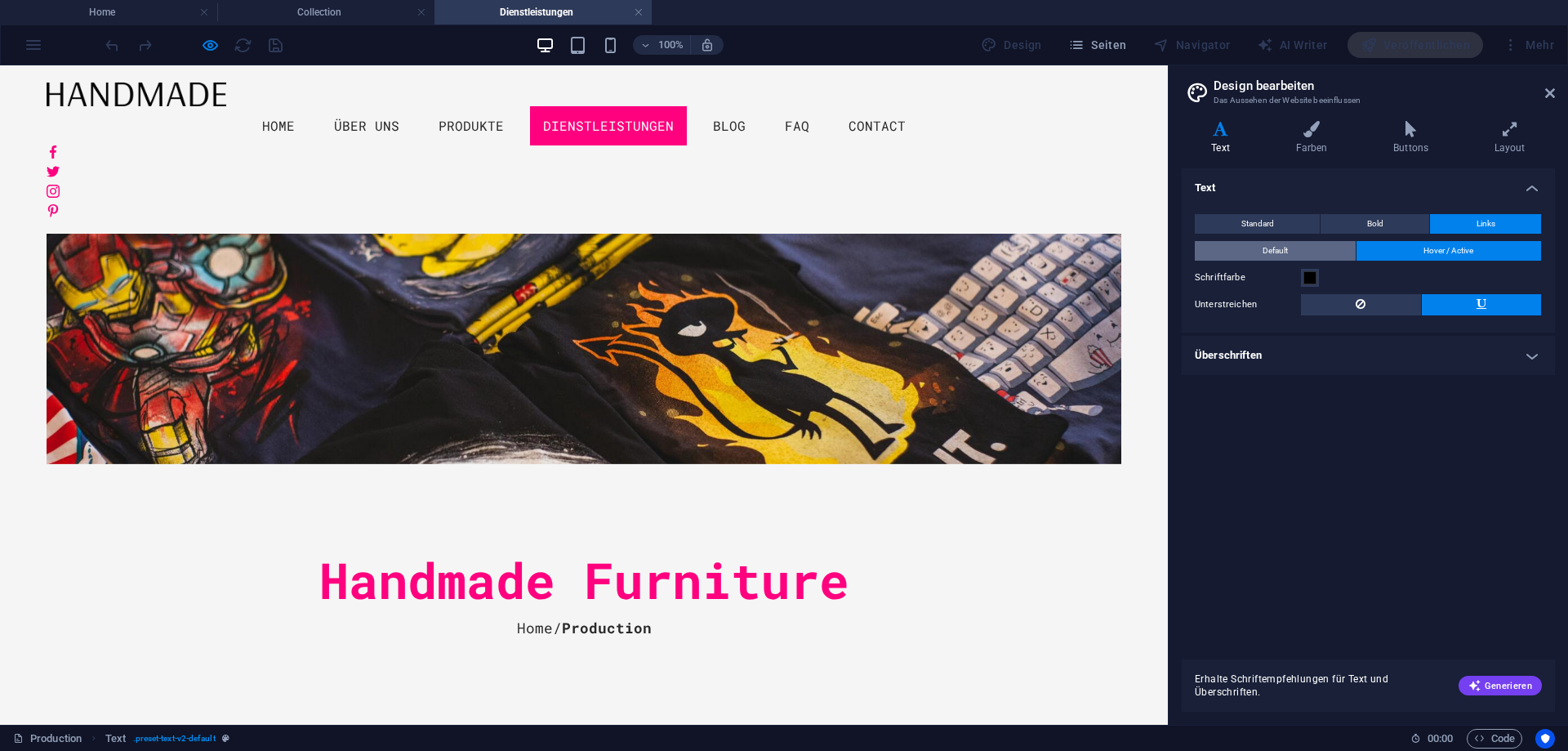
click at [1298, 250] on button "Default" at bounding box center [1275, 251] width 161 height 20
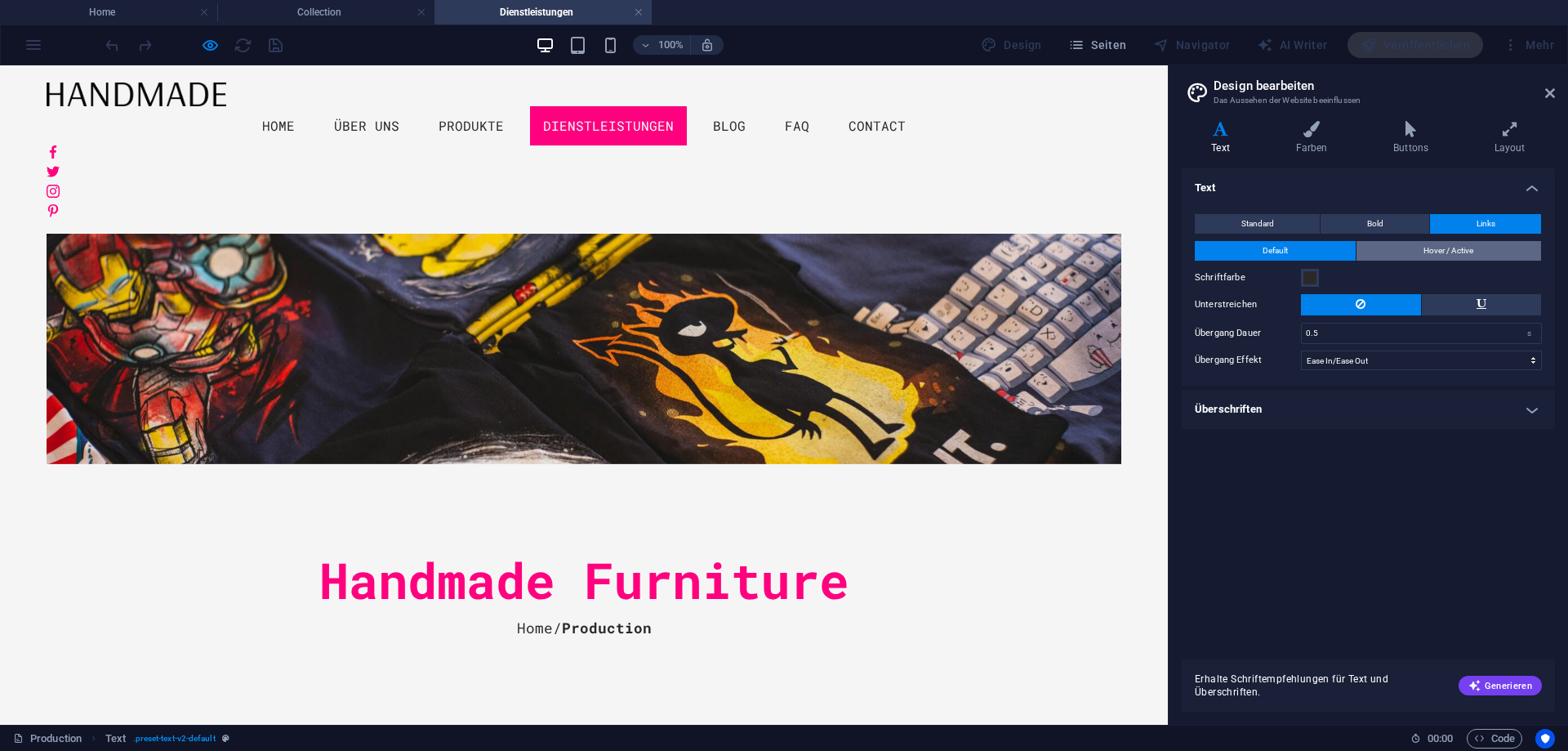
click at [1458, 247] on span "Hover / Active" at bounding box center [1449, 251] width 50 height 20
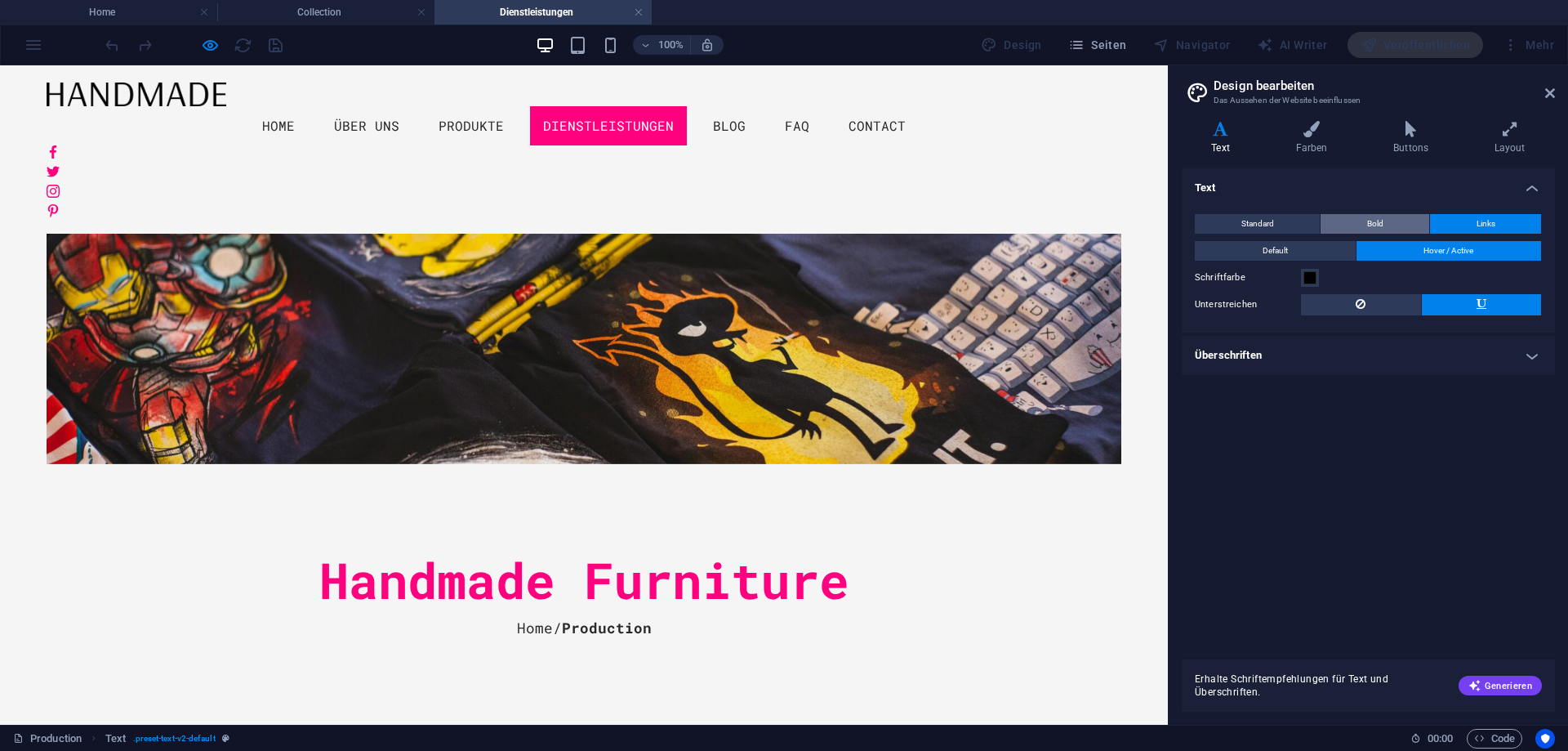
click at [1389, 227] on button "Bold" at bounding box center [1375, 223] width 109 height 20
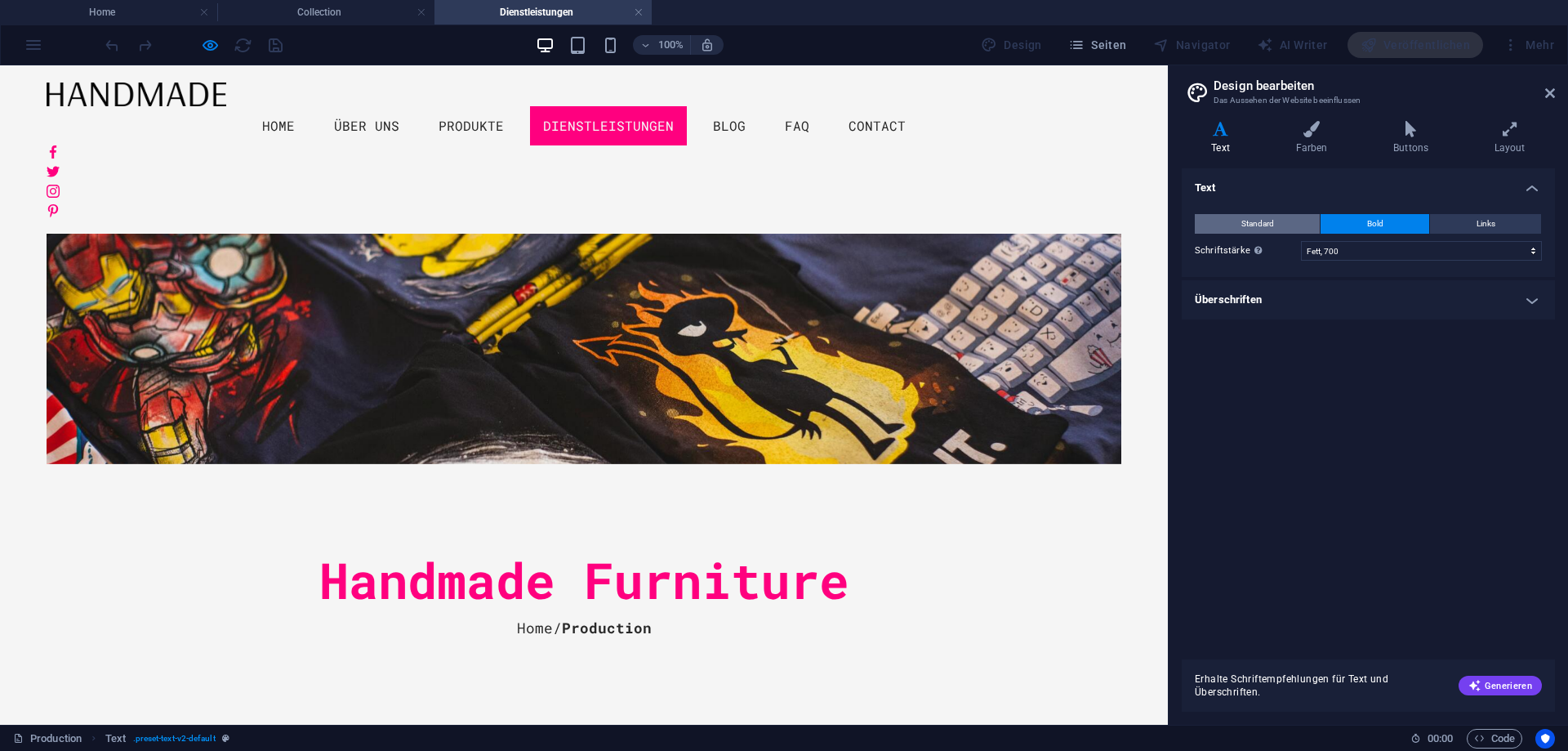
click at [1275, 223] on button "Standard" at bounding box center [1258, 223] width 125 height 20
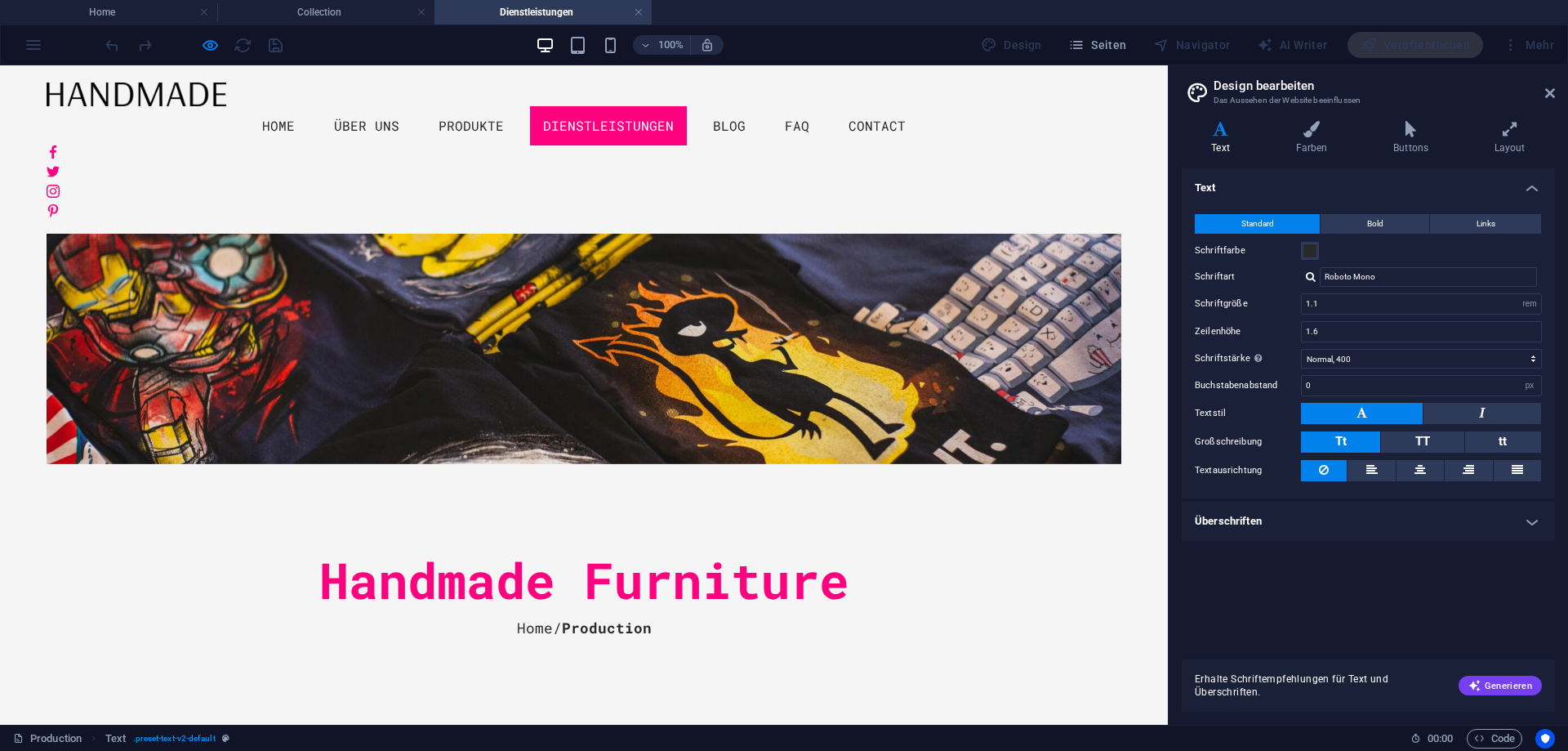
drag, startPoint x: 872, startPoint y: 553, endPoint x: 133, endPoint y: 460, distance: 744.8
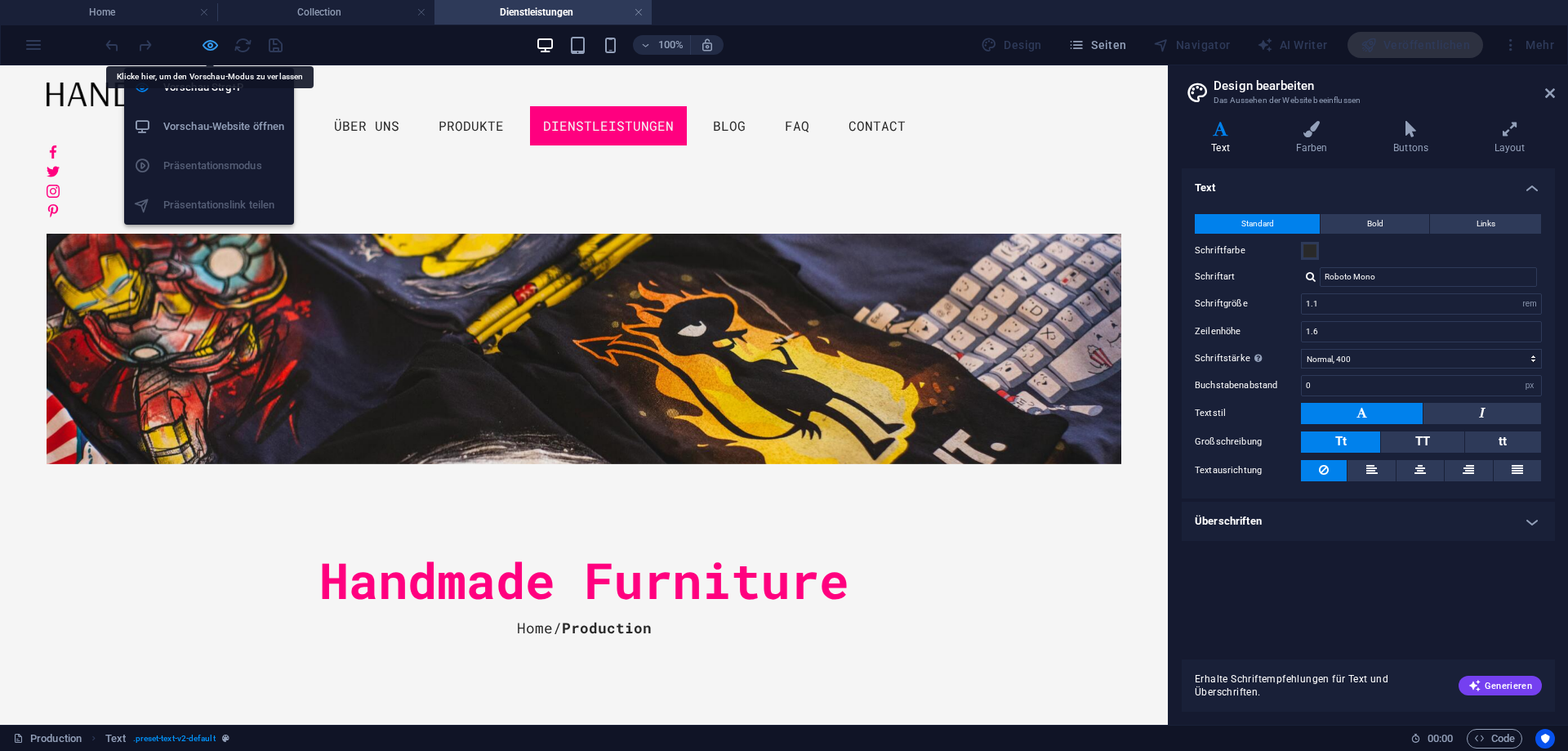
click at [212, 49] on icon "button" at bounding box center [210, 46] width 19 height 19
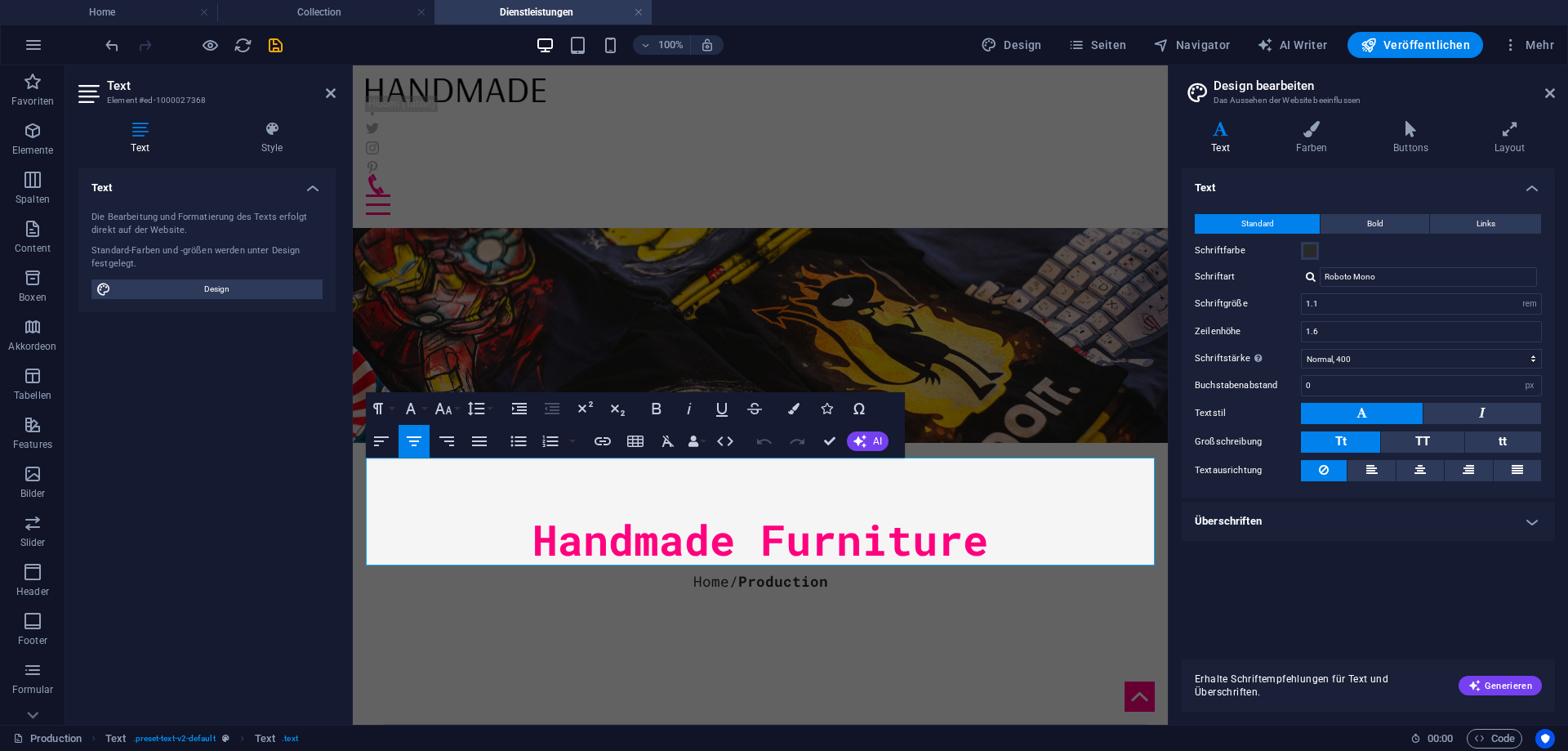
drag, startPoint x: 769, startPoint y: 553, endPoint x: 343, endPoint y: 461, distance: 435.8
drag, startPoint x: 702, startPoint y: 488, endPoint x: 784, endPoint y: 492, distance: 82.1
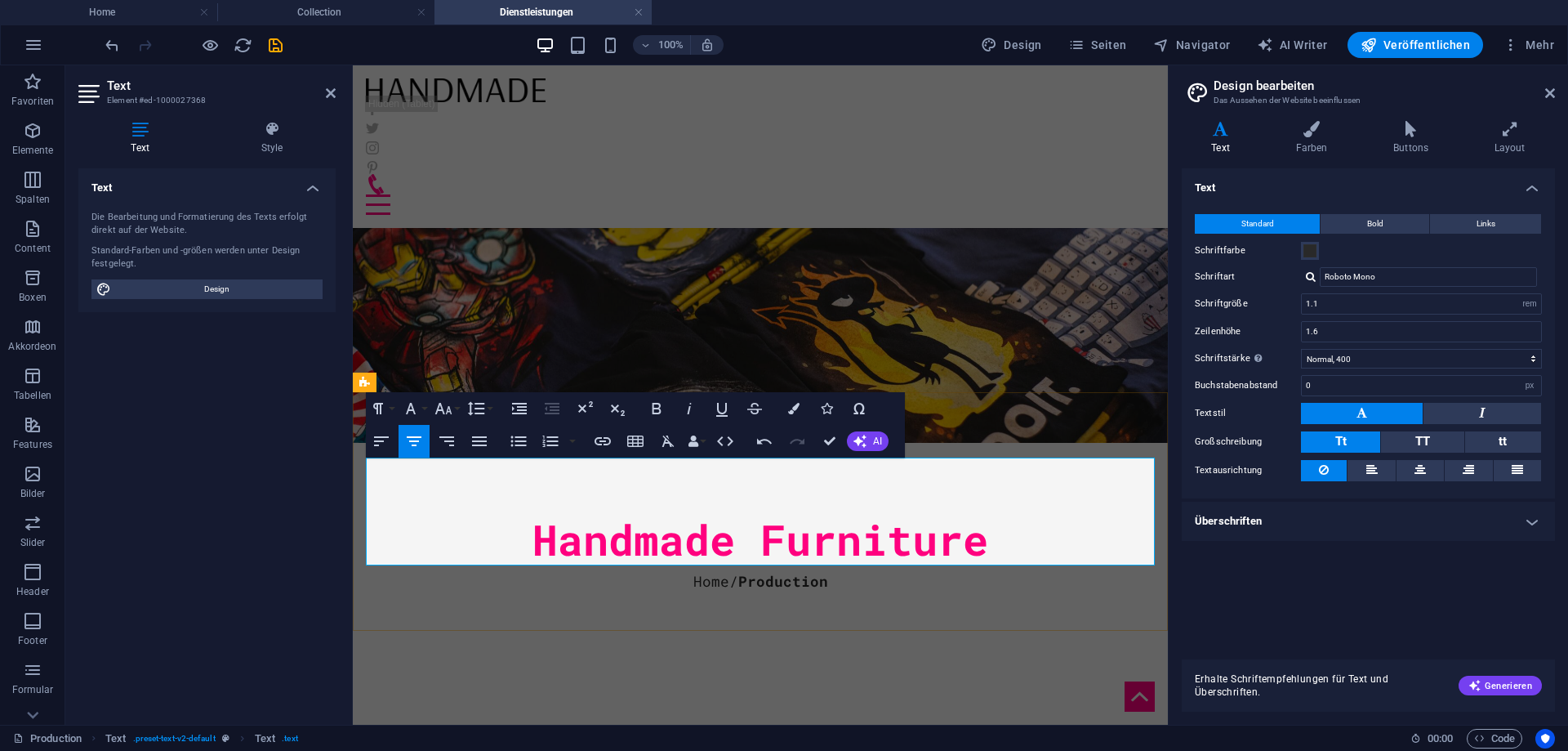
drag, startPoint x: 896, startPoint y: 490, endPoint x: 917, endPoint y: 491, distance: 21.0
drag, startPoint x: 939, startPoint y: 513, endPoint x: 1041, endPoint y: 508, distance: 102.1
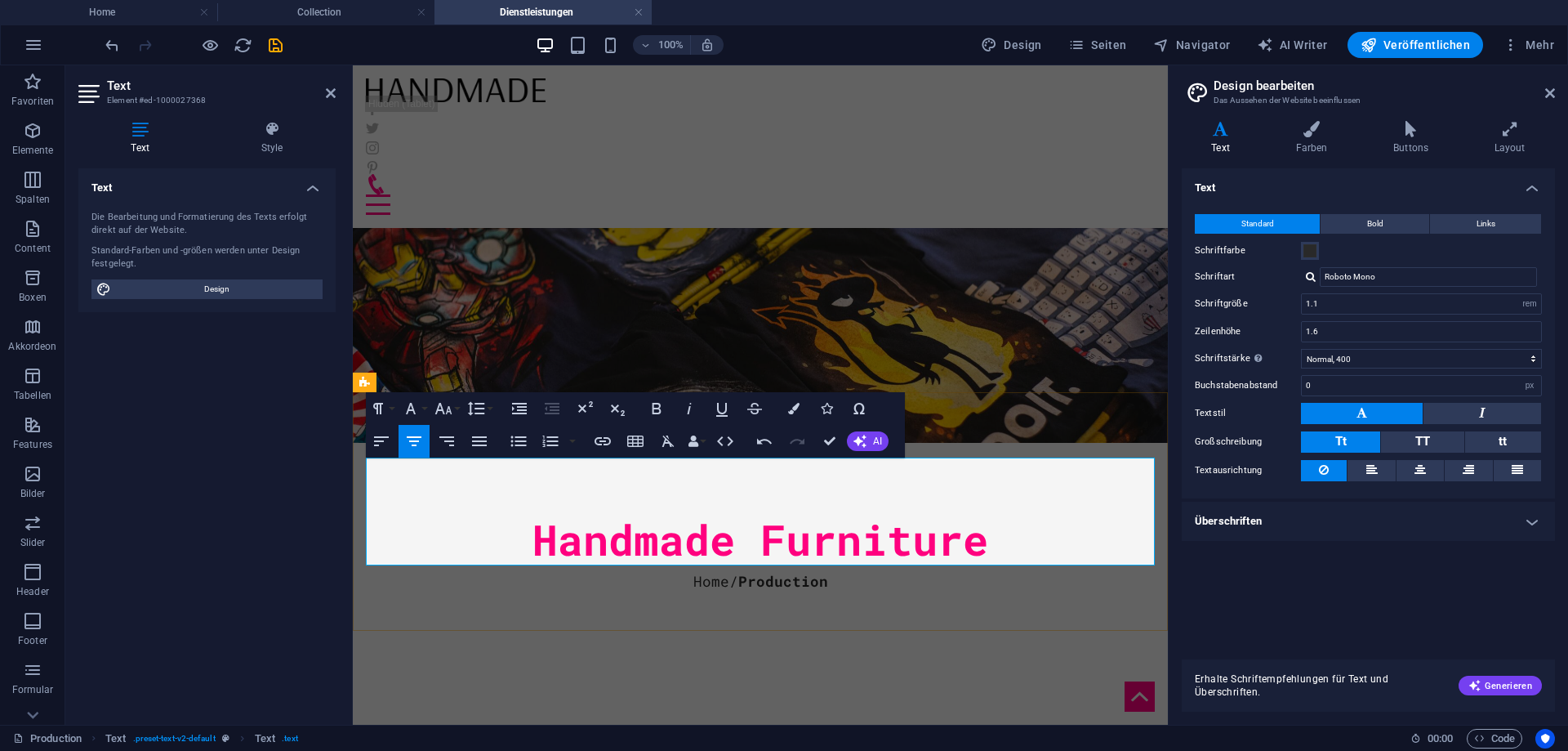
drag, startPoint x: 1118, startPoint y: 491, endPoint x: 1131, endPoint y: 491, distance: 13.0
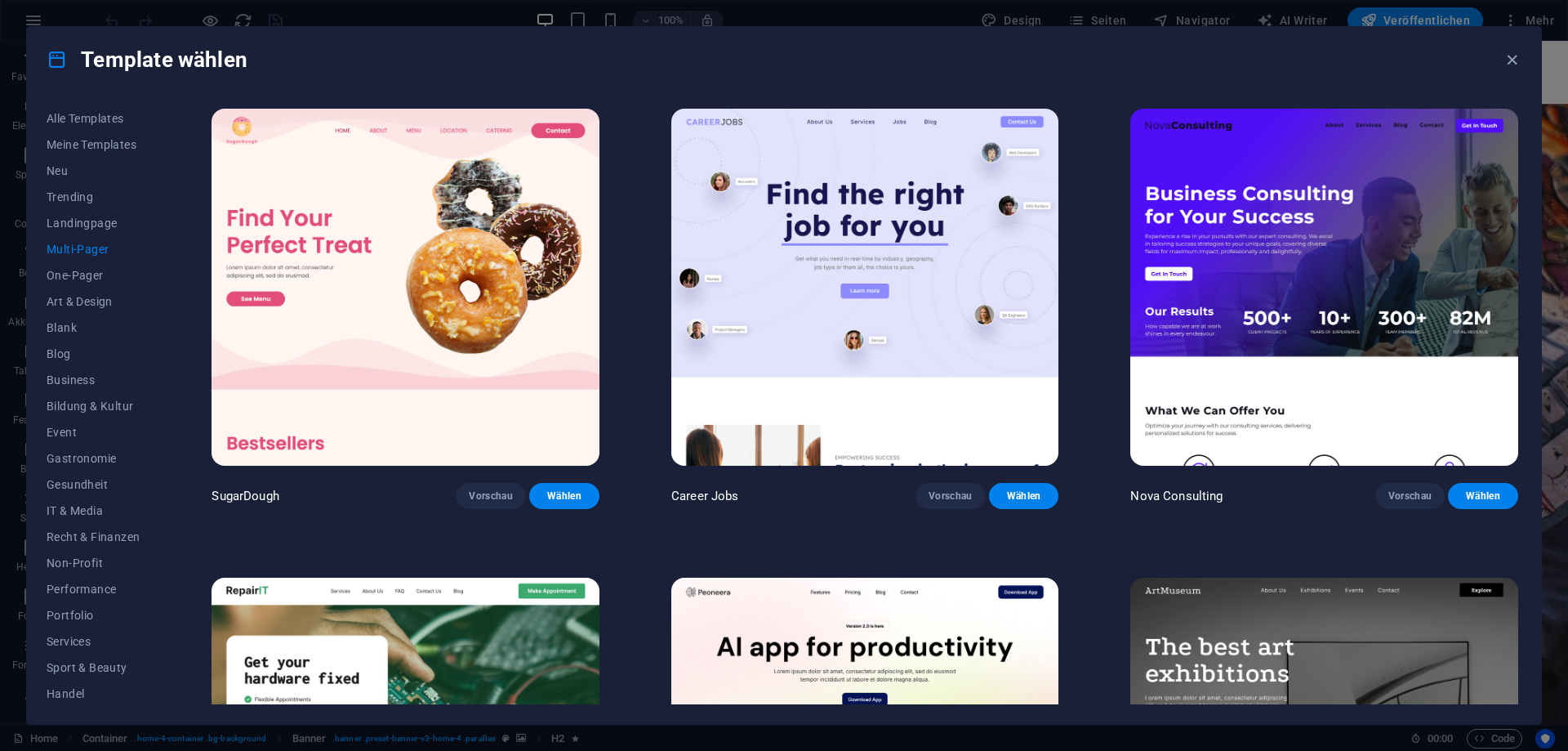
scroll to position [7430, 0]
